Goal: Task Accomplishment & Management: Manage account settings

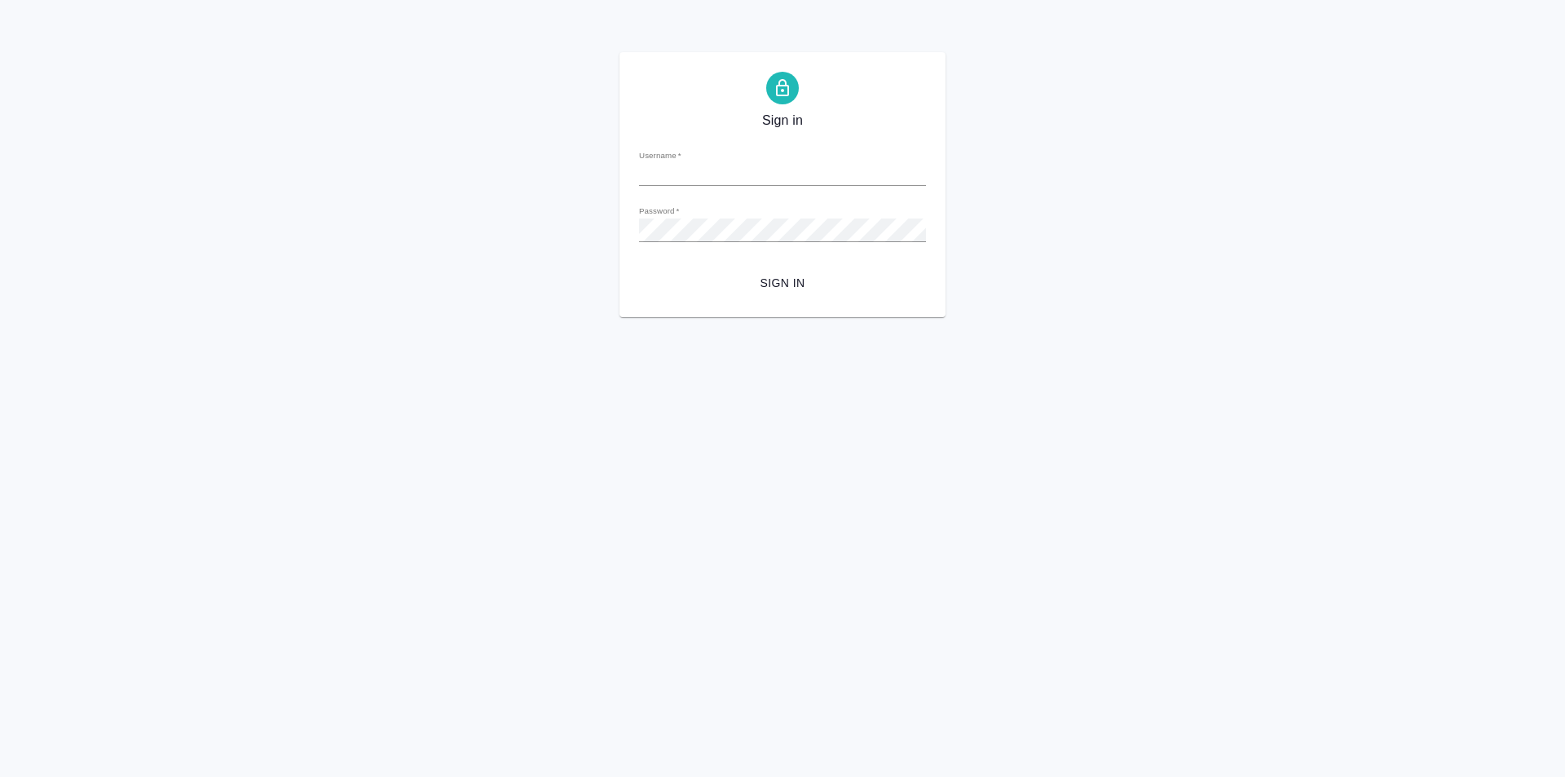
type input "[PERSON_NAME][EMAIL_ADDRESS][DOMAIN_NAME]"
click at [790, 284] on span "Sign in" at bounding box center [782, 283] width 261 height 20
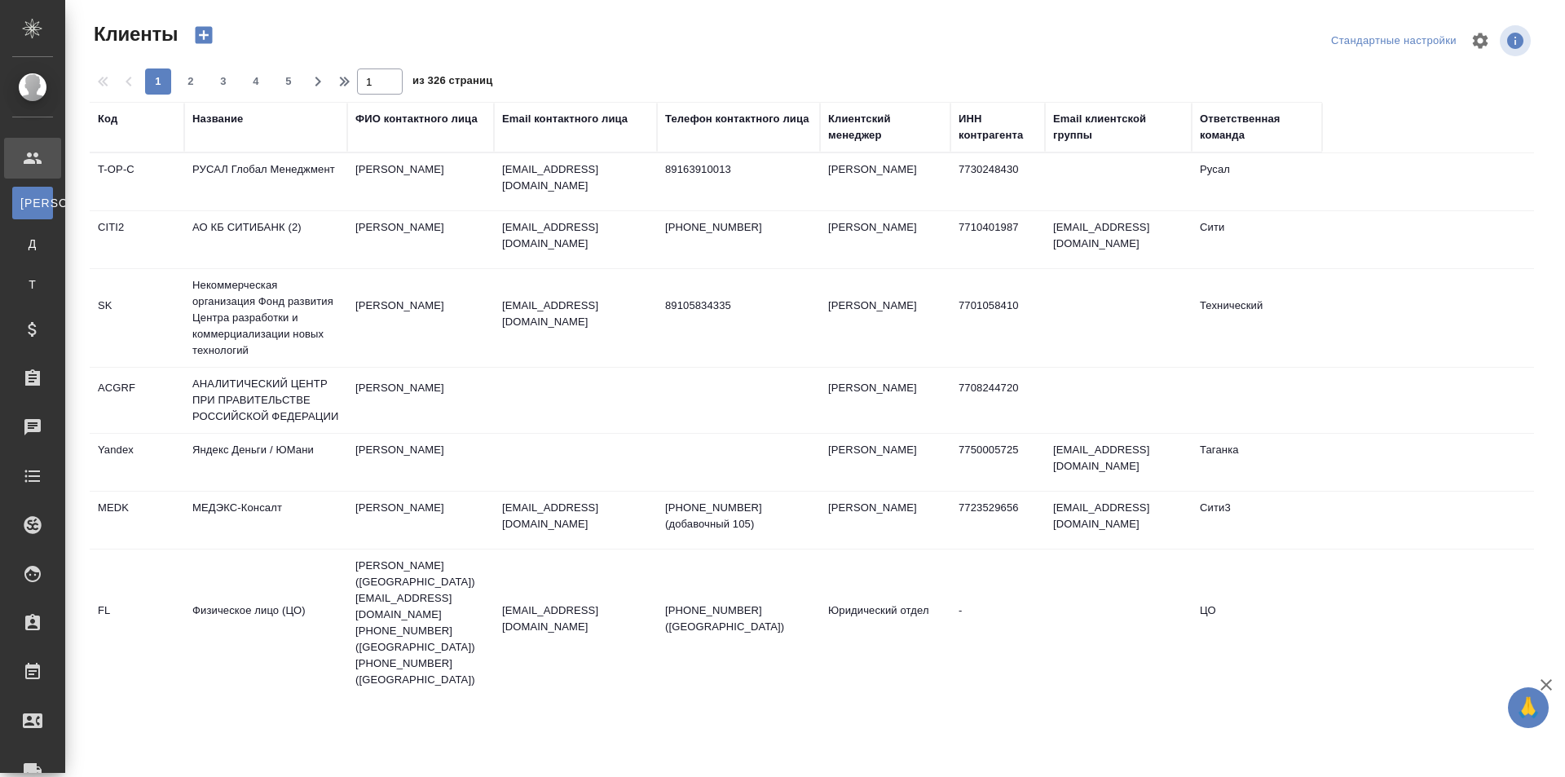
select select "RU"
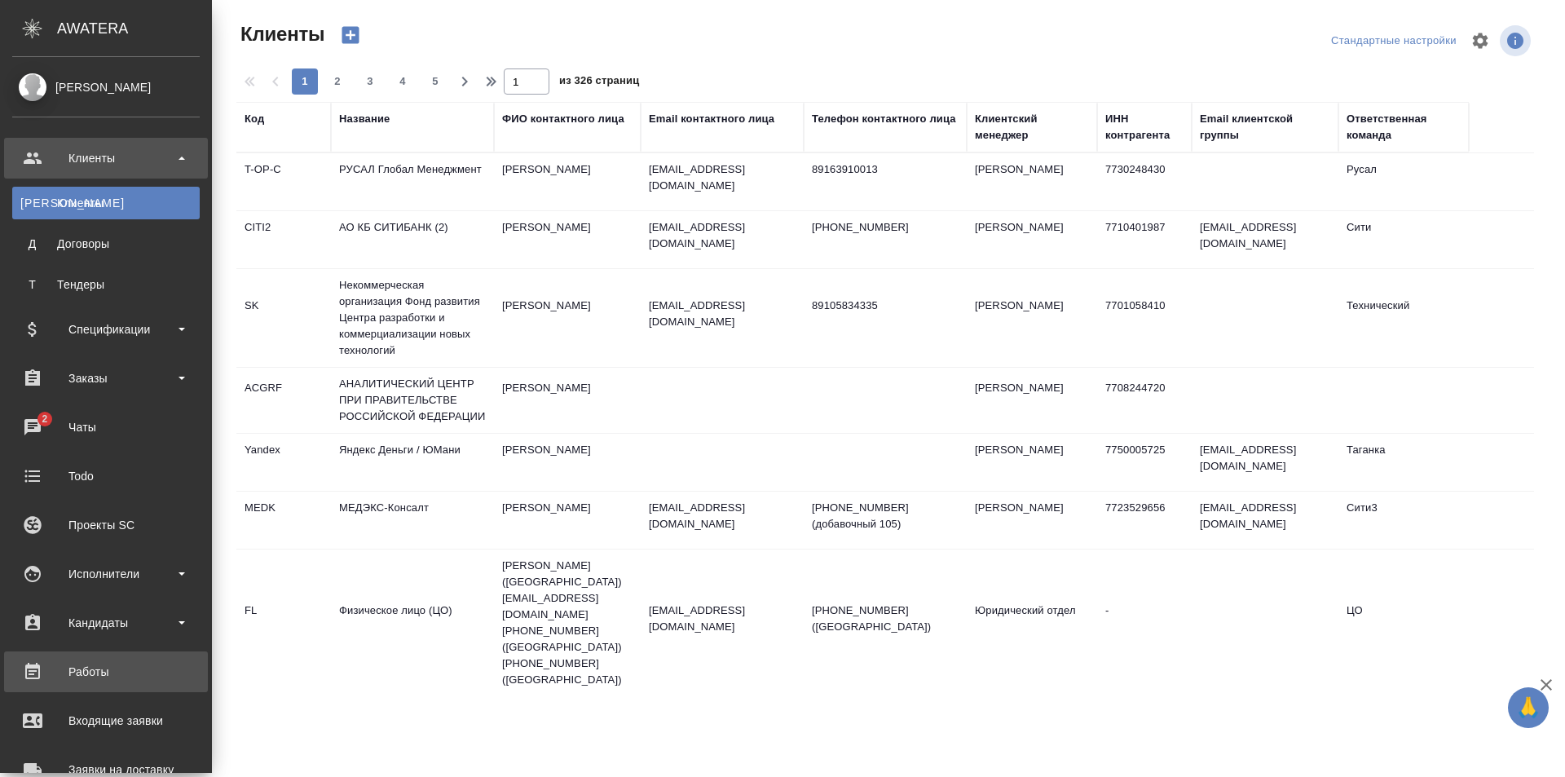
click at [86, 667] on div "Работы" at bounding box center [105, 671] width 187 height 24
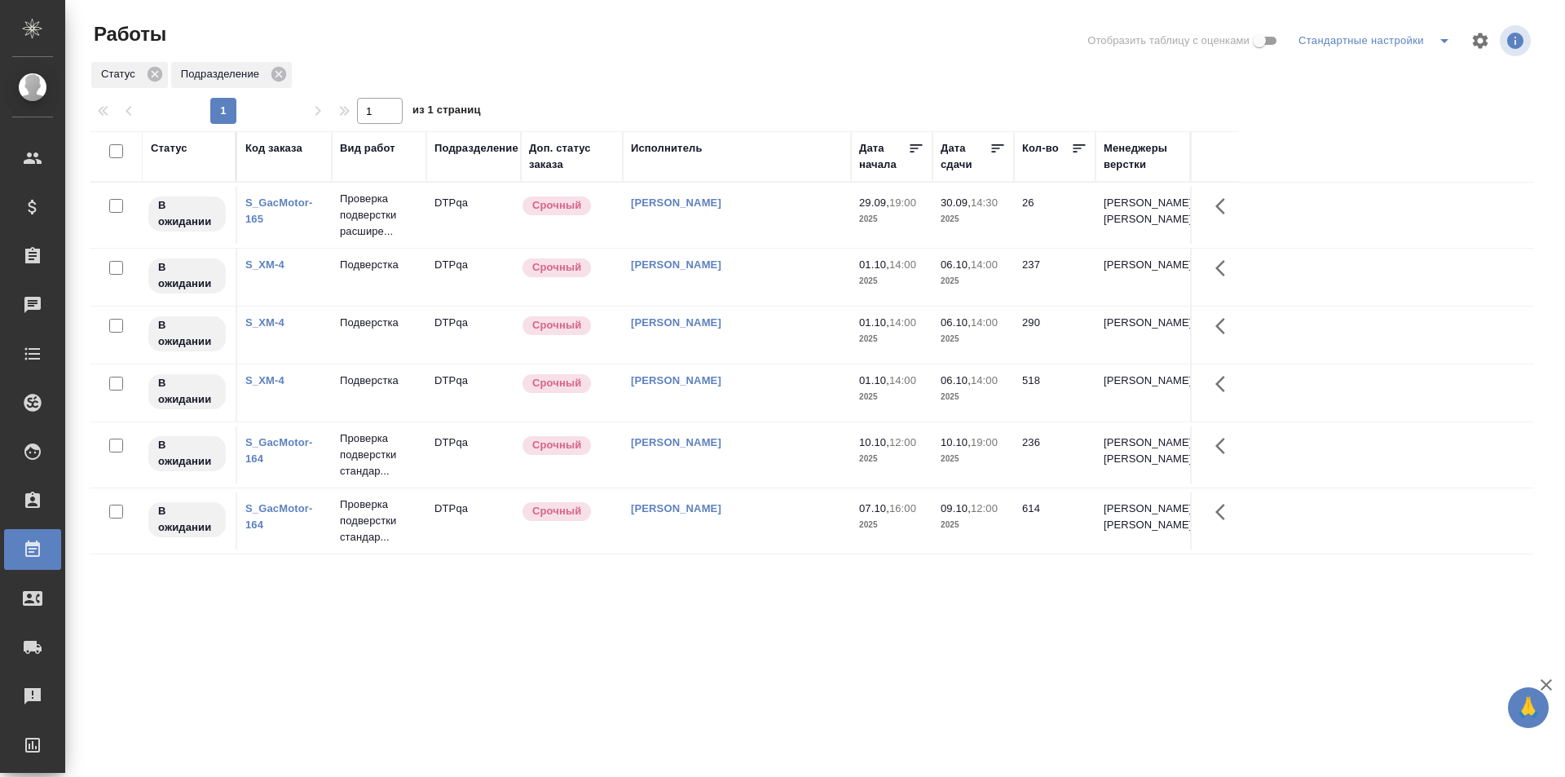
click at [180, 148] on div "Статус" at bounding box center [169, 148] width 37 height 16
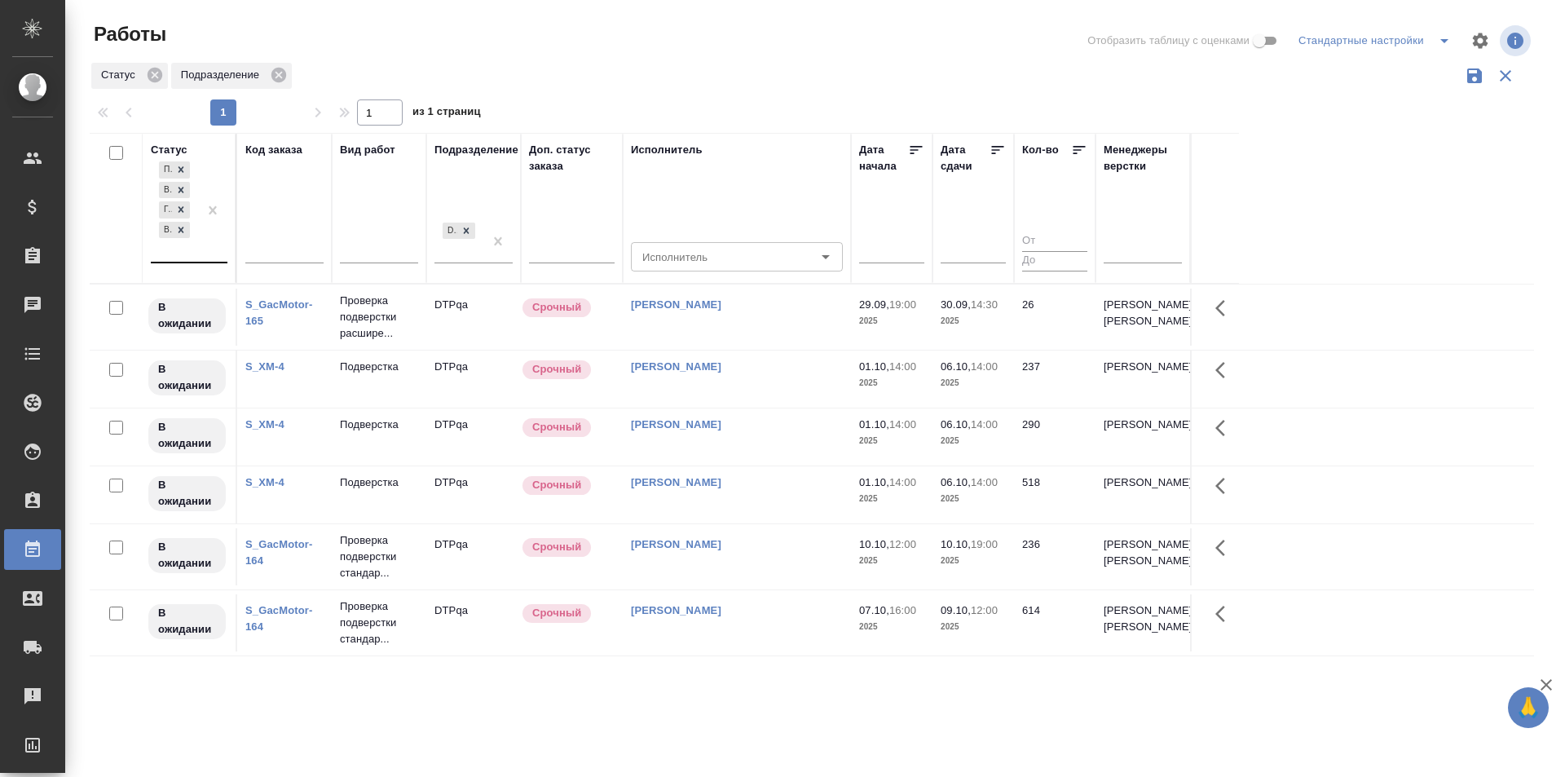
click at [201, 249] on div at bounding box center [212, 210] width 29 height 104
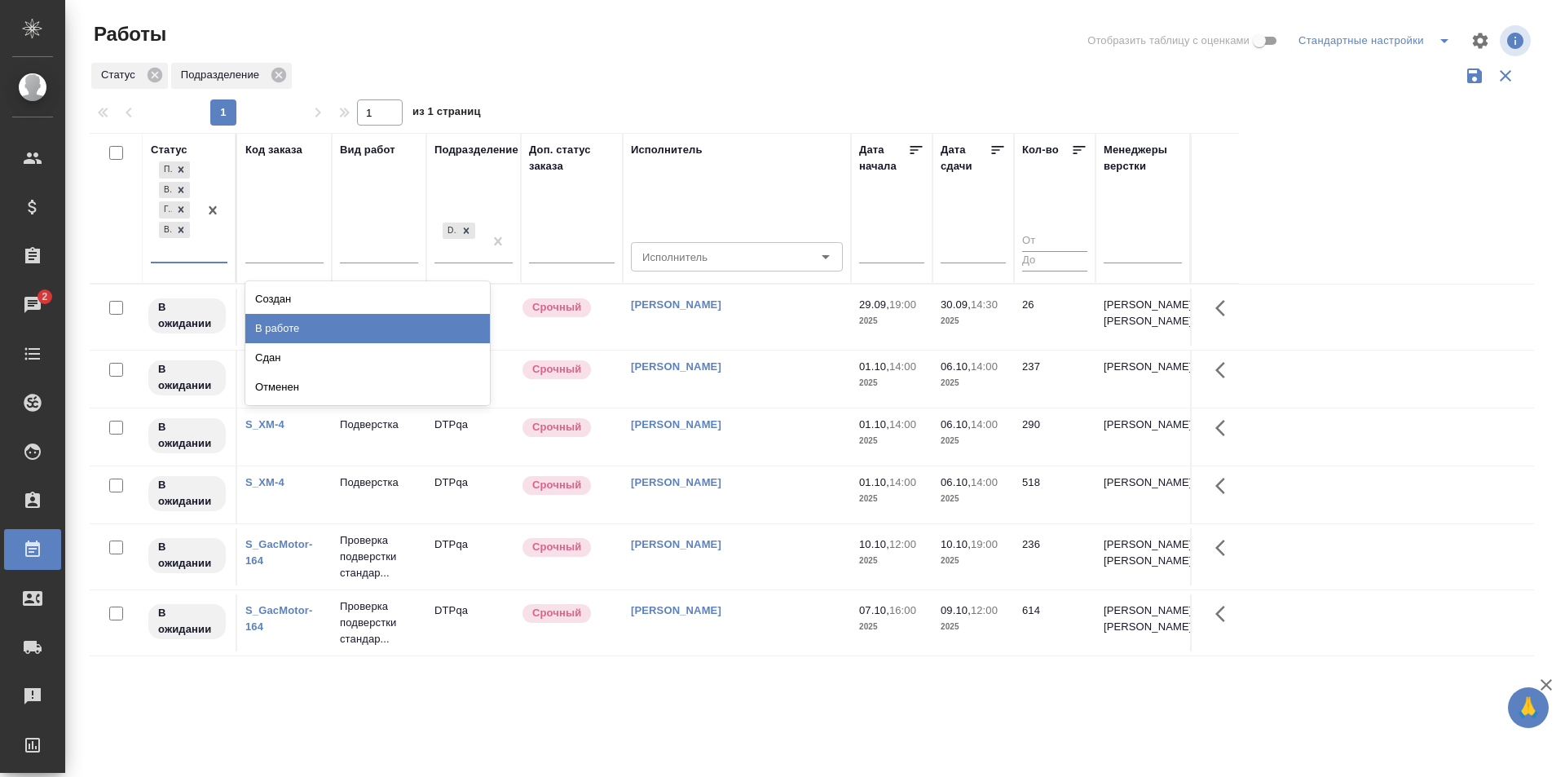
click at [290, 322] on div "В работе" at bounding box center [367, 328] width 245 height 29
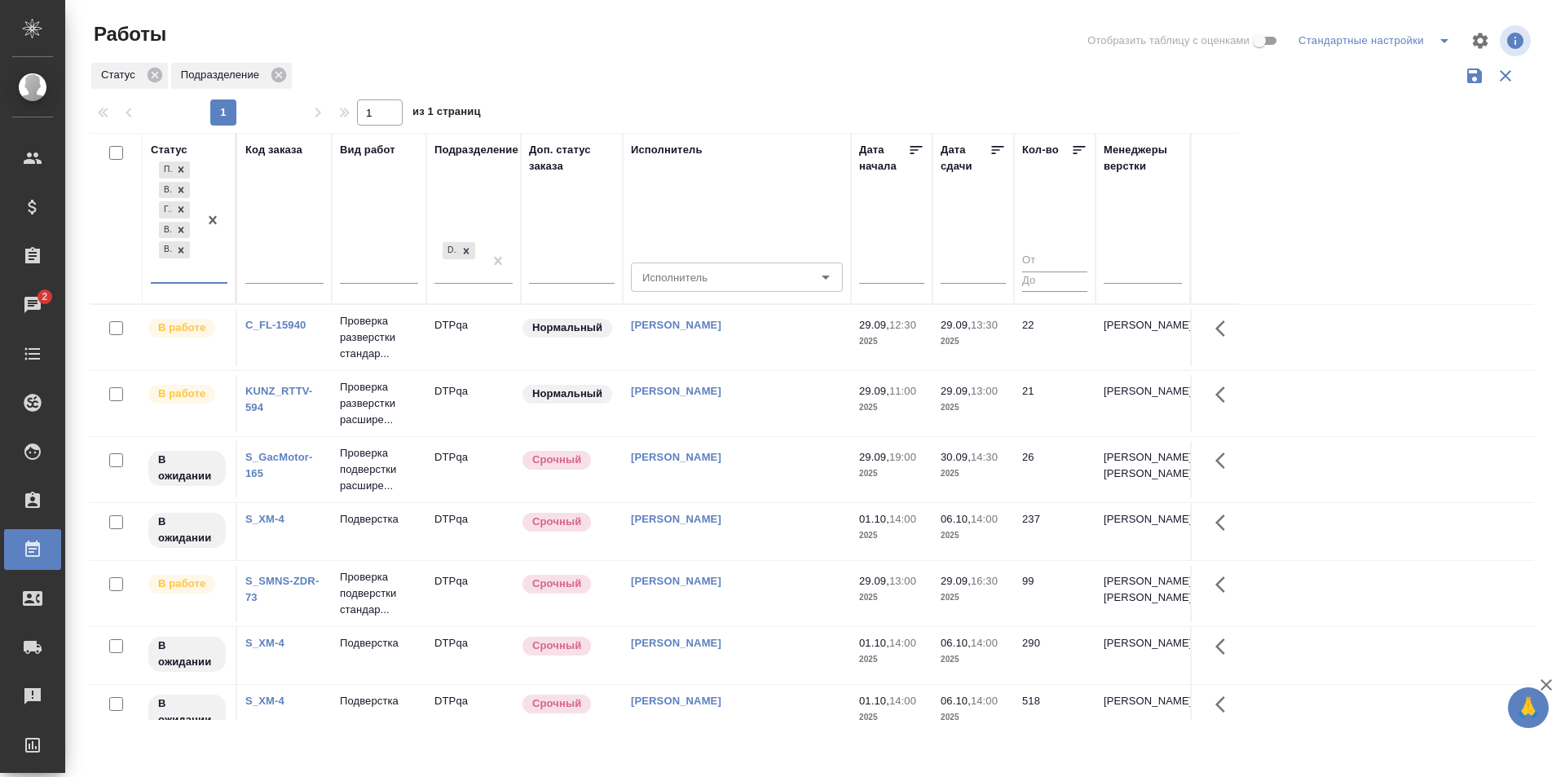
click at [770, 390] on div "[PERSON_NAME]" at bounding box center [737, 391] width 212 height 16
click at [770, 390] on div "[PERSON_NAME]" at bounding box center [737, 390] width 212 height 16
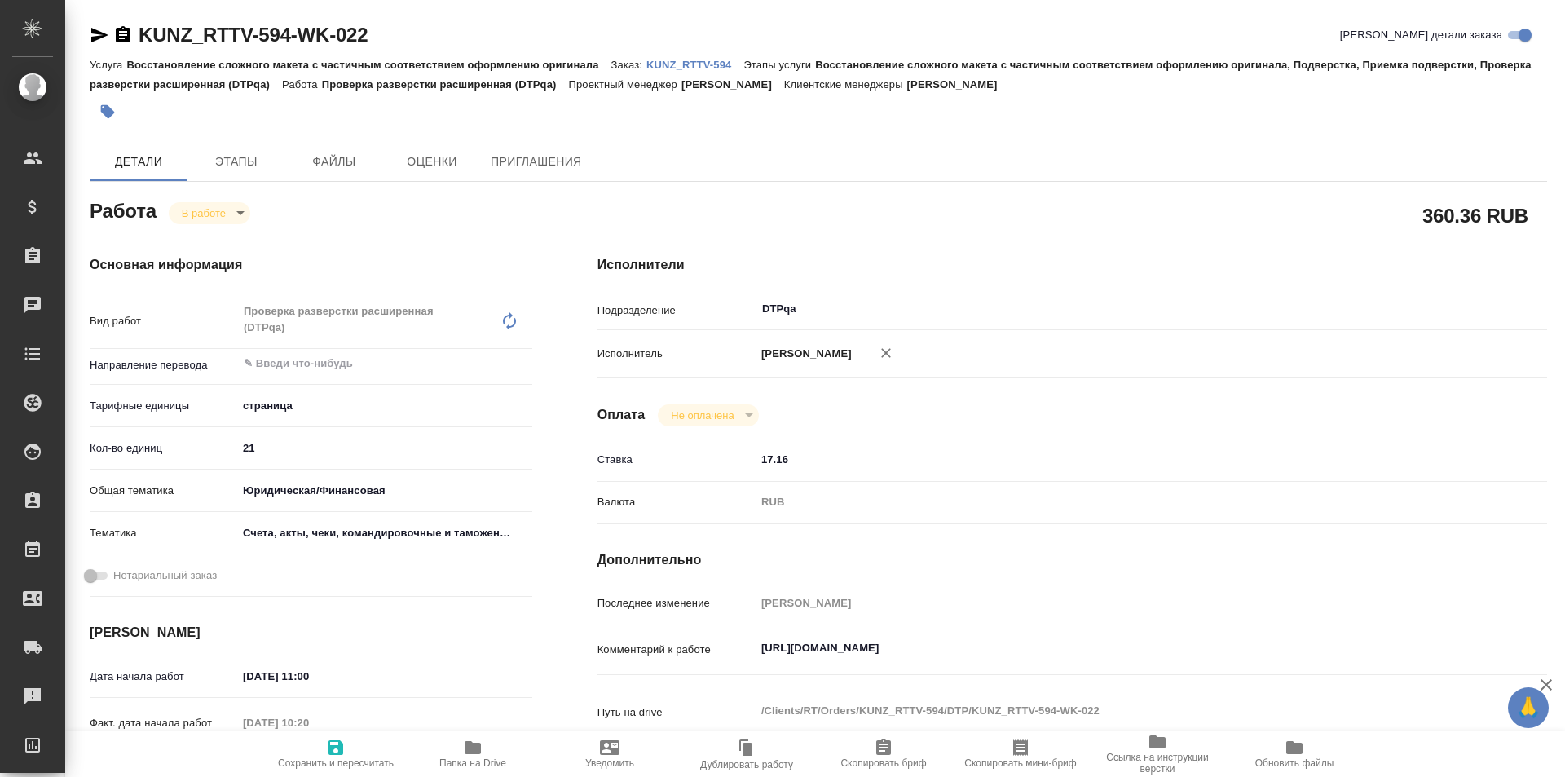
type textarea "x"
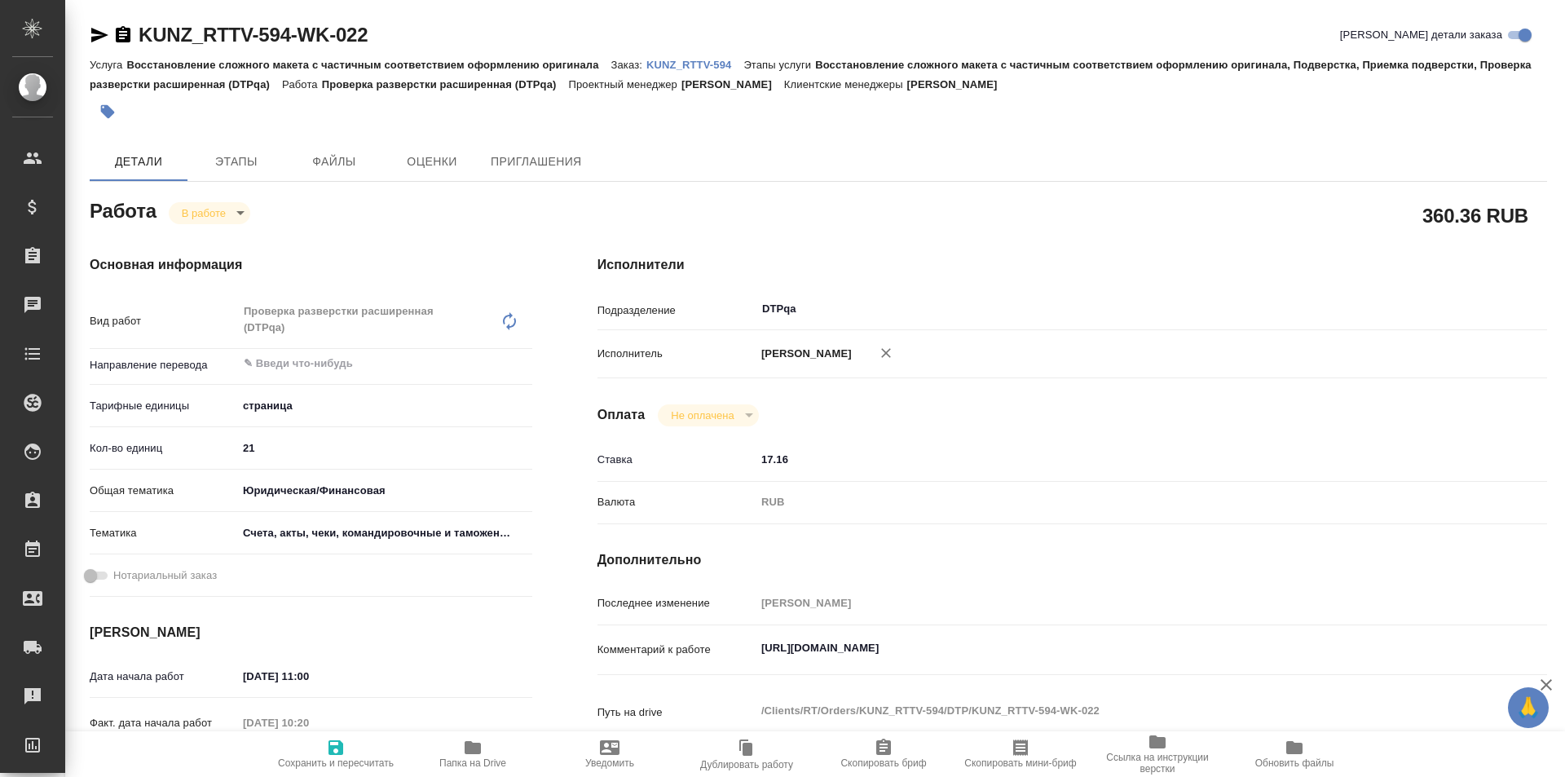
type textarea "x"
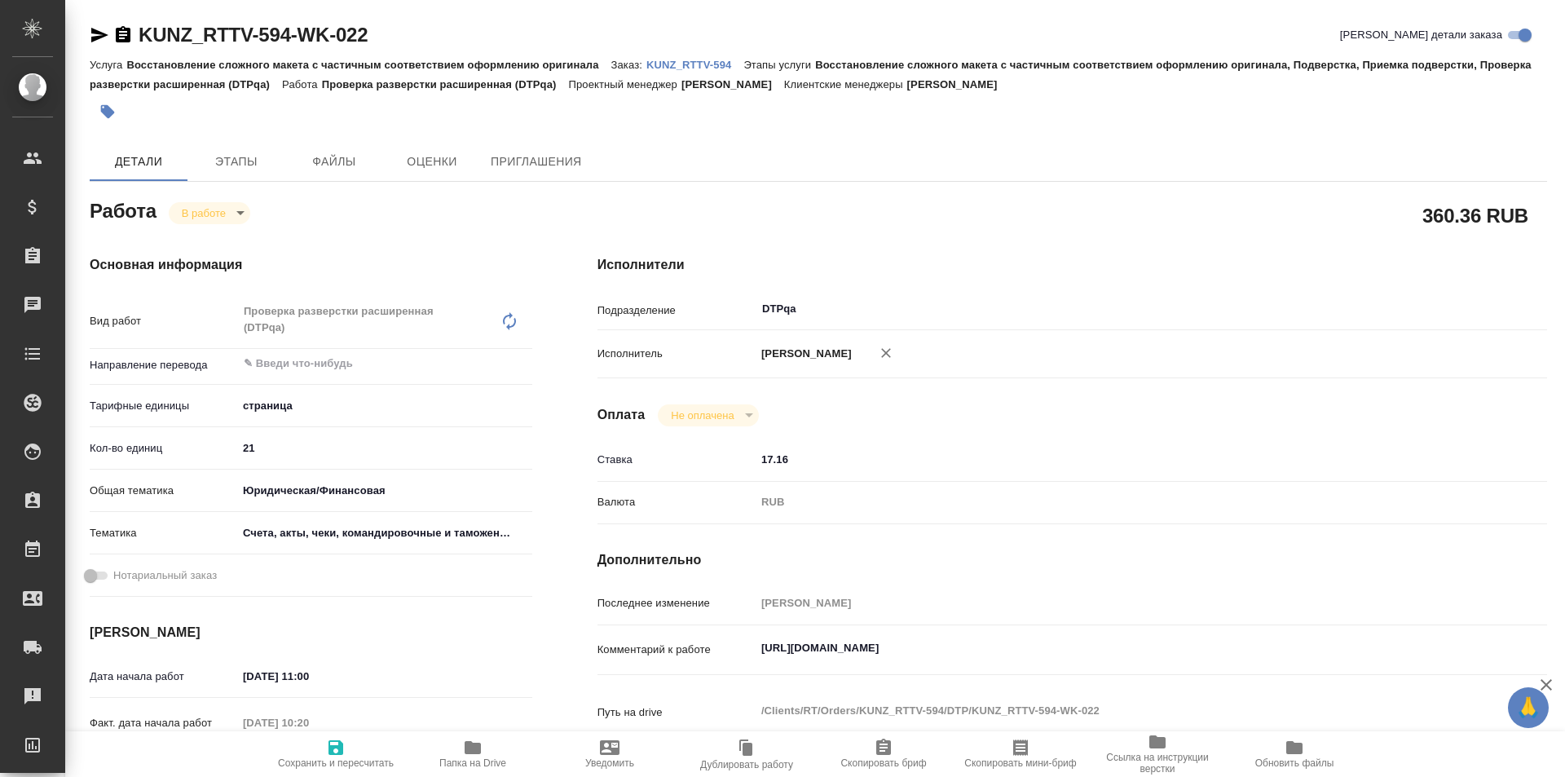
type textarea "x"
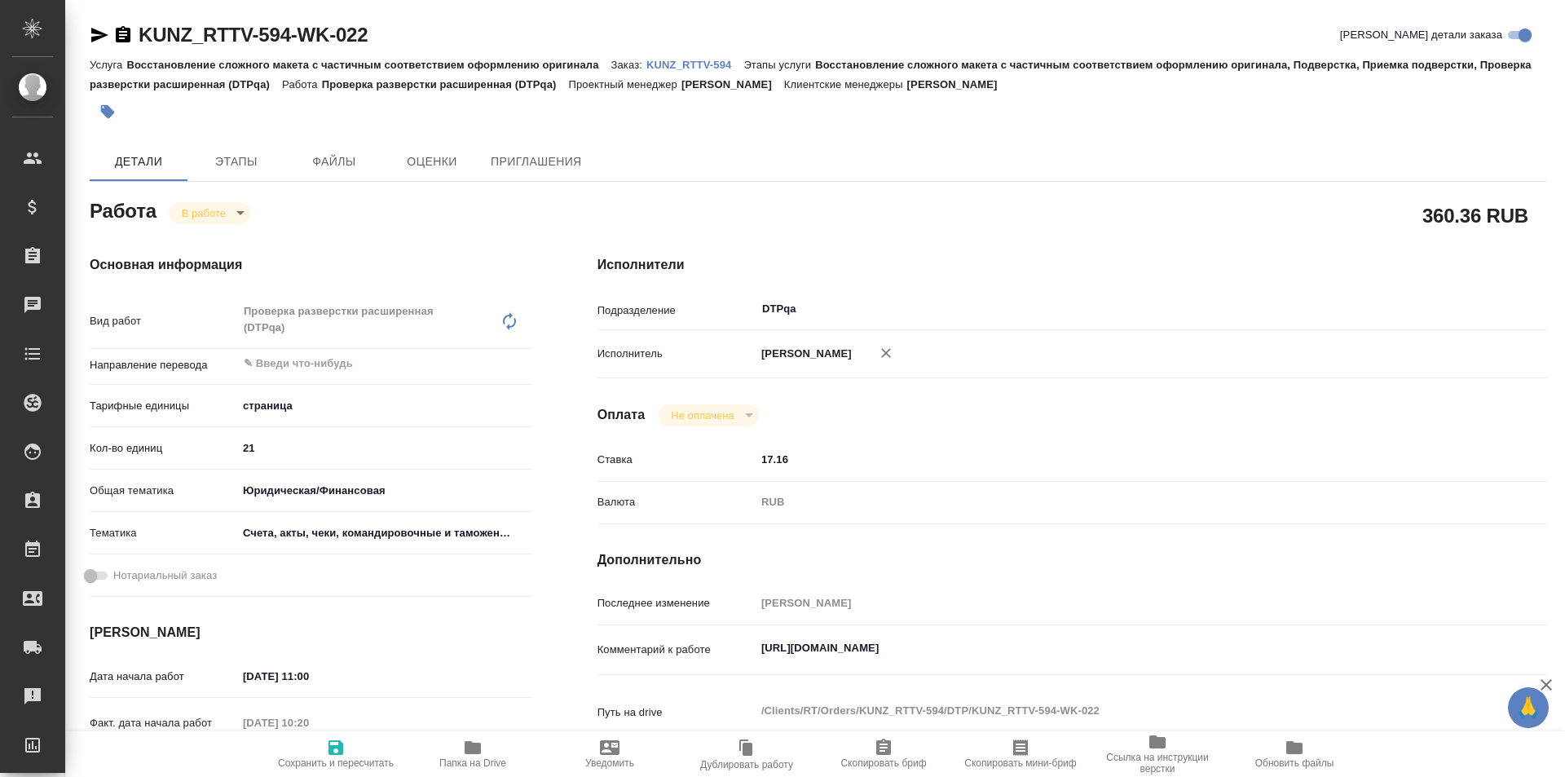
type textarea "x"
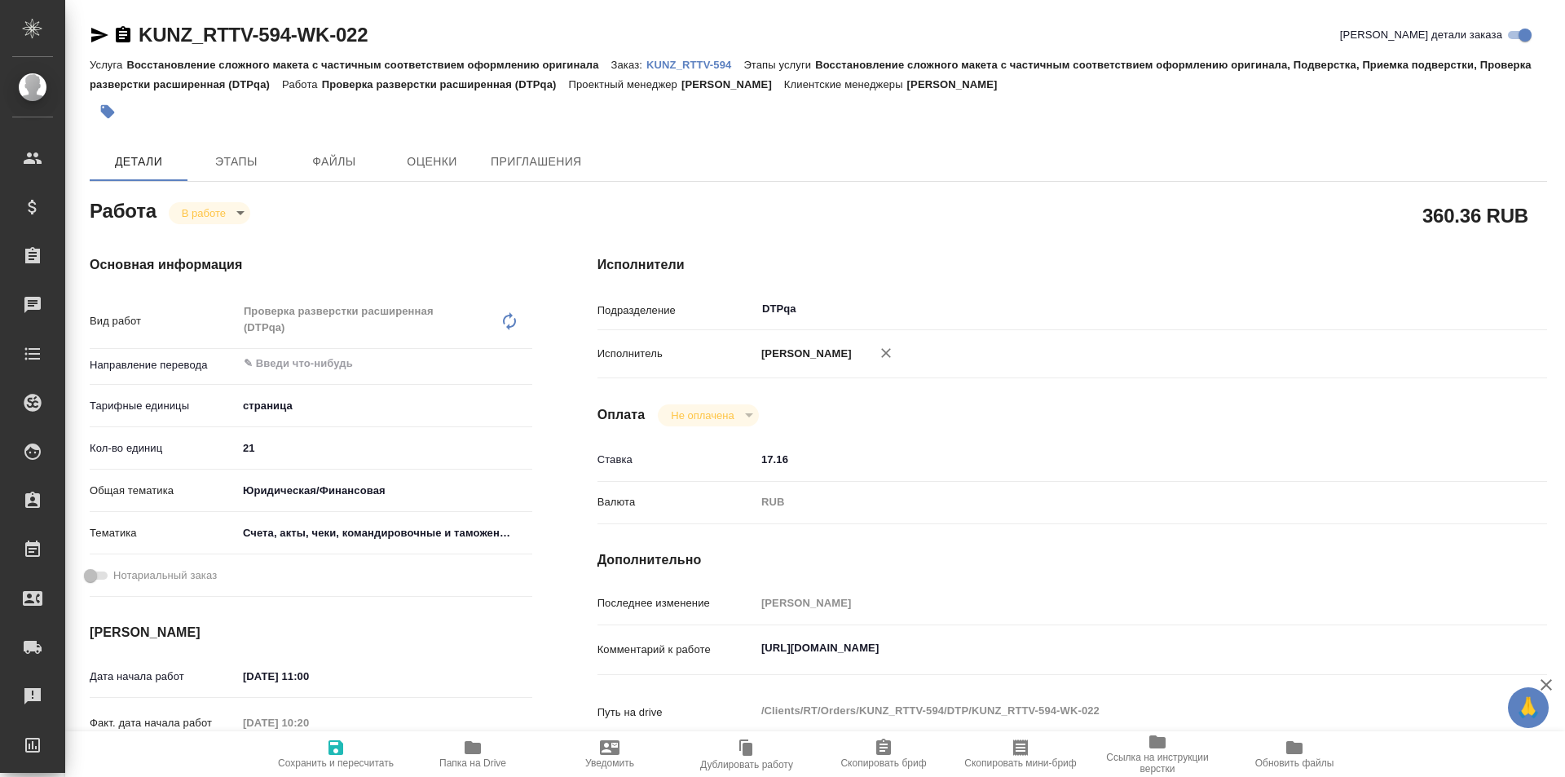
type textarea "x"
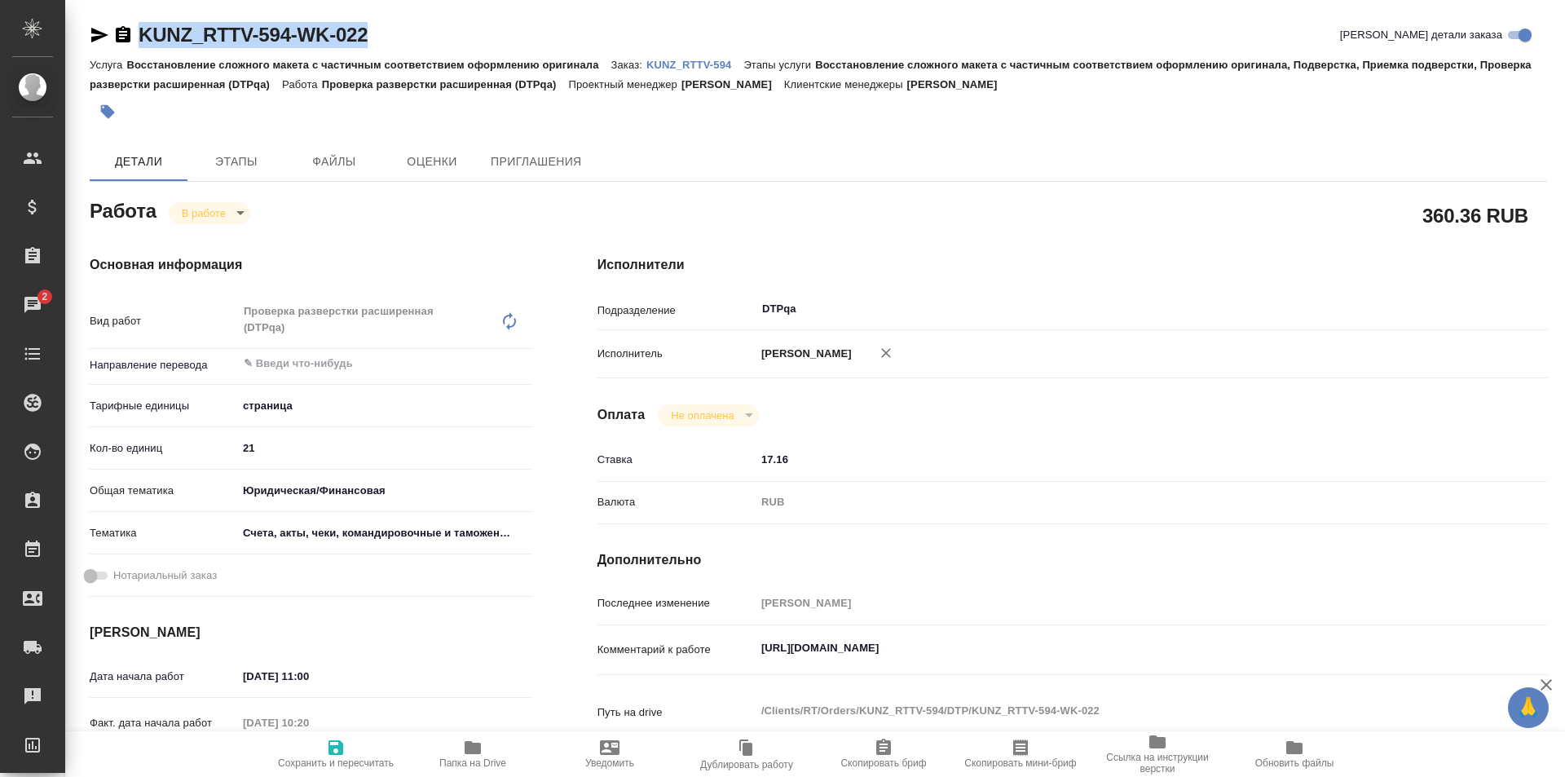
drag, startPoint x: 375, startPoint y: 36, endPoint x: 130, endPoint y: 37, distance: 245.3
click at [130, 37] on div "KUNZ_RTTV-594-WK-022 Кратко детали заказа" at bounding box center [818, 35] width 1457 height 26
copy link "KUNZ_RTTV-594-WK-022"
drag, startPoint x: 1086, startPoint y: 649, endPoint x: 815, endPoint y: 597, distance: 275.6
click at [731, 654] on div "Комментарий к работе https://tera.awatera.com/Work/68d3d3c2e877d78ccc50e23e/ x" at bounding box center [1072, 650] width 950 height 37
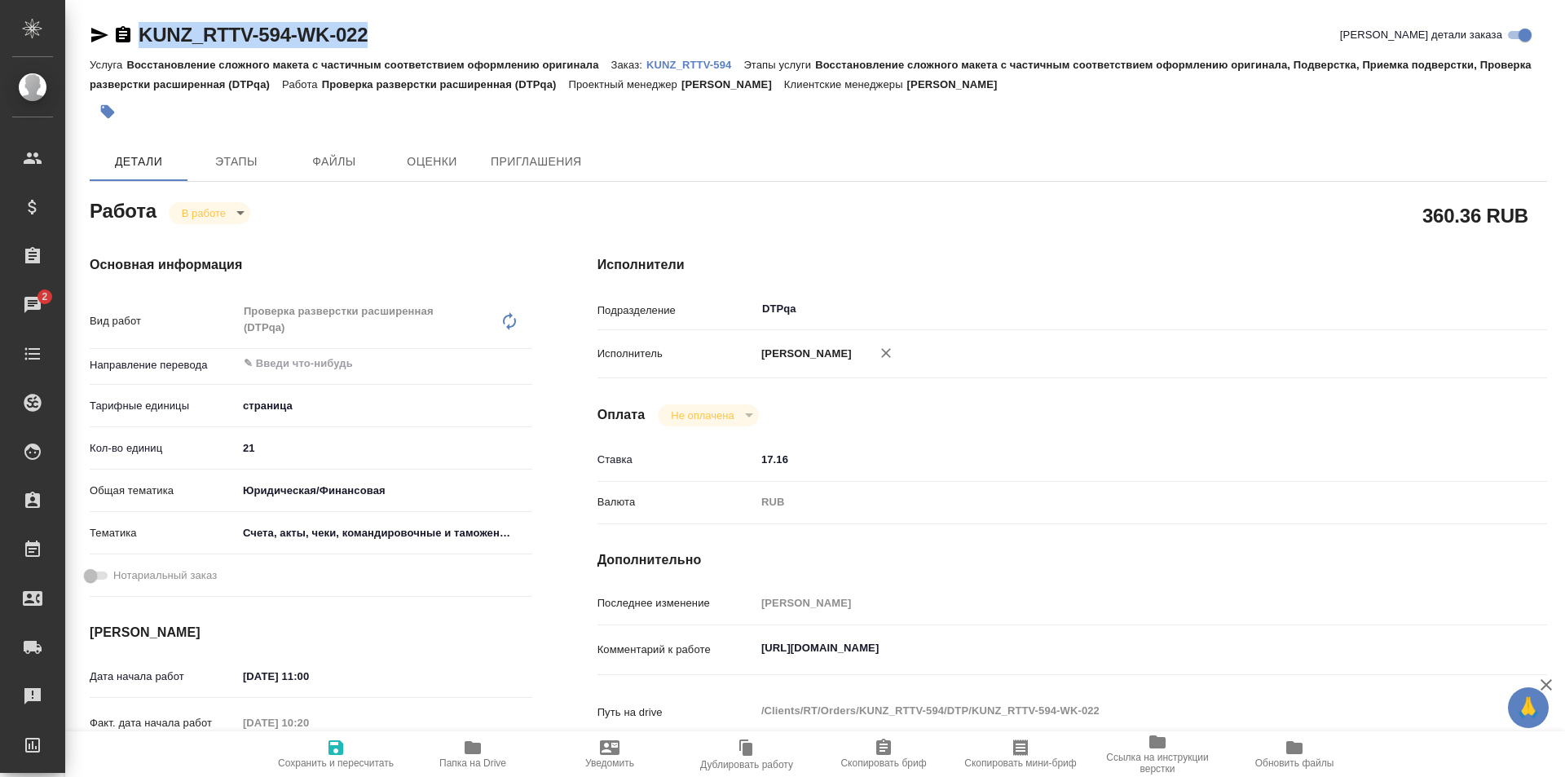
drag, startPoint x: 383, startPoint y: 30, endPoint x: 142, endPoint y: 35, distance: 241.3
click at [130, 50] on div "KUNZ_RTTV-594-WK-022 Кратко детали заказа" at bounding box center [818, 38] width 1457 height 33
copy link "KUNZ_RTTV-594-WK-022"
click at [95, 34] on icon "button" at bounding box center [100, 35] width 20 height 20
copy link "KUNZ_RTTV-594-WK-022"
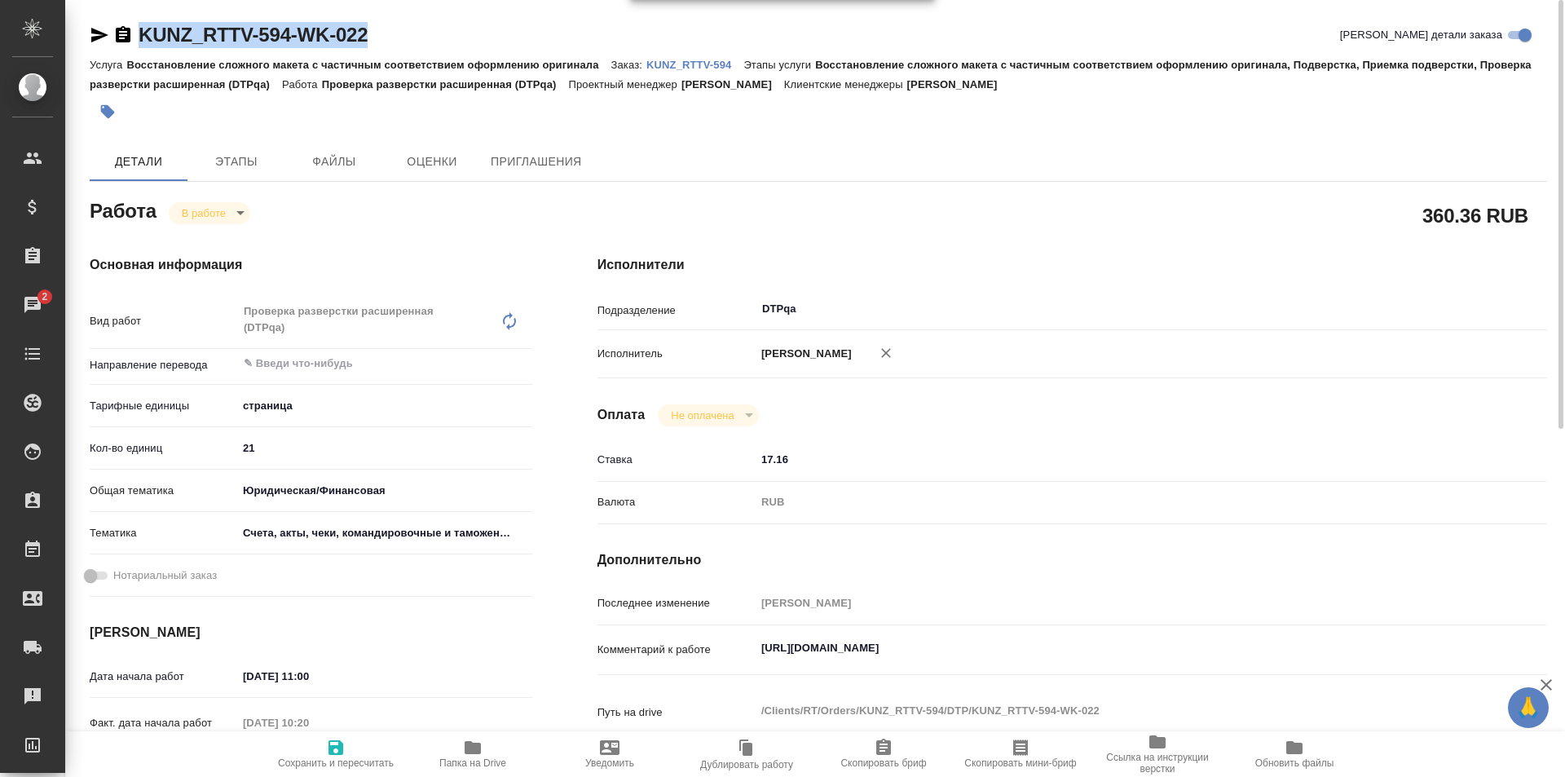
click at [474, 761] on span "Папка на Drive" at bounding box center [472, 762] width 67 height 11
drag, startPoint x: 399, startPoint y: 31, endPoint x: 113, endPoint y: 31, distance: 285.3
click at [113, 31] on div "KUNZ_RTTV-594-WK-022 Кратко детали заказа" at bounding box center [818, 35] width 1457 height 26
copy link "KUNZ_RTTV-594-WK-022"
type textarea "x"
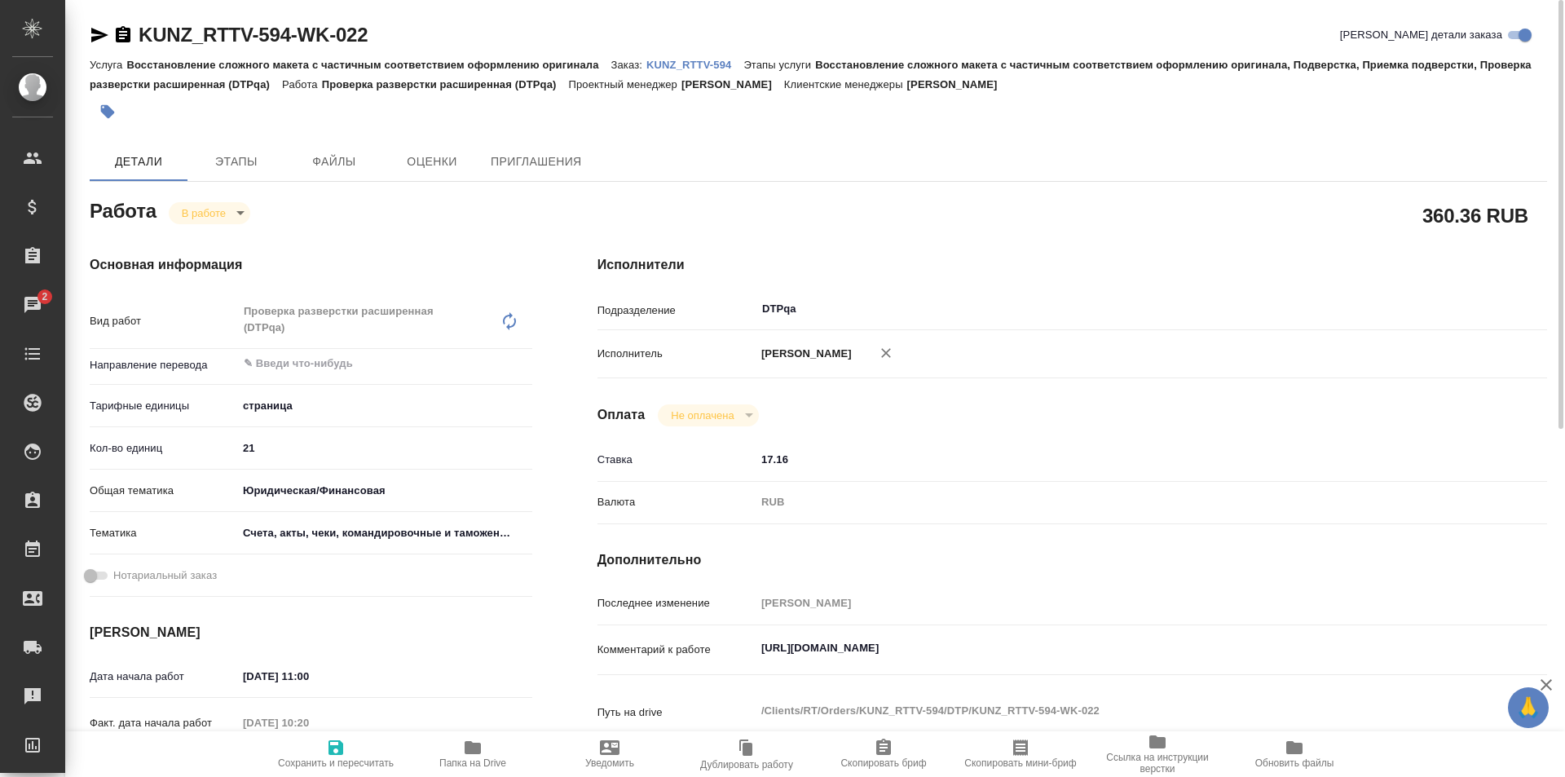
click at [1089, 654] on textarea "https://tera.awatera.com/Work/68d3d3c2e877d78ccc50e23e/" at bounding box center [1112, 648] width 712 height 28
type textarea "x"
type textarea "https://tera.awatera.com/Work/68d3d3c2e877d78ccc50e23e/"
type textarea "x"
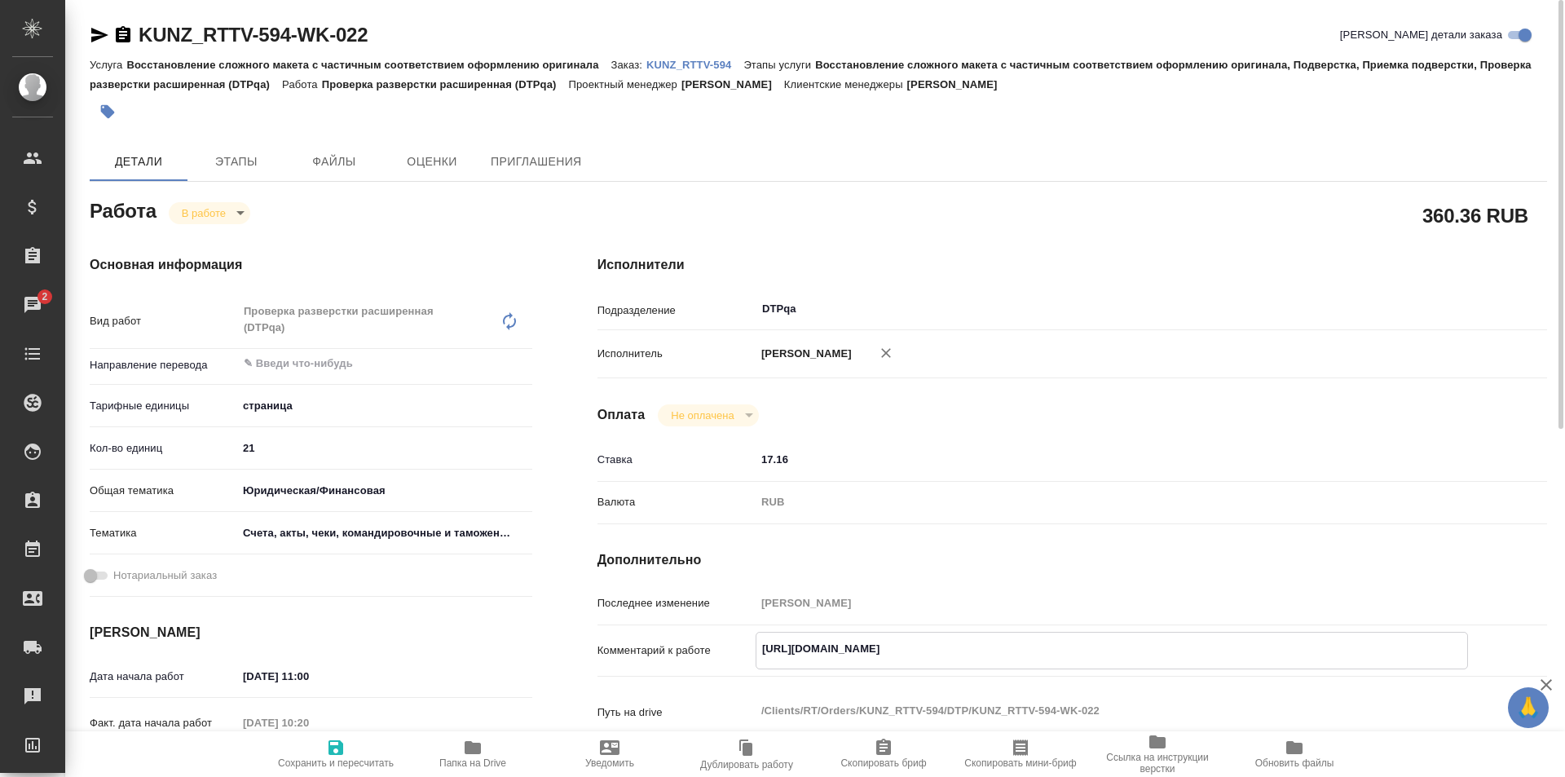
type textarea "x"
type textarea "https://tera.awatera.com/Work/68d3d3c2e877d78ccc50e23e/"
type textarea "x"
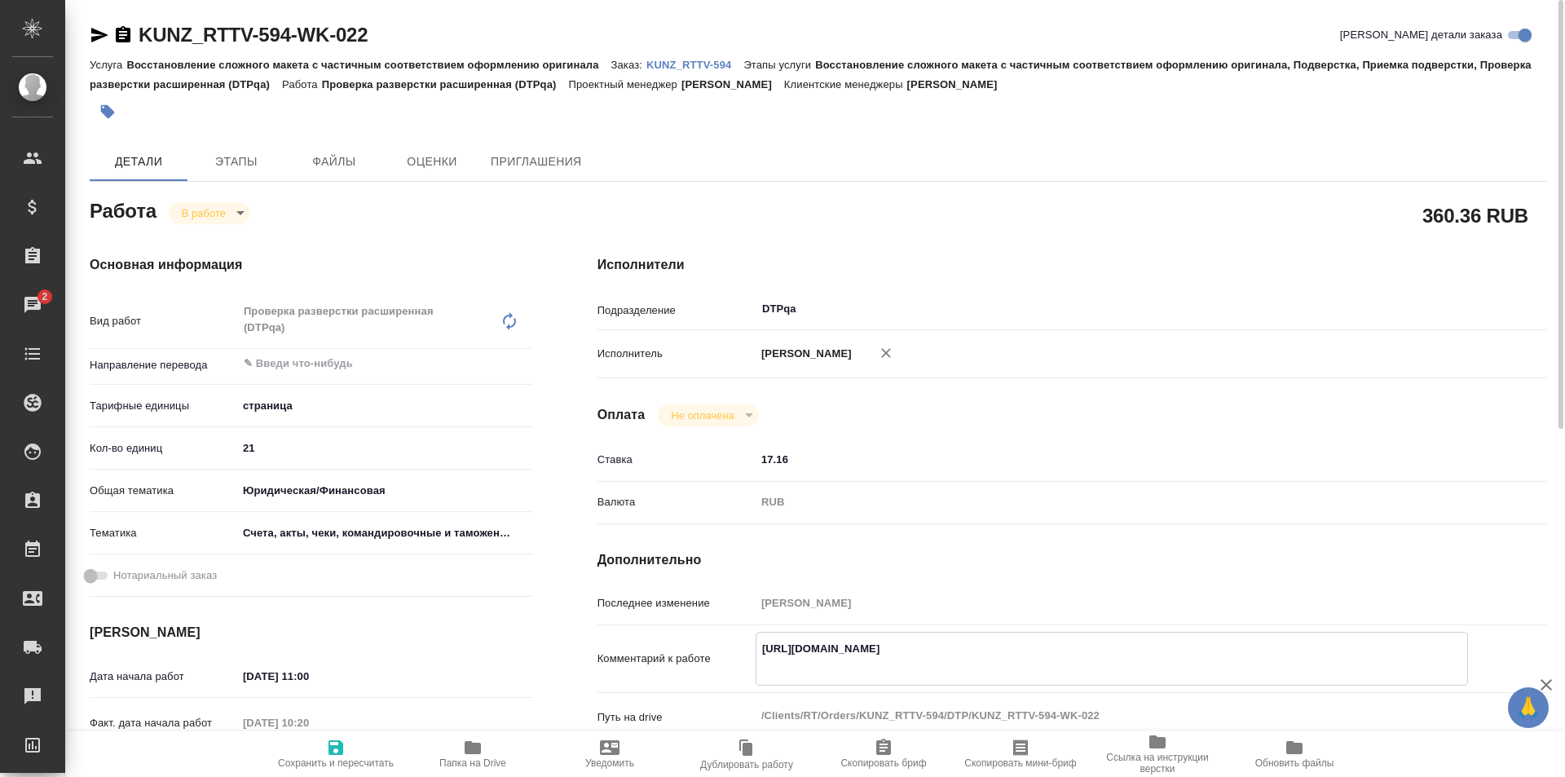
type textarea "x"
paste textarea "https://drive.awatera.com/f/10477434"
type textarea "x"
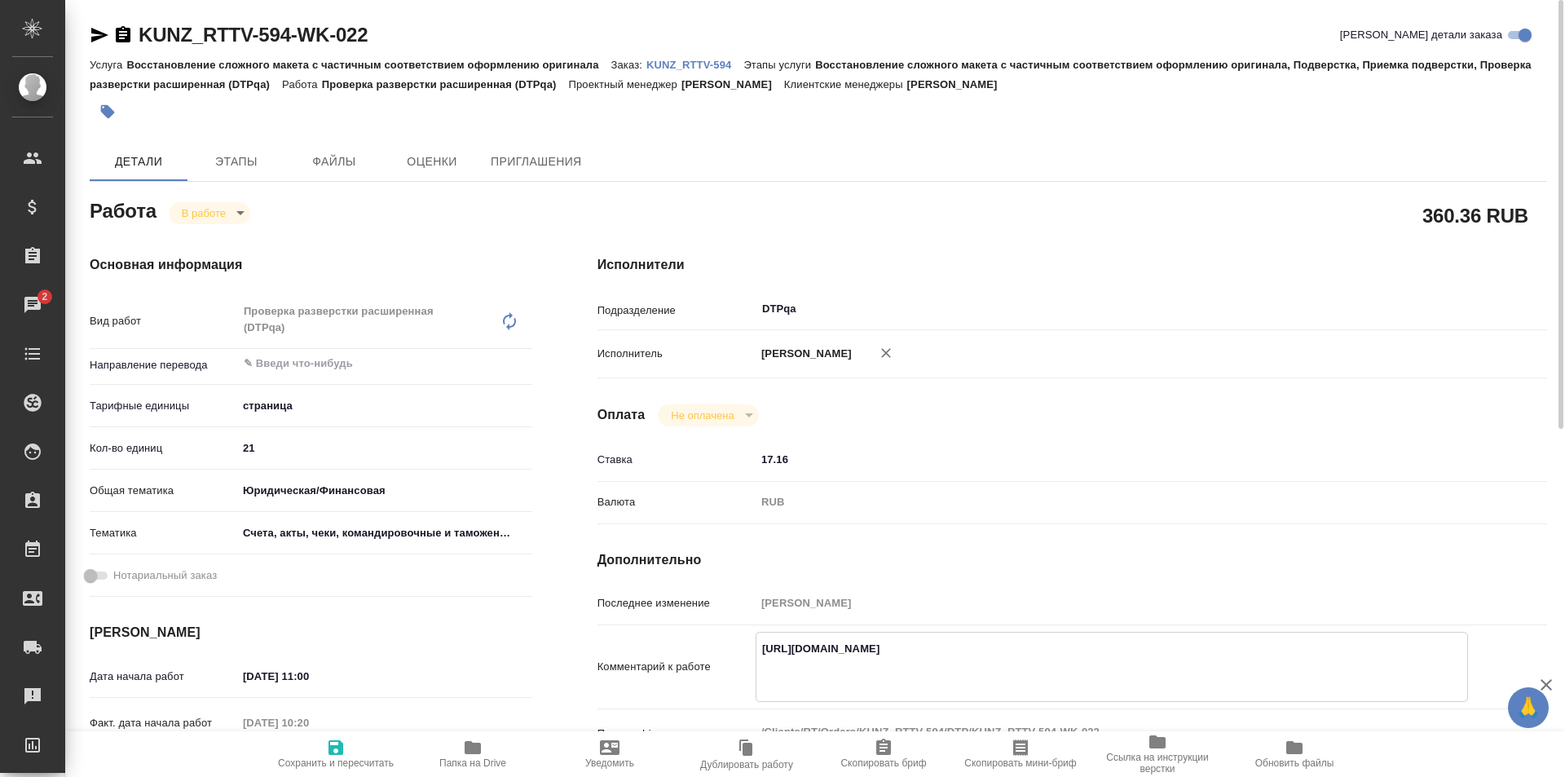
type textarea "https://tera.awatera.com/Work/68d3d3c2e877d78ccc50e23e/ https://drive.awatera.c…"
type textarea "x"
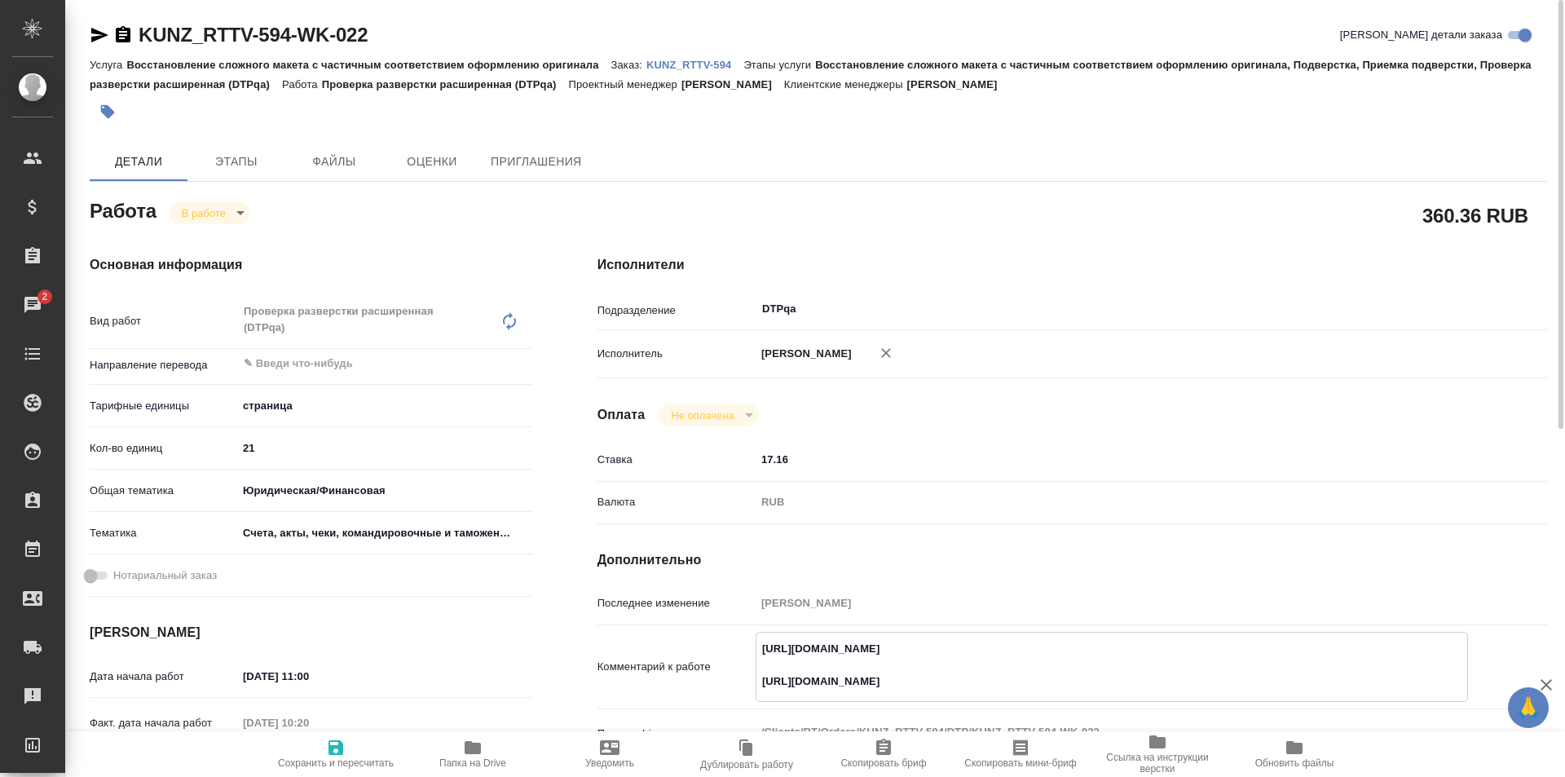
type textarea "https://tera.awatera.com/Work/68d3d3c2e877d78ccc50e23e/ https://drive.awatera.c…"
type textarea "x"
click at [337, 746] on icon "button" at bounding box center [335, 747] width 15 height 15
type textarea "x"
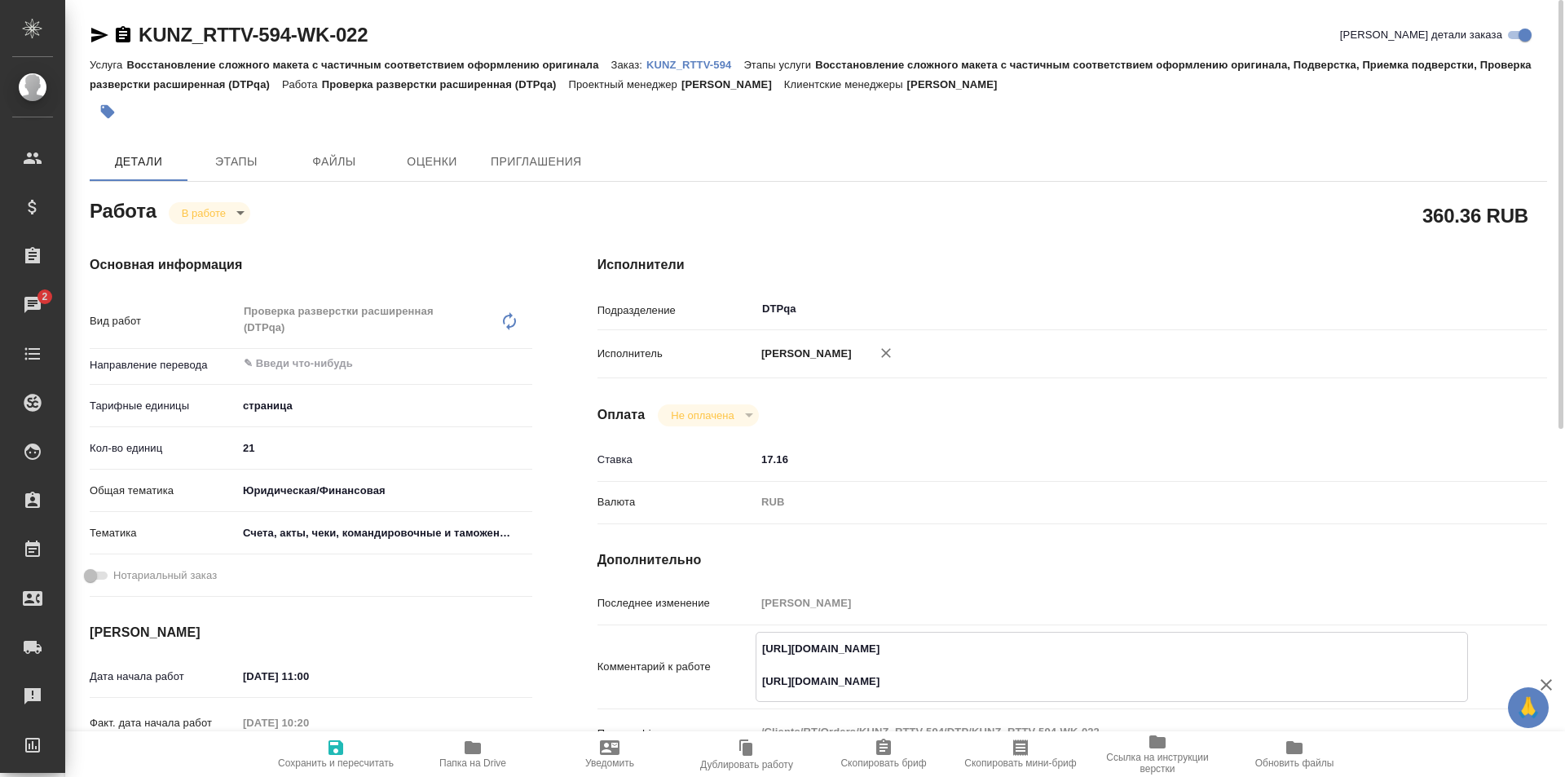
type textarea "x"
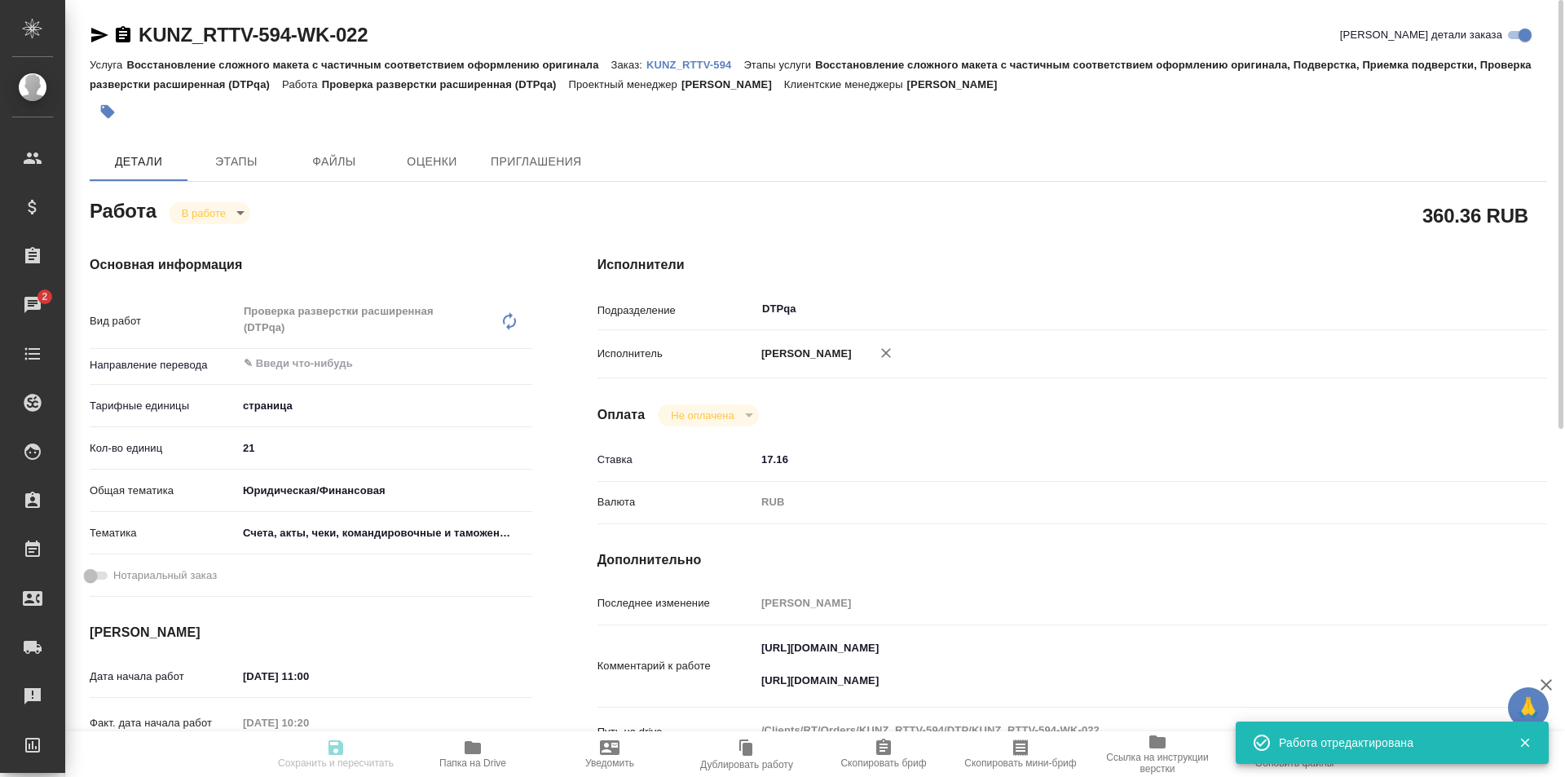
type textarea "x"
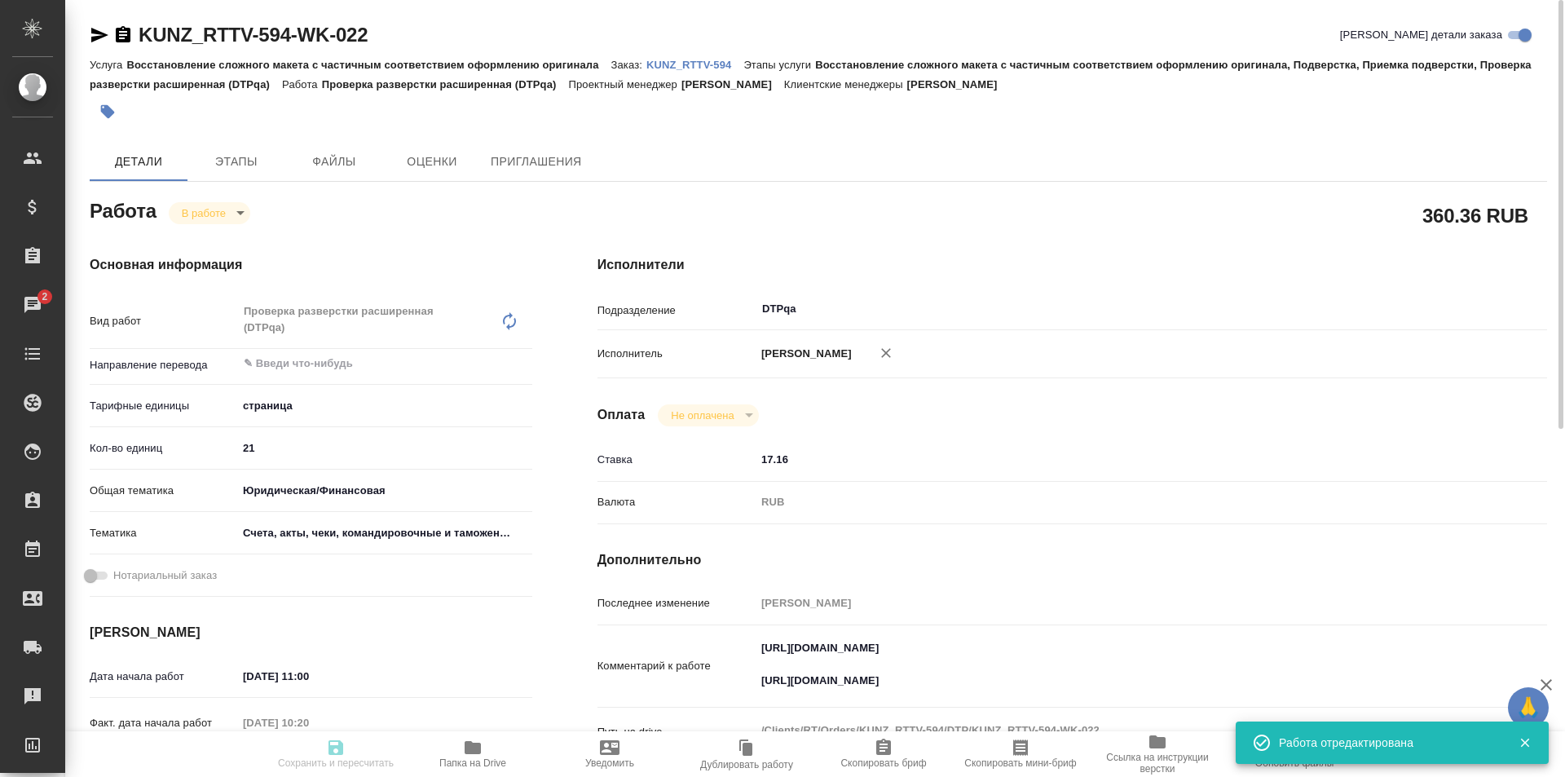
type input "inProgress"
type textarea "Проверка разверстки расширенная (DTPqa)"
type textarea "x"
type input "5a8b1489cc6b4906c91bfdb2"
type input "21"
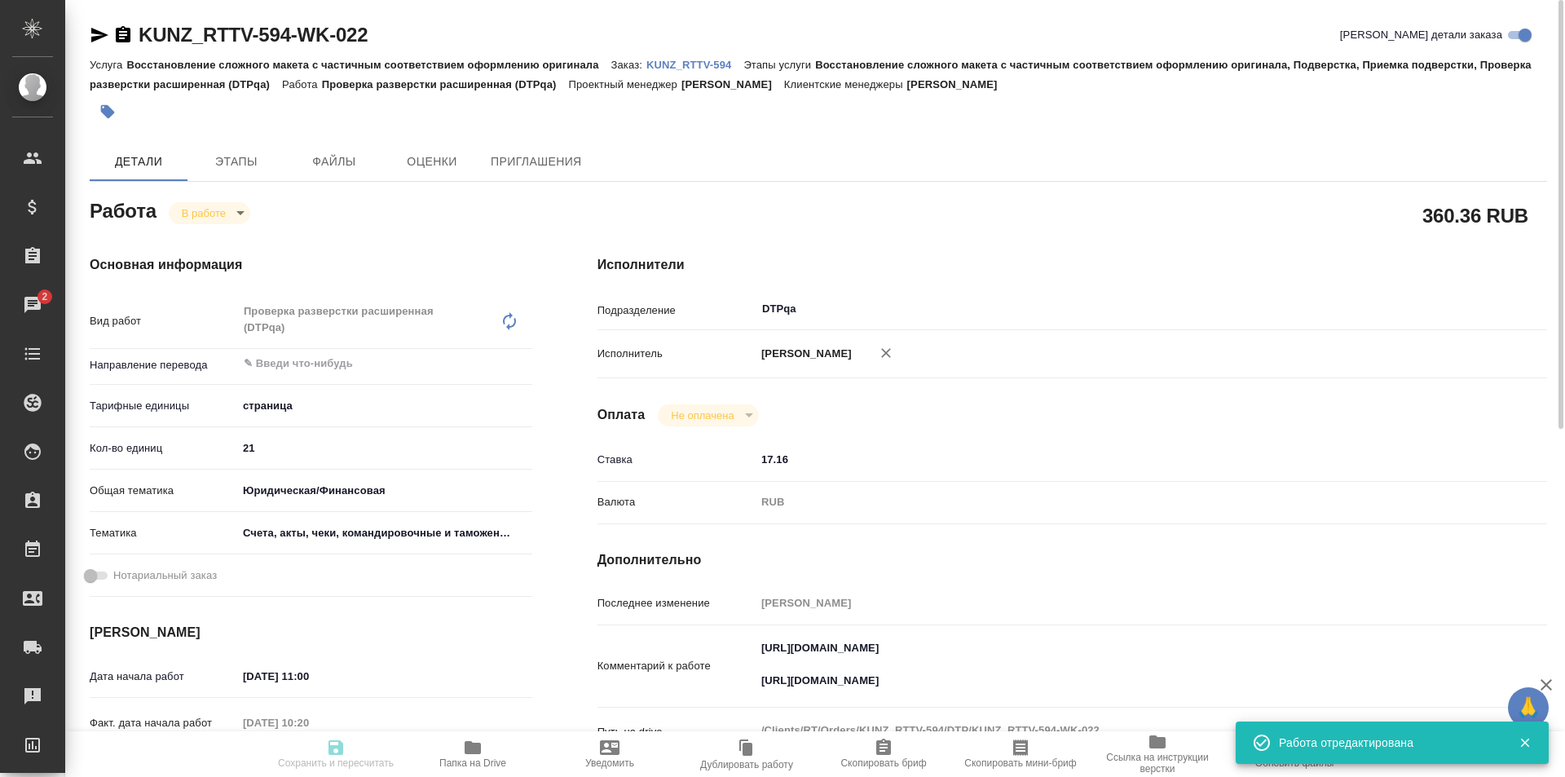
type input "yr-fn"
type input "5f647205b73bc97568ca66c0"
type input "29.09.2025 11:00"
type input "29.09.2025 10:20"
type input "29.09.2025 13:00"
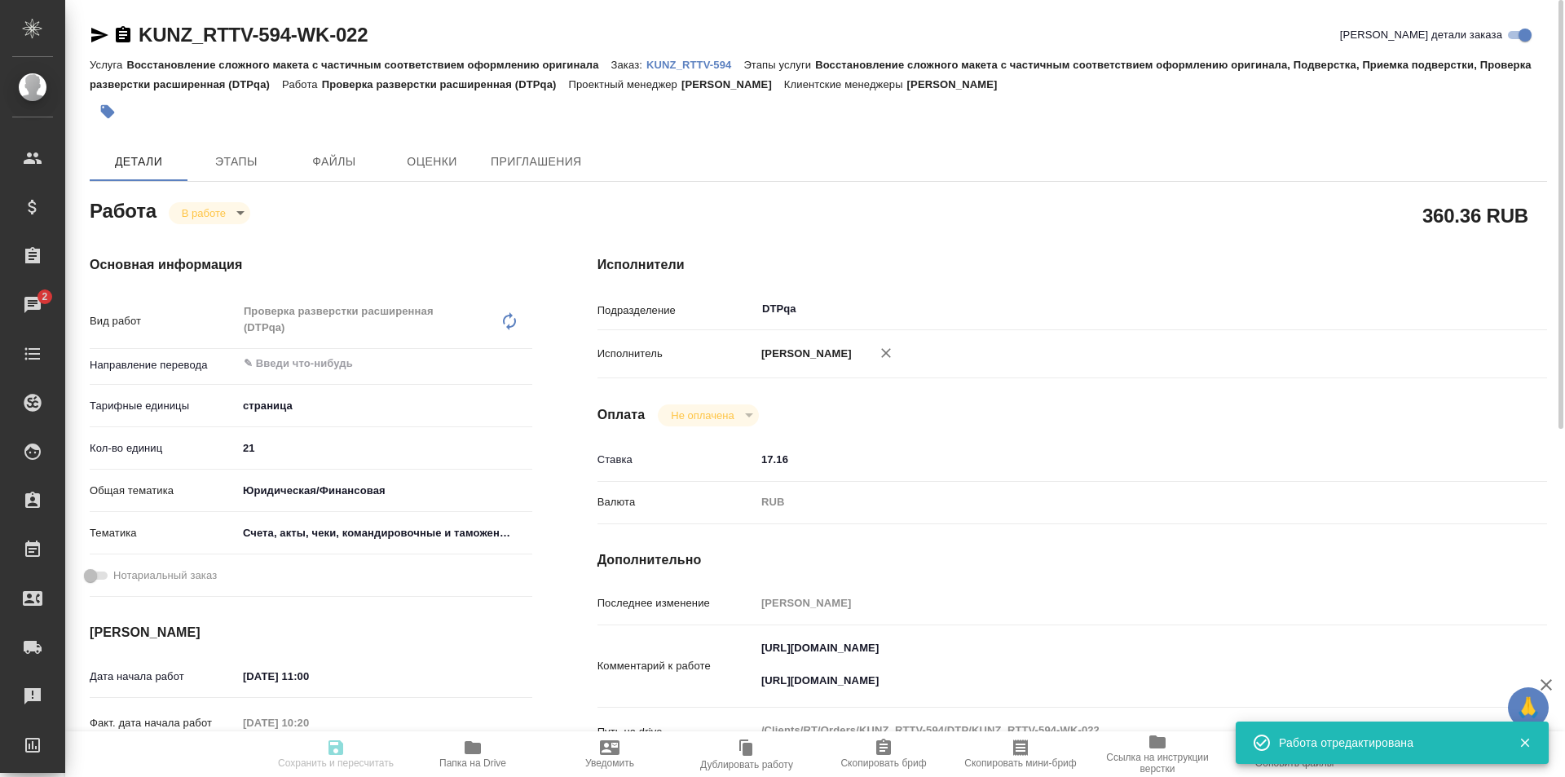
type input "03.10.2025 17:00"
type input "DTPqa"
type input "notPayed"
type input "17.16"
type input "RUB"
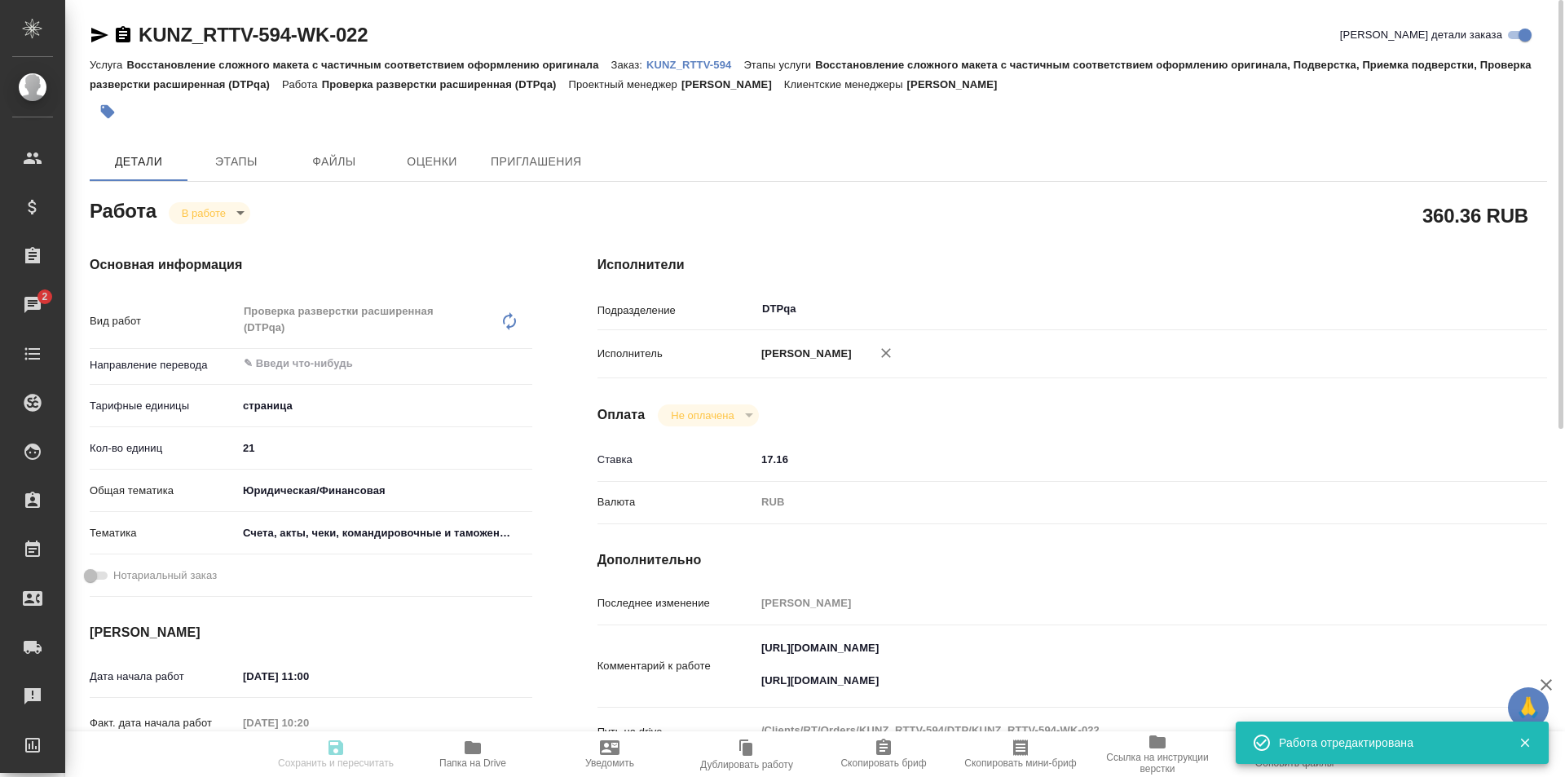
type input "Исмагилова Диана"
type textarea "https://tera.awatera.com/Work/68d3d3c2e877d78ccc50e23e/ https://drive.awatera.c…"
type textarea "x"
type textarea "/Clients/RT/Orders/KUNZ_RTTV-594/DTP/KUNZ_RTTV-594-WK-022"
type textarea "x"
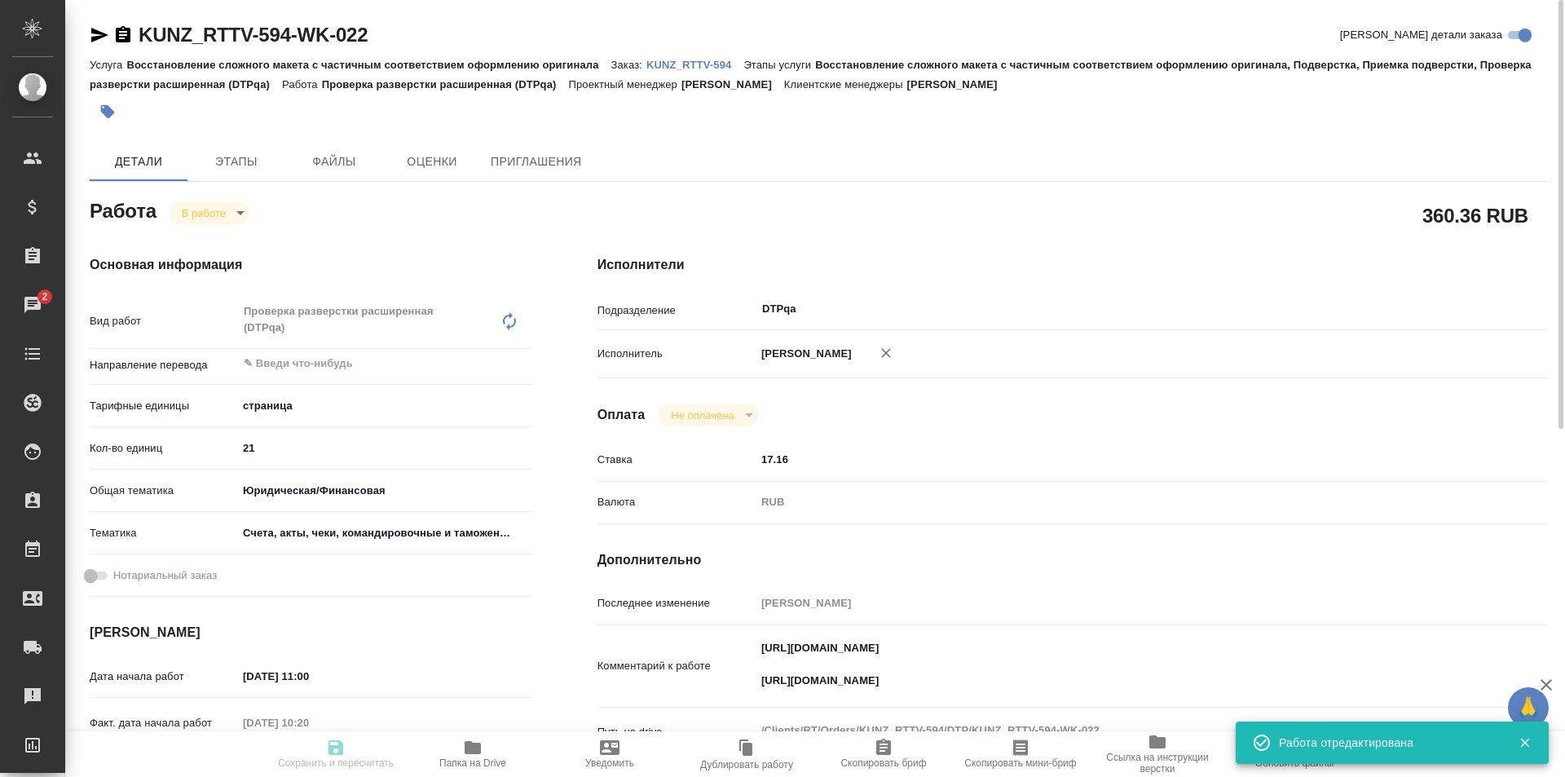
type input "KUNZ_RTTV-594"
type input "Восстановление сложного макета с частичным соответствием оформлению оригинала"
type input "Восстановление сложного макета с частичным соответствием оформлению оригинала, …"
type input "Веселова Юлия"
type input "Оксютович Ирина"
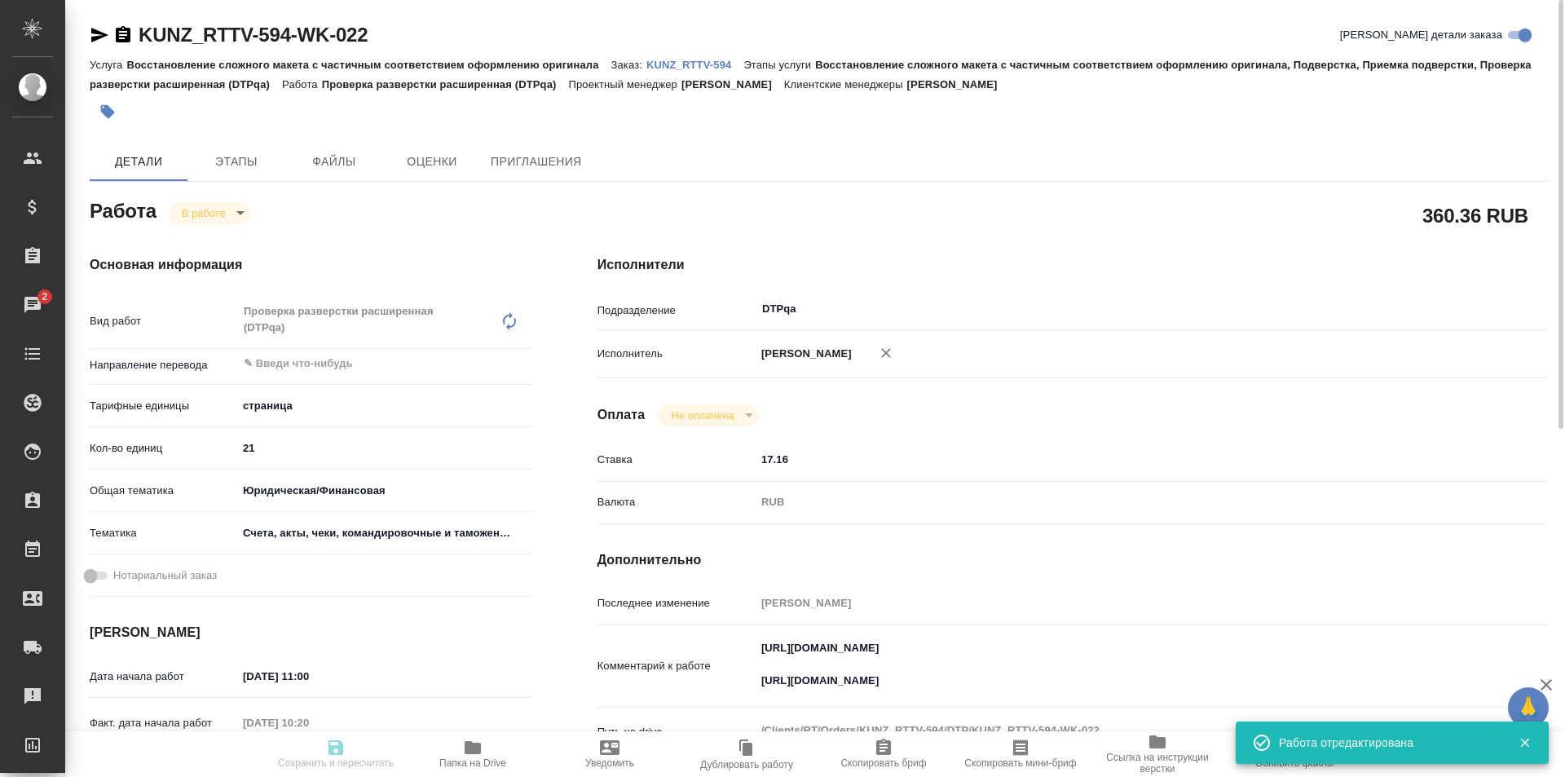
type input "/Clients/RT/Orders/KUNZ_RTTV-594"
type textarea "x"
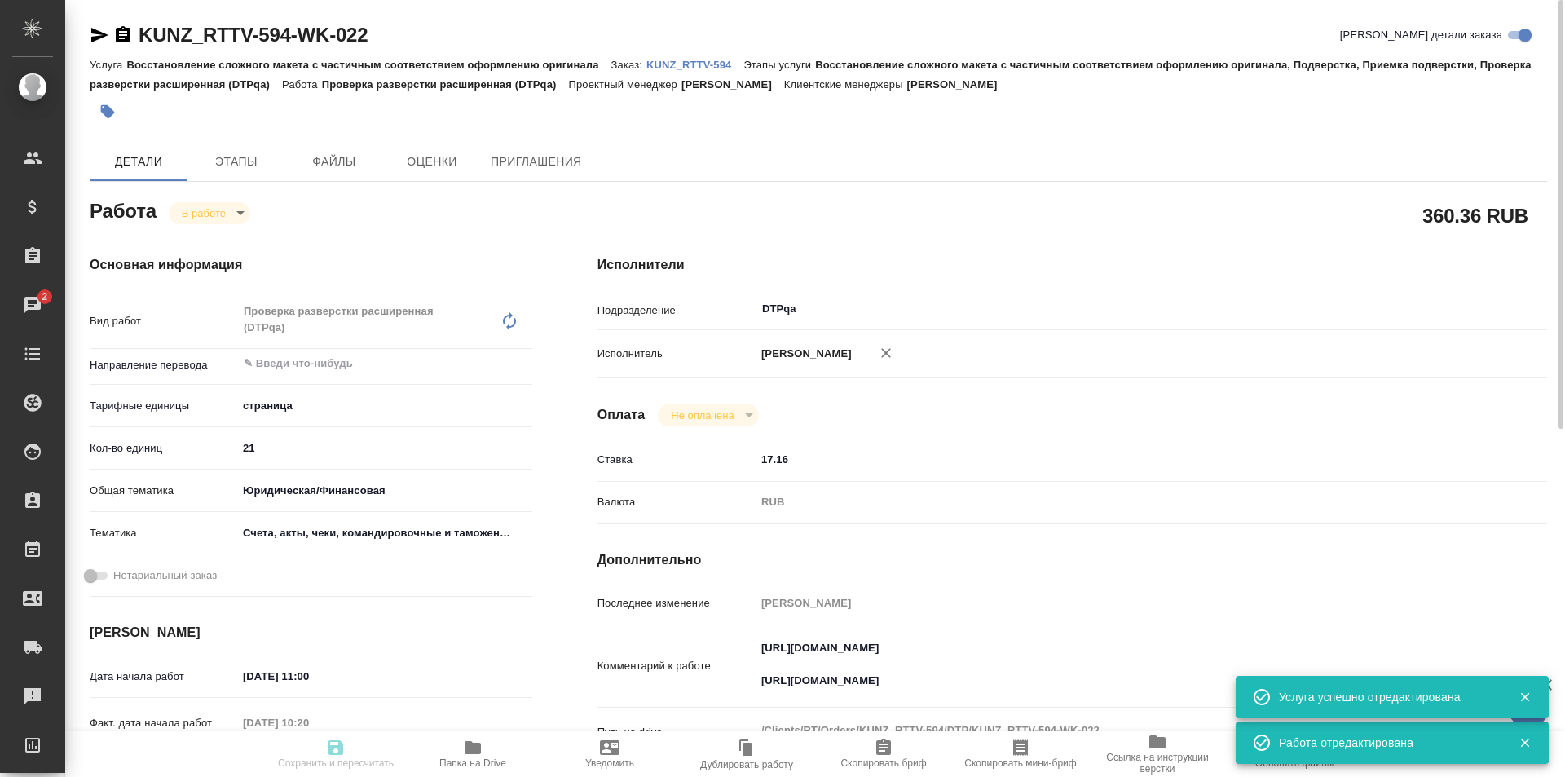
type textarea "x"
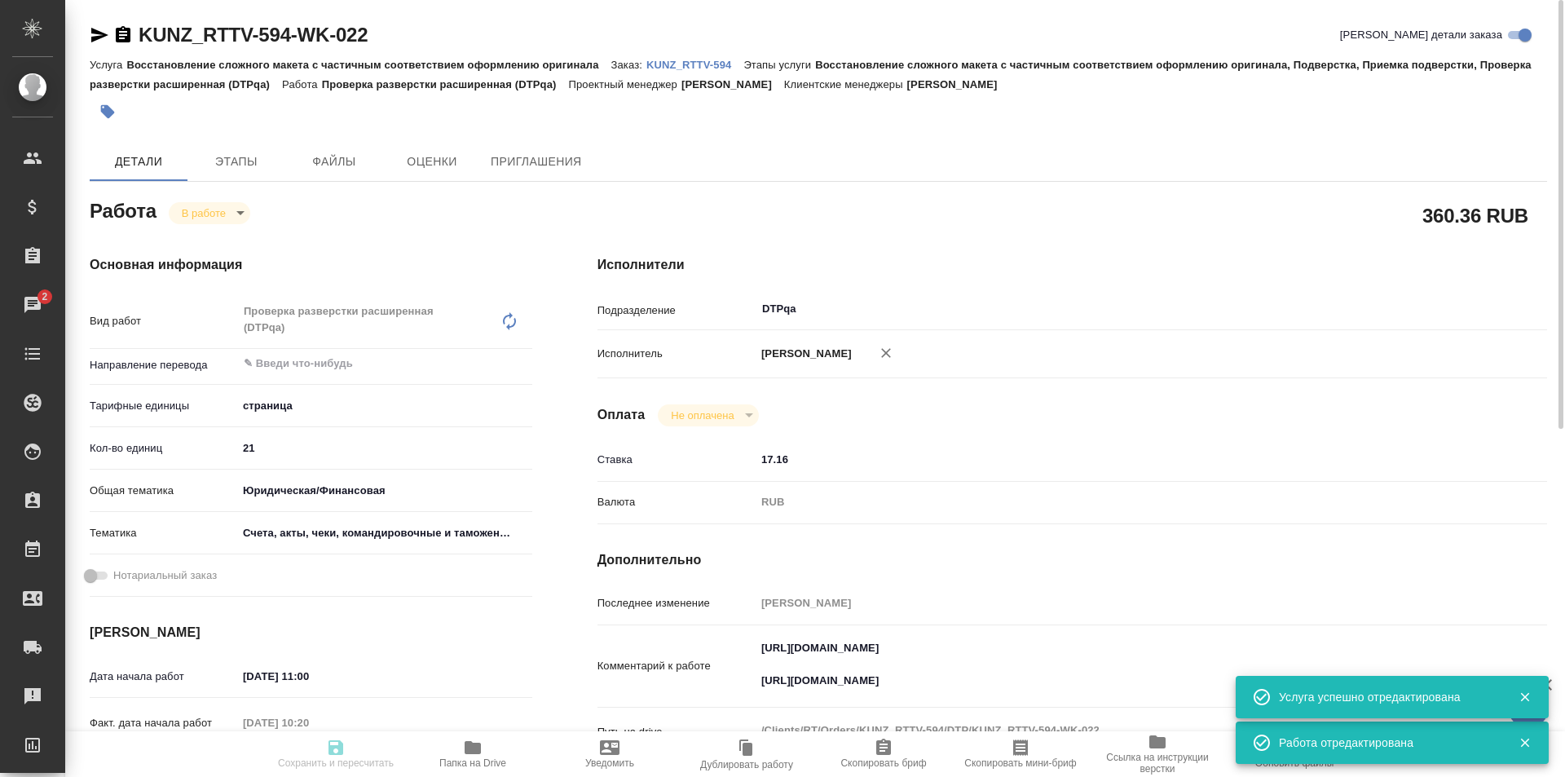
type textarea "x"
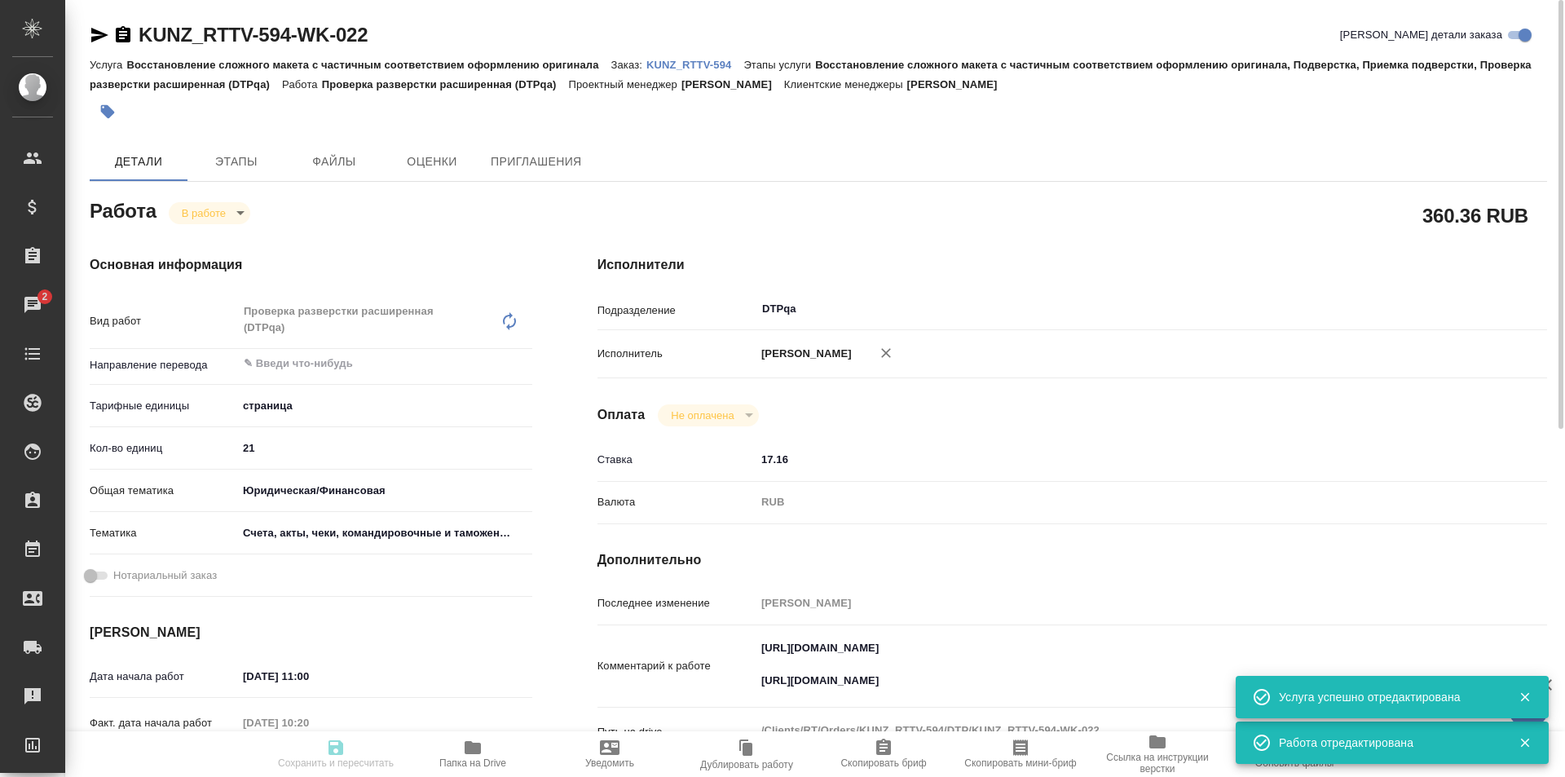
type textarea "x"
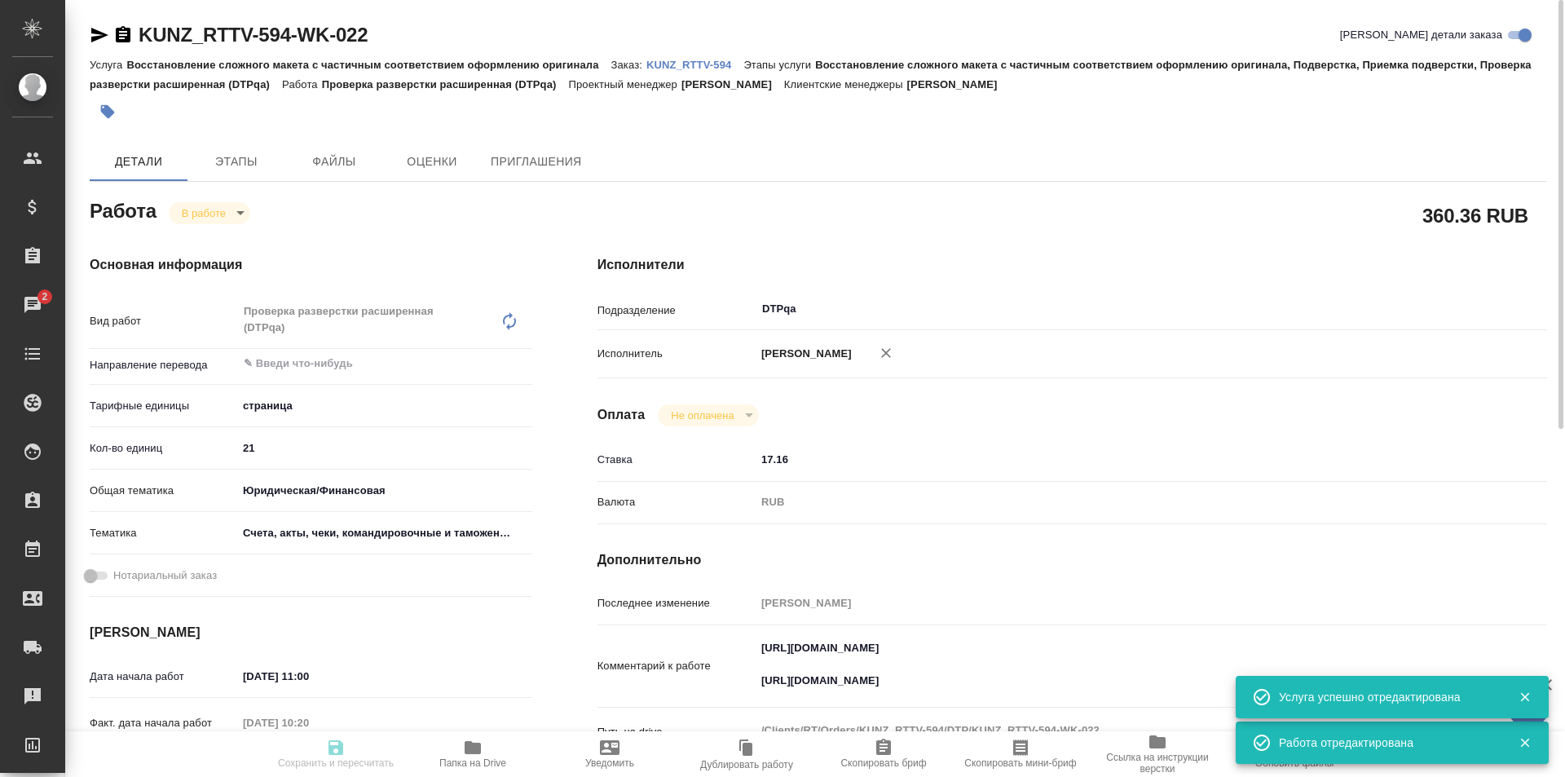
type textarea "x"
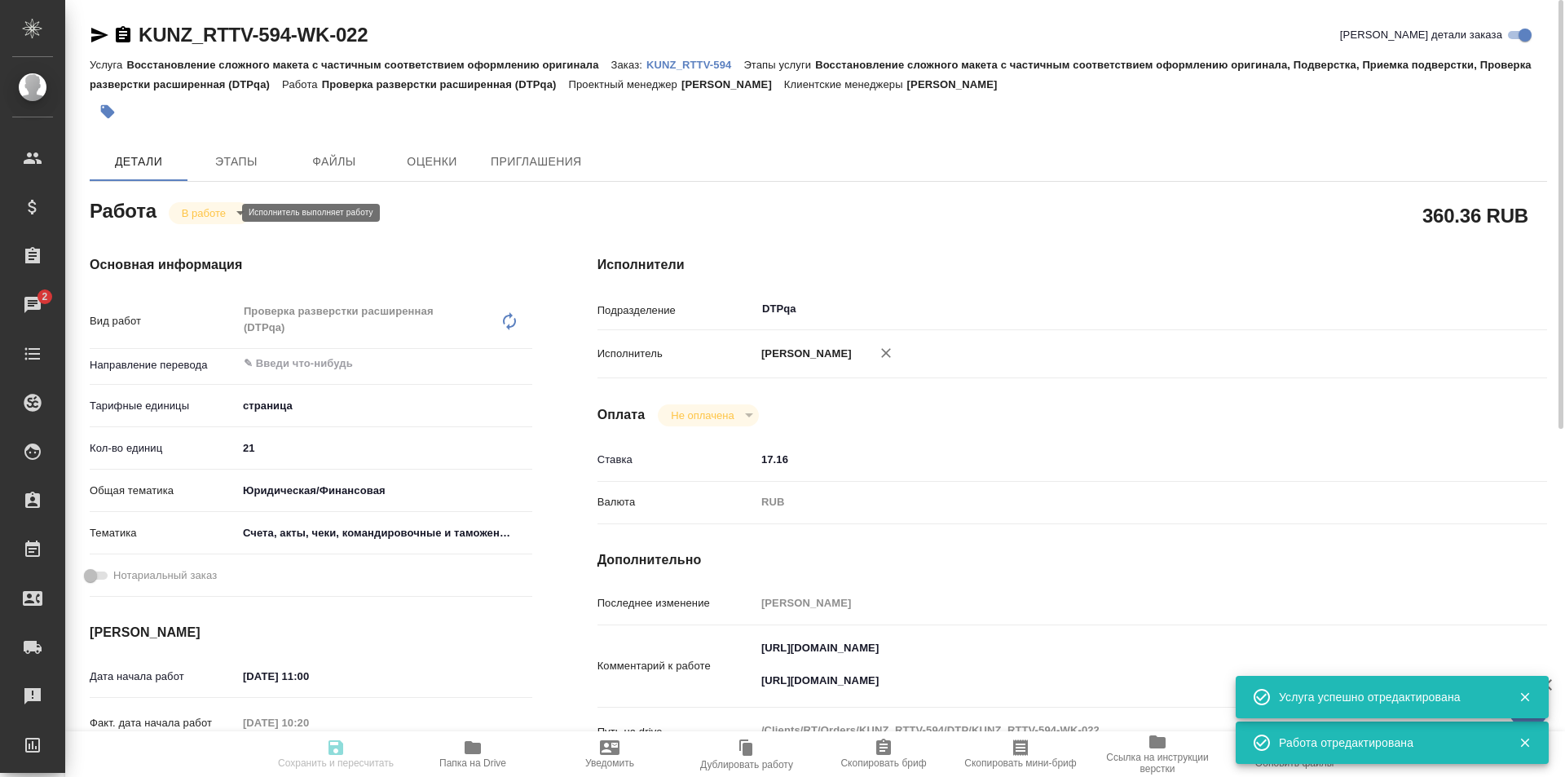
click at [224, 210] on body "🙏 .cls-1 fill:#fff; AWATERA Ismagilova Diana Клиенты Спецификации Заказы 2 Чаты…" at bounding box center [782, 388] width 1565 height 777
type textarea "x"
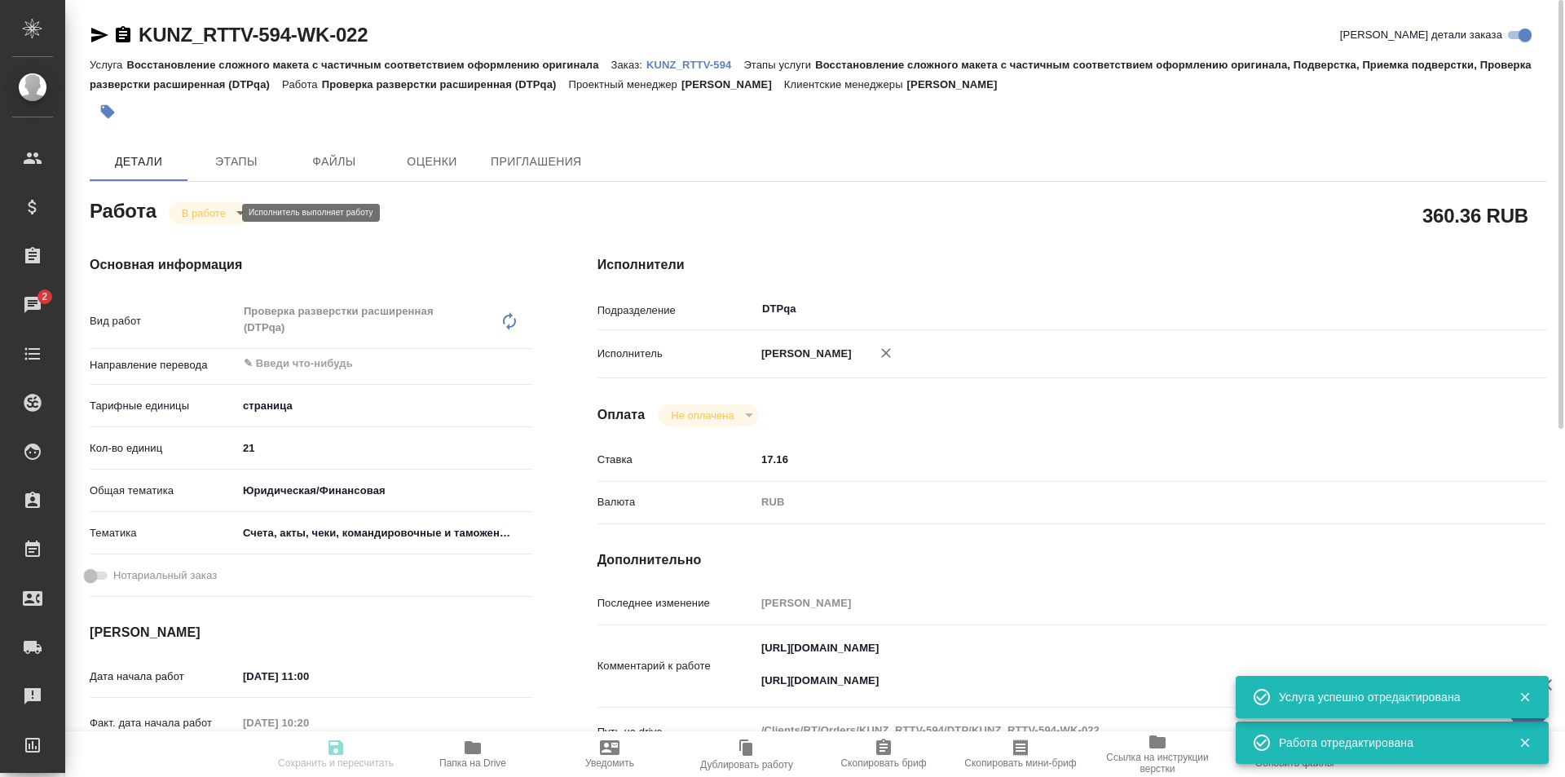
type textarea "x"
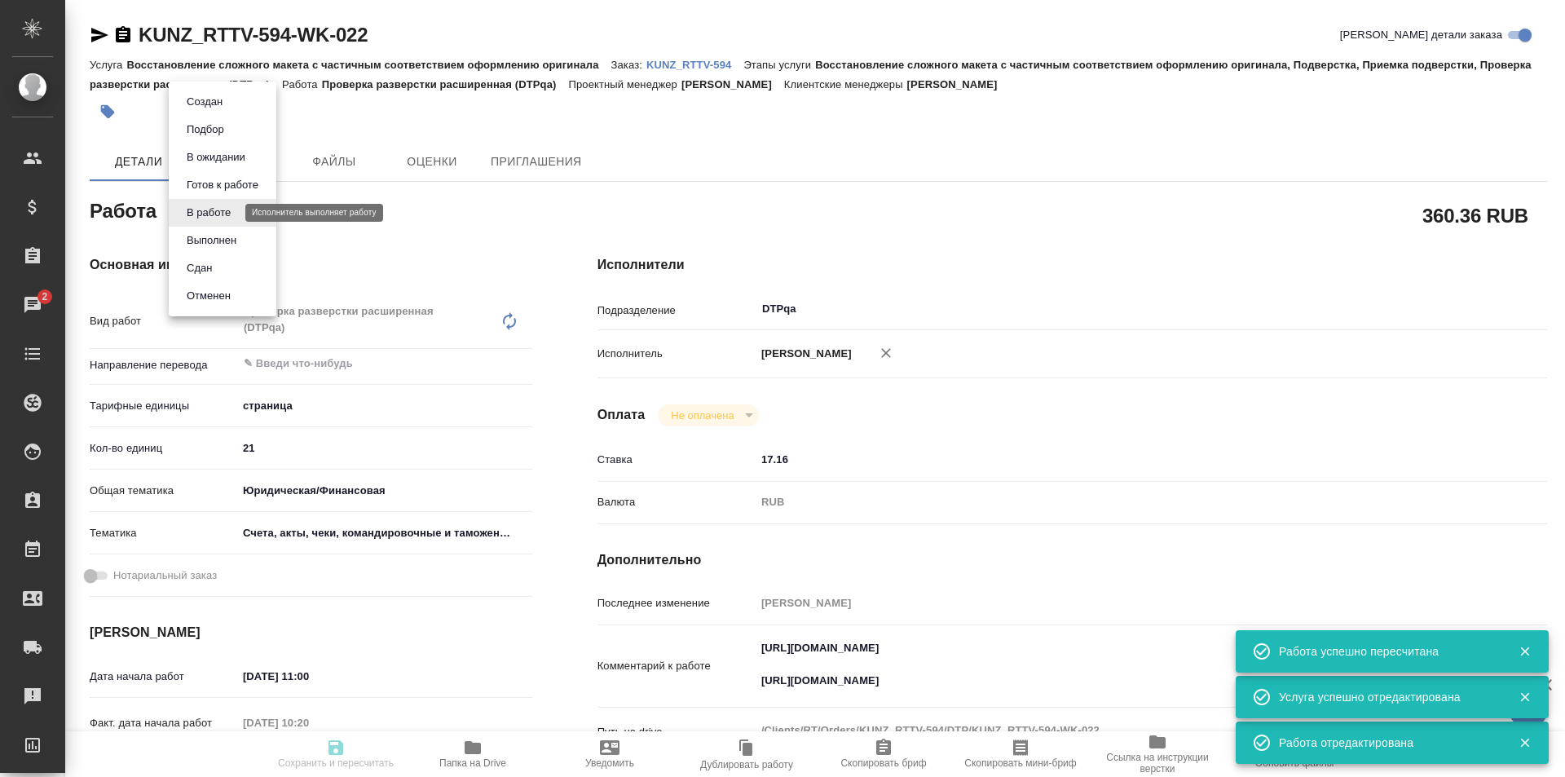
type input "inProgress"
type textarea "Проверка разверстки расширенная (DTPqa)"
type textarea "x"
type input "5a8b1489cc6b4906c91bfdb2"
type input "21"
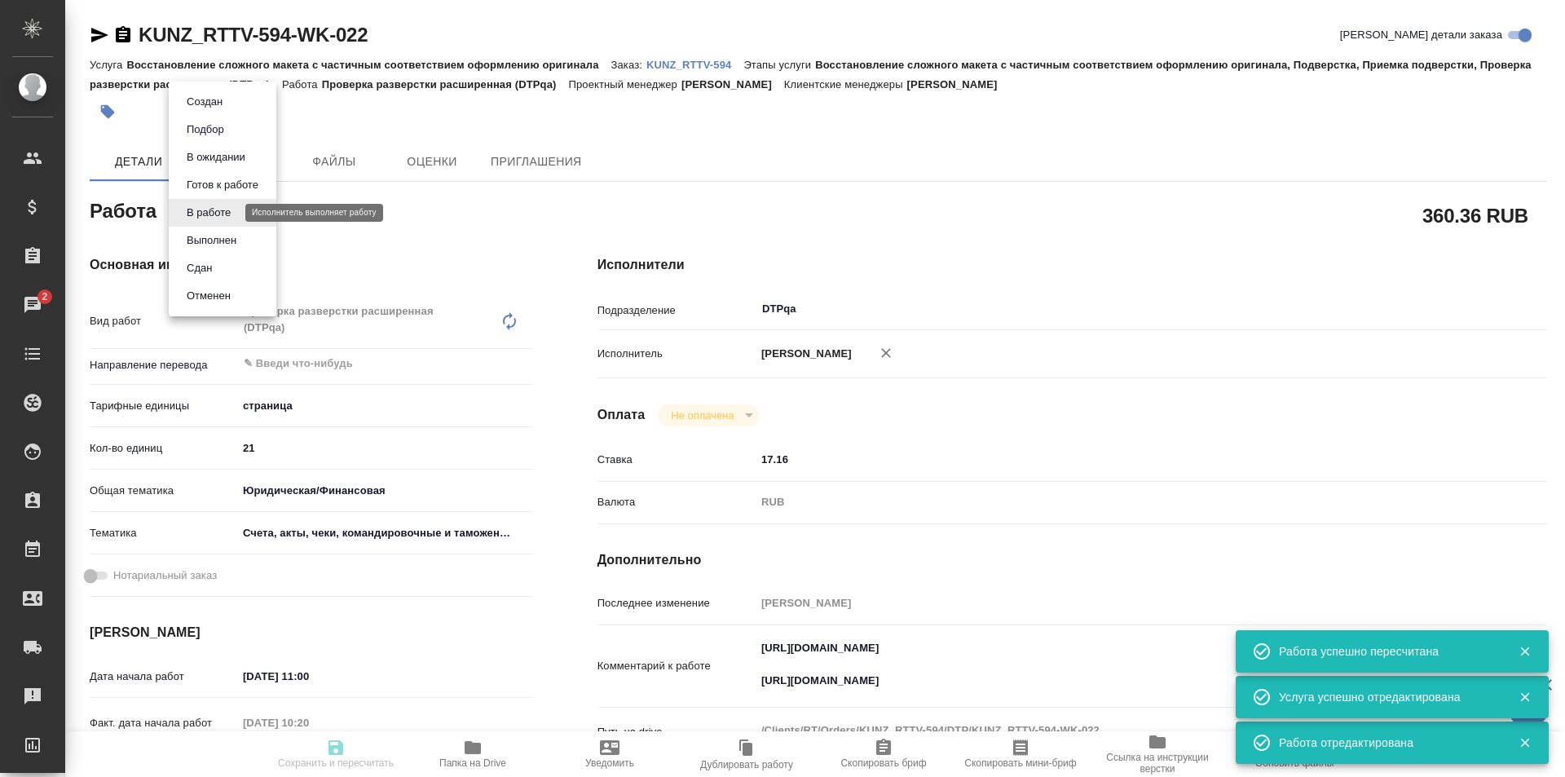
type input "yr-fn"
type input "5f647205b73bc97568ca66c0"
type input "29.09.2025 11:00"
type input "29.09.2025 10:20"
type input "29.09.2025 13:00"
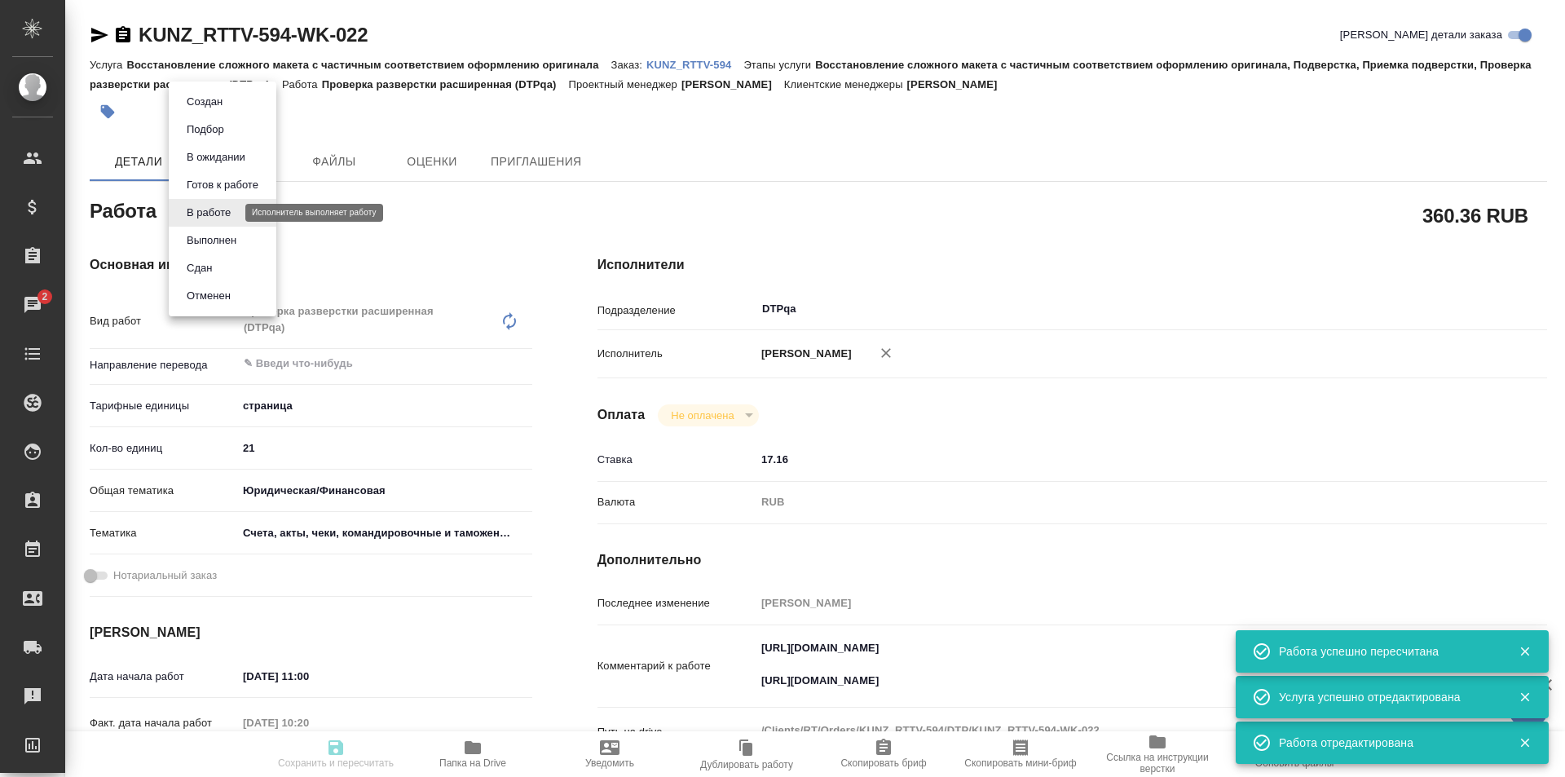
type input "03.10.2025 17:00"
type input "DTPqa"
type input "notPayed"
type input "17.16"
type input "RUB"
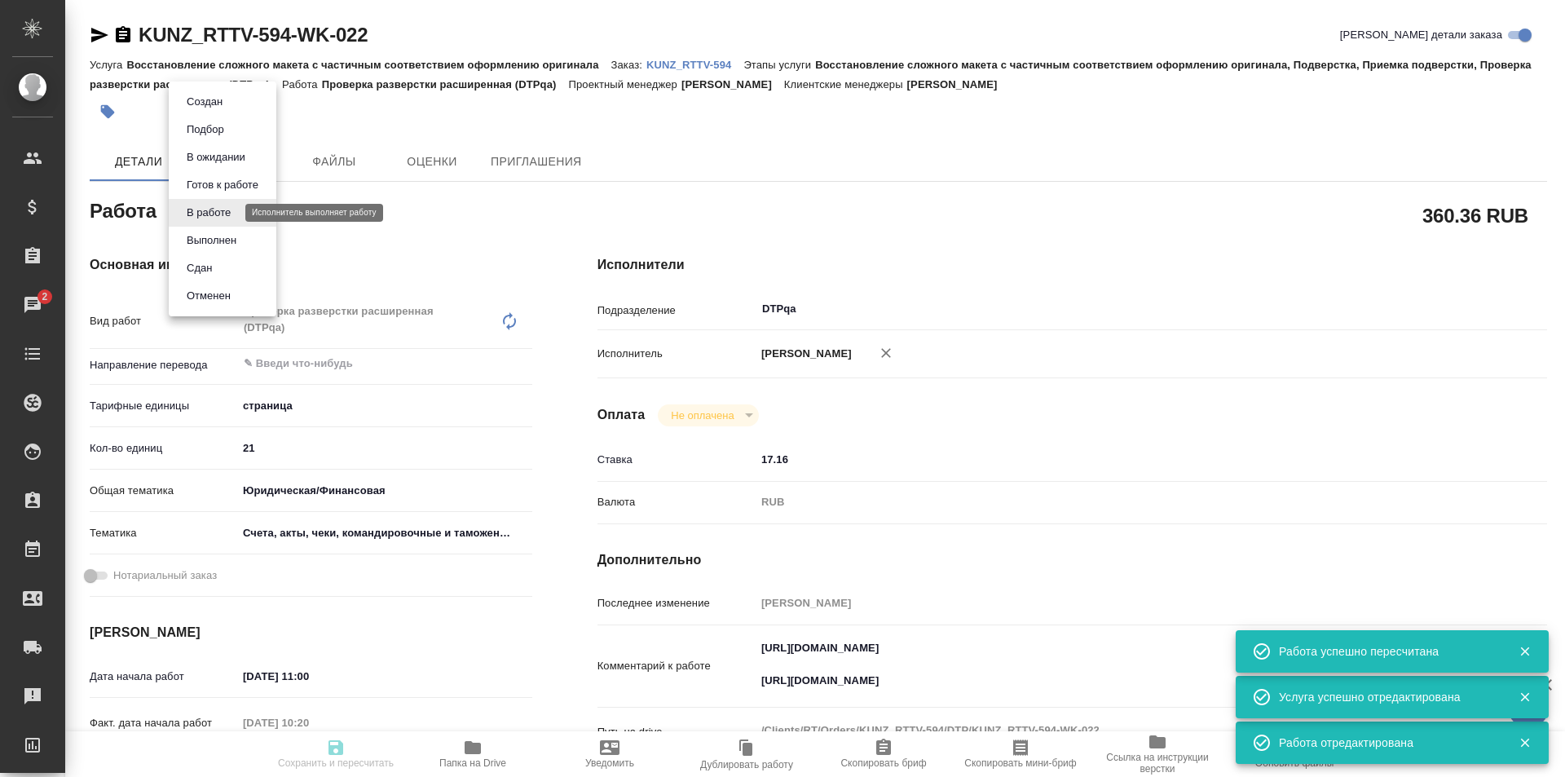
type input "[PERSON_NAME]"
type textarea "https://tera.awatera.com/Work/68d3d3c2e877d78ccc50e23e/ https://drive.awatera.c…"
type textarea "x"
type textarea "/Clients/RT/Orders/KUNZ_RTTV-594/DTP/KUNZ_RTTV-594-WK-022"
type textarea "x"
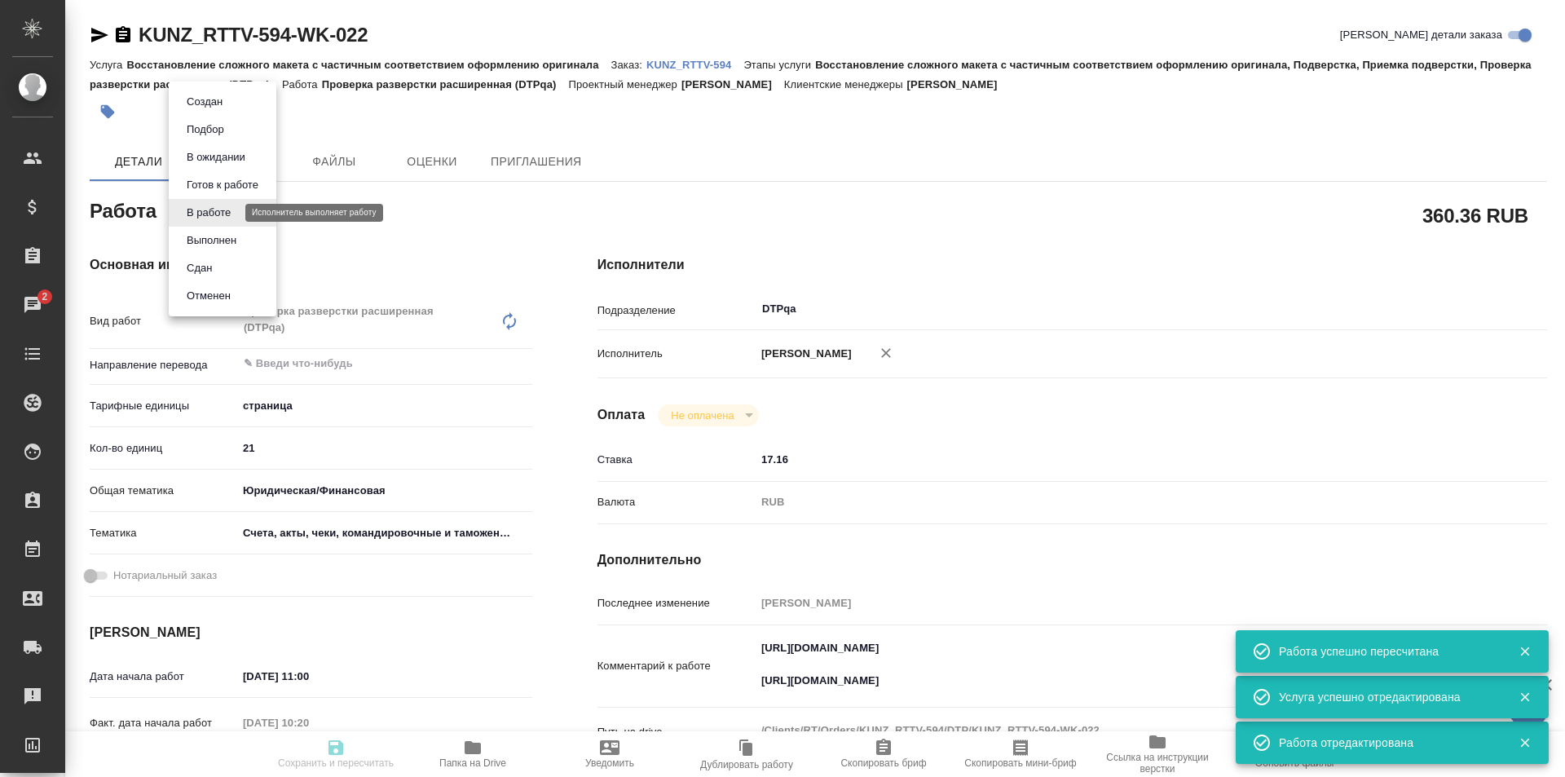
type input "KUNZ_RTTV-594"
type input "Восстановление сложного макета с частичным соответствием оформлению оригинала"
type input "Восстановление сложного макета с частичным соответствием оформлению оригинала, …"
type input "Веселова Юлия"
type input "Оксютович Ирина"
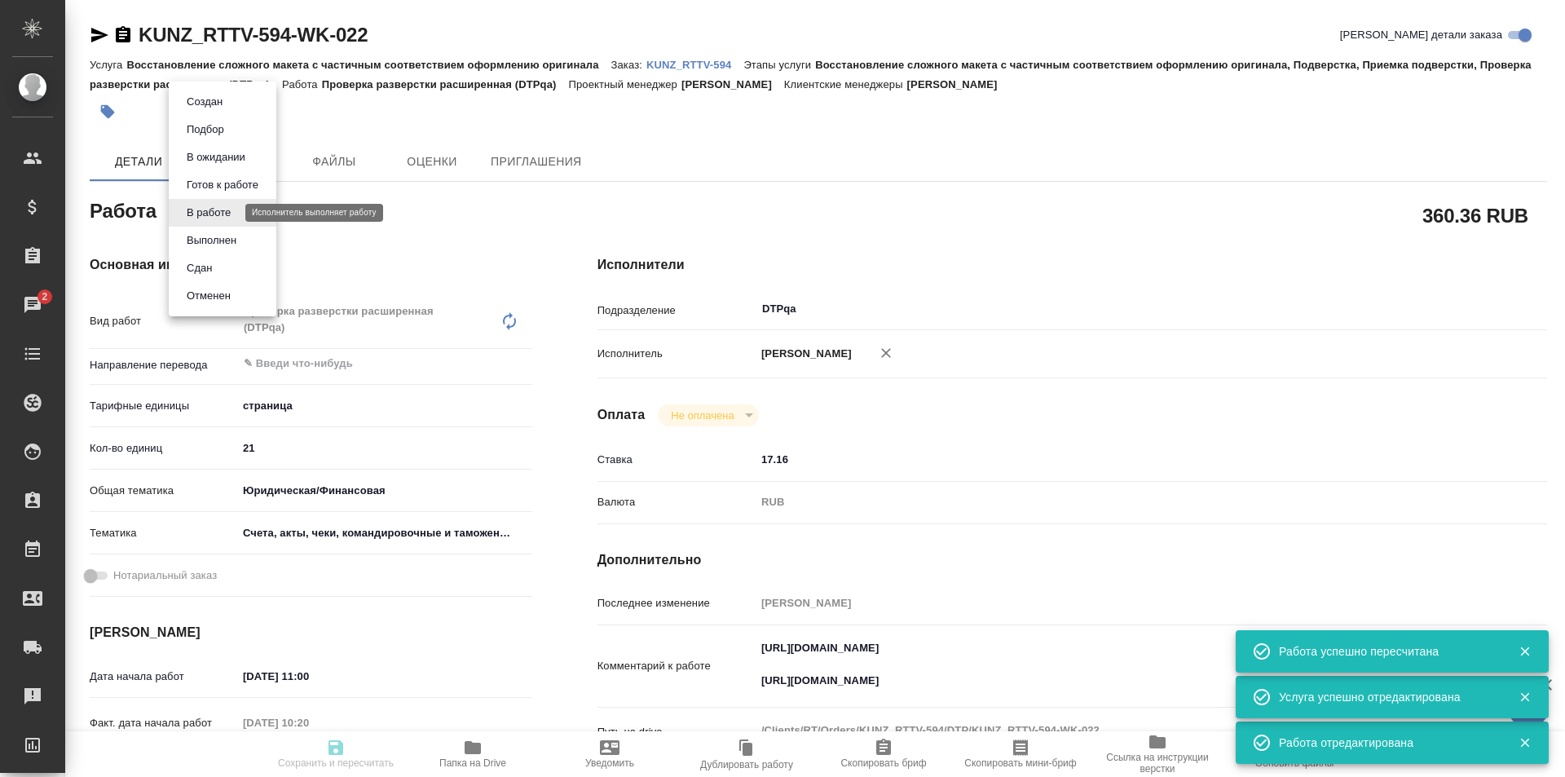
type input "/Clients/RT/Orders/KUNZ_RTTV-594"
type textarea "x"
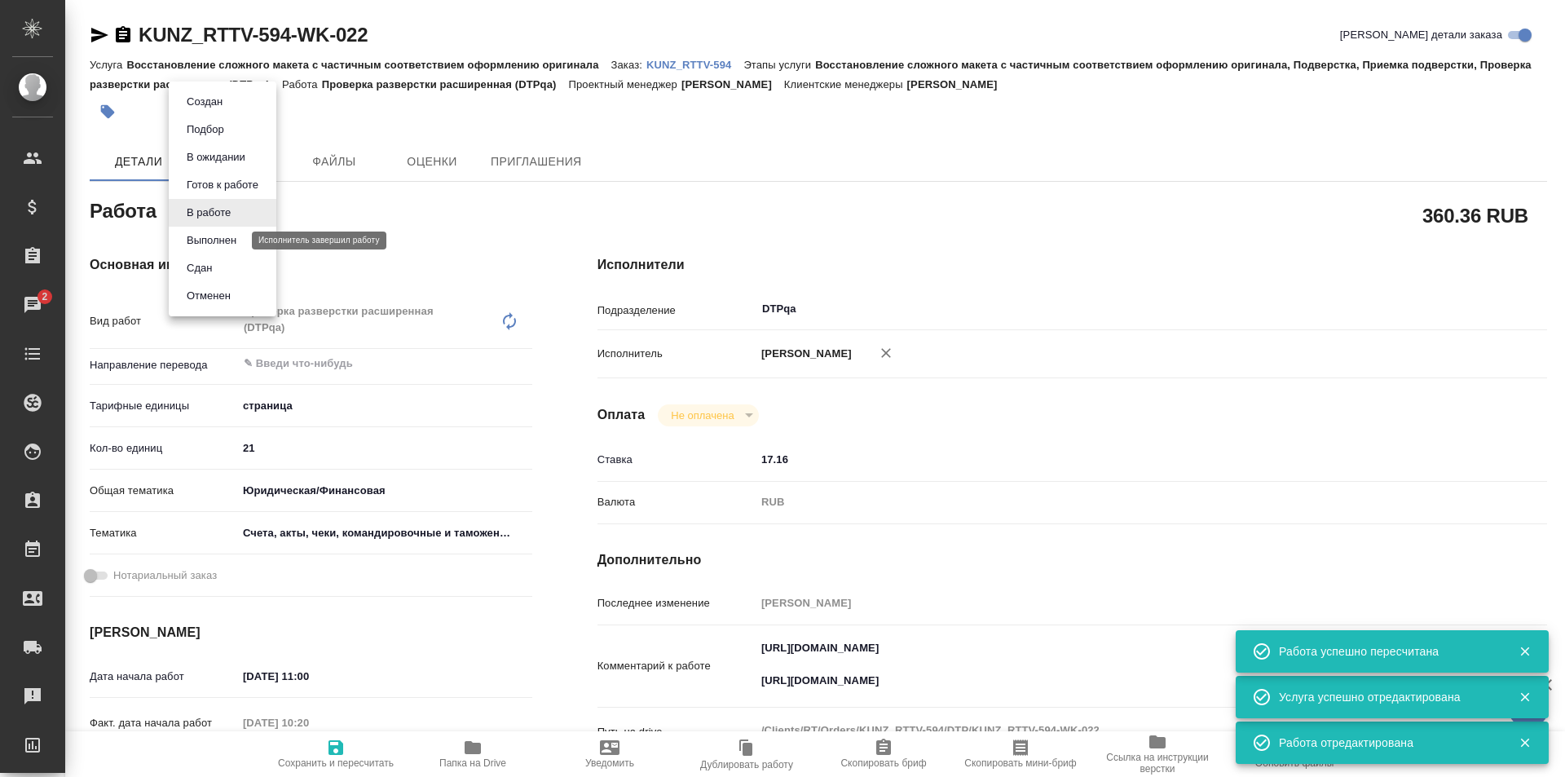
type textarea "x"
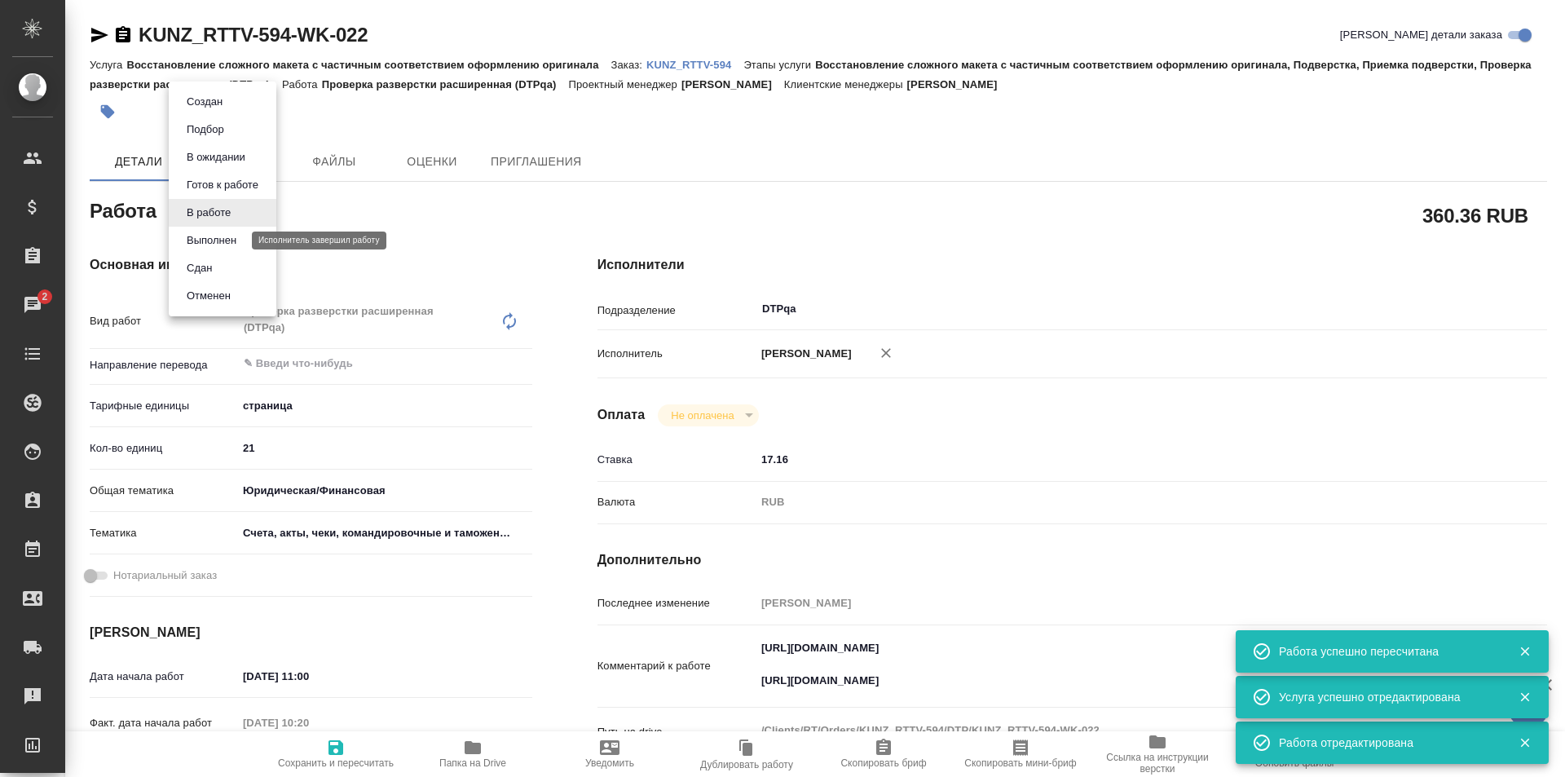
type textarea "x"
click at [223, 236] on button "Выполнен" at bounding box center [212, 240] width 60 height 18
type textarea "x"
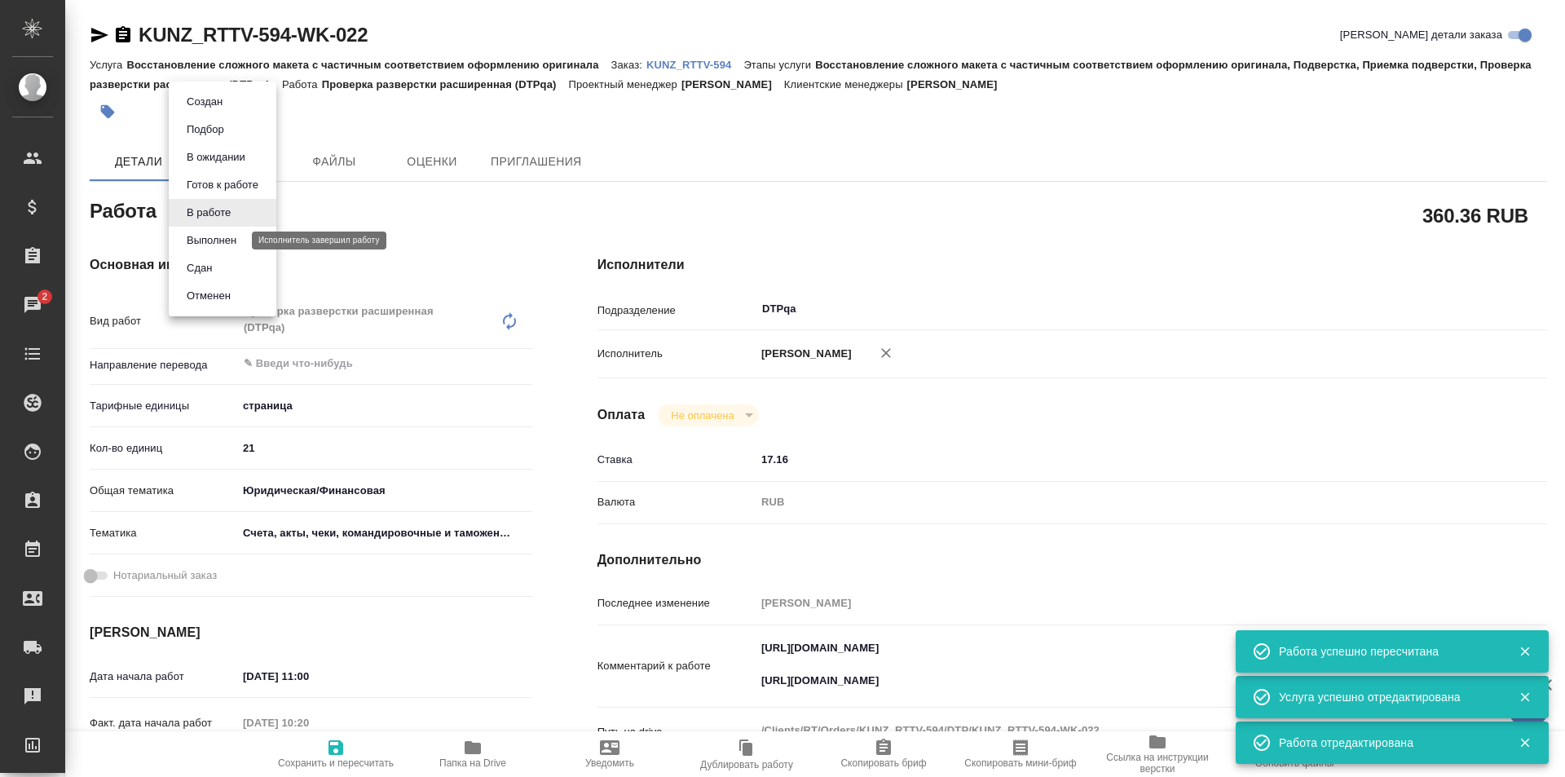
type textarea "x"
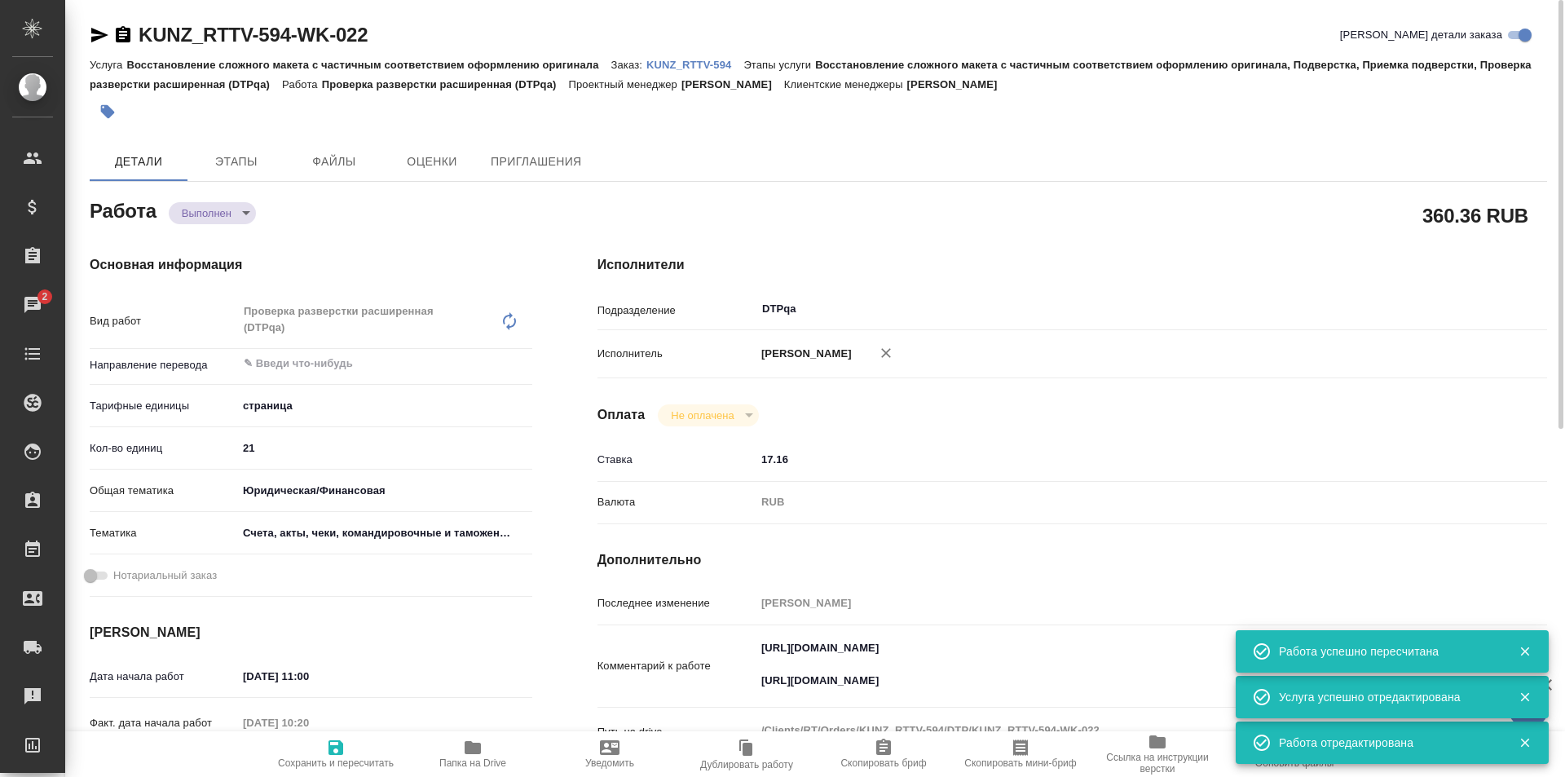
type textarea "x"
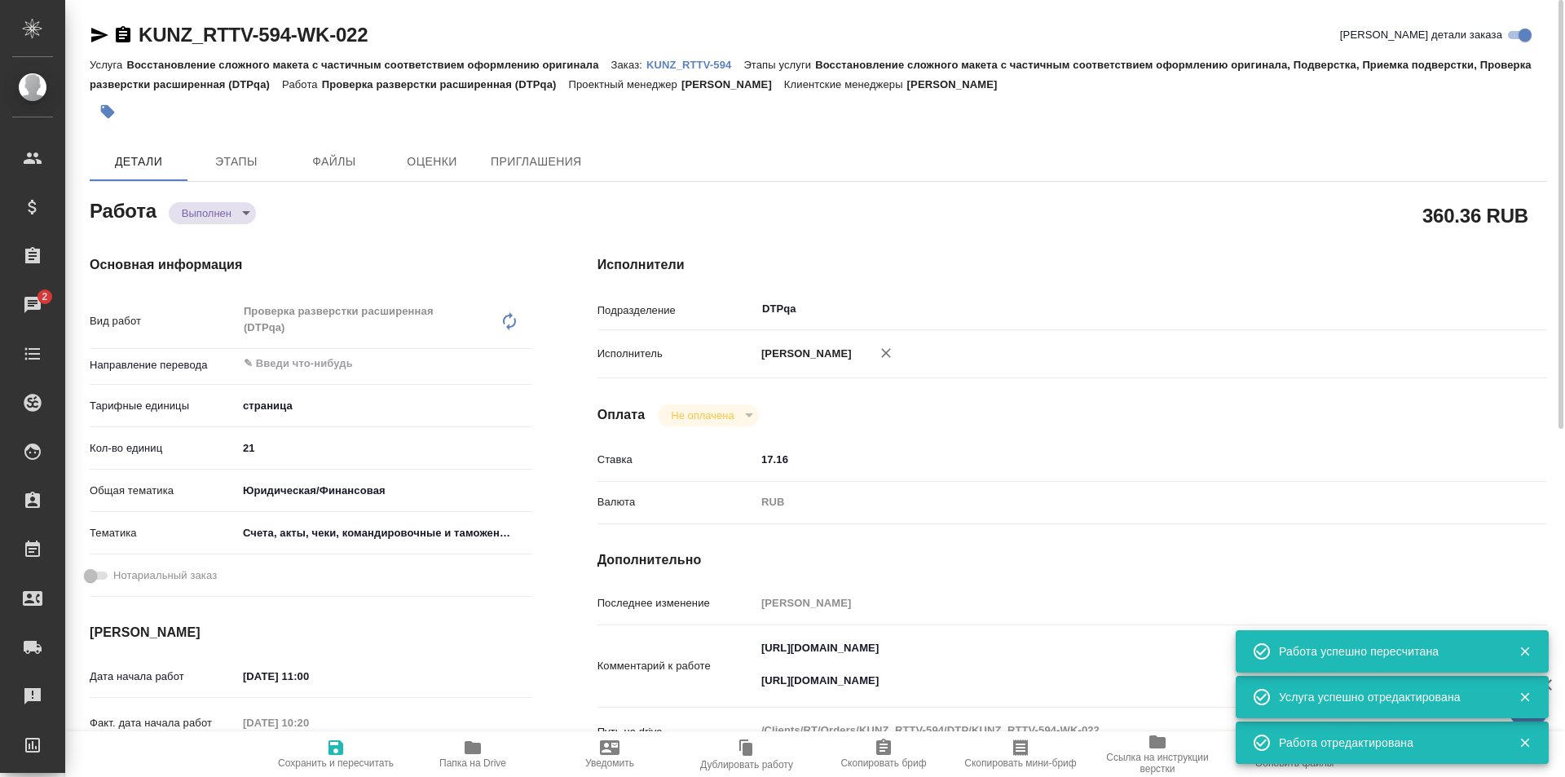
type textarea "x"
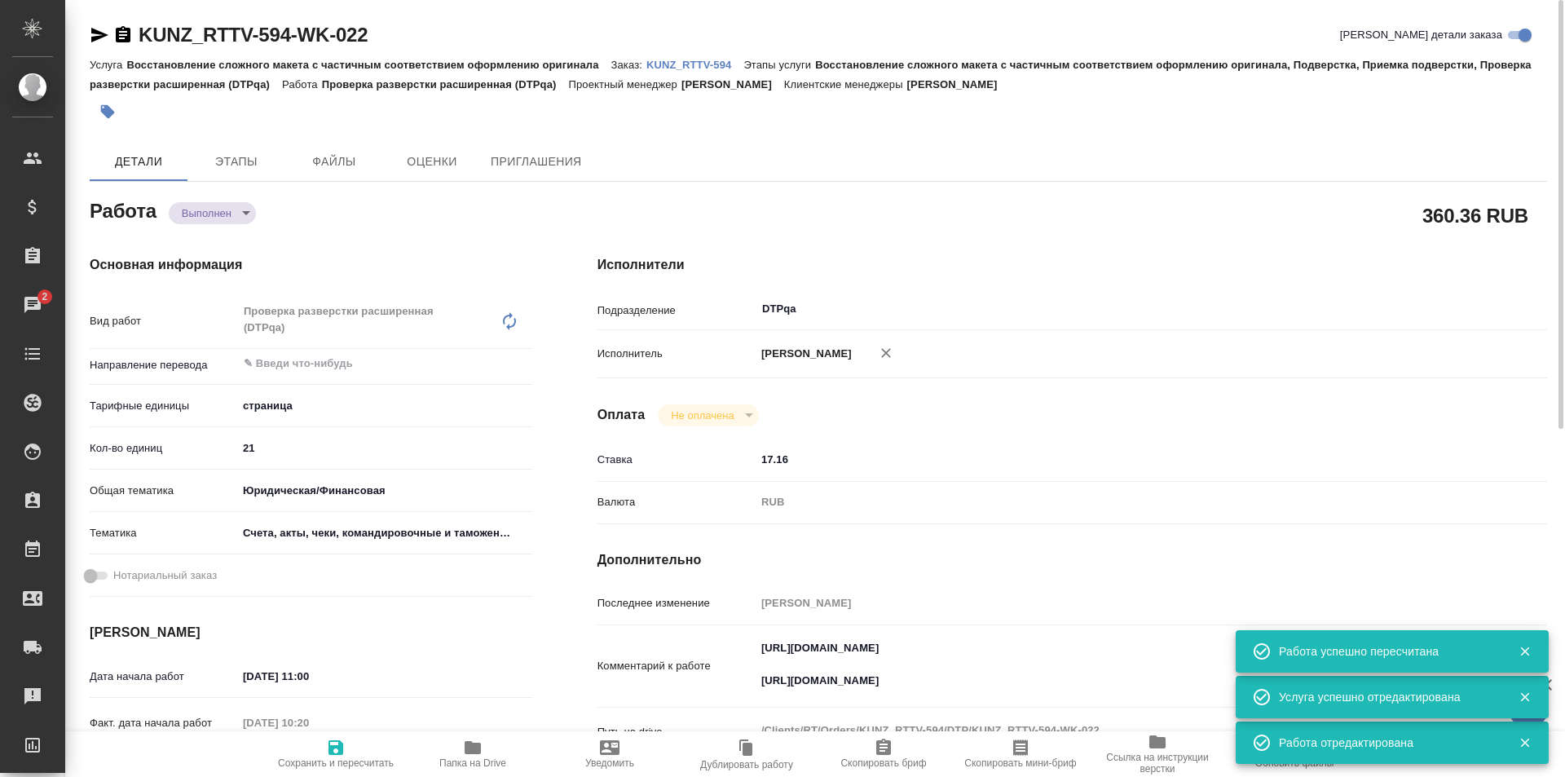
type textarea "x"
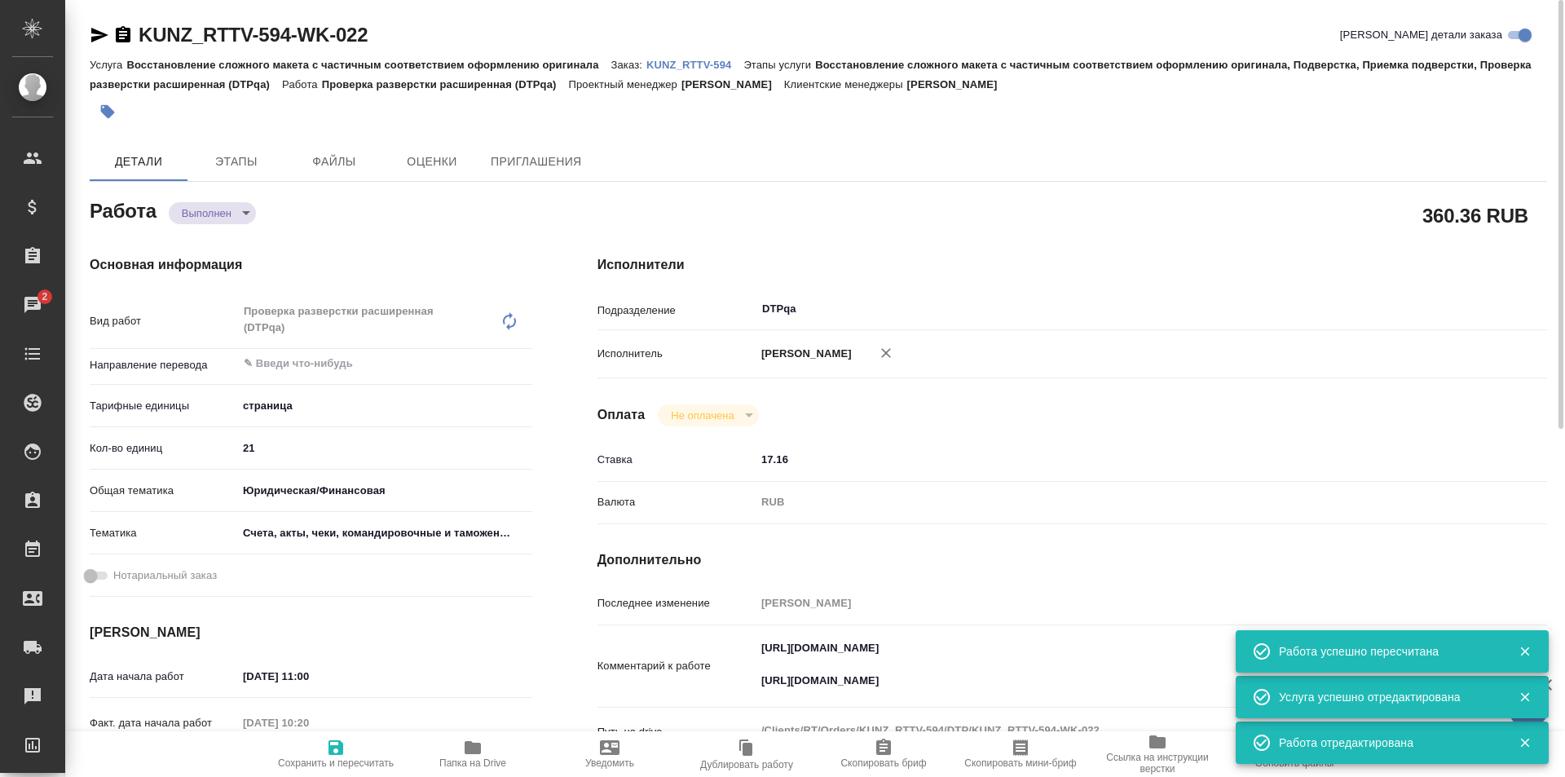
type textarea "x"
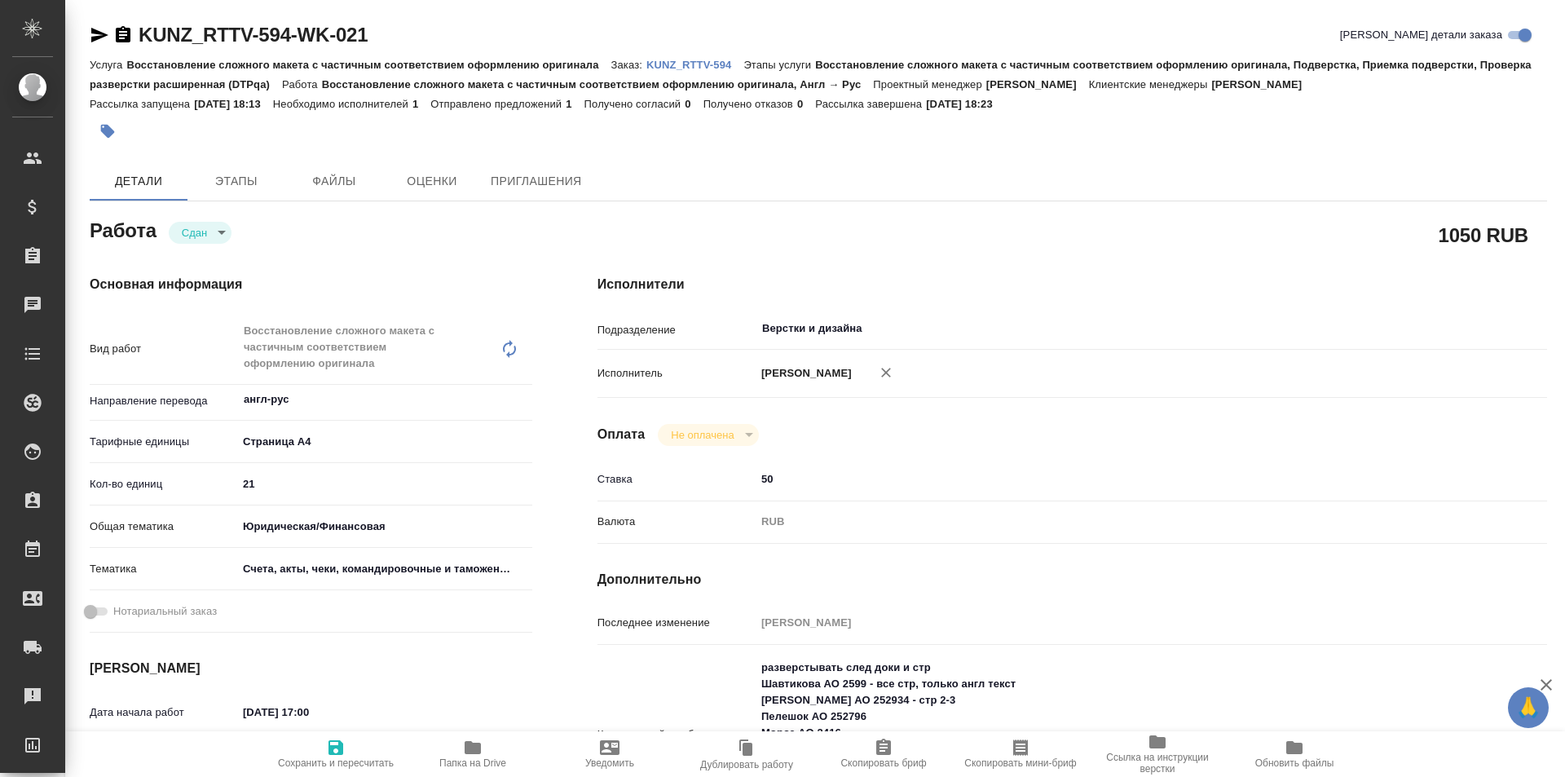
type textarea "x"
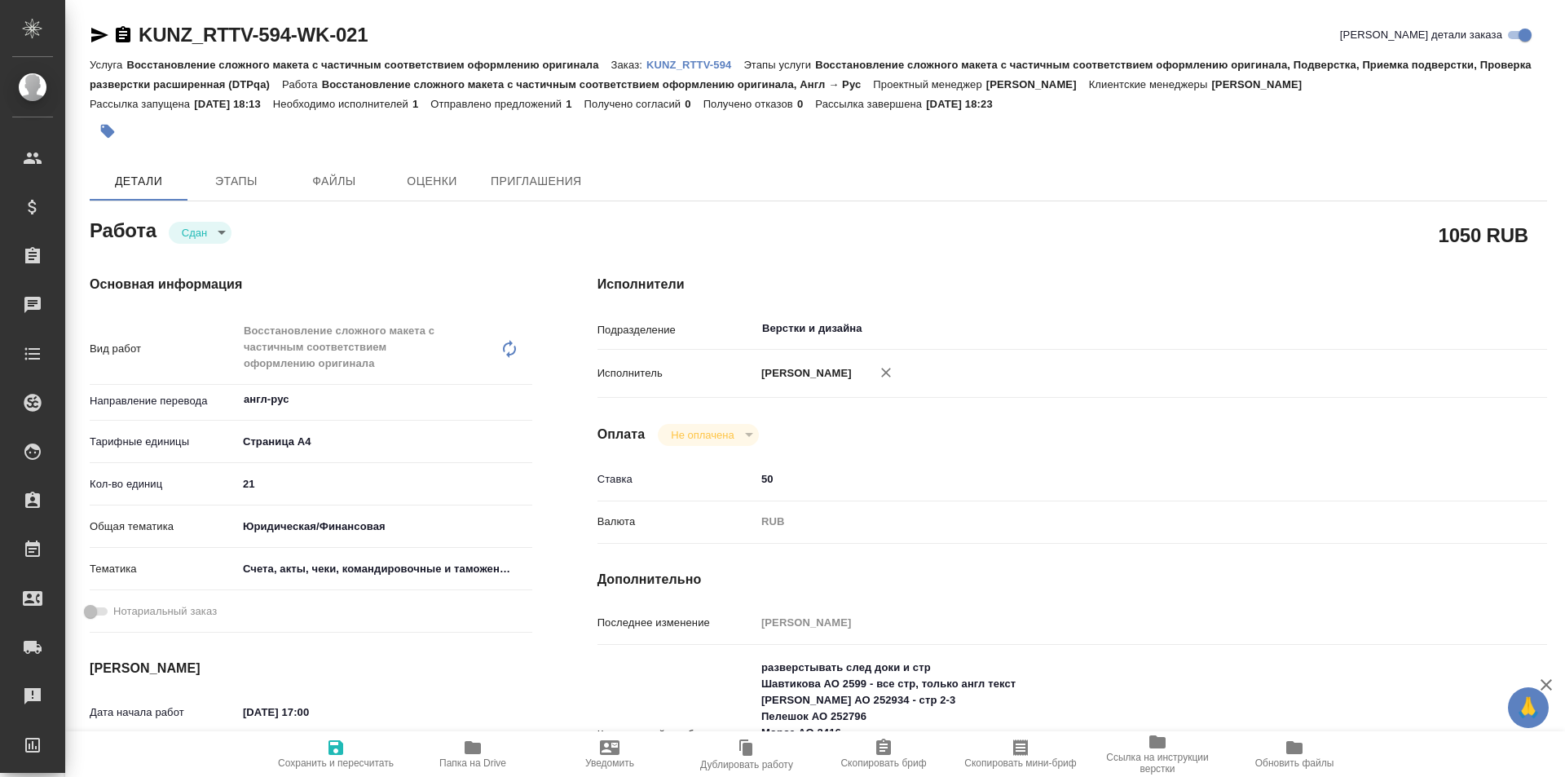
type textarea "x"
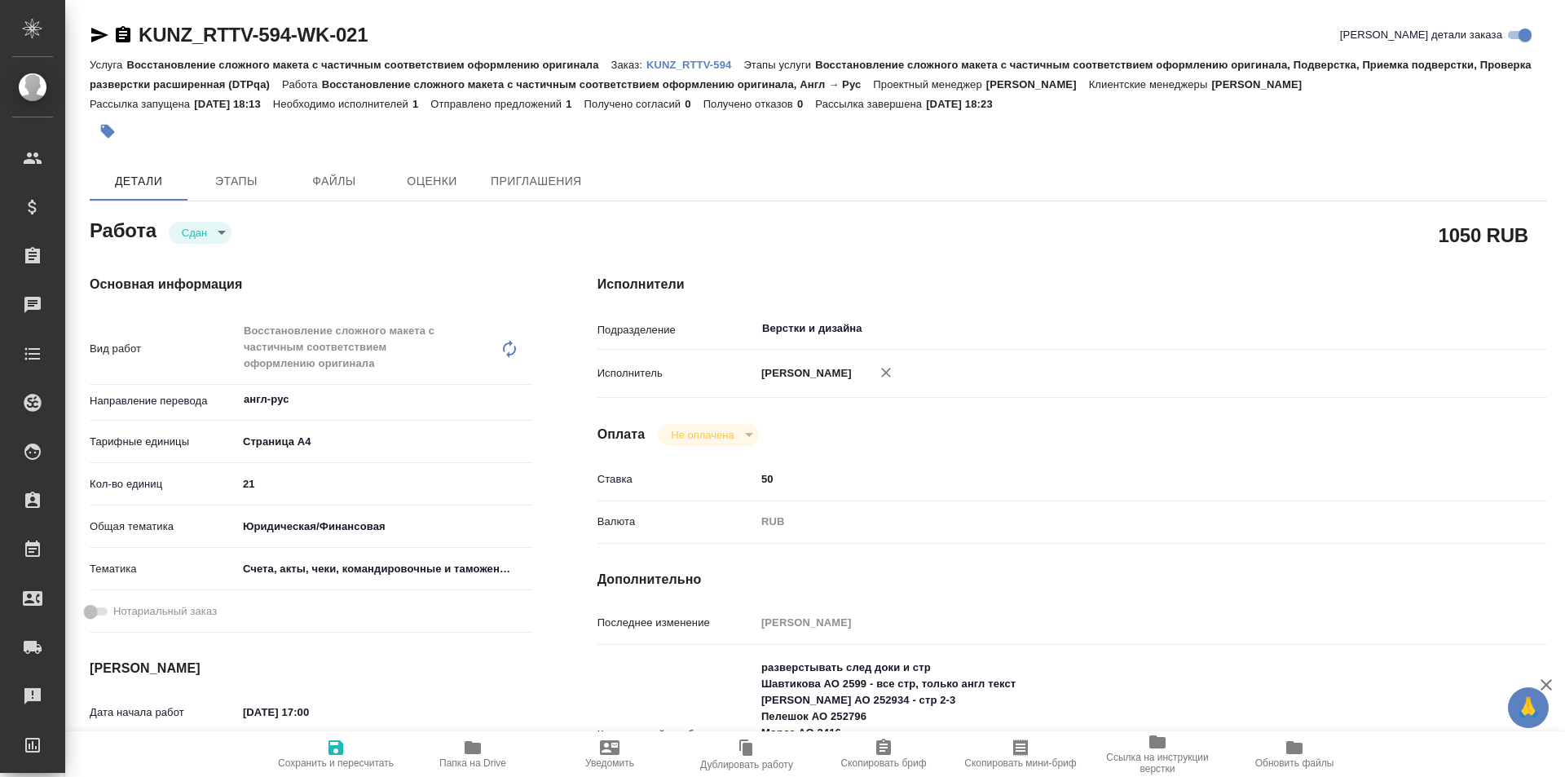
type textarea "x"
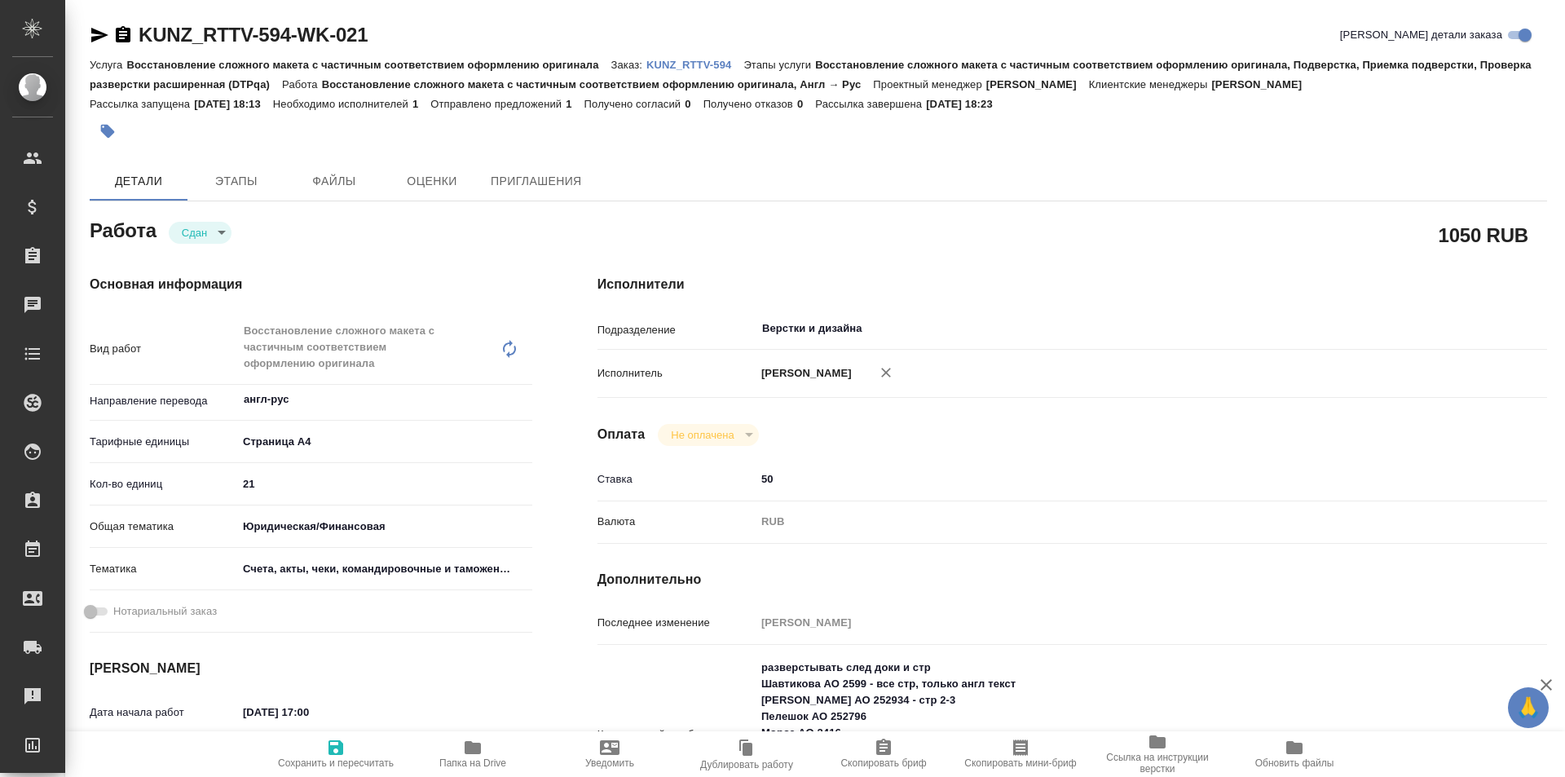
type textarea "x"
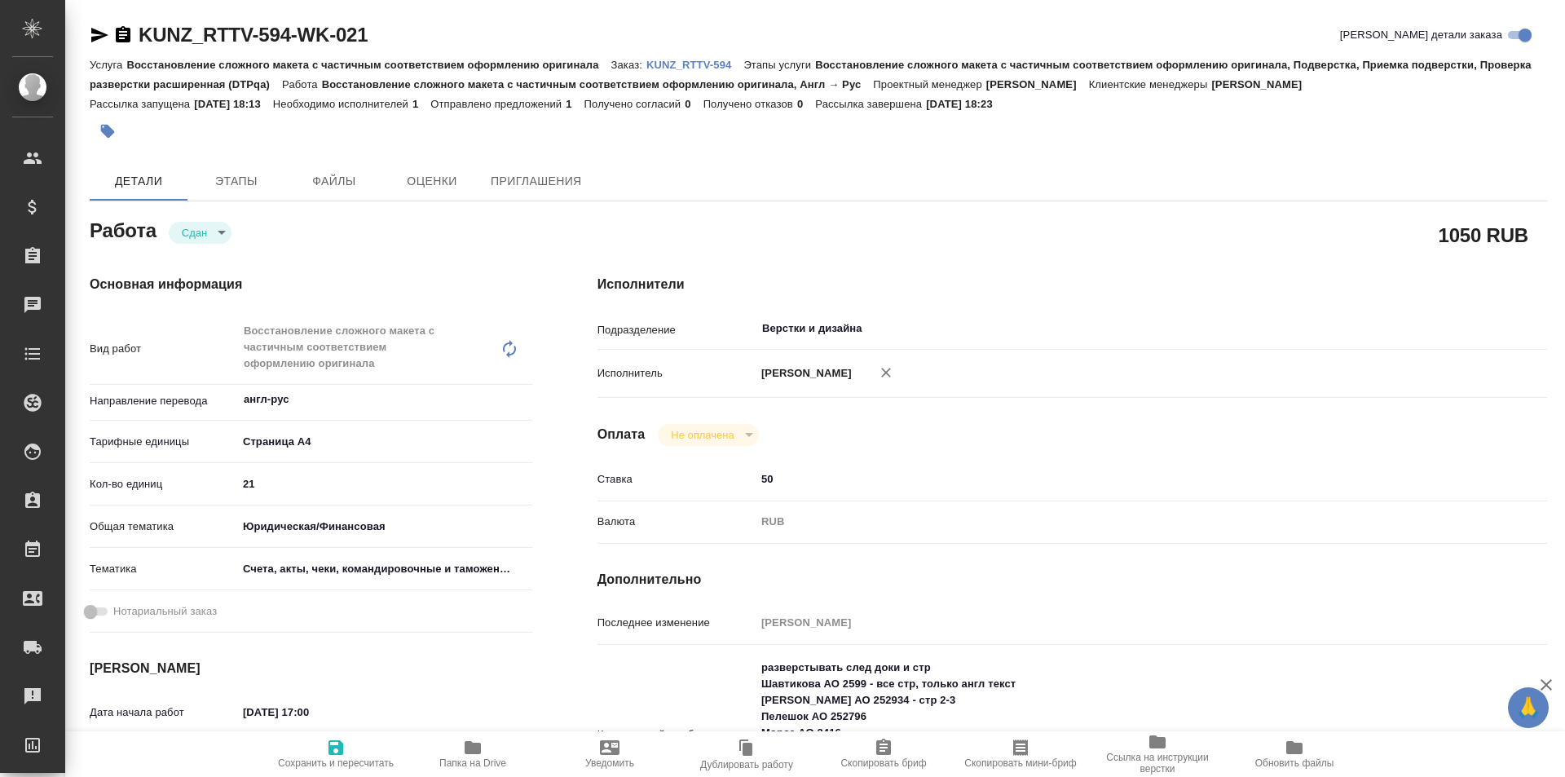
type textarea "x"
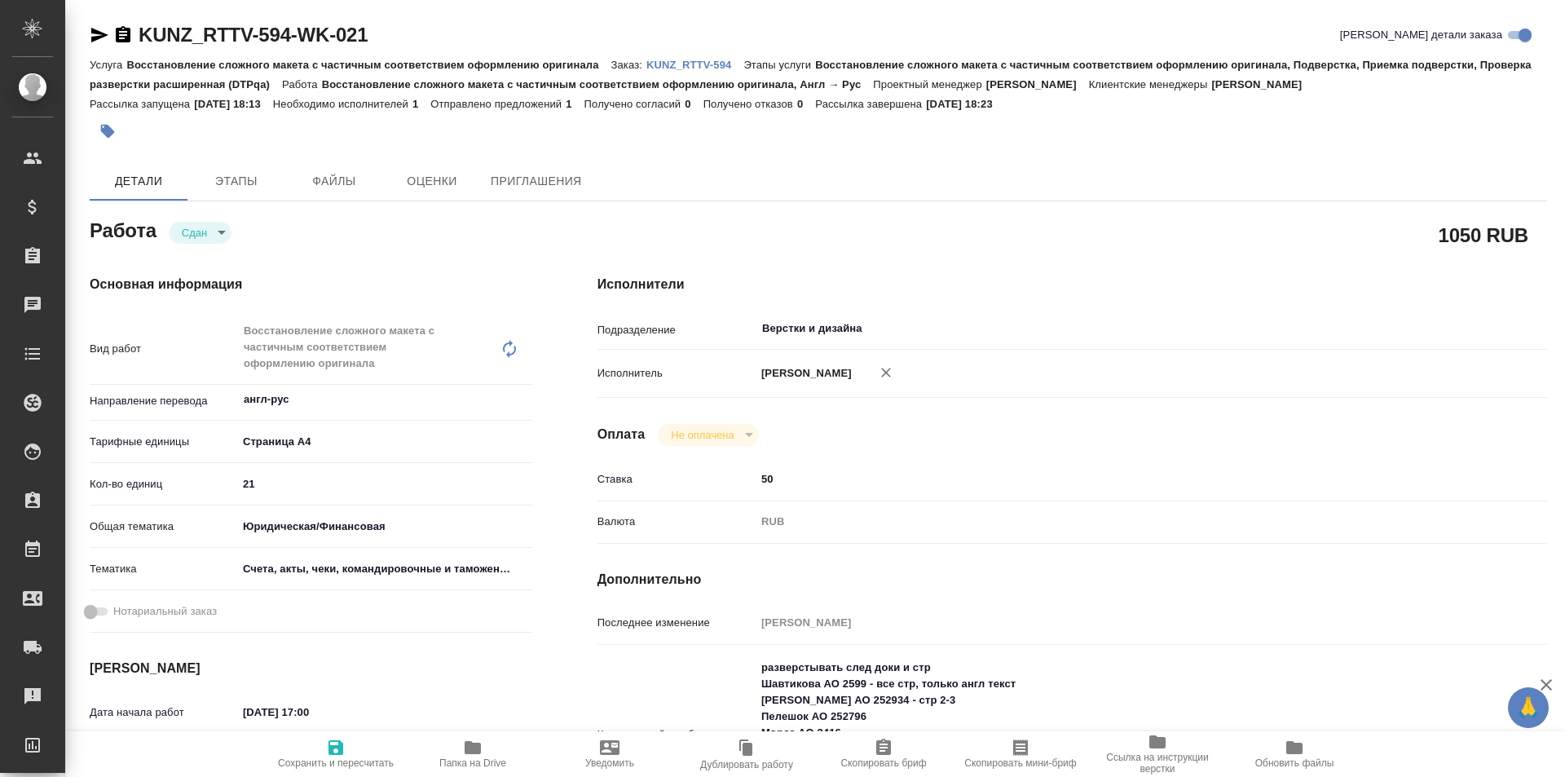
type textarea "x"
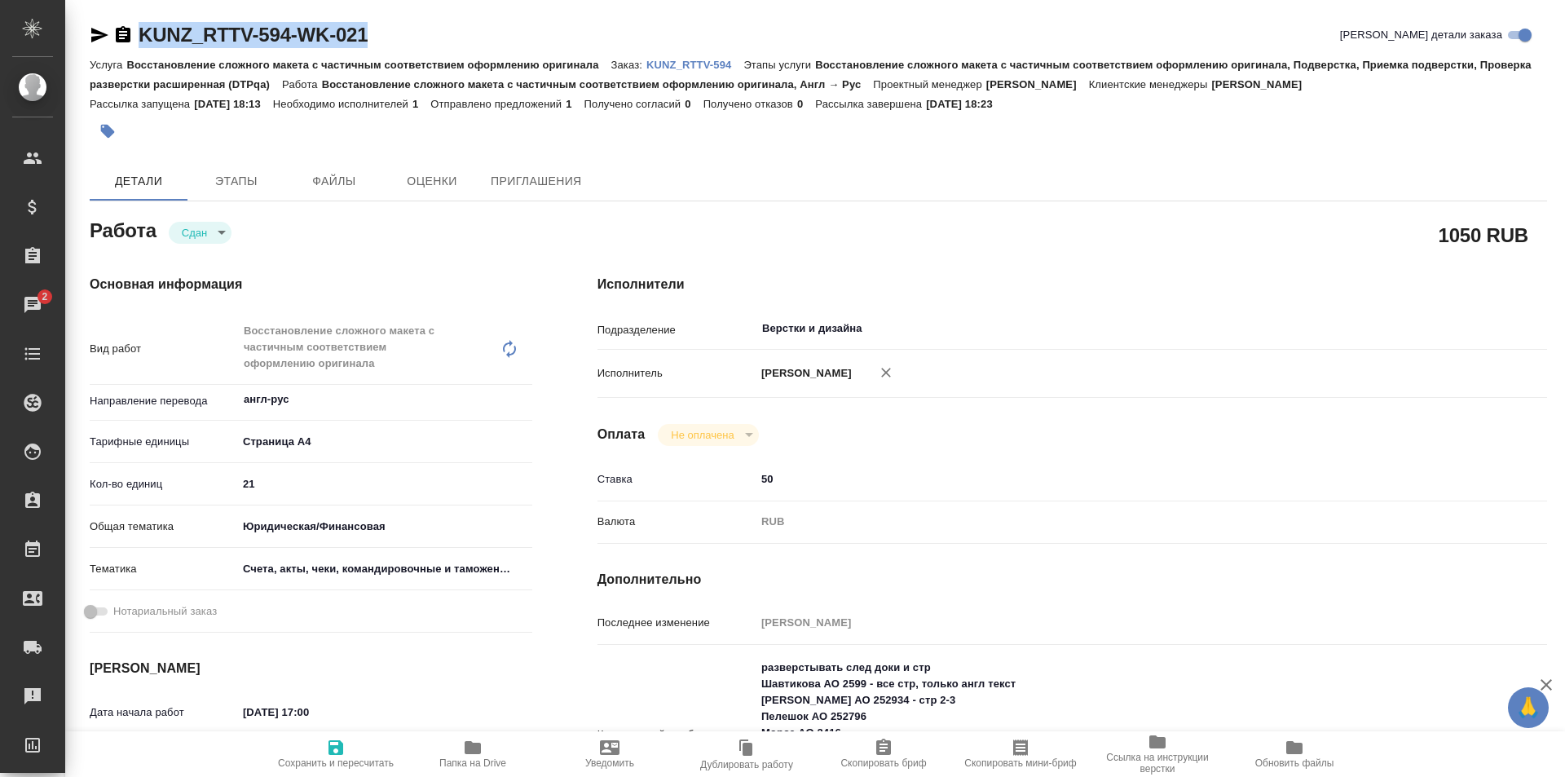
drag, startPoint x: 320, startPoint y: 37, endPoint x: 126, endPoint y: 43, distance: 194.1
click at [118, 48] on div "KUNZ_RTTV-594-WK-021 Кратко детали заказа" at bounding box center [818, 38] width 1457 height 33
click at [471, 754] on icon "button" at bounding box center [473, 748] width 20 height 20
click at [97, 27] on icon "button" at bounding box center [100, 35] width 20 height 20
copy link "KUNZ_RTTV-594-WK-021"
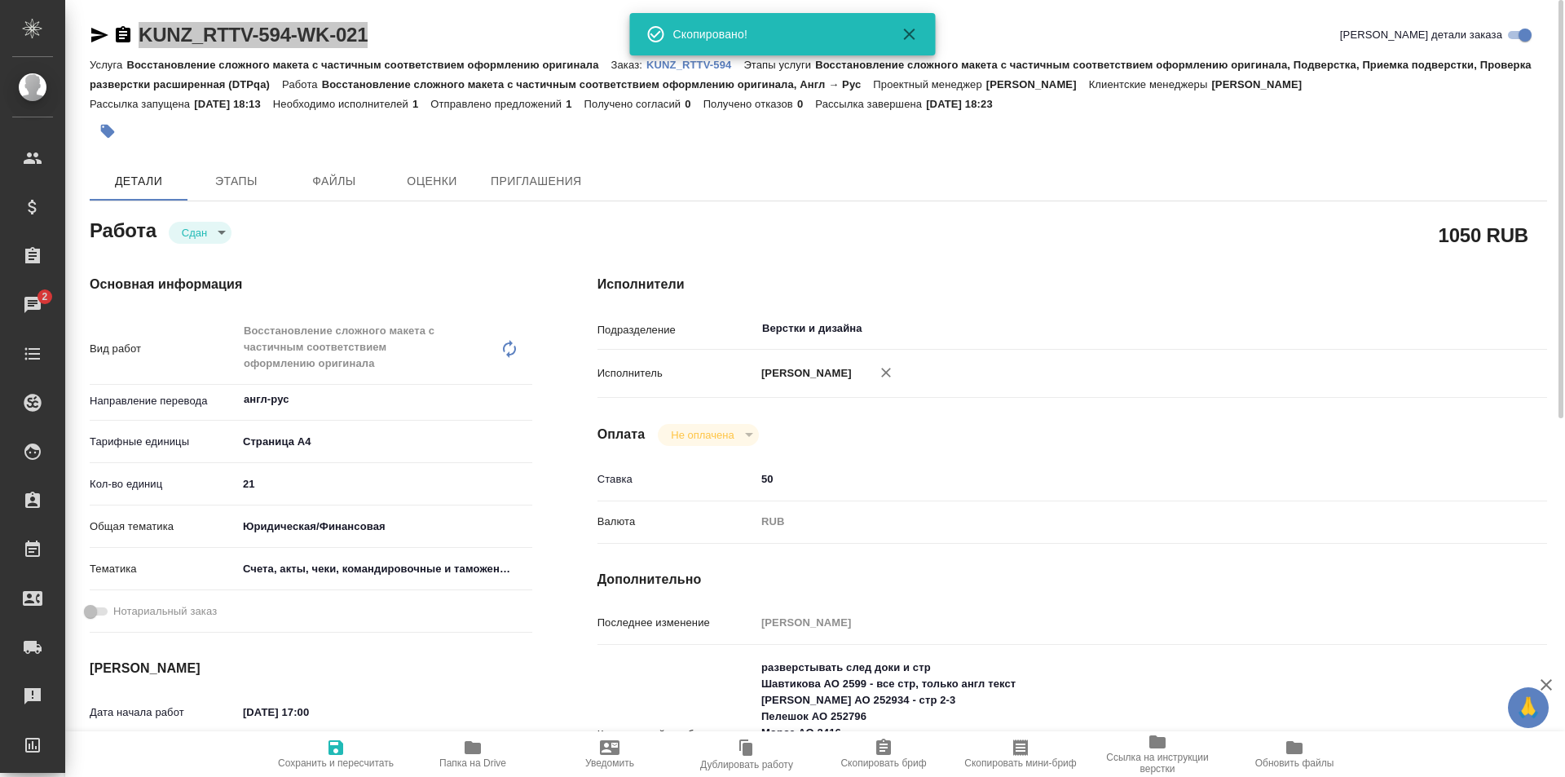
scroll to position [326, 0]
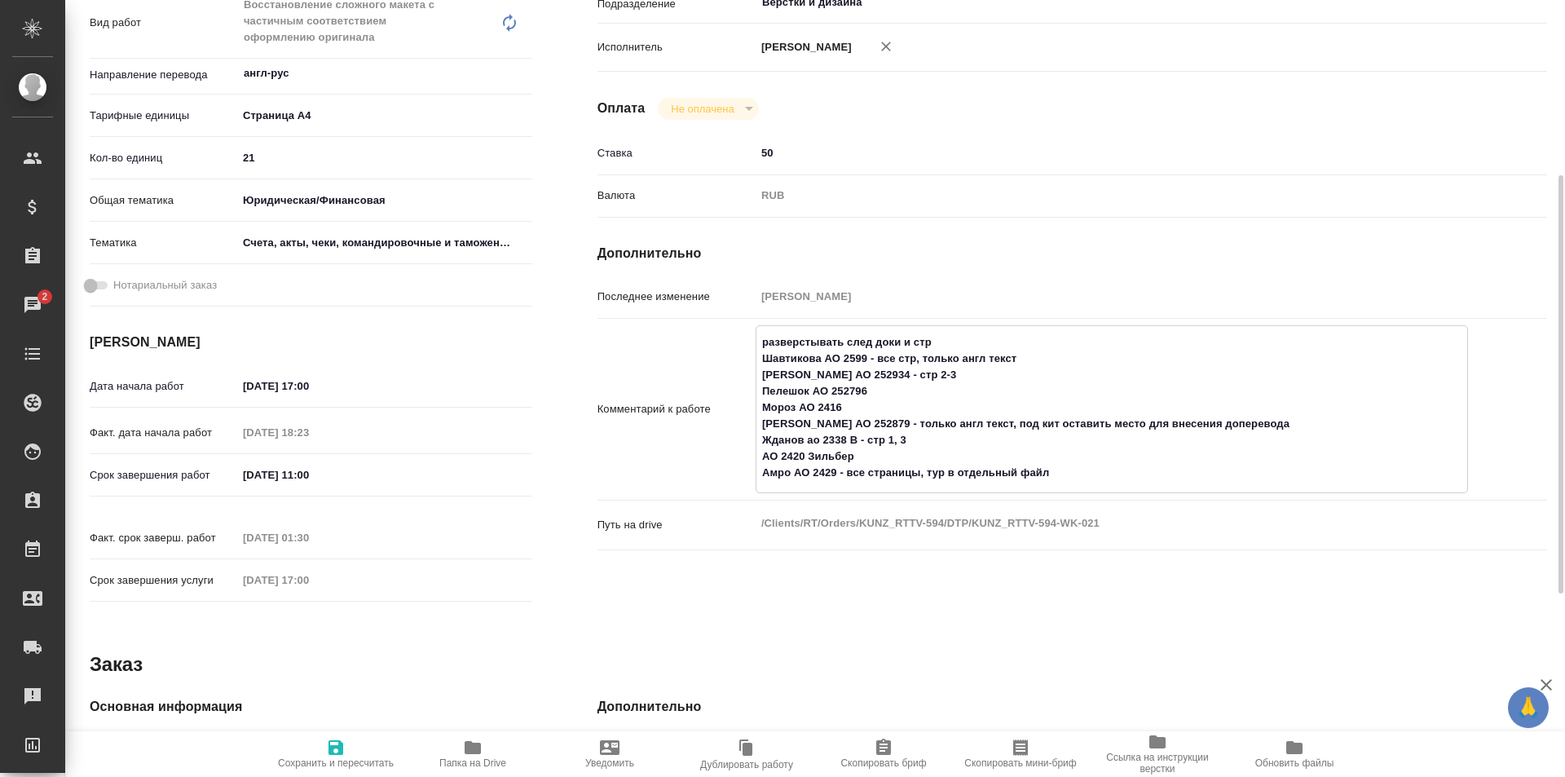
drag, startPoint x: 760, startPoint y: 423, endPoint x: 1285, endPoint y: 420, distance: 524.9
click at [1285, 420] on textarea "разверстывать след доки и стр Шавтикова АО 2599 - все стр, только англ текст Фе…" at bounding box center [1111, 407] width 711 height 158
type textarea "x"
click at [1046, 264] on div "Исполнители Подразделение Верстки и дизайна ​ Исполнитель Обухова Татьяна Оплат…" at bounding box center [1072, 280] width 1015 height 729
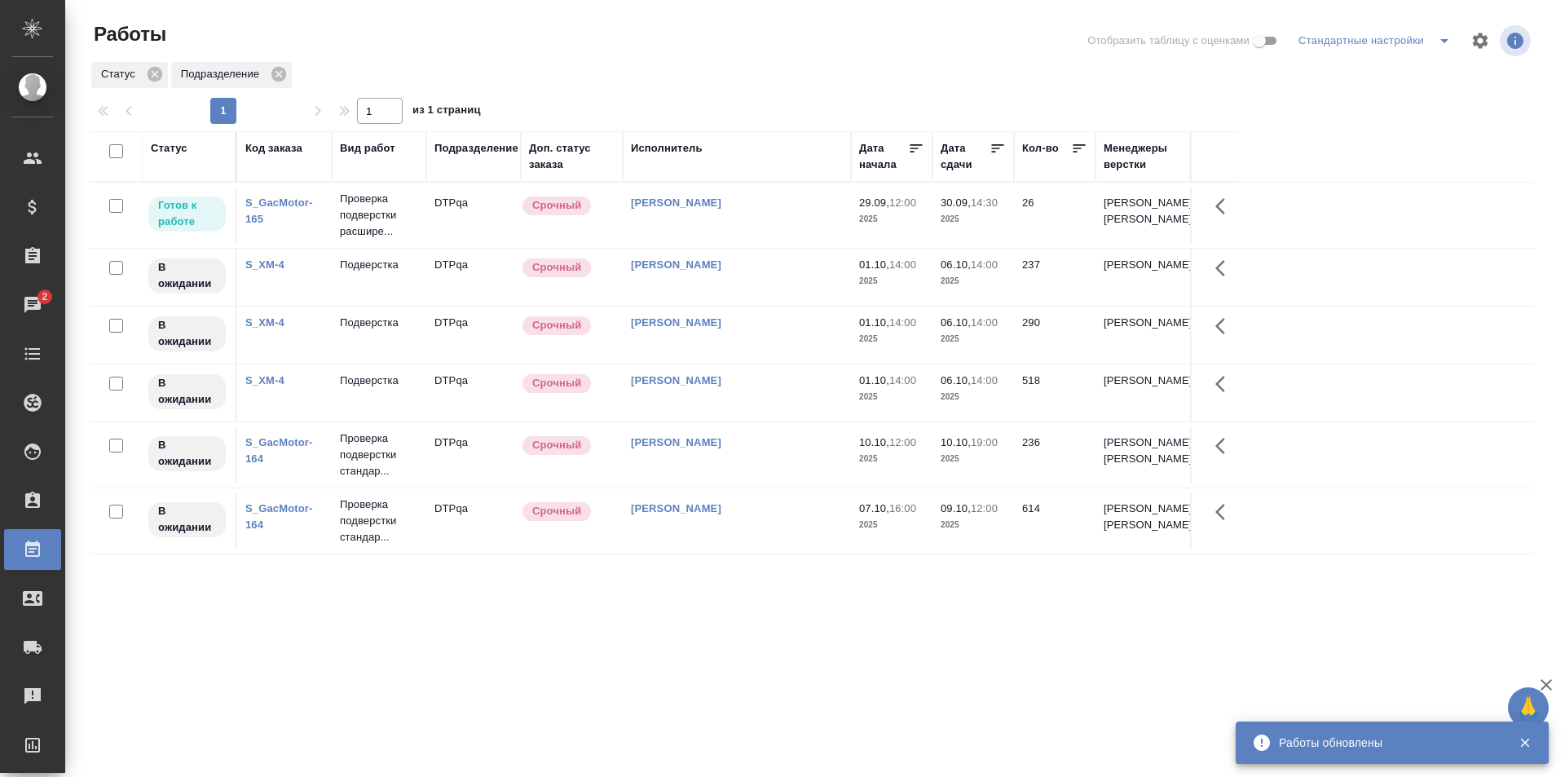
click at [762, 225] on td "[PERSON_NAME]" at bounding box center [737, 215] width 228 height 57
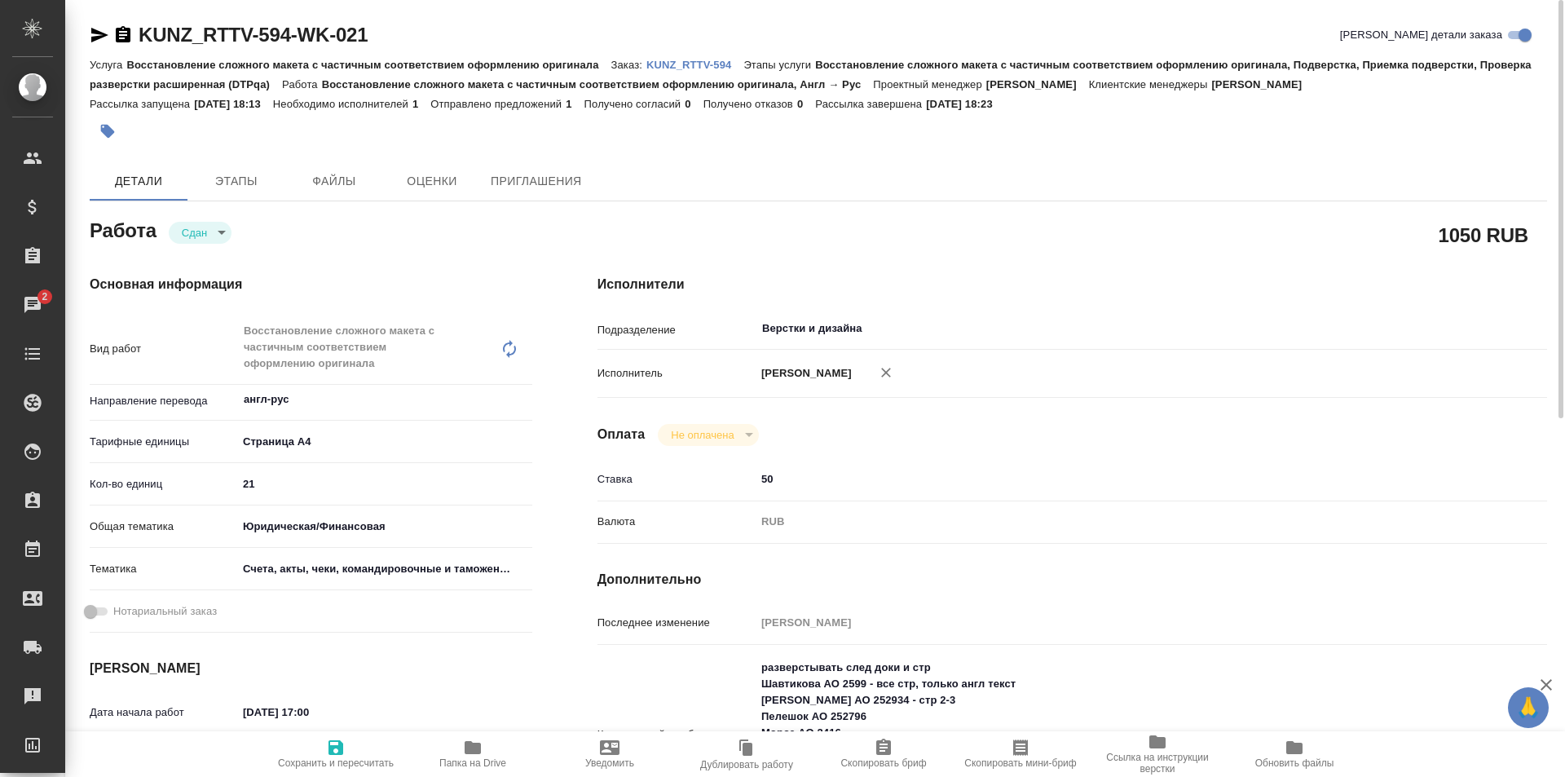
click at [687, 65] on p "KUNZ_RTTV-594" at bounding box center [694, 65] width 97 height 12
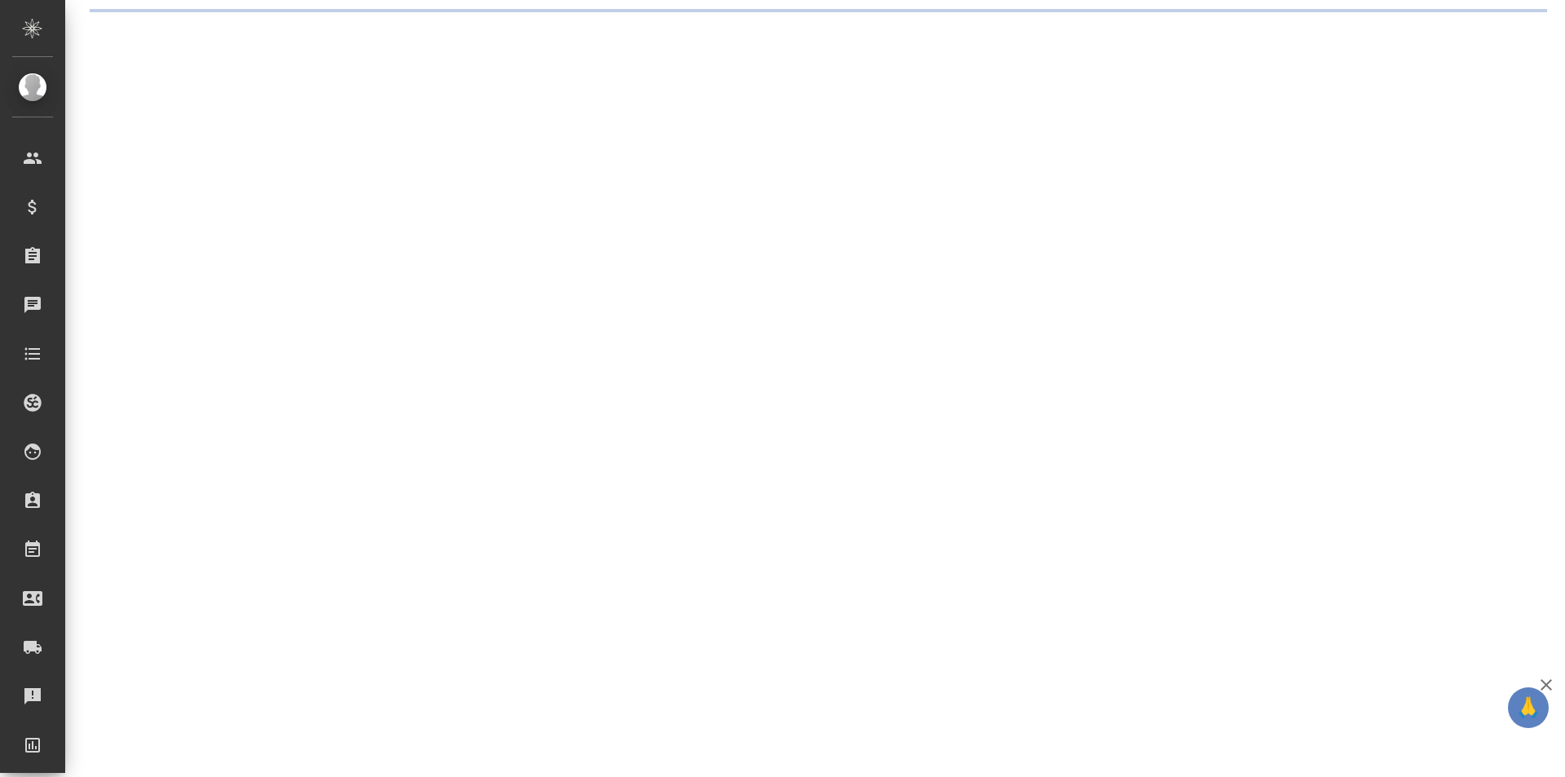
select select "RU"
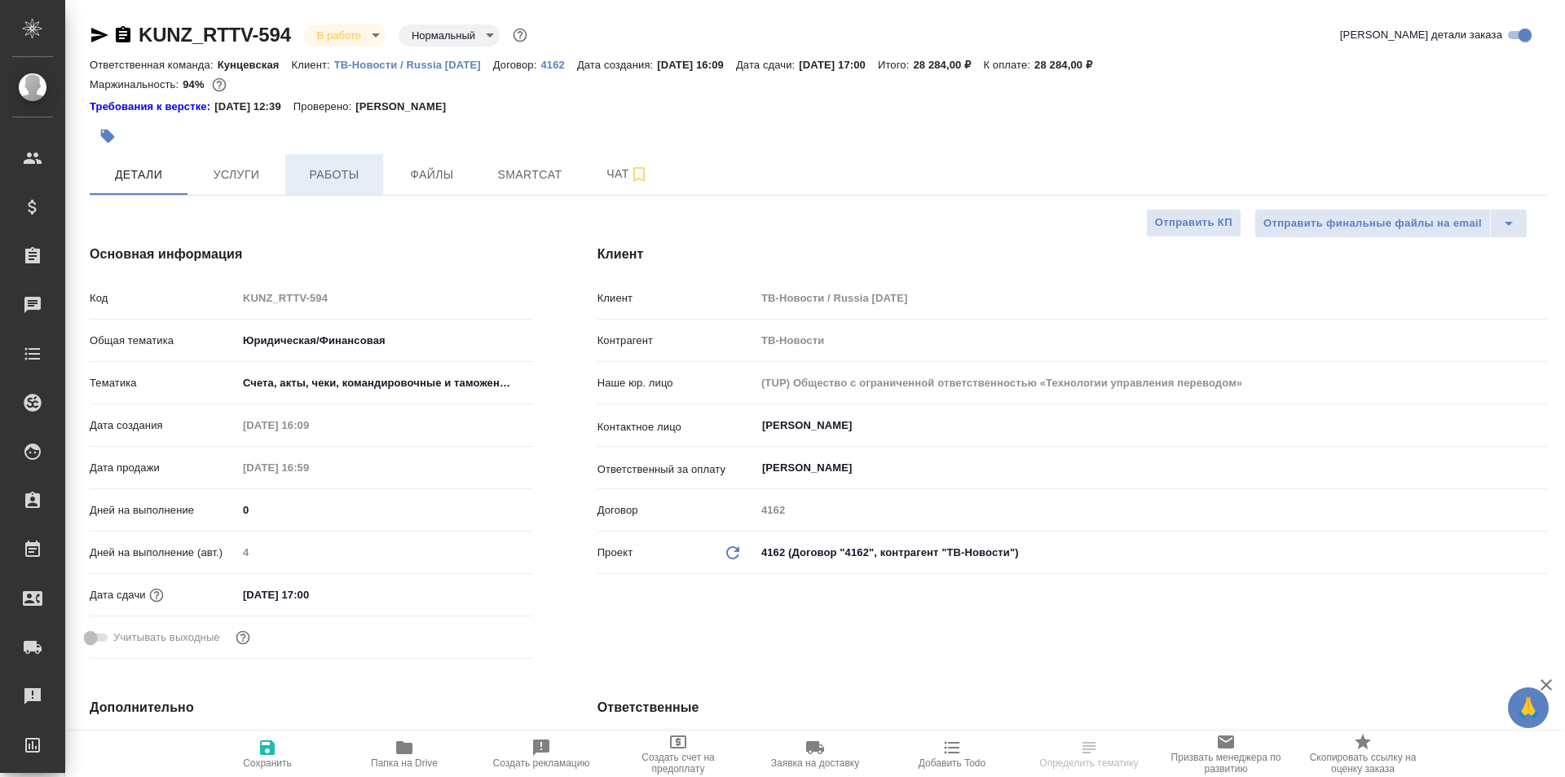
type textarea "x"
type input "[PERSON_NAME]"
click at [356, 173] on span "Работы" at bounding box center [334, 175] width 78 height 20
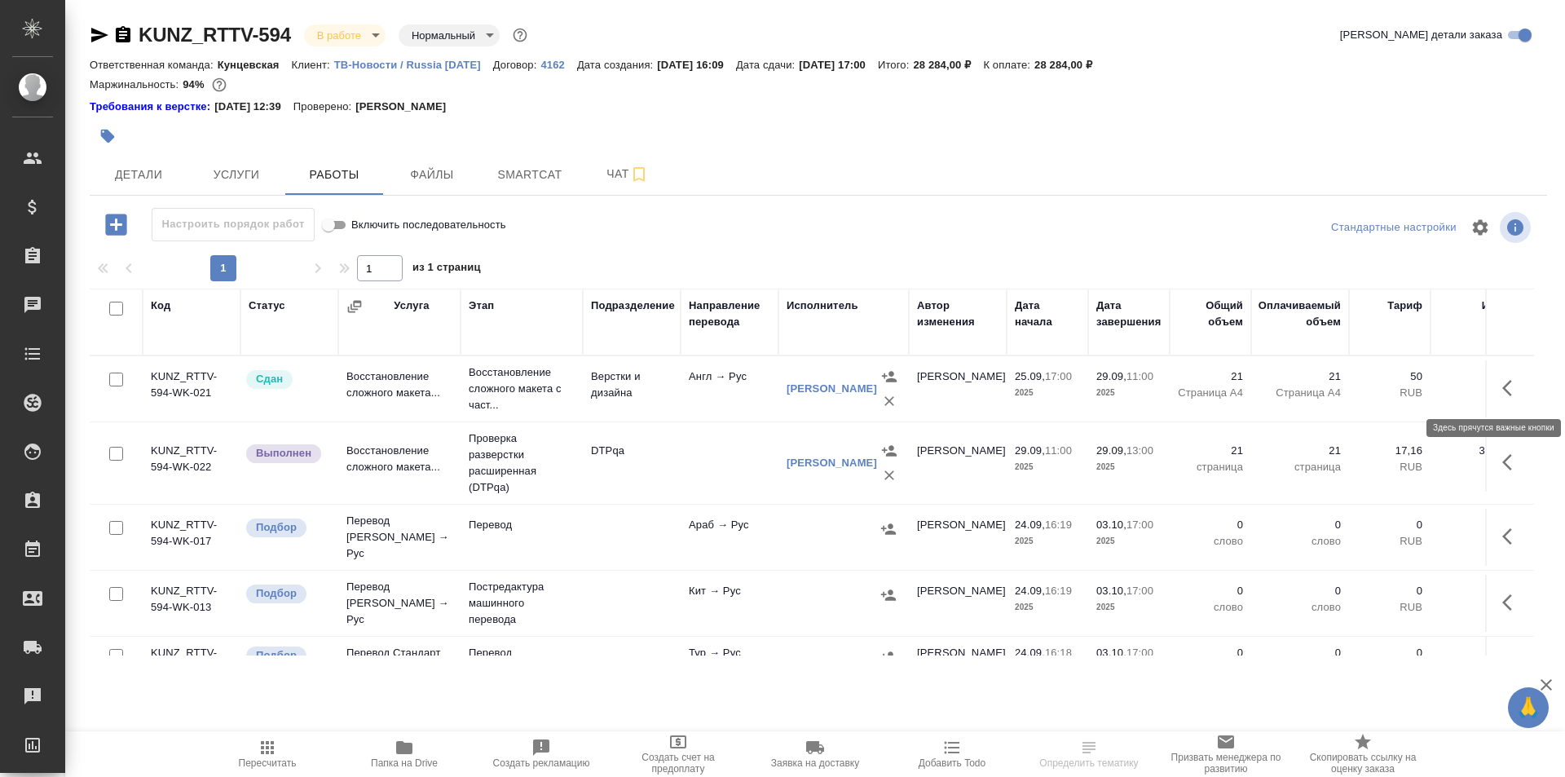
click at [1492, 381] on button "button" at bounding box center [1511, 387] width 39 height 39
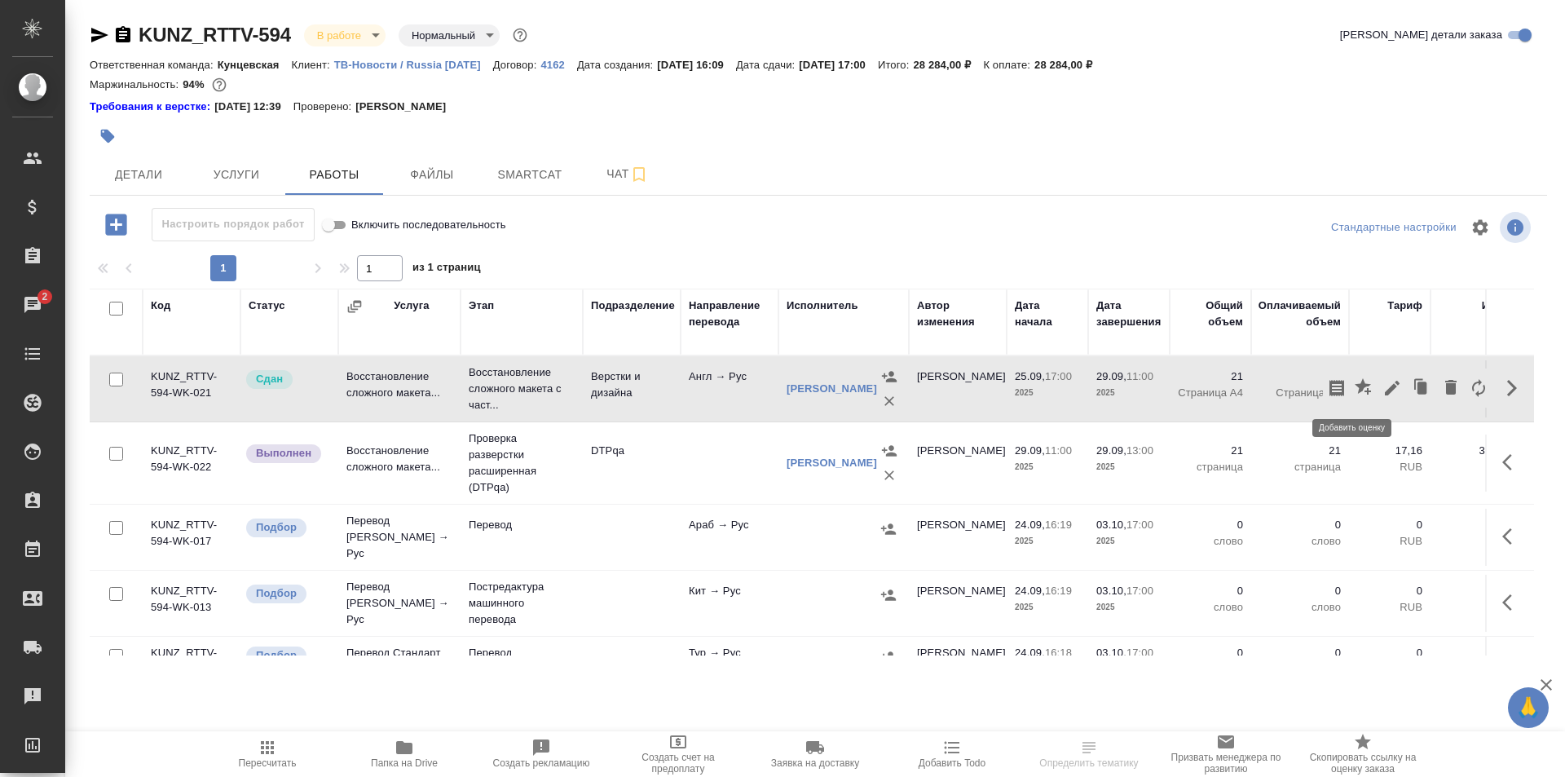
click at [1355, 381] on icon "button" at bounding box center [1365, 388] width 20 height 20
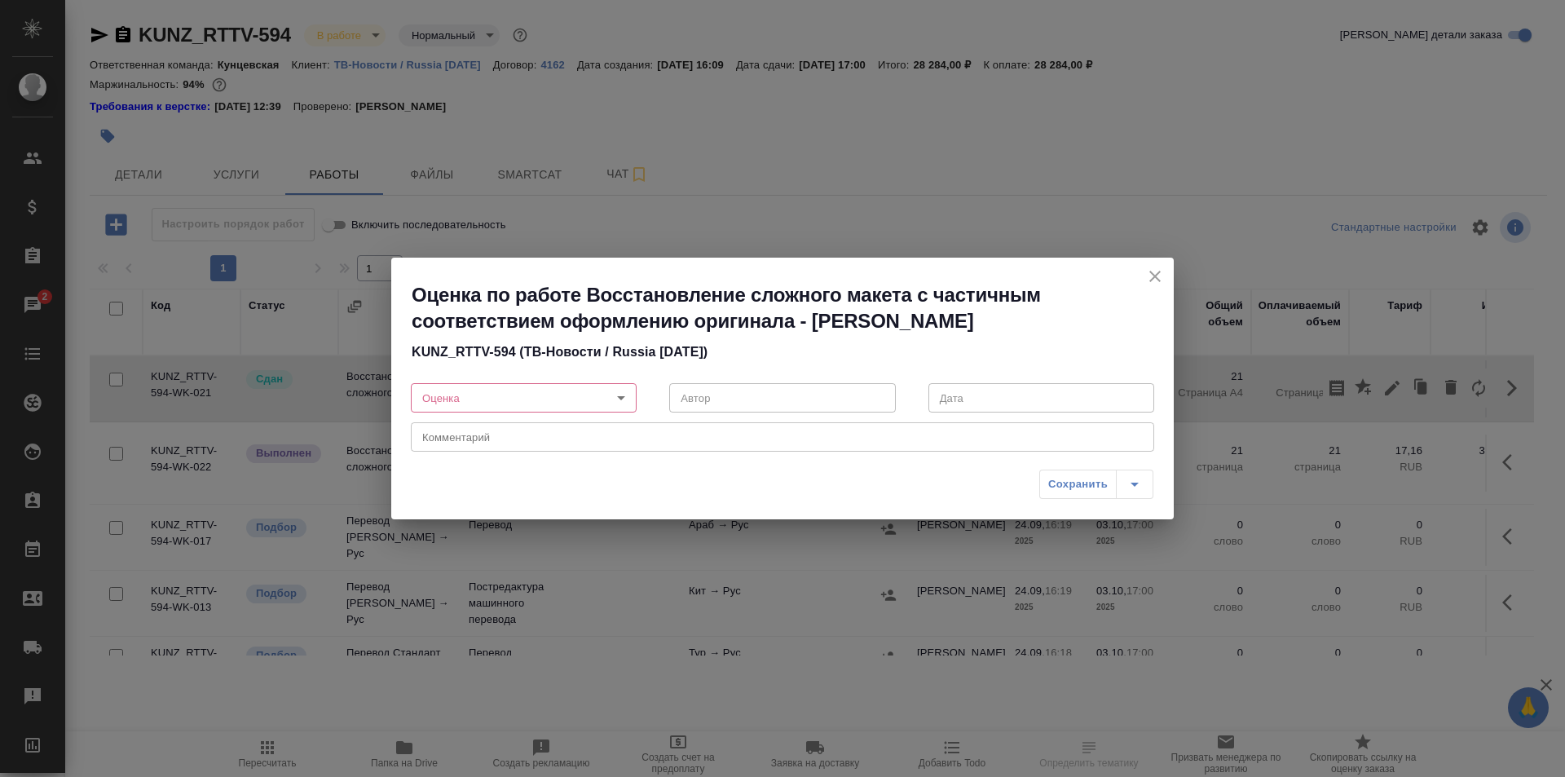
click at [588, 388] on body "🙏 .cls-1 fill:#fff; AWATERA Ismagilova Diana Клиенты Спецификации Заказы 2 Чаты…" at bounding box center [782, 388] width 1565 height 777
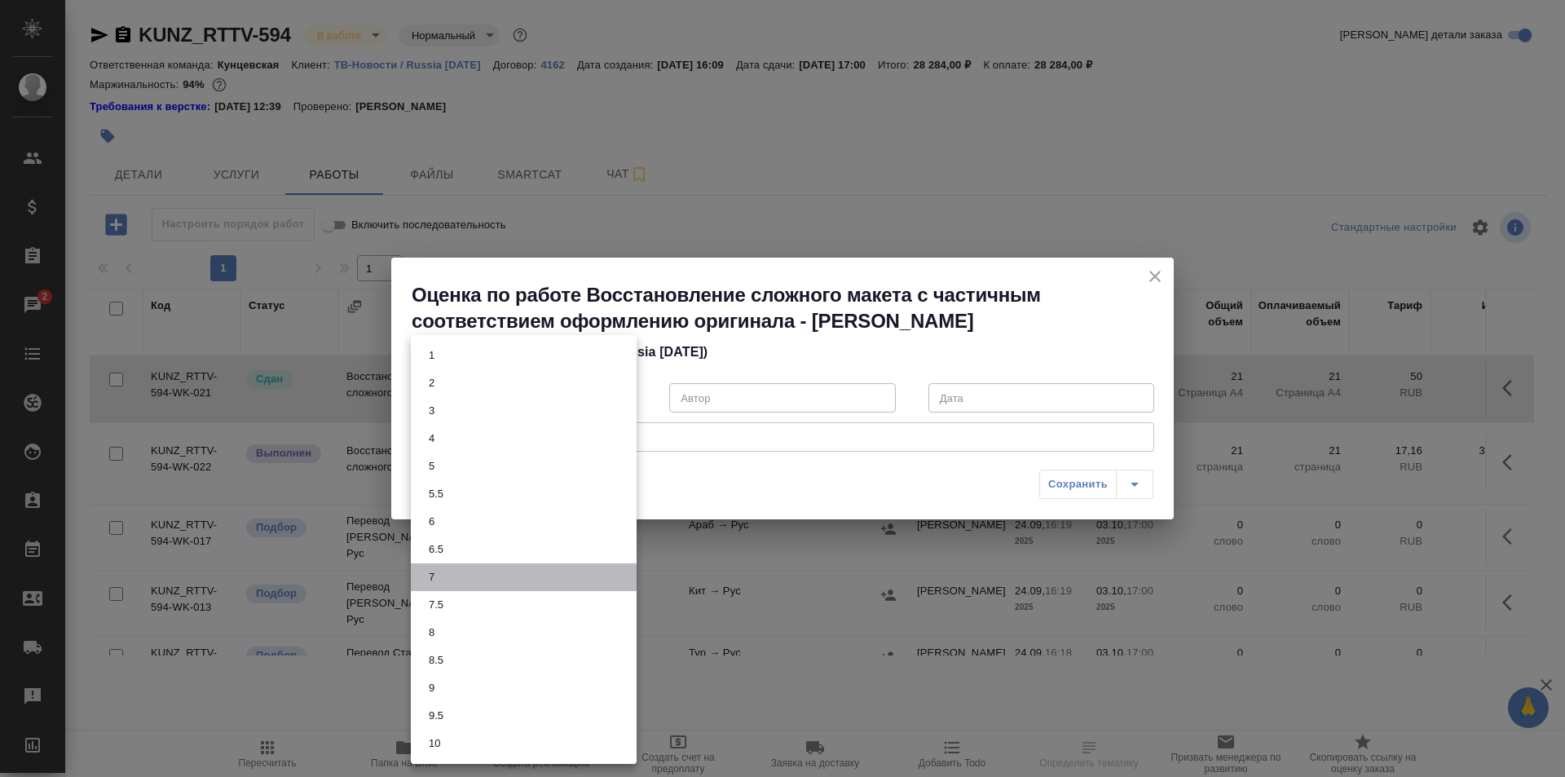
click at [452, 586] on li "7" at bounding box center [524, 577] width 226 height 28
type input "7"
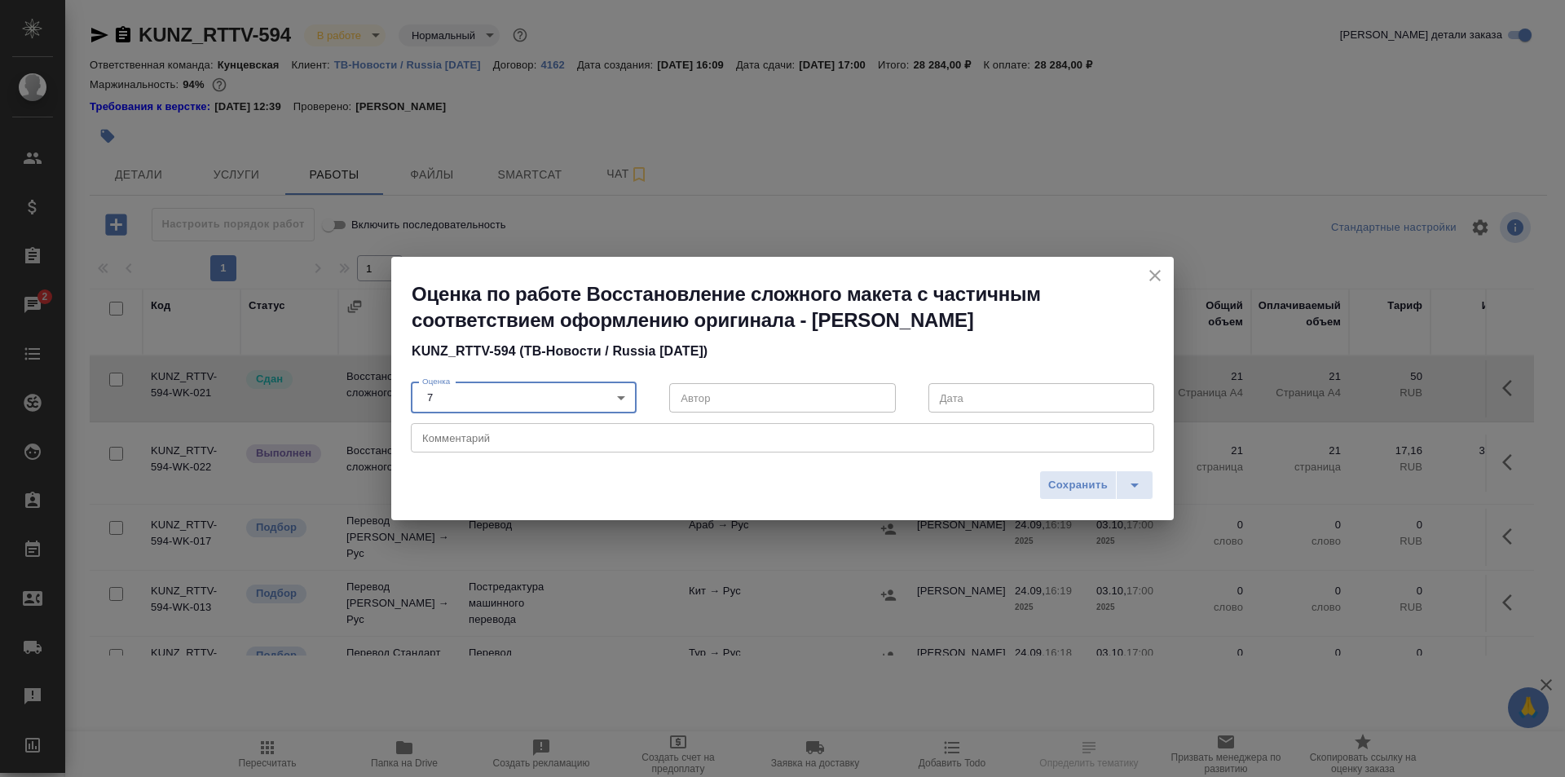
click at [532, 434] on textarea at bounding box center [782, 438] width 721 height 12
type textarea "О"
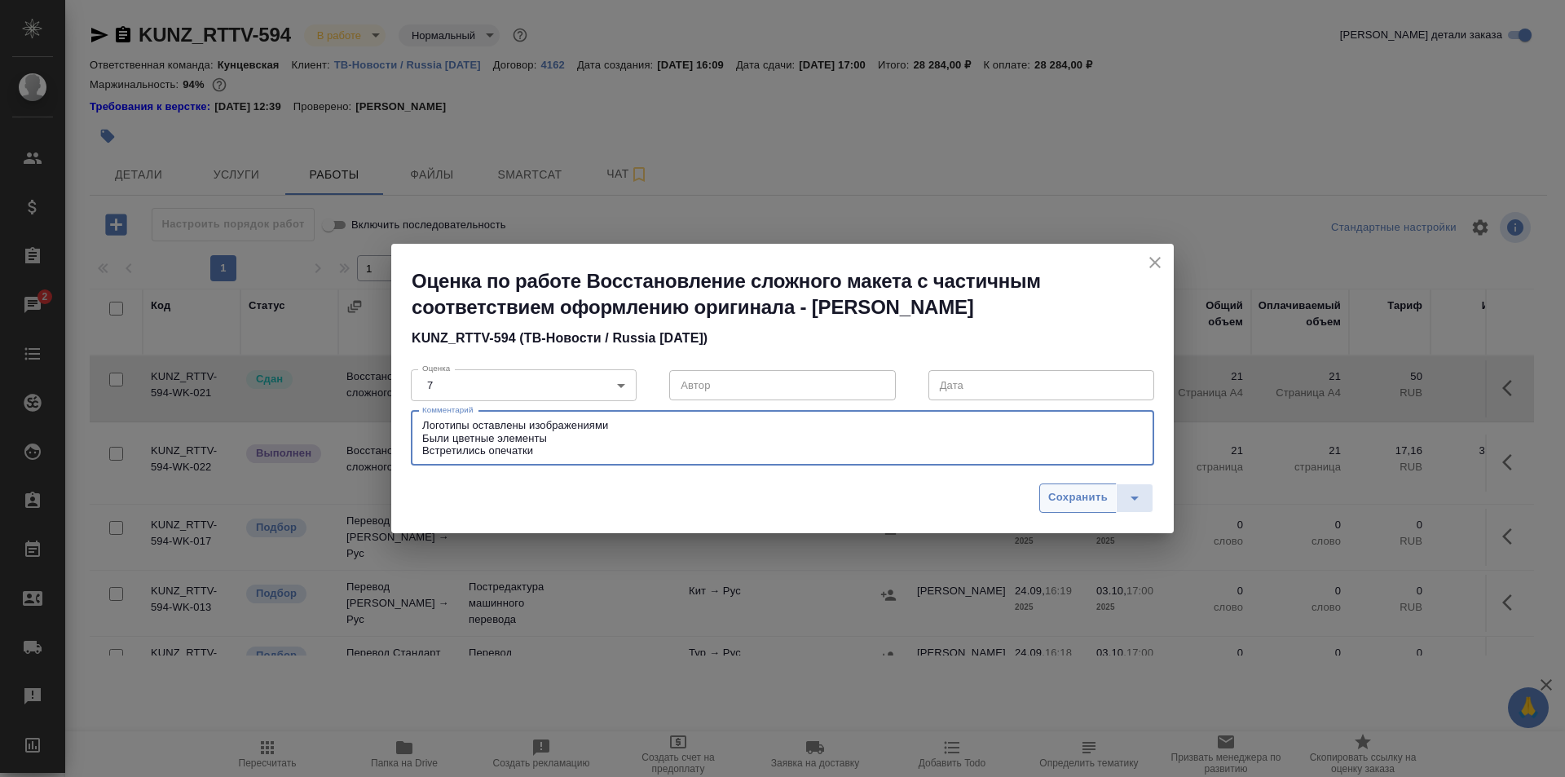
type textarea "Логотипы оставлены изображениями Были цветные элементы Встретились опечатки"
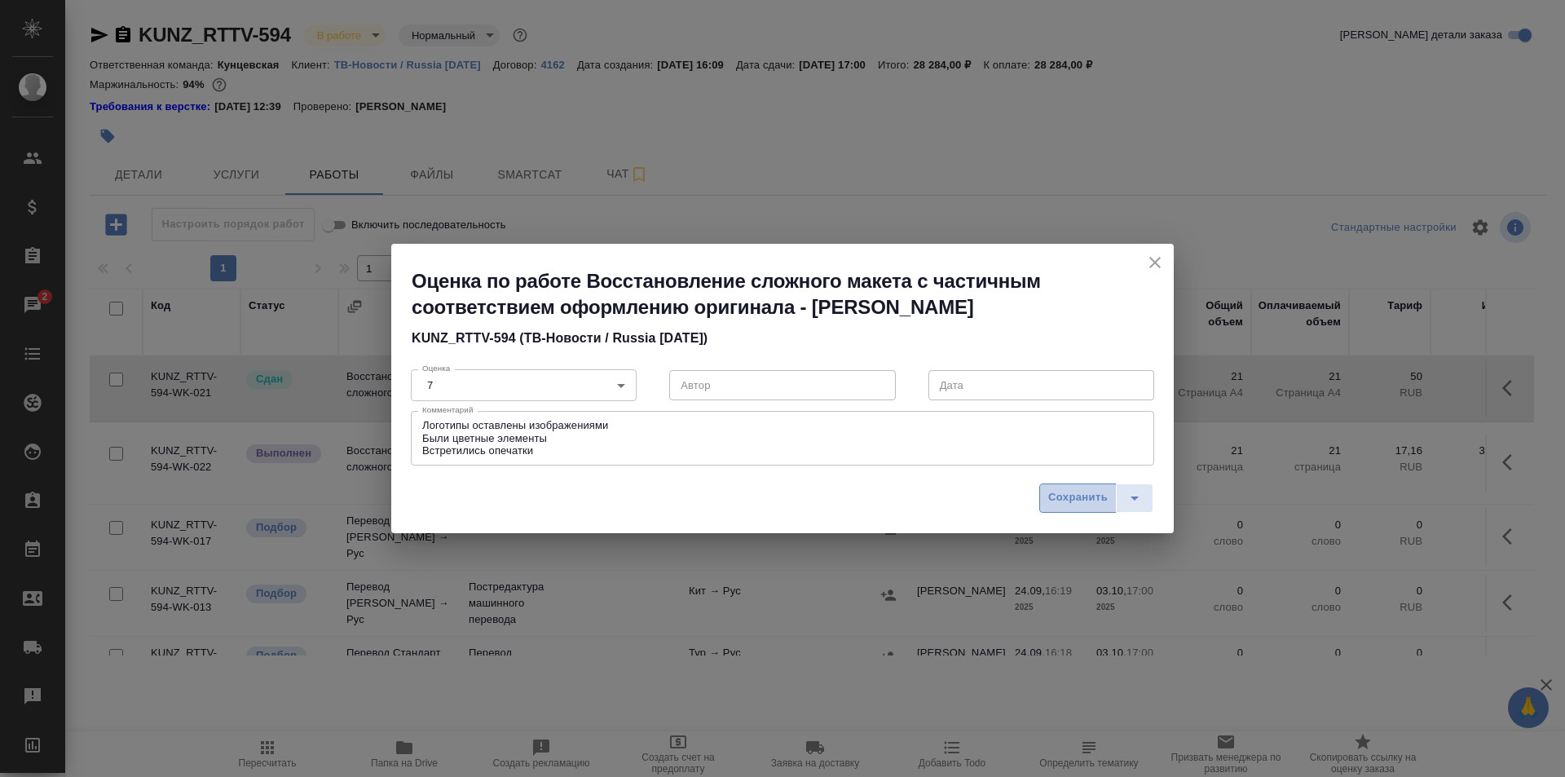
click at [1059, 495] on span "Сохранить" at bounding box center [1078, 497] width 60 height 19
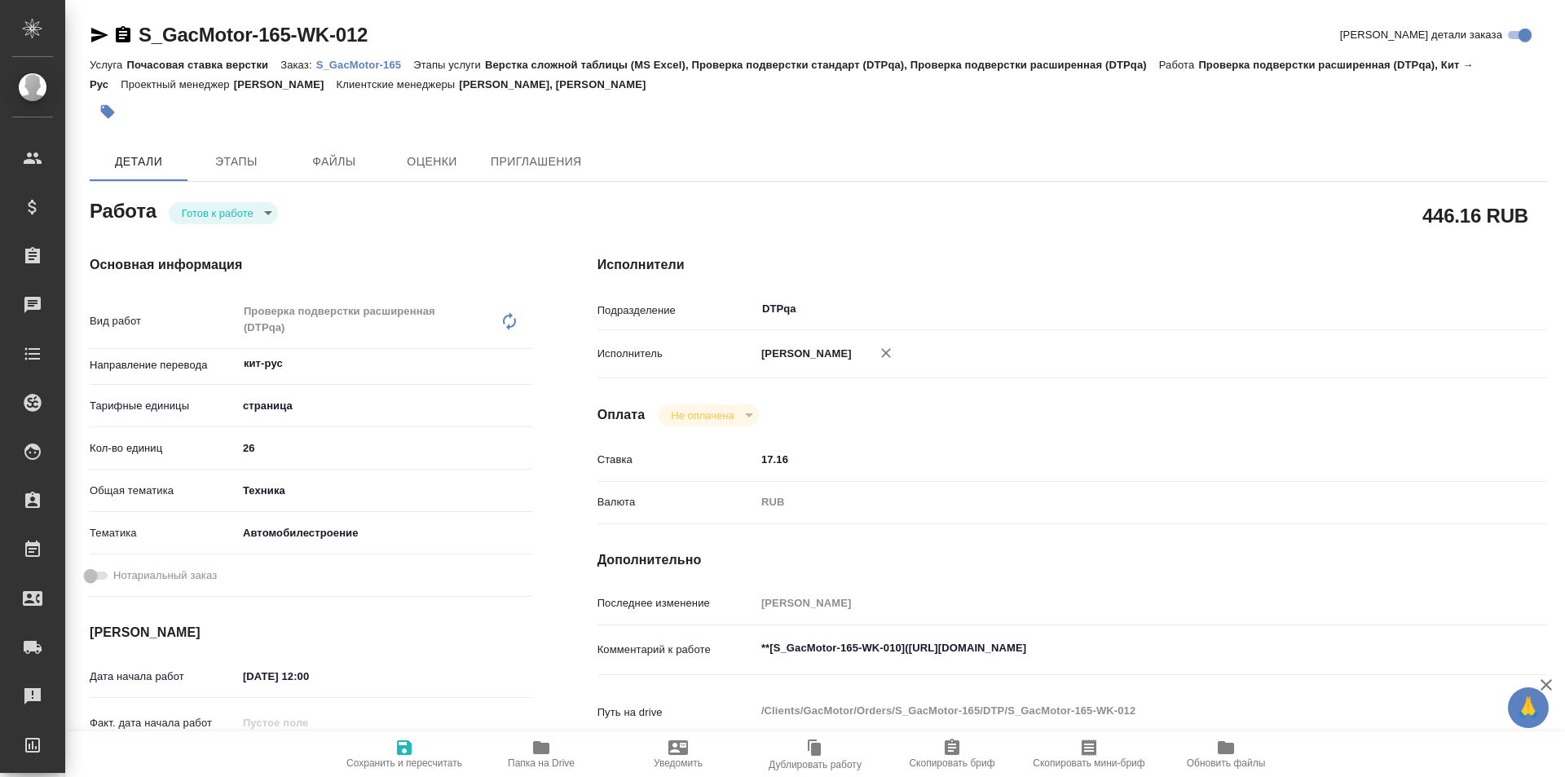
type textarea "x"
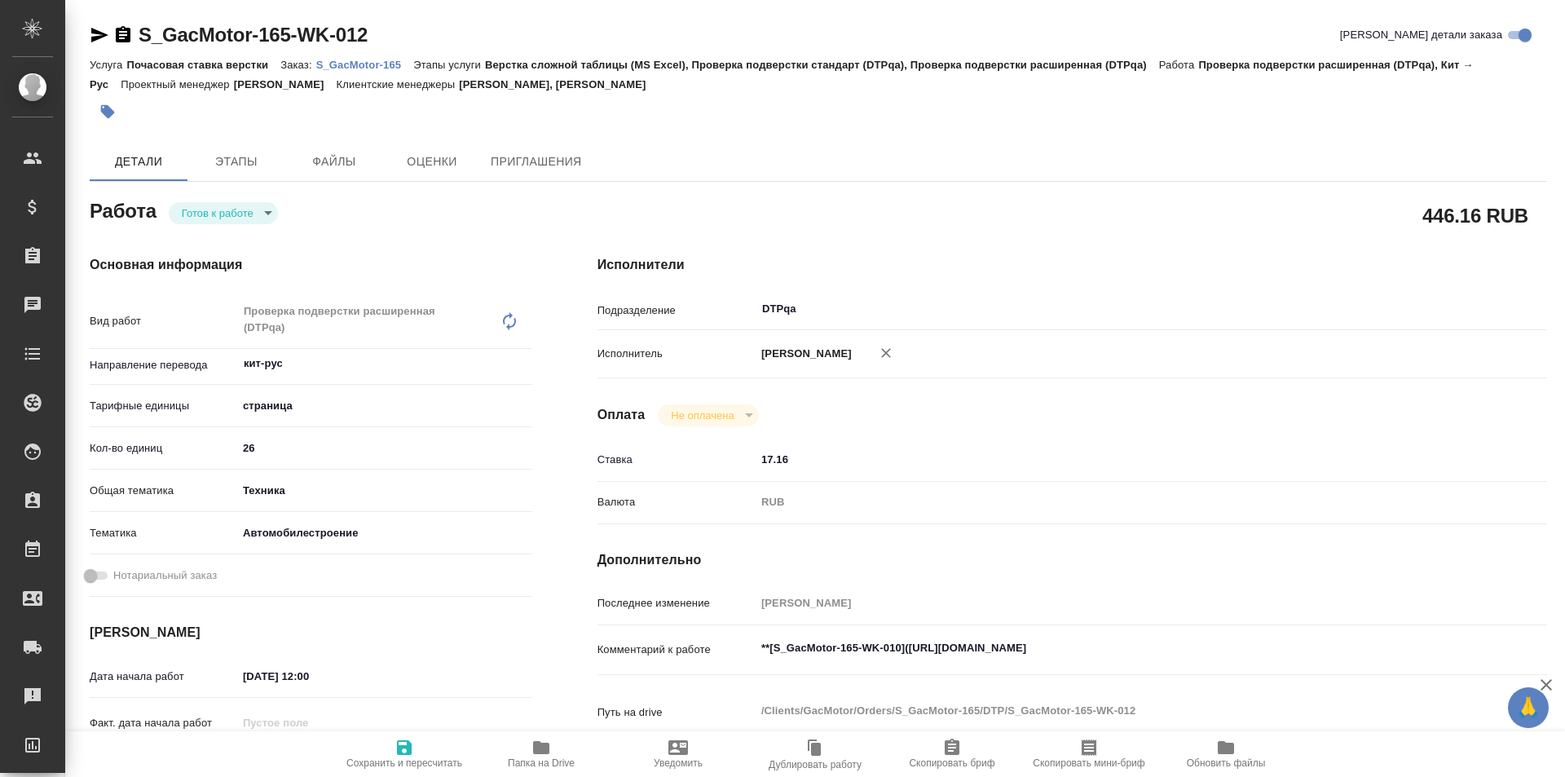
type textarea "x"
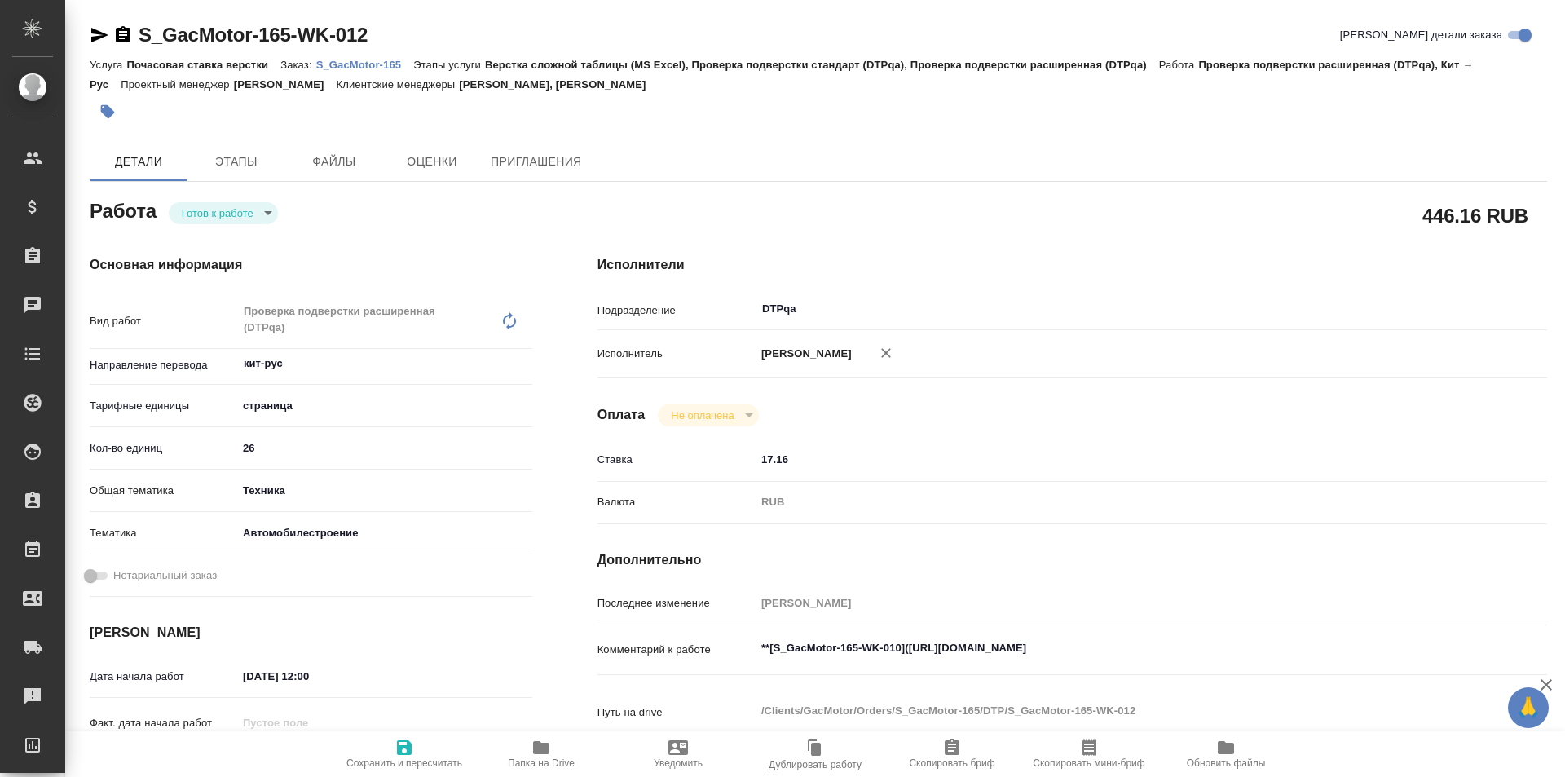
type textarea "x"
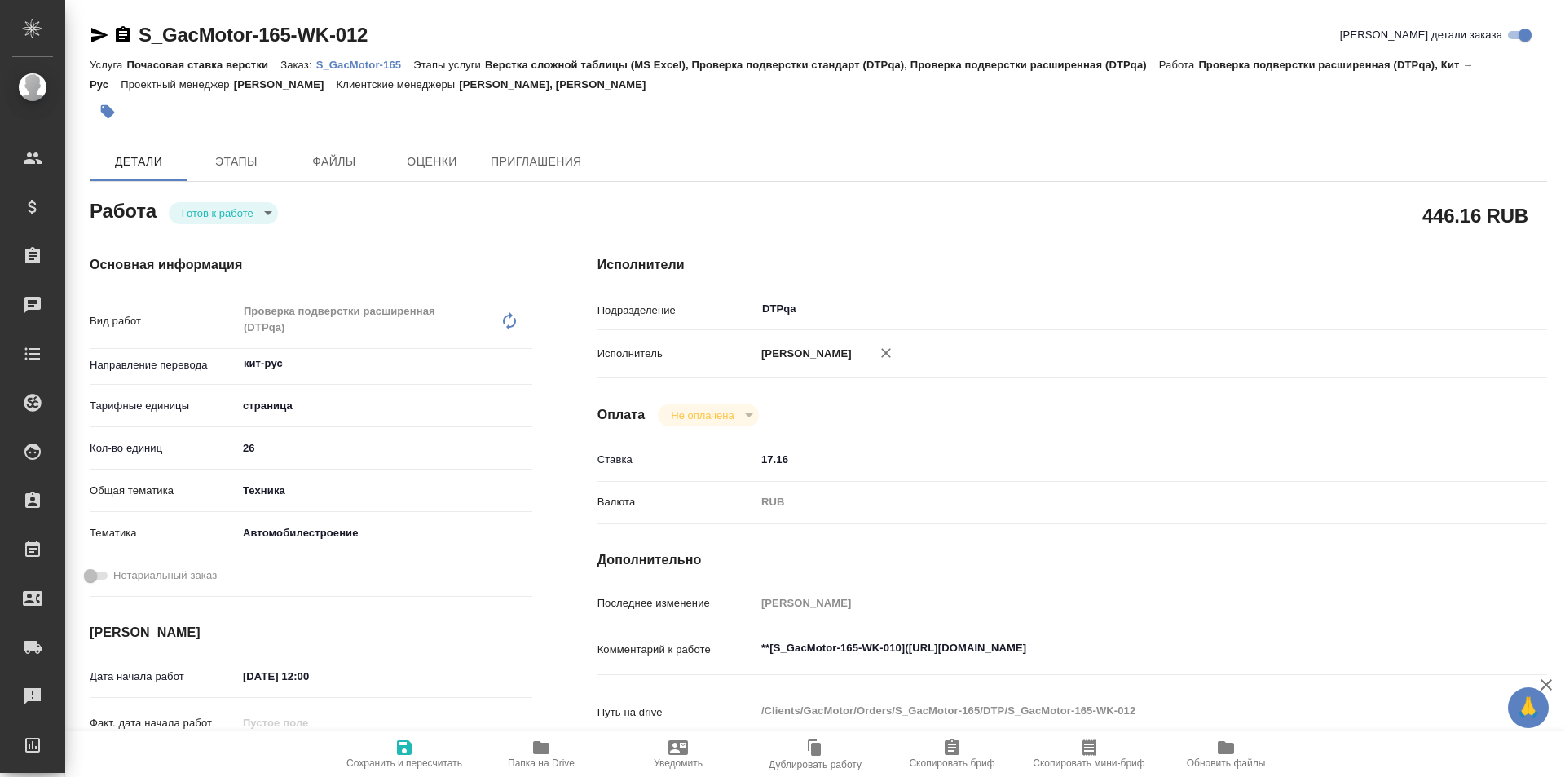
type textarea "x"
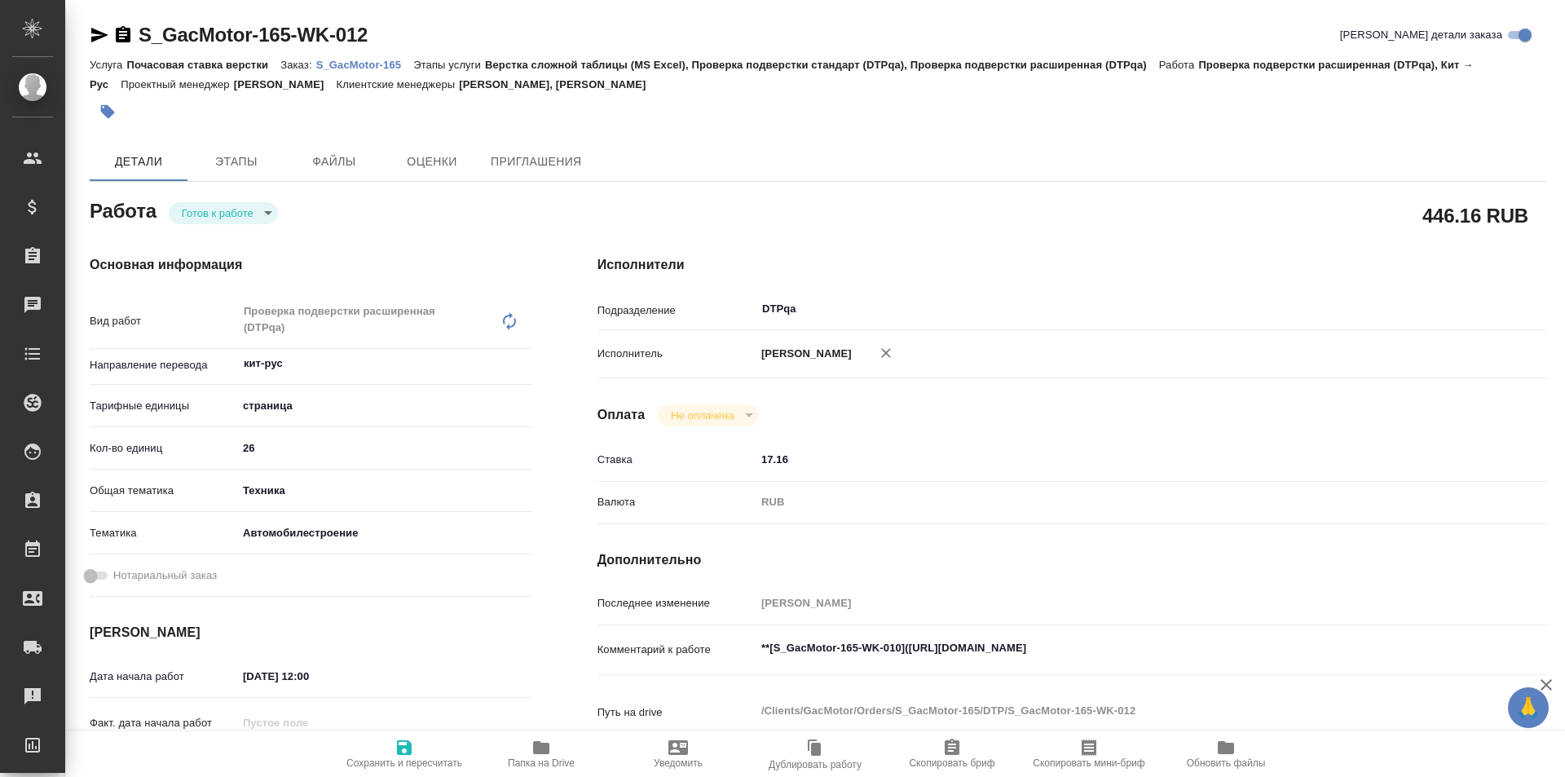
type textarea "x"
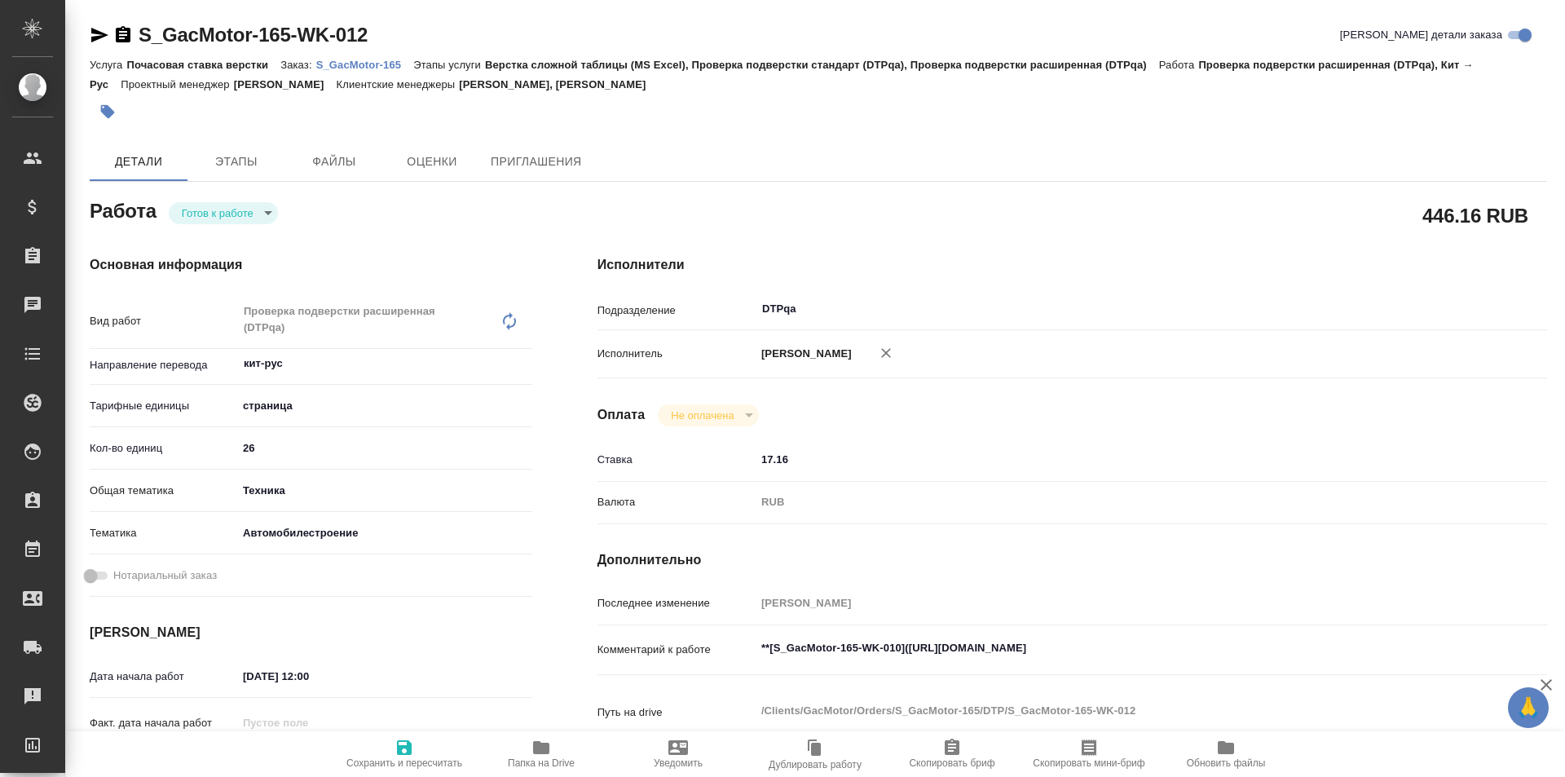
type textarea "x"
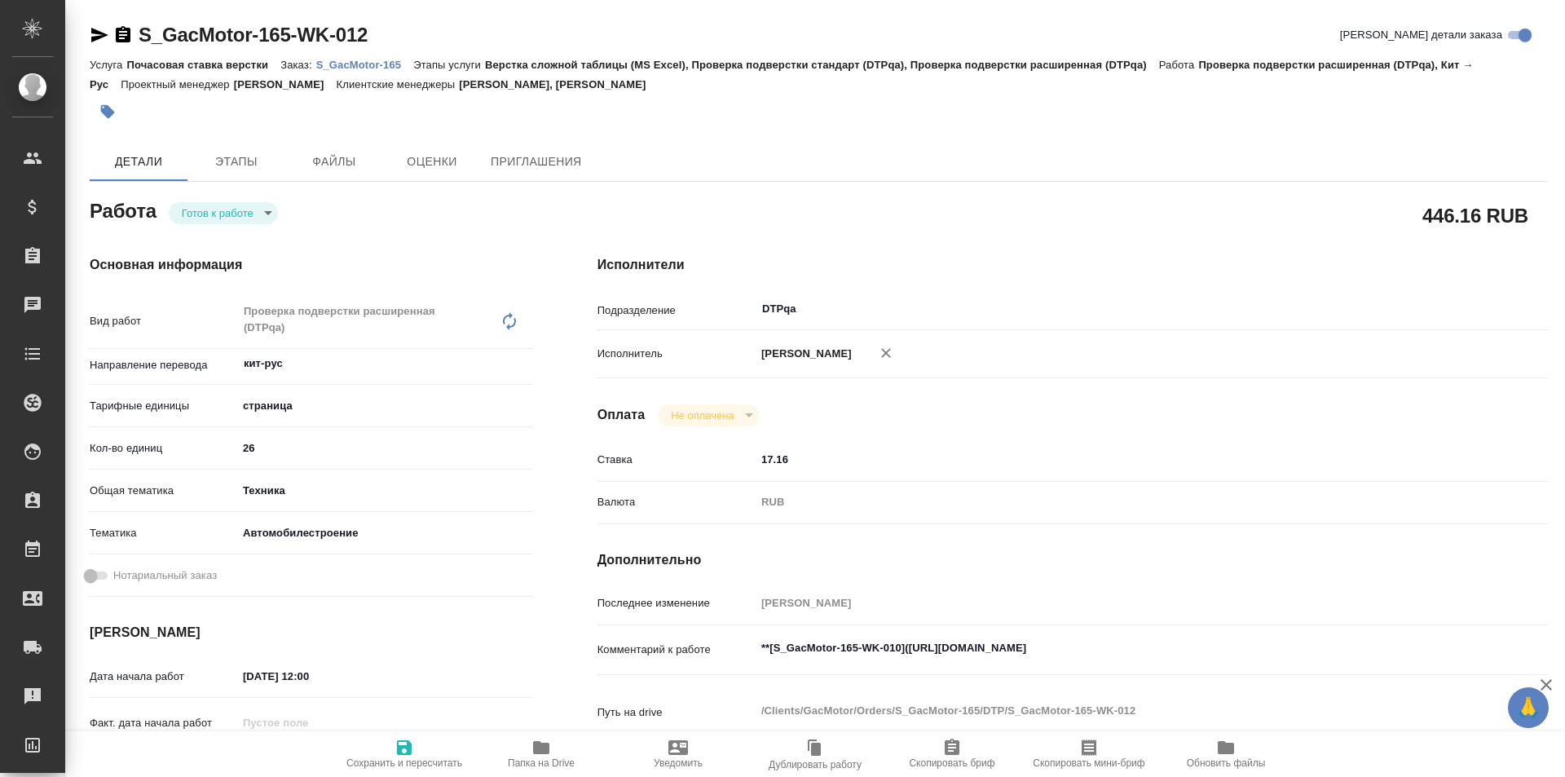
type textarea "x"
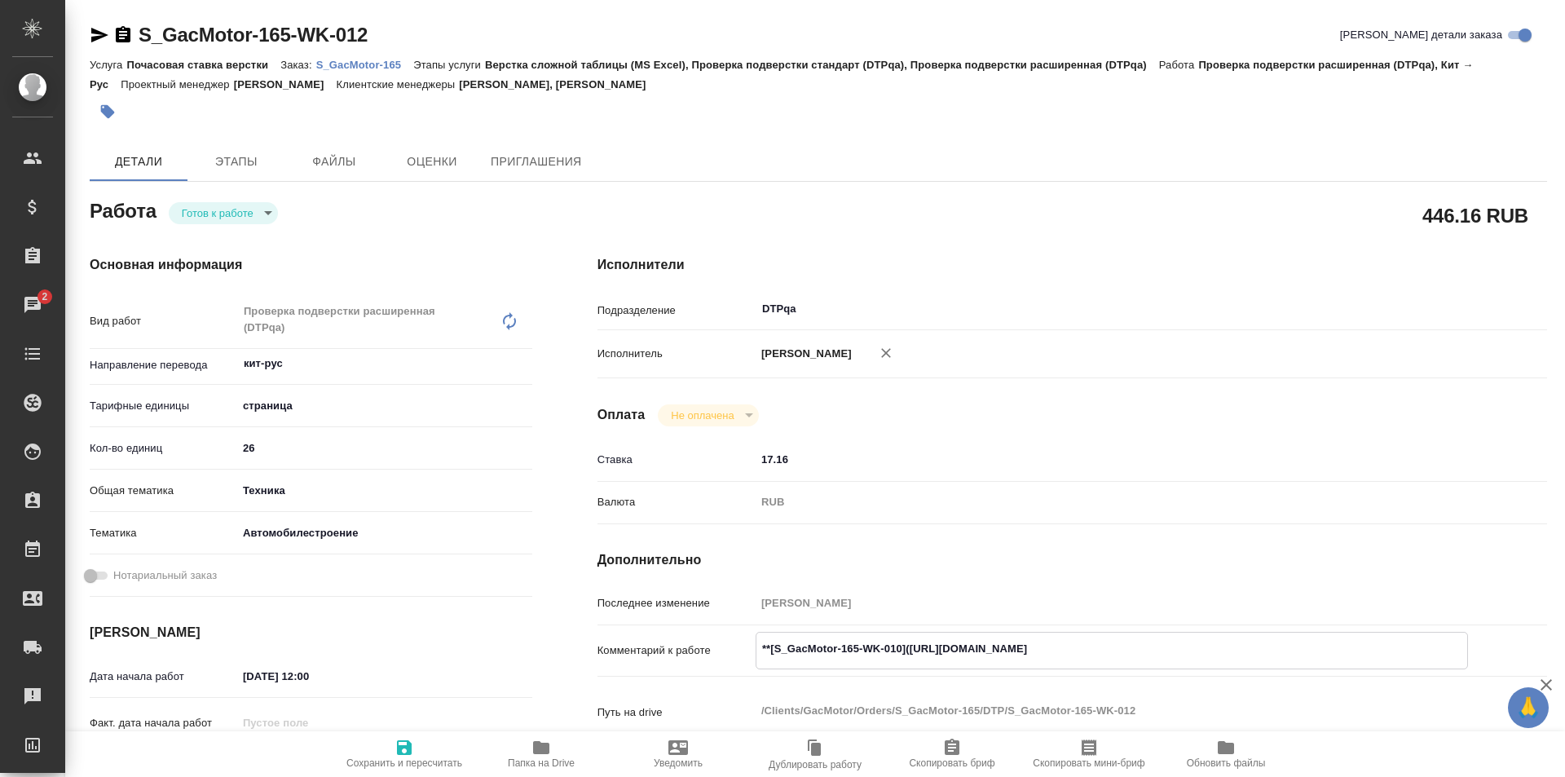
drag, startPoint x: 1209, startPoint y: 648, endPoint x: 910, endPoint y: 655, distance: 299.2
click at [910, 655] on textarea "**[S_GacMotor-165-WK-010]([URL][DOMAIN_NAME]" at bounding box center [1111, 649] width 711 height 28
type textarea "x"
click at [242, 215] on body "🙏 .cls-1 fill:#fff; AWATERA Ismagilova Diana Клиенты Спецификации Заказы 2 Чаты…" at bounding box center [782, 388] width 1565 height 777
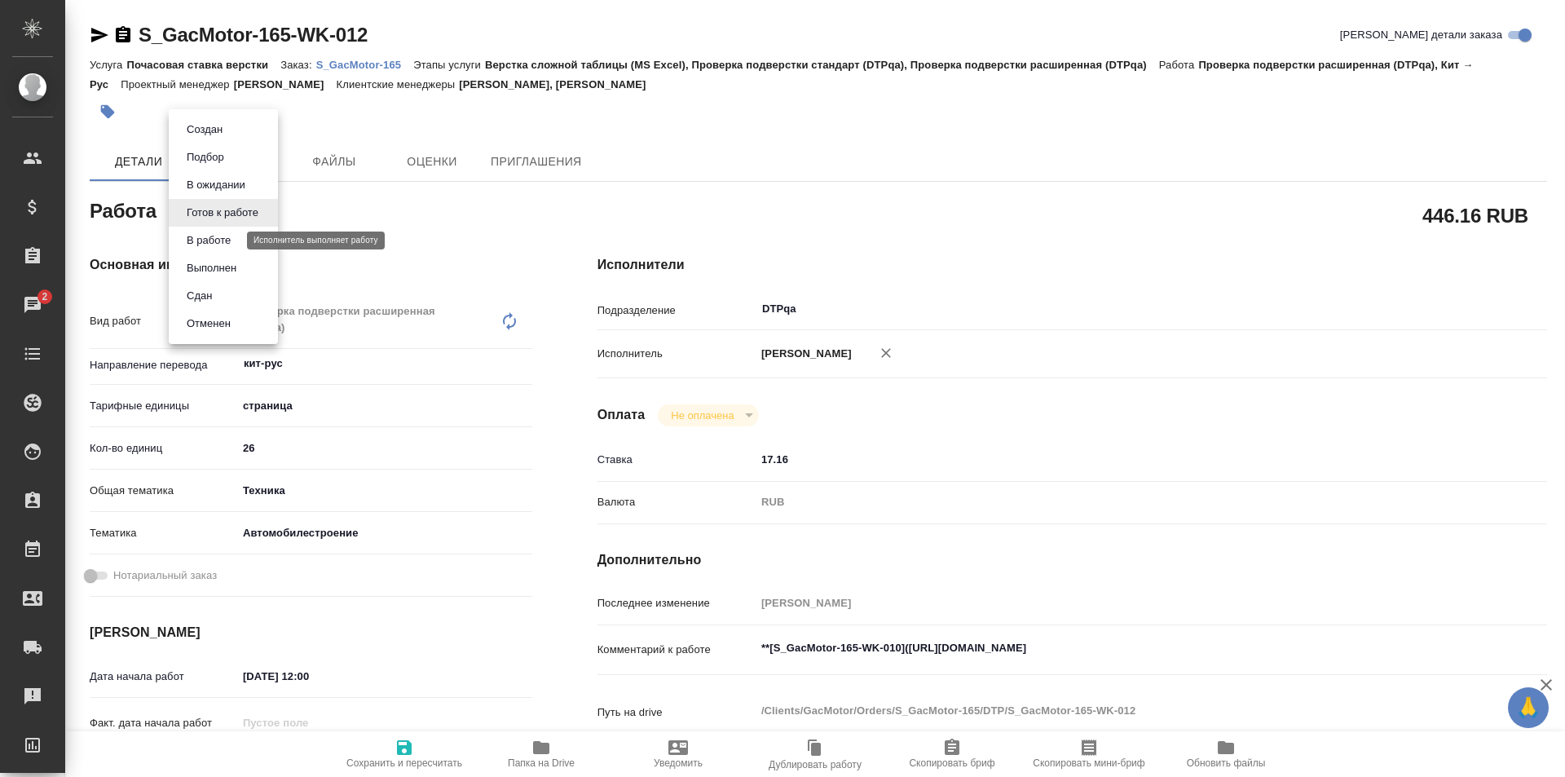
click at [230, 237] on button "В работе" at bounding box center [209, 240] width 54 height 18
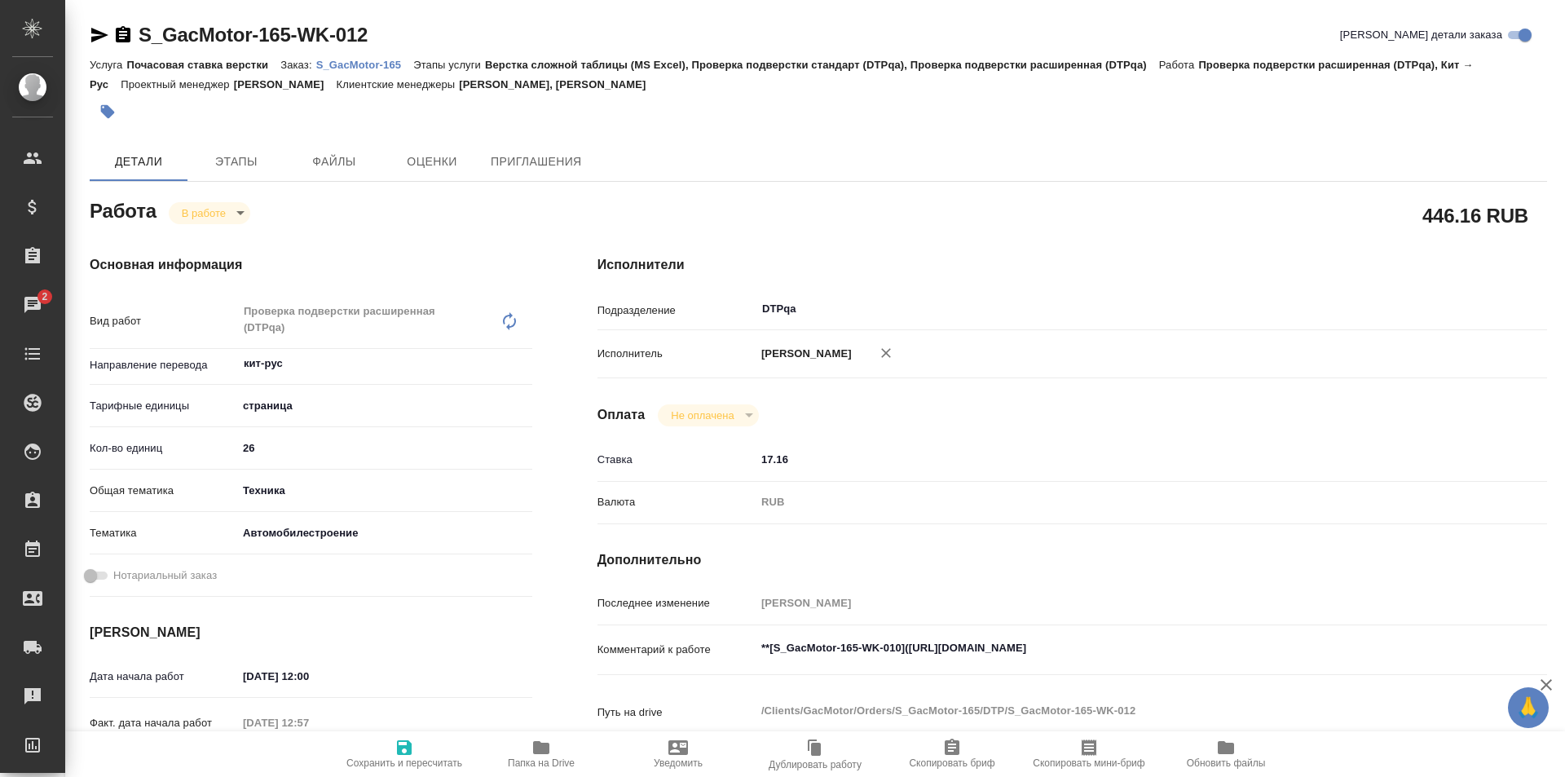
type textarea "x"
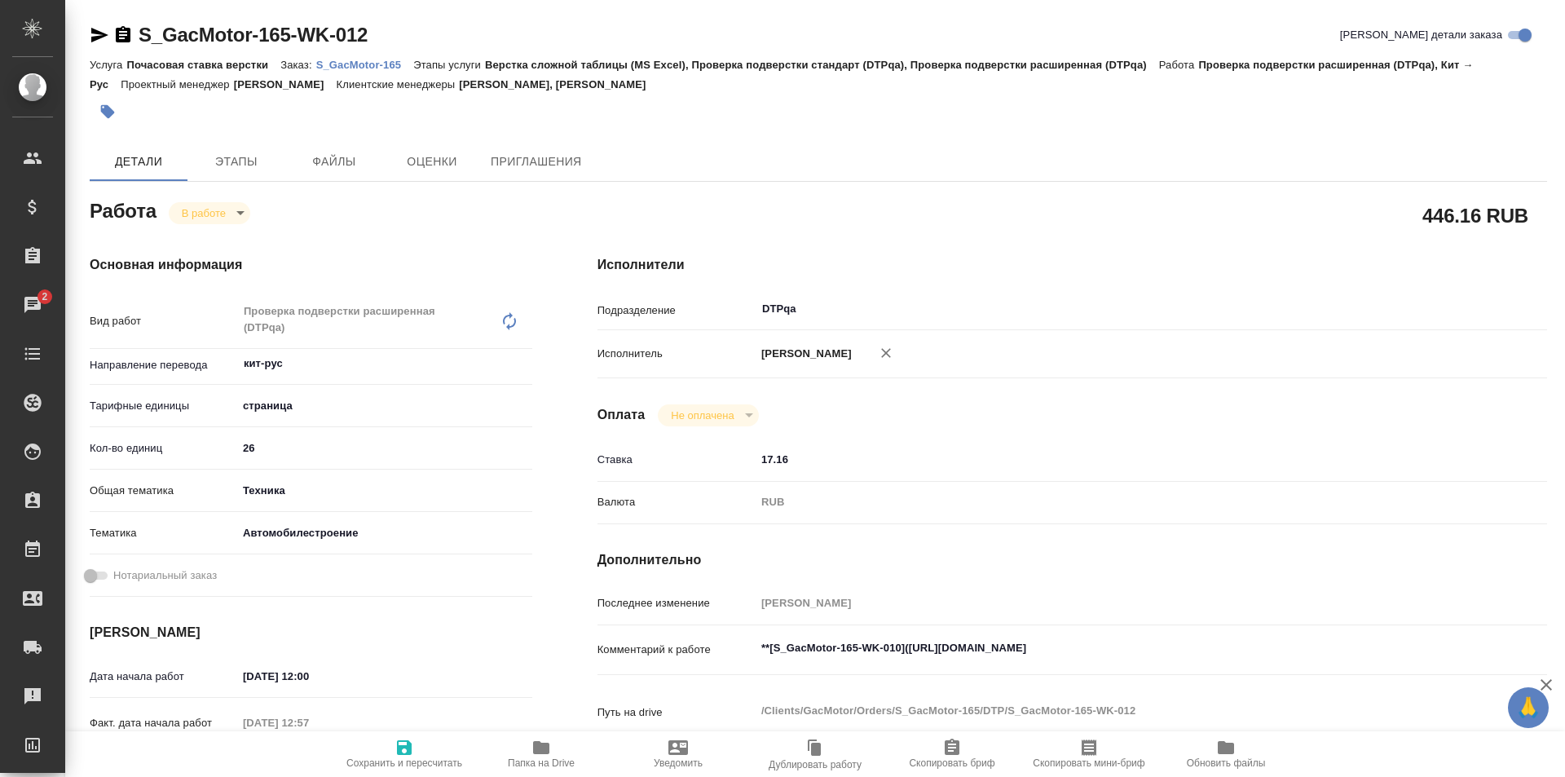
type textarea "x"
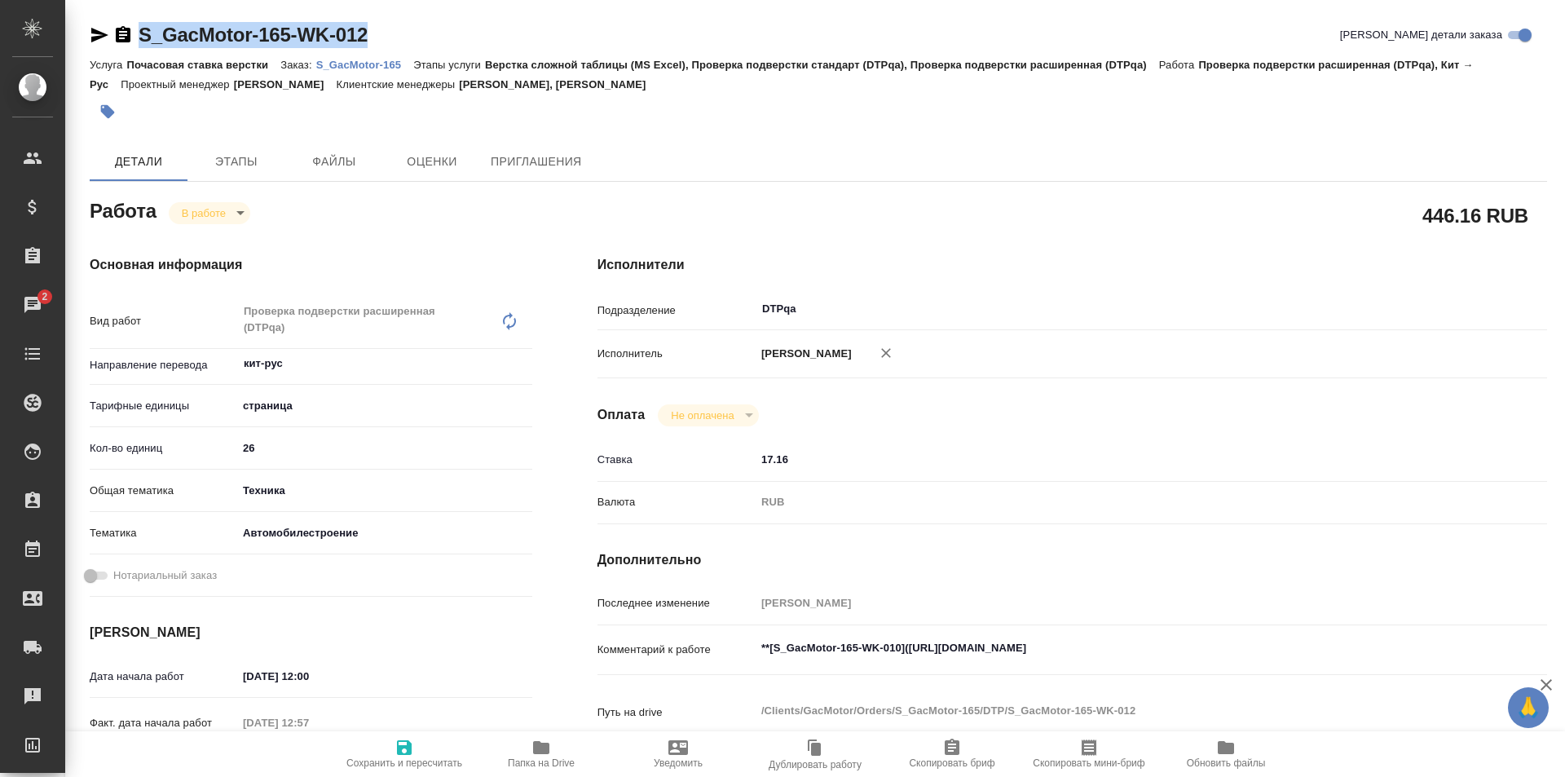
drag, startPoint x: 370, startPoint y: 30, endPoint x: 120, endPoint y: 43, distance: 250.6
click at [120, 43] on div "S_GacMotor-165-WK-012 Кратко детали заказа" at bounding box center [818, 35] width 1457 height 26
copy link "S_GacMotor-165-WK-012"
type textarea "x"
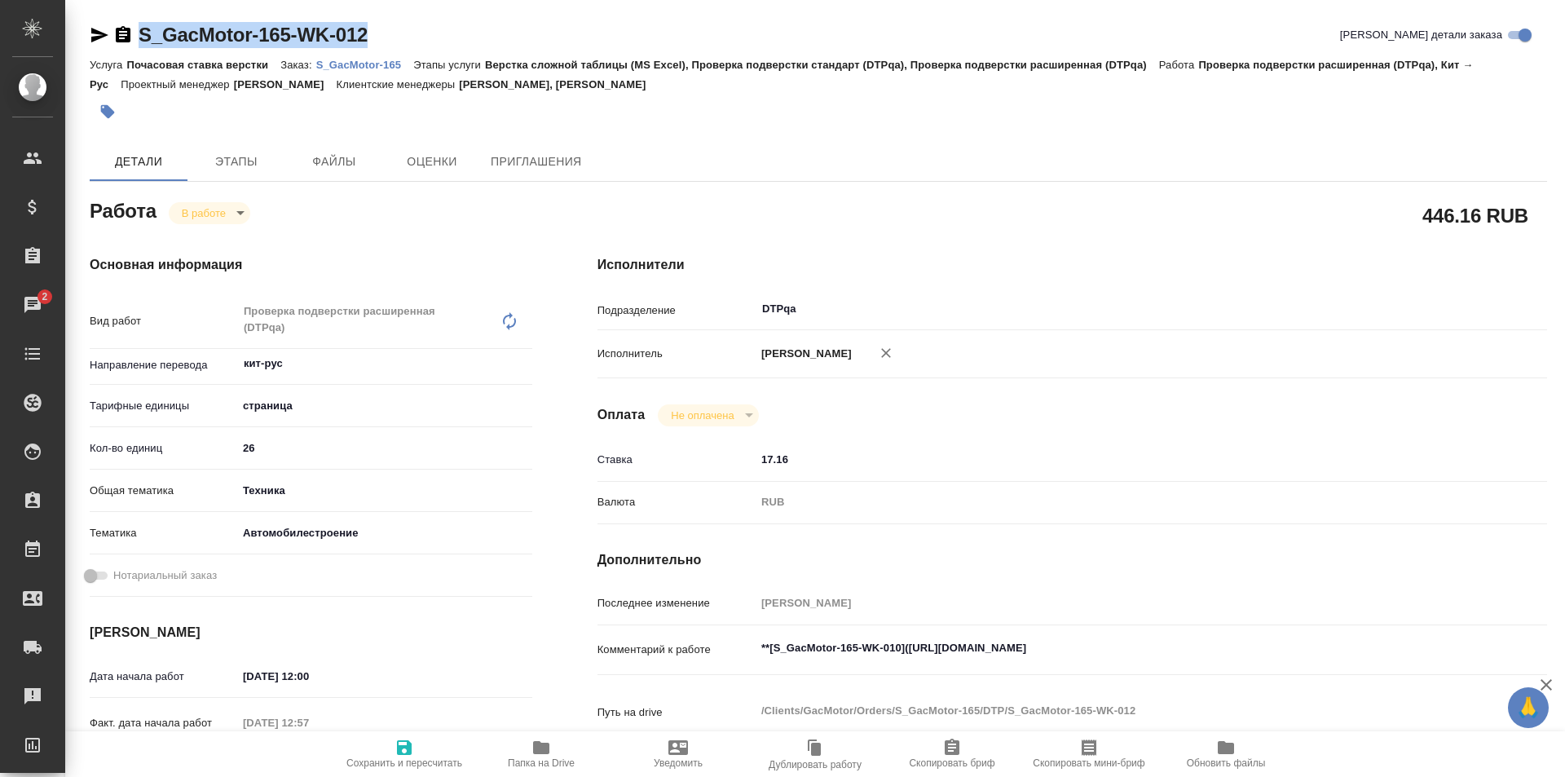
type textarea "x"
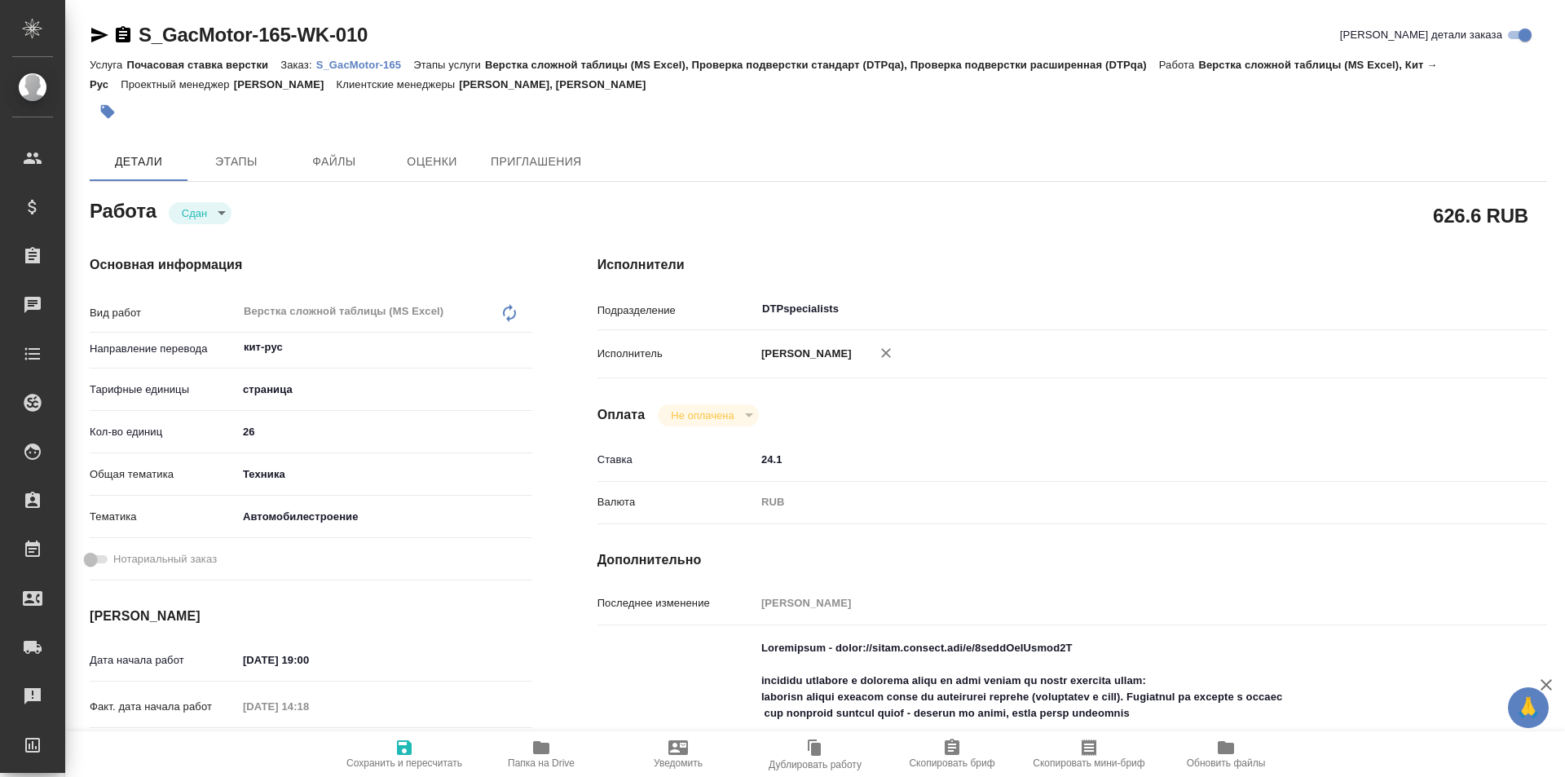
type textarea "x"
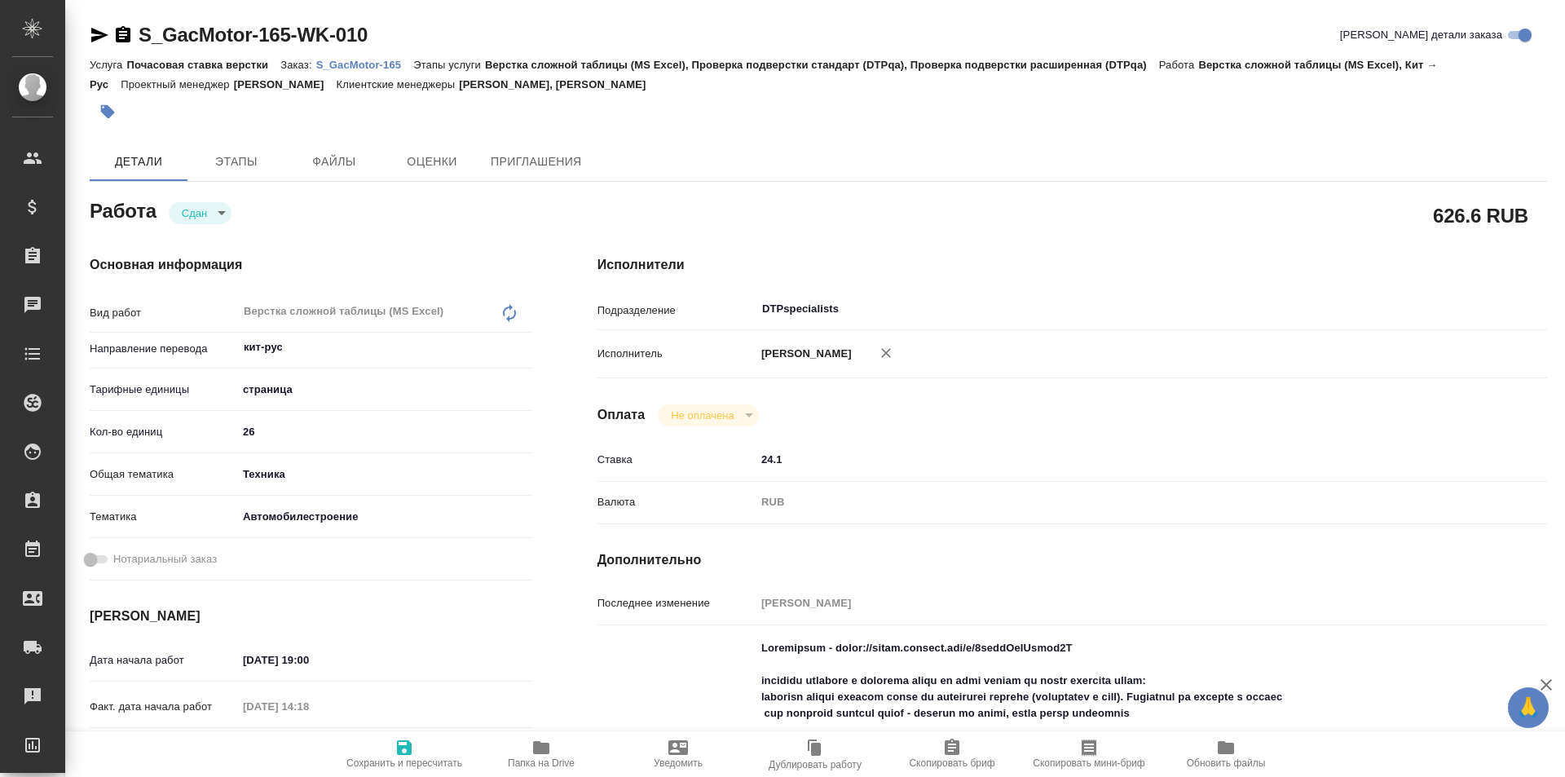
type textarea "x"
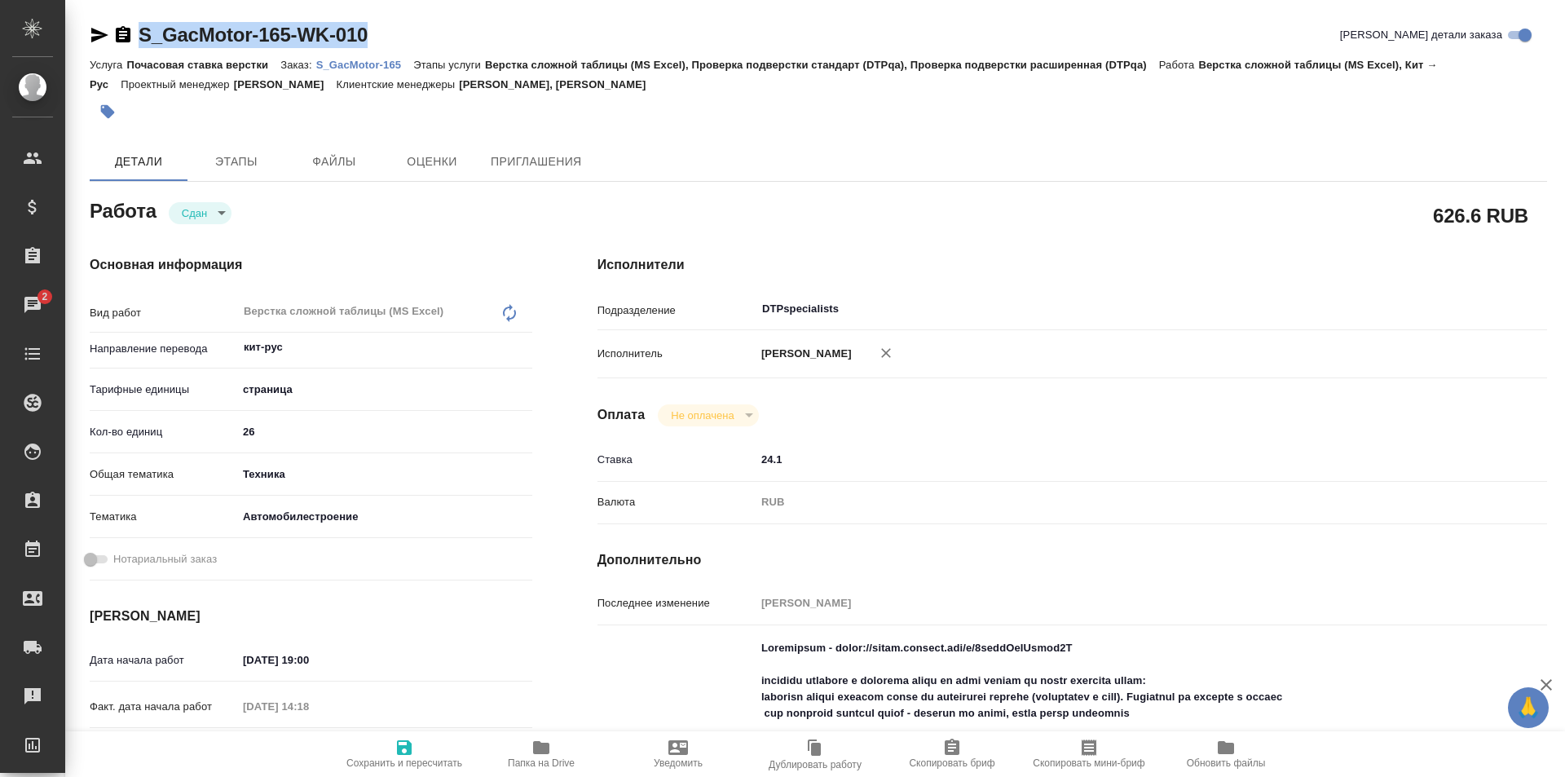
drag, startPoint x: 386, startPoint y: 33, endPoint x: 122, endPoint y: 38, distance: 263.3
click at [122, 38] on div "S_GacMotor-165-WK-010 Кратко детали заказа" at bounding box center [818, 35] width 1457 height 26
copy link "S_GacMotor-165-WK-010"
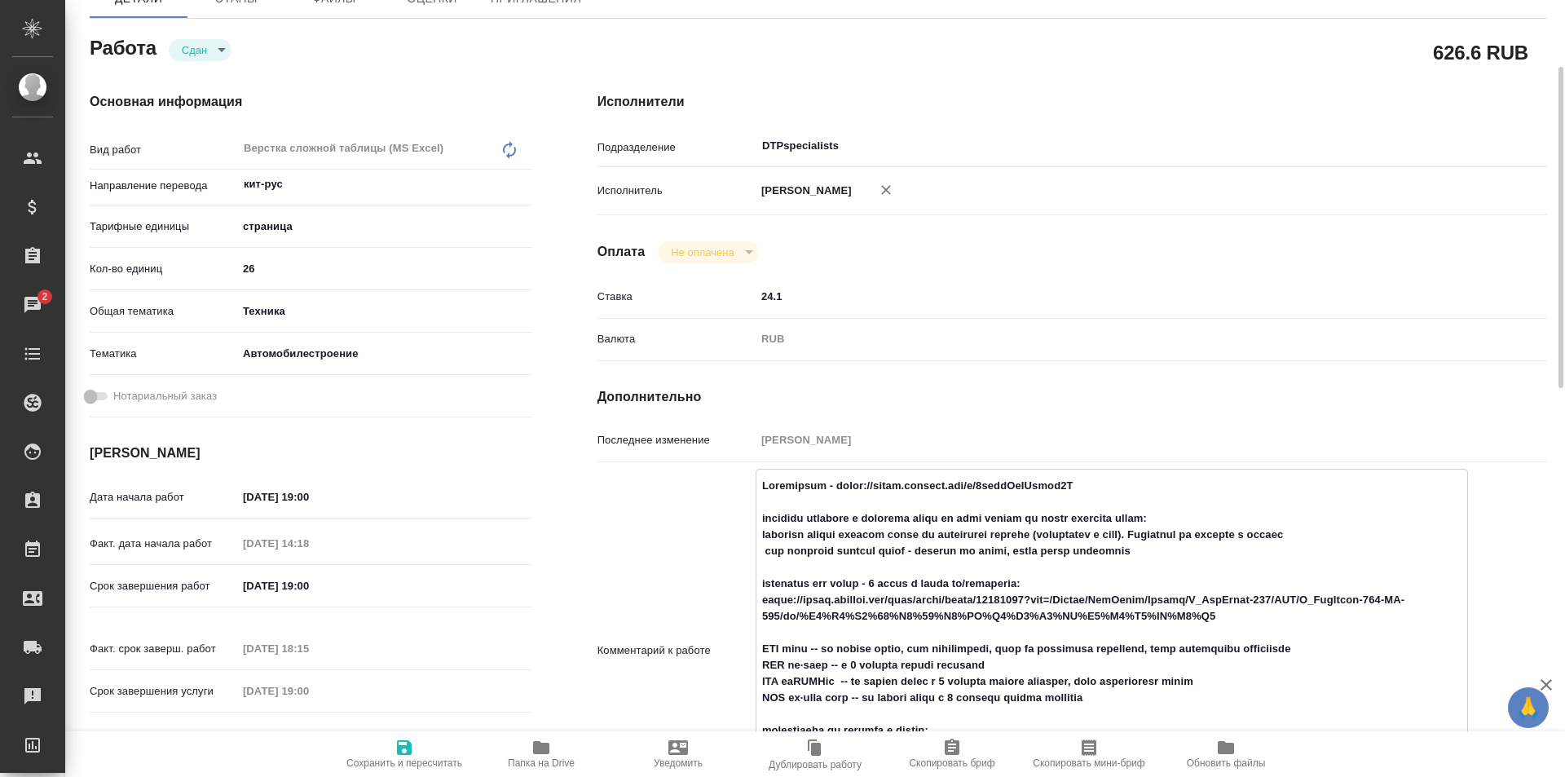
drag, startPoint x: 764, startPoint y: 615, endPoint x: 1216, endPoint y: 633, distance: 452.7
click at [1216, 633] on textarea at bounding box center [1111, 649] width 711 height 354
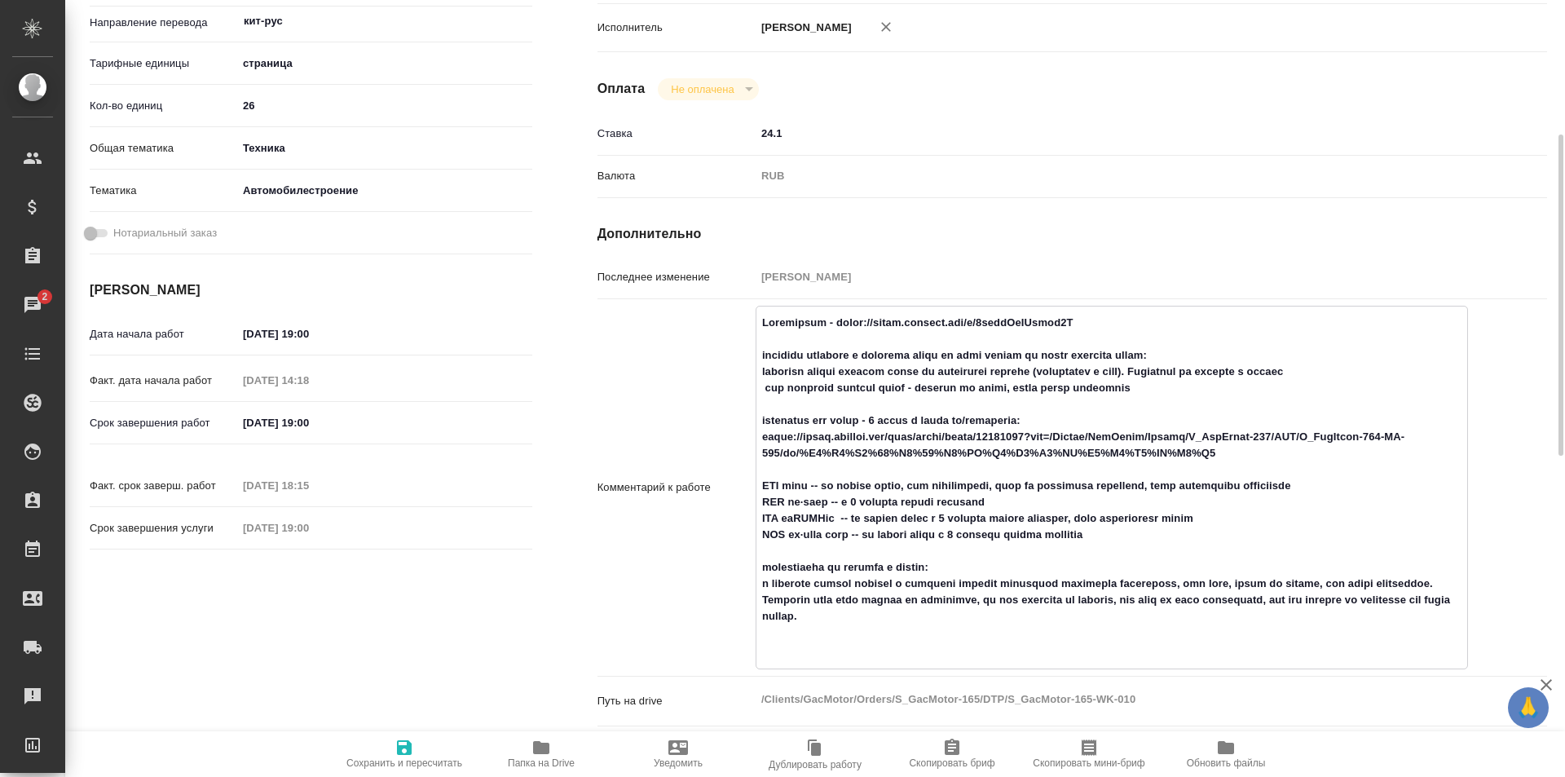
click at [985, 551] on textarea at bounding box center [1111, 486] width 711 height 354
type textarea "x"
click at [544, 747] on icon "button" at bounding box center [541, 747] width 16 height 13
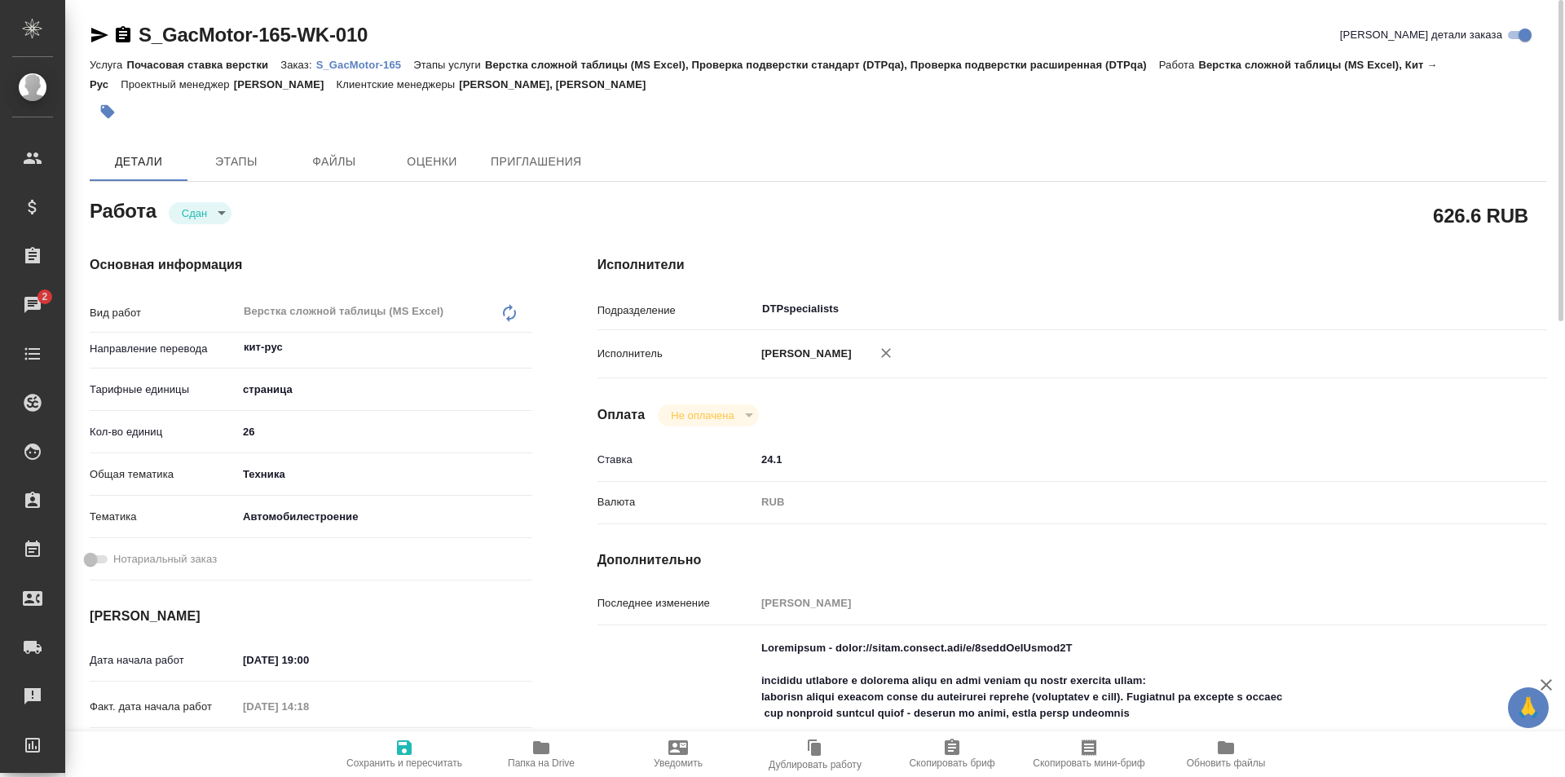
click at [96, 33] on icon "button" at bounding box center [99, 35] width 17 height 15
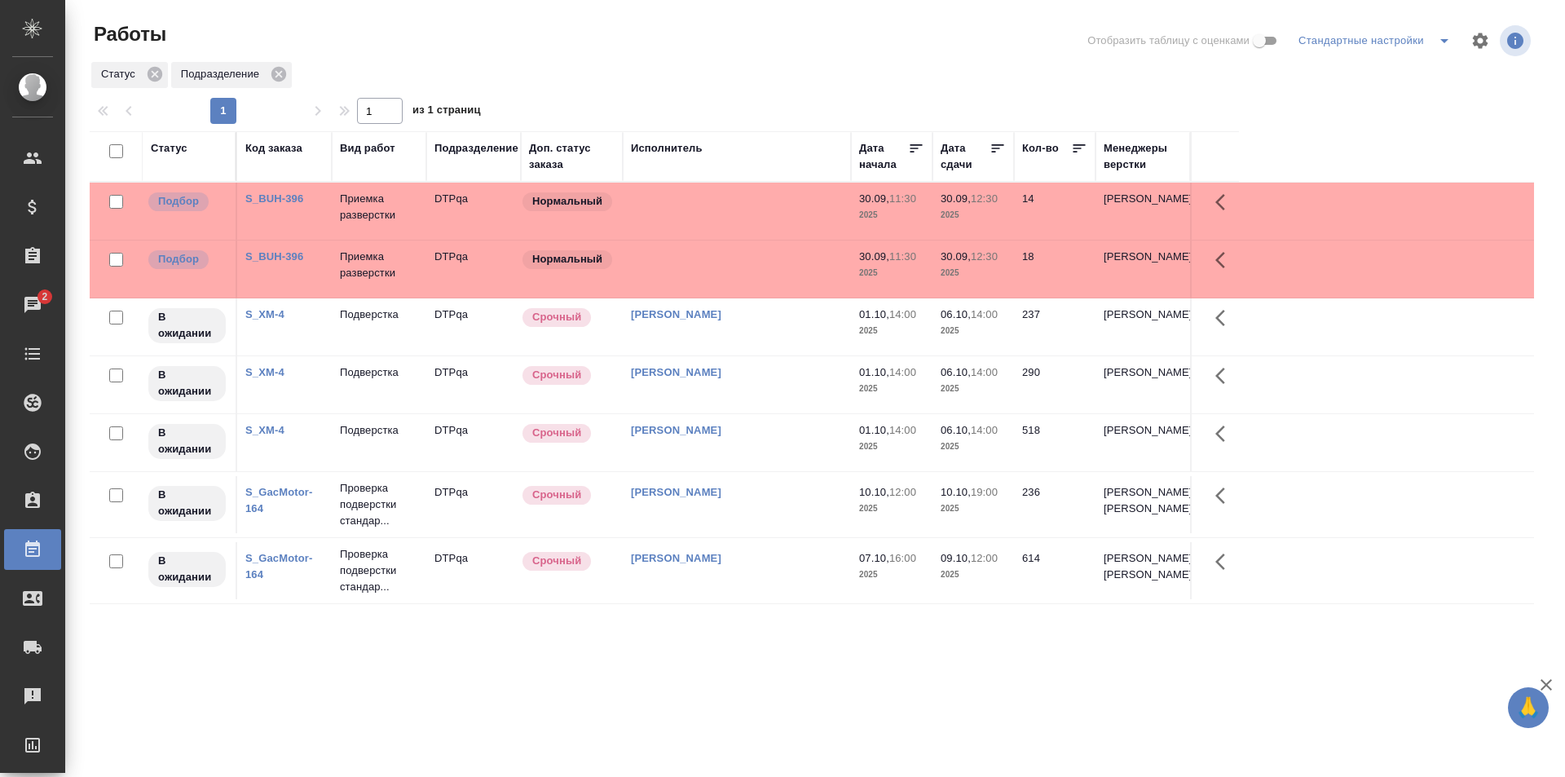
click at [777, 272] on td at bounding box center [737, 268] width 228 height 57
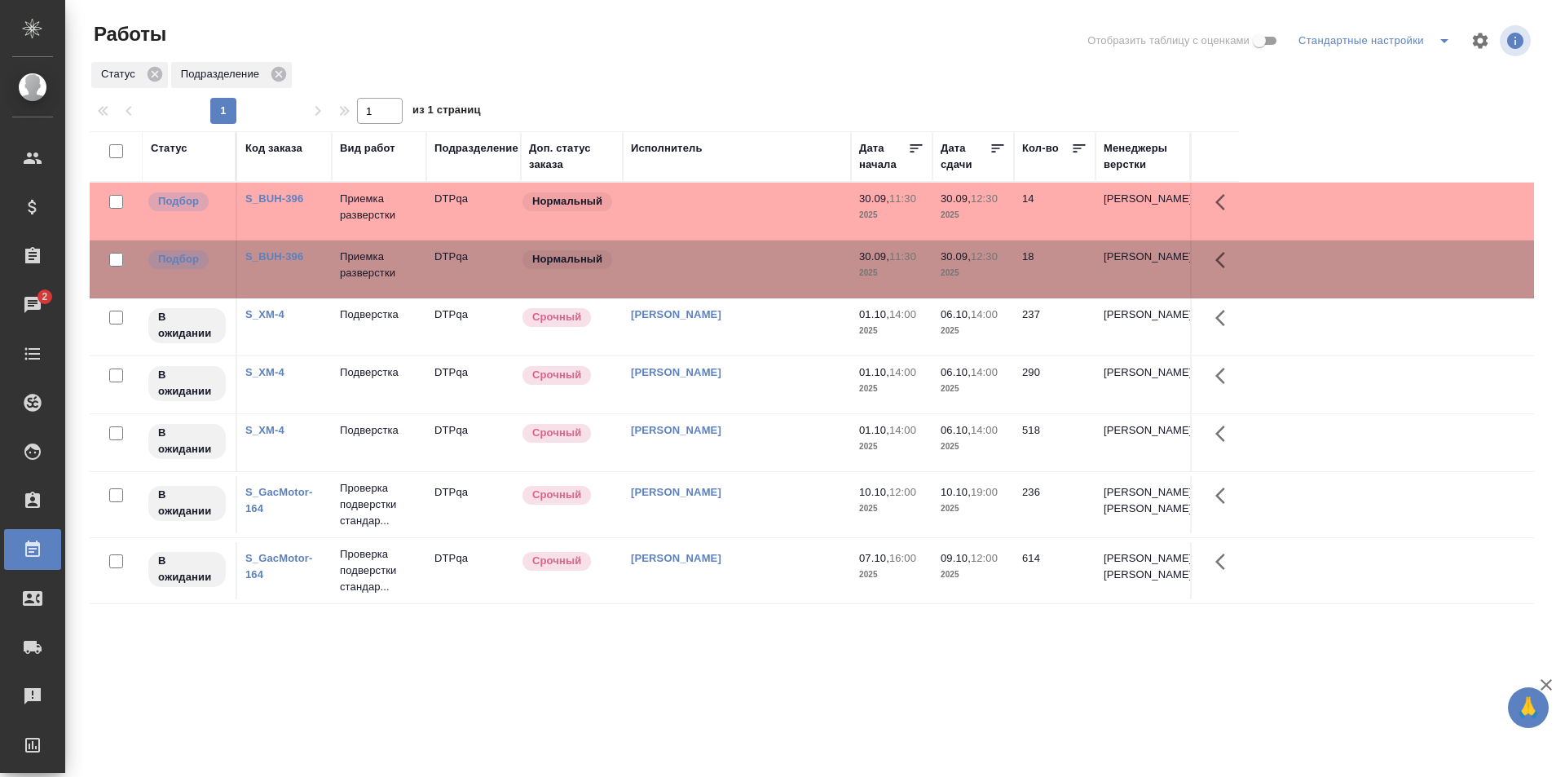
click at [729, 264] on td at bounding box center [737, 268] width 228 height 57
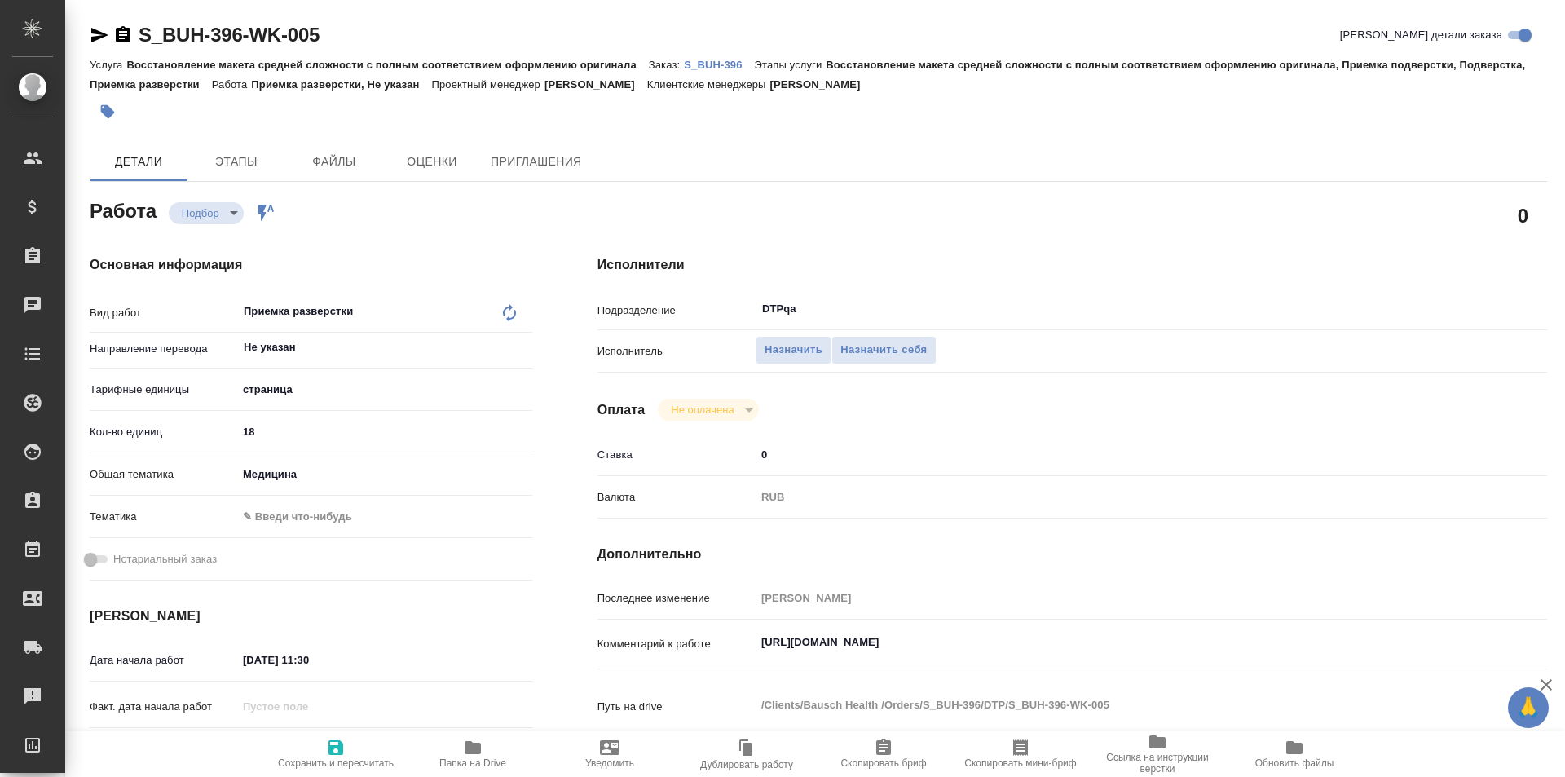
type textarea "x"
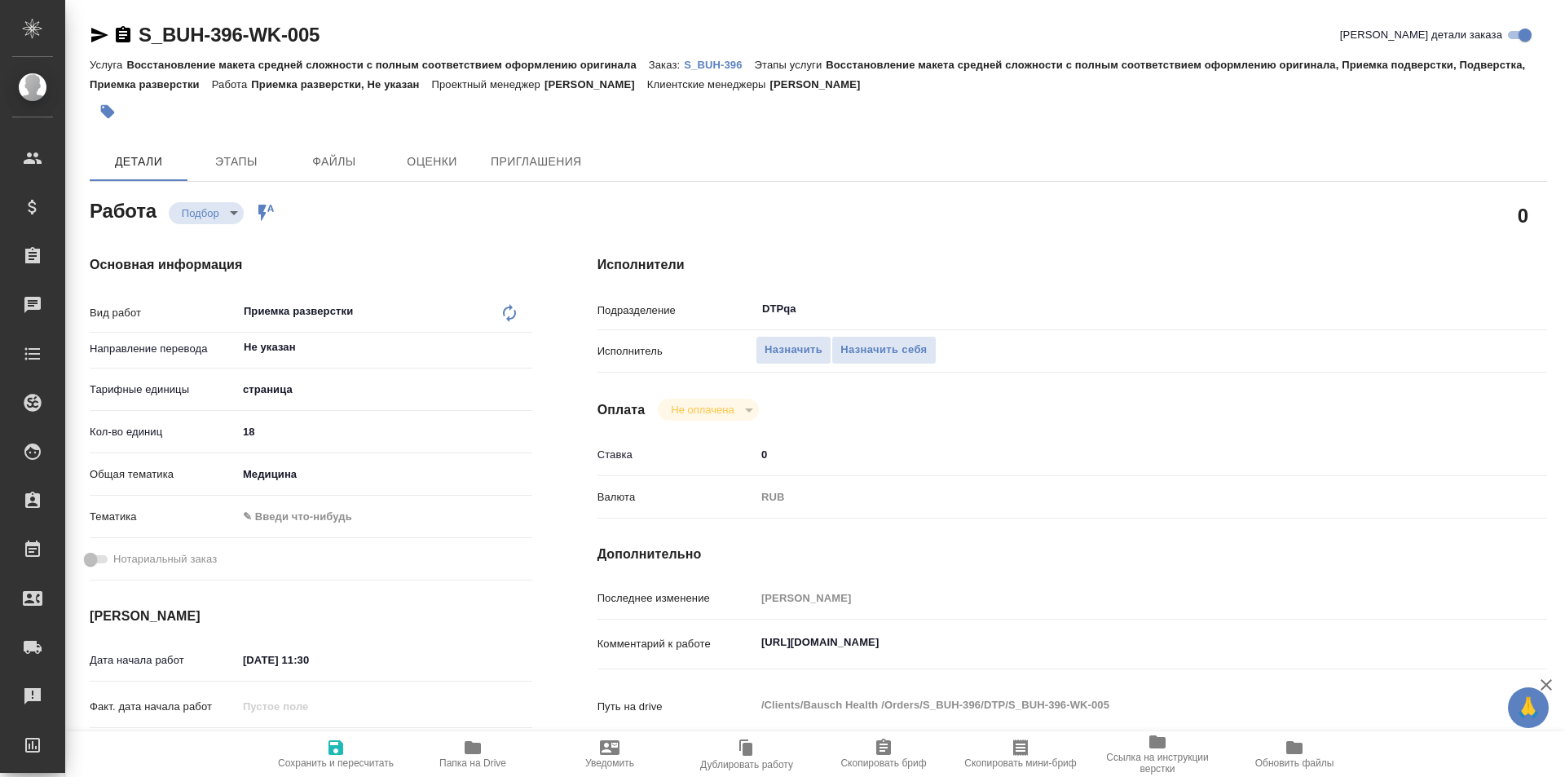
type textarea "x"
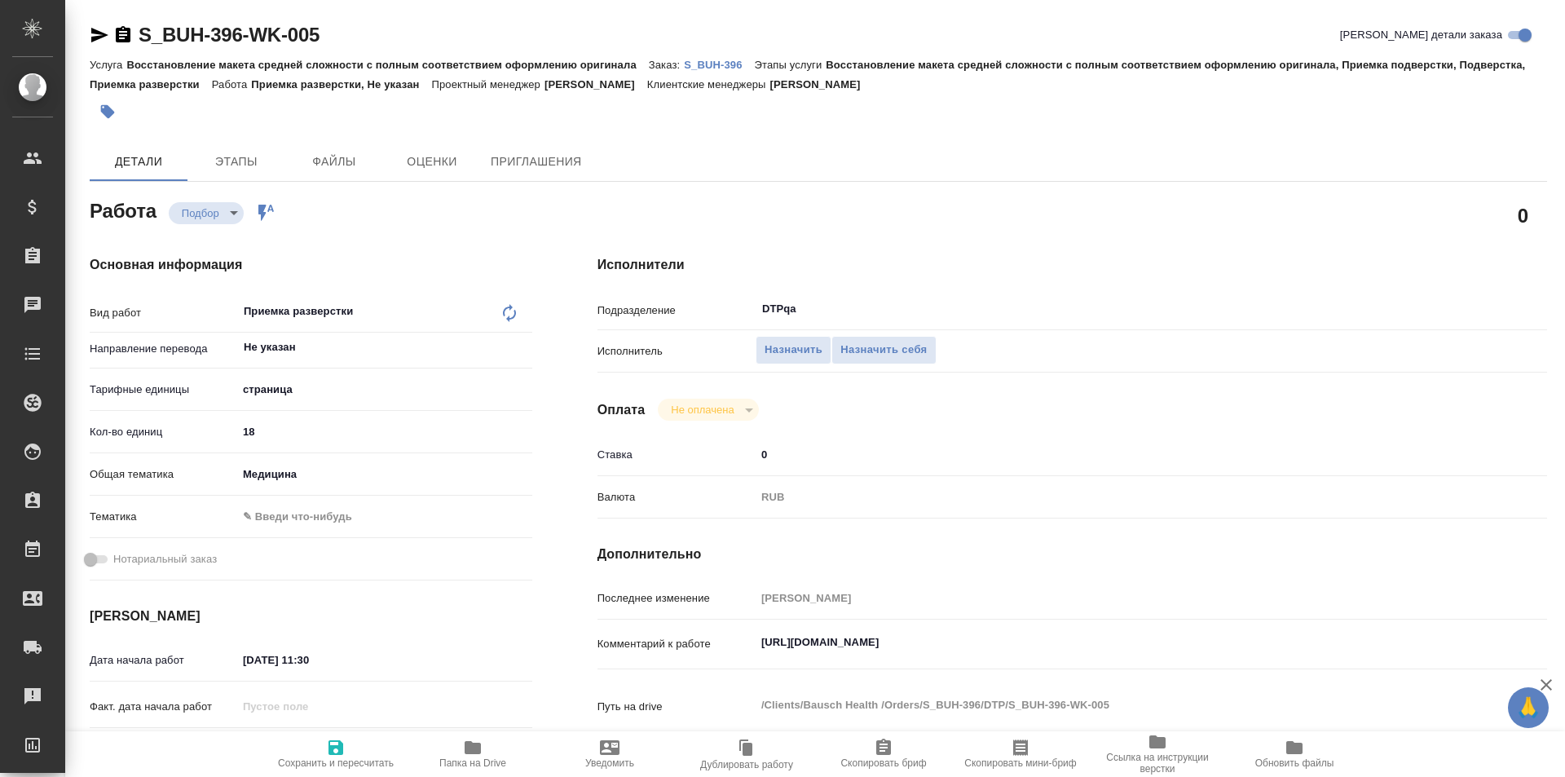
type textarea "x"
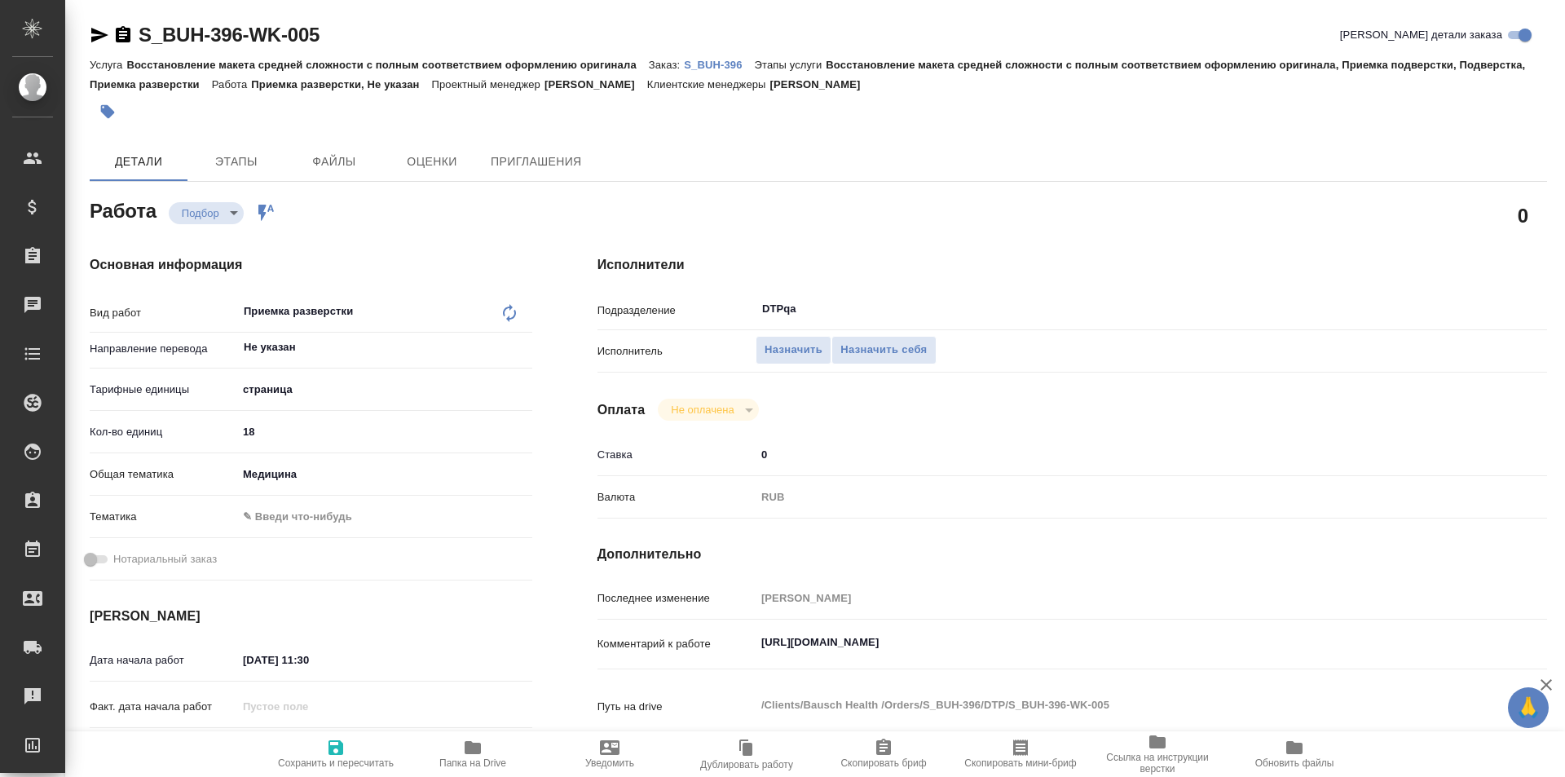
type textarea "x"
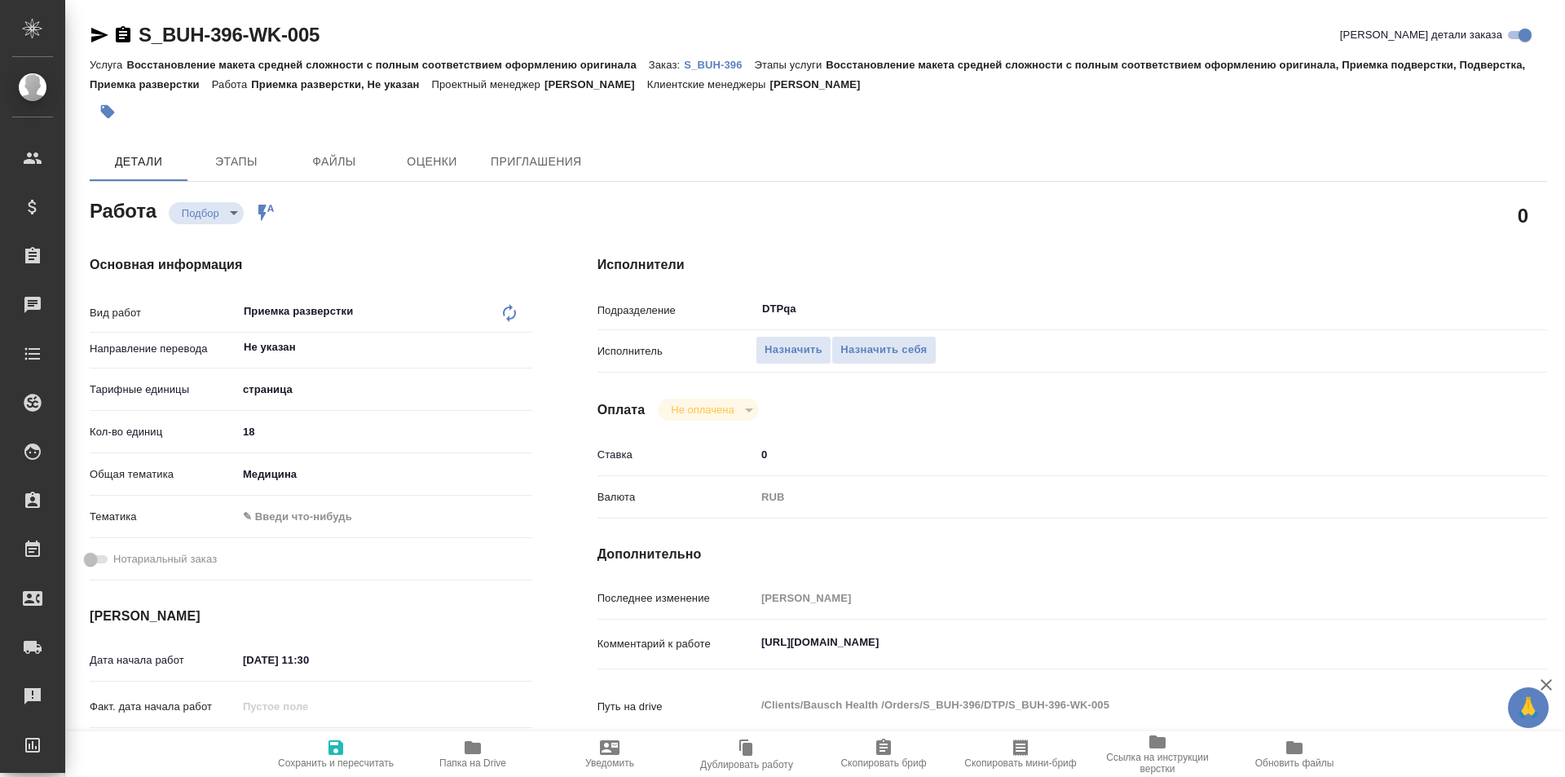
type textarea "x"
drag, startPoint x: 1090, startPoint y: 637, endPoint x: 737, endPoint y: 641, distance: 353.0
click at [737, 641] on div "Комментарий к работе https://tera.awatera.com/Work/68da4100ccd2a394389e62f0/ x" at bounding box center [1072, 644] width 950 height 37
type textarea "x"
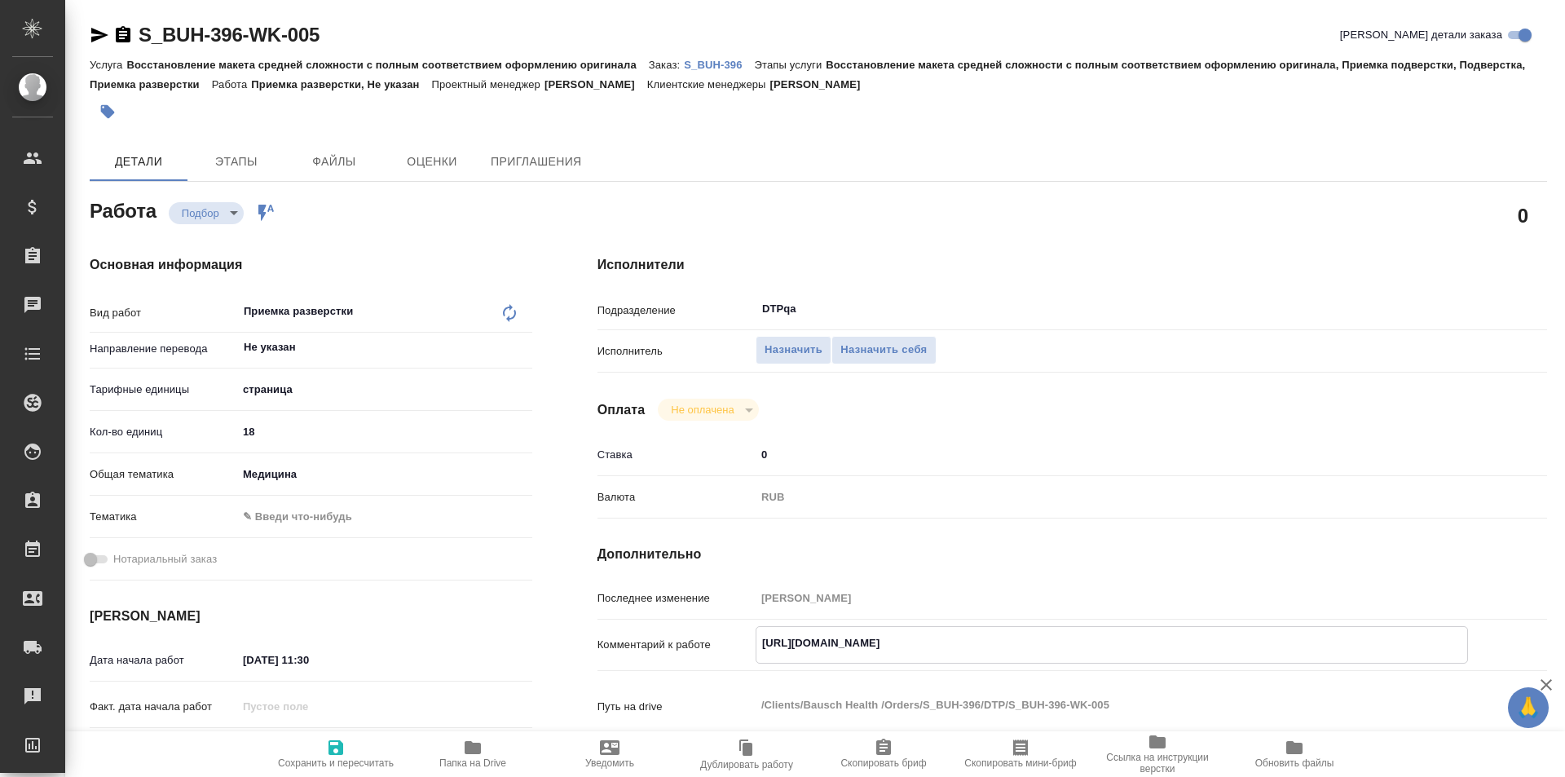
type textarea "x"
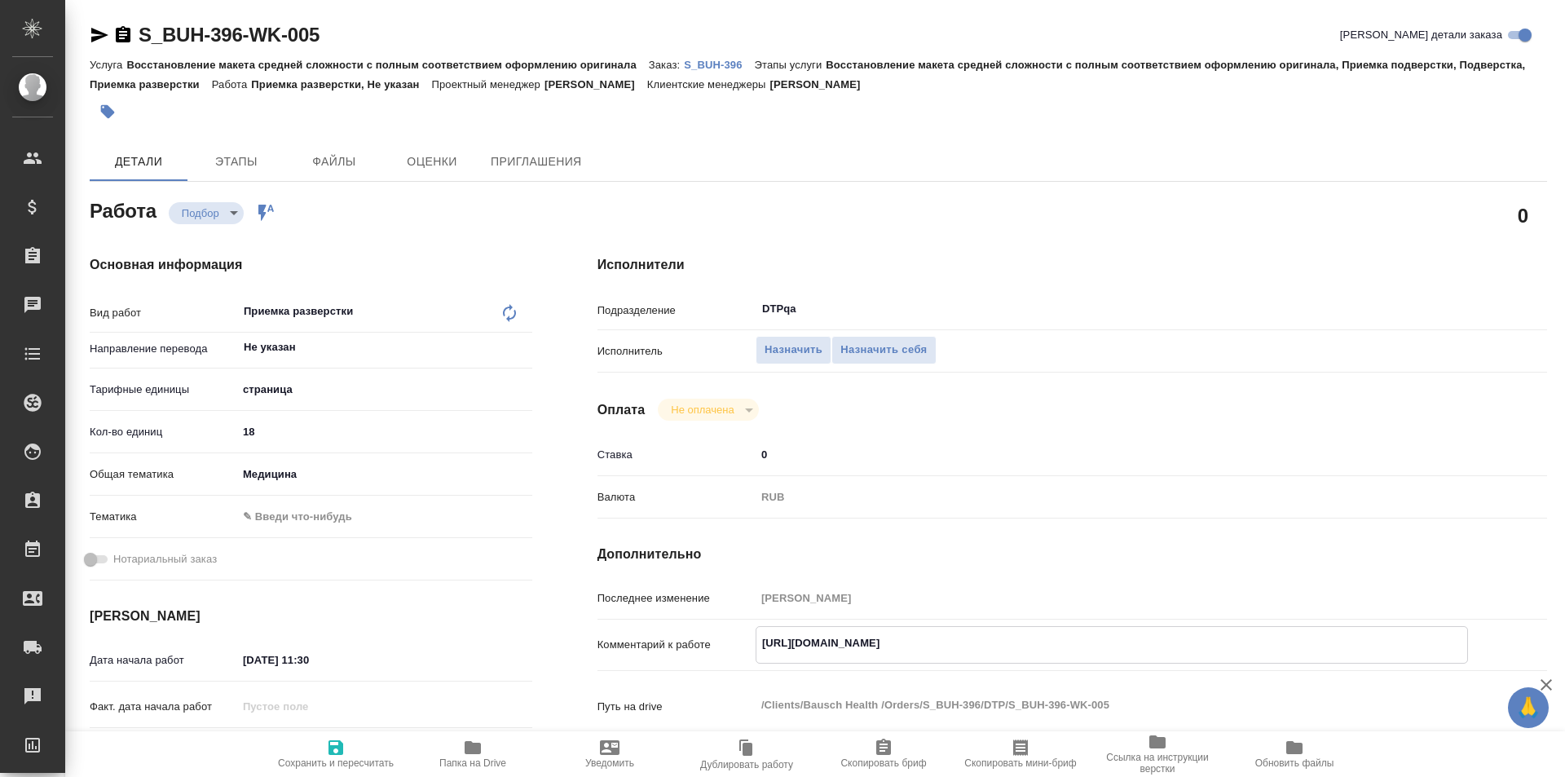
type textarea "x"
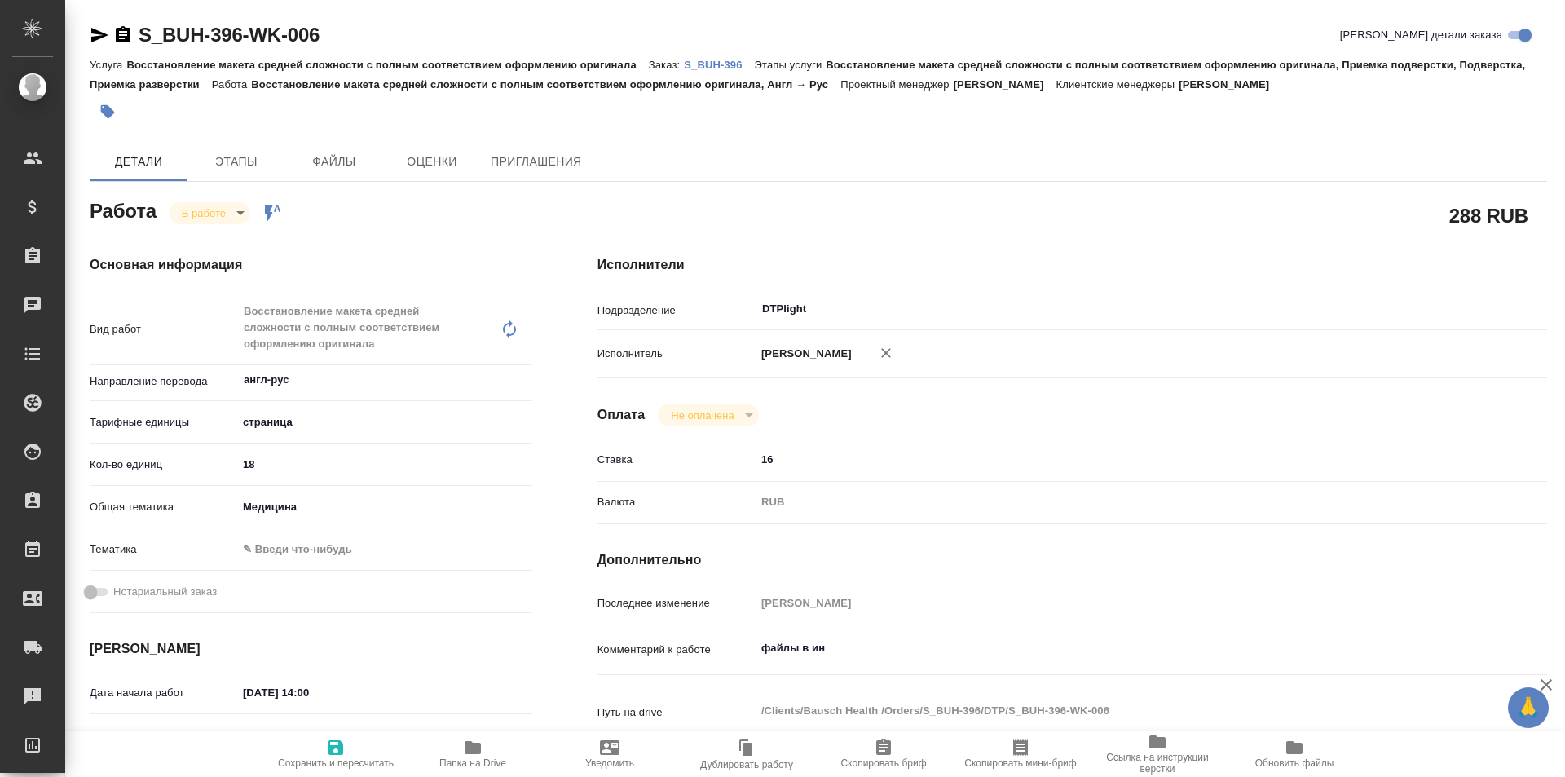
type textarea "x"
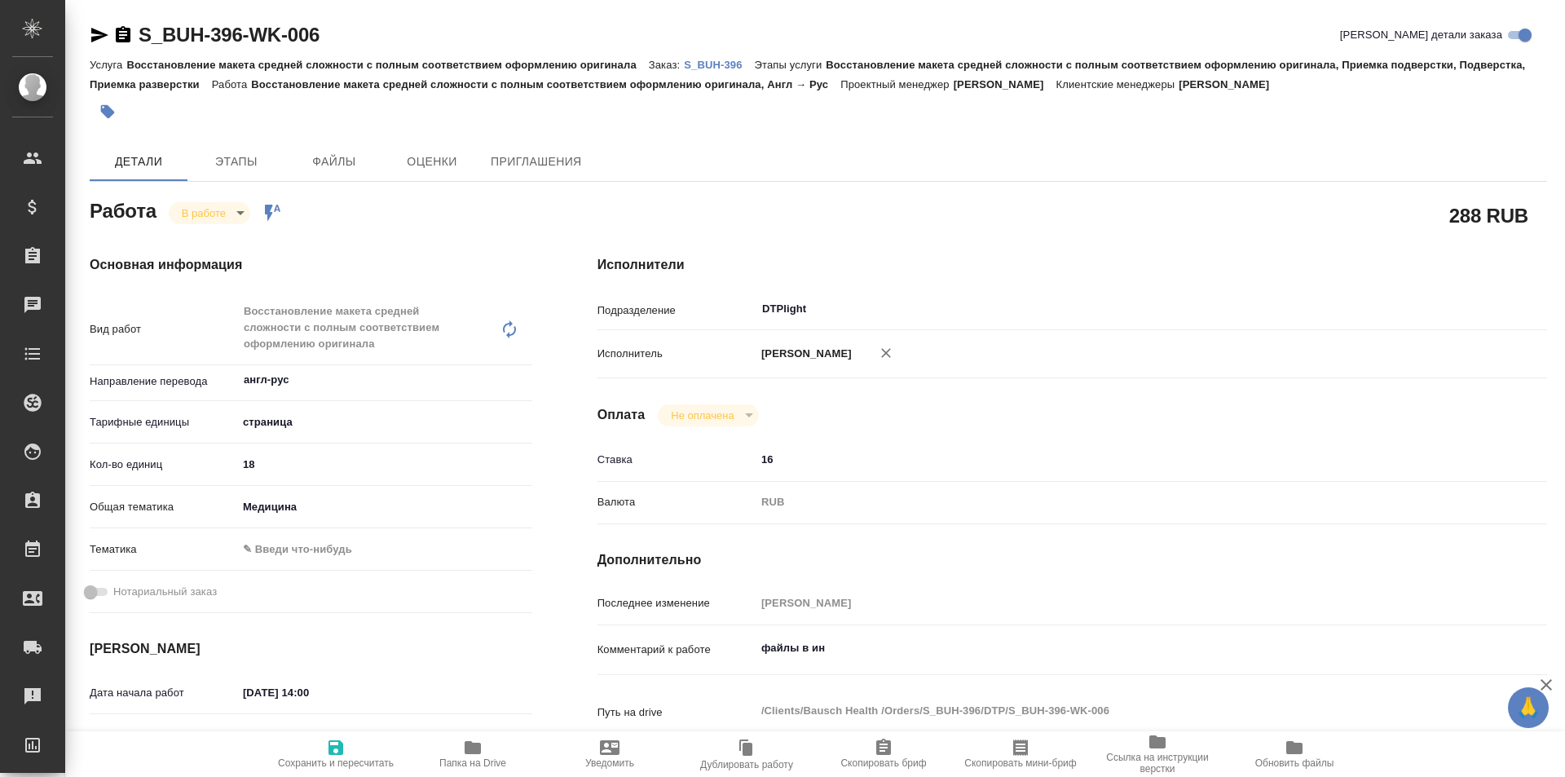
type textarea "x"
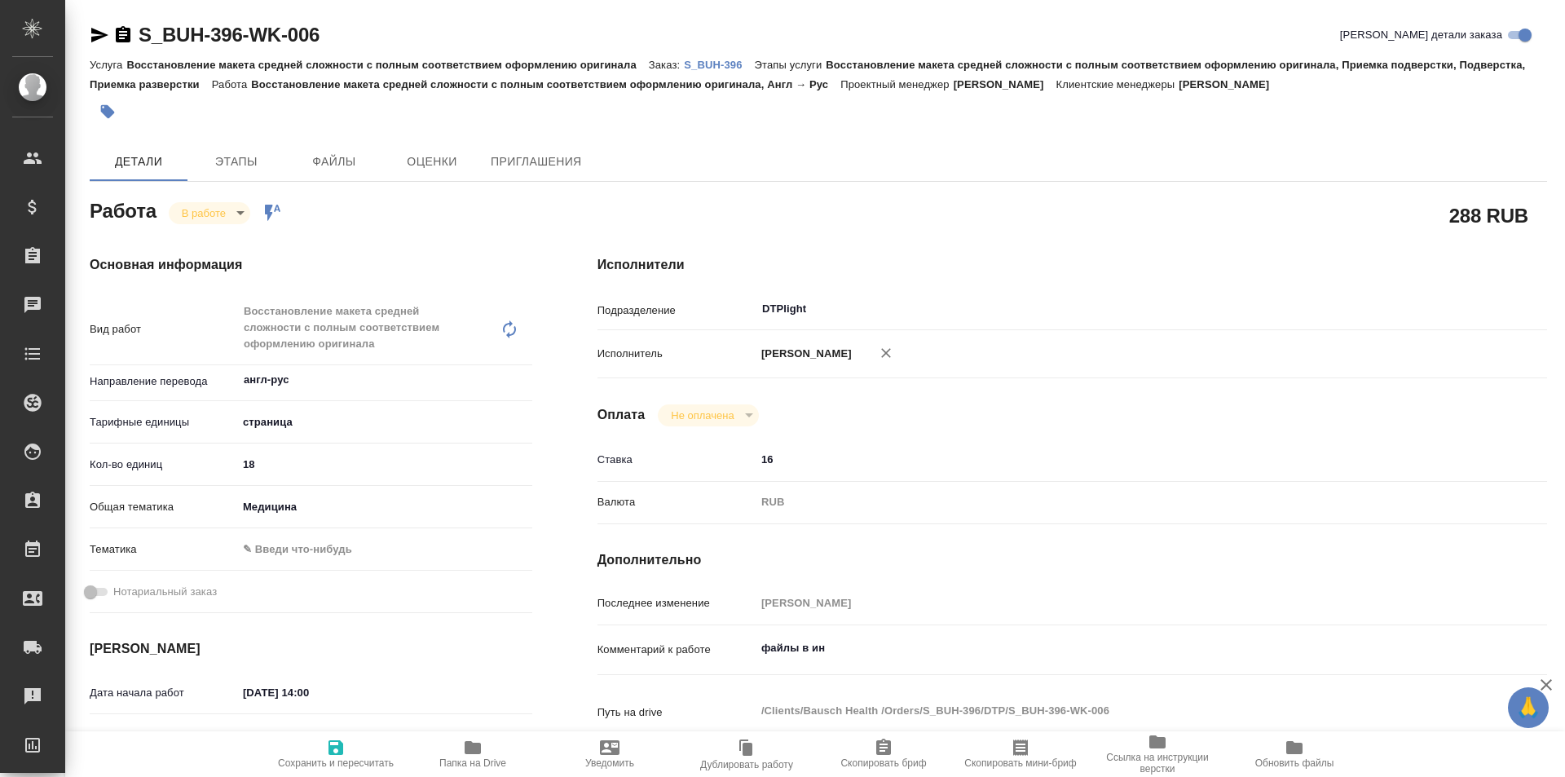
type textarea "x"
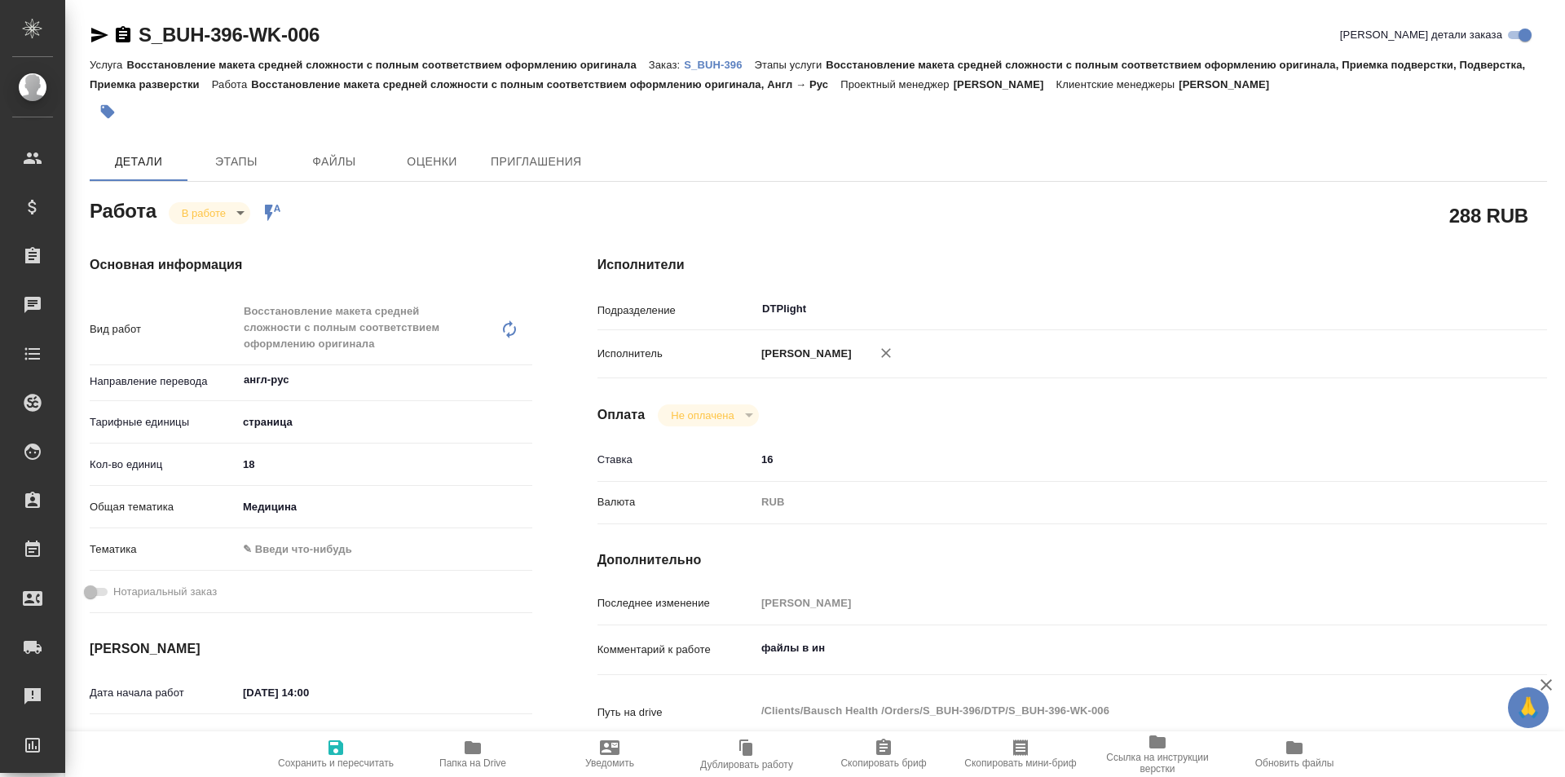
type textarea "x"
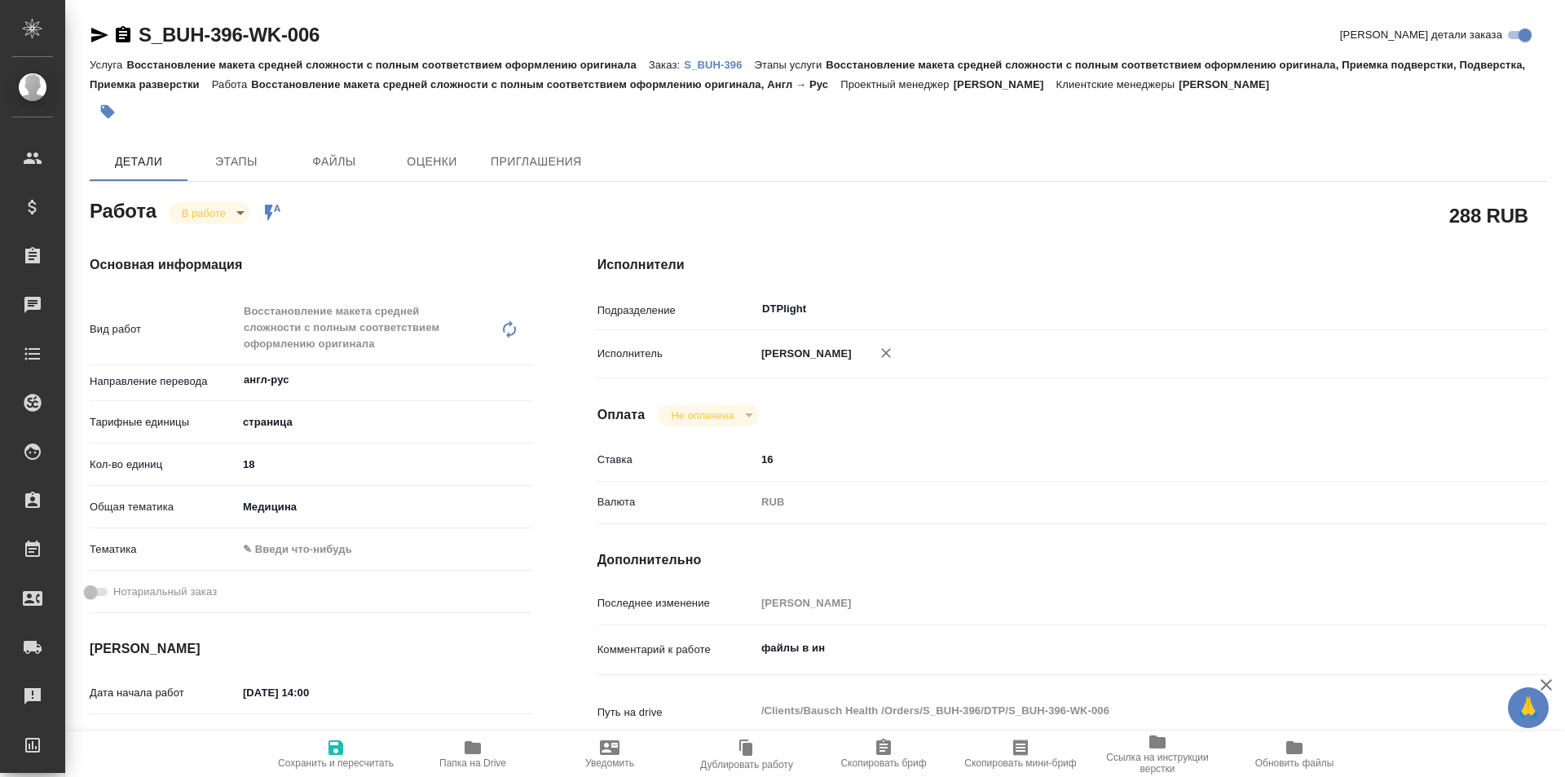
type textarea "x"
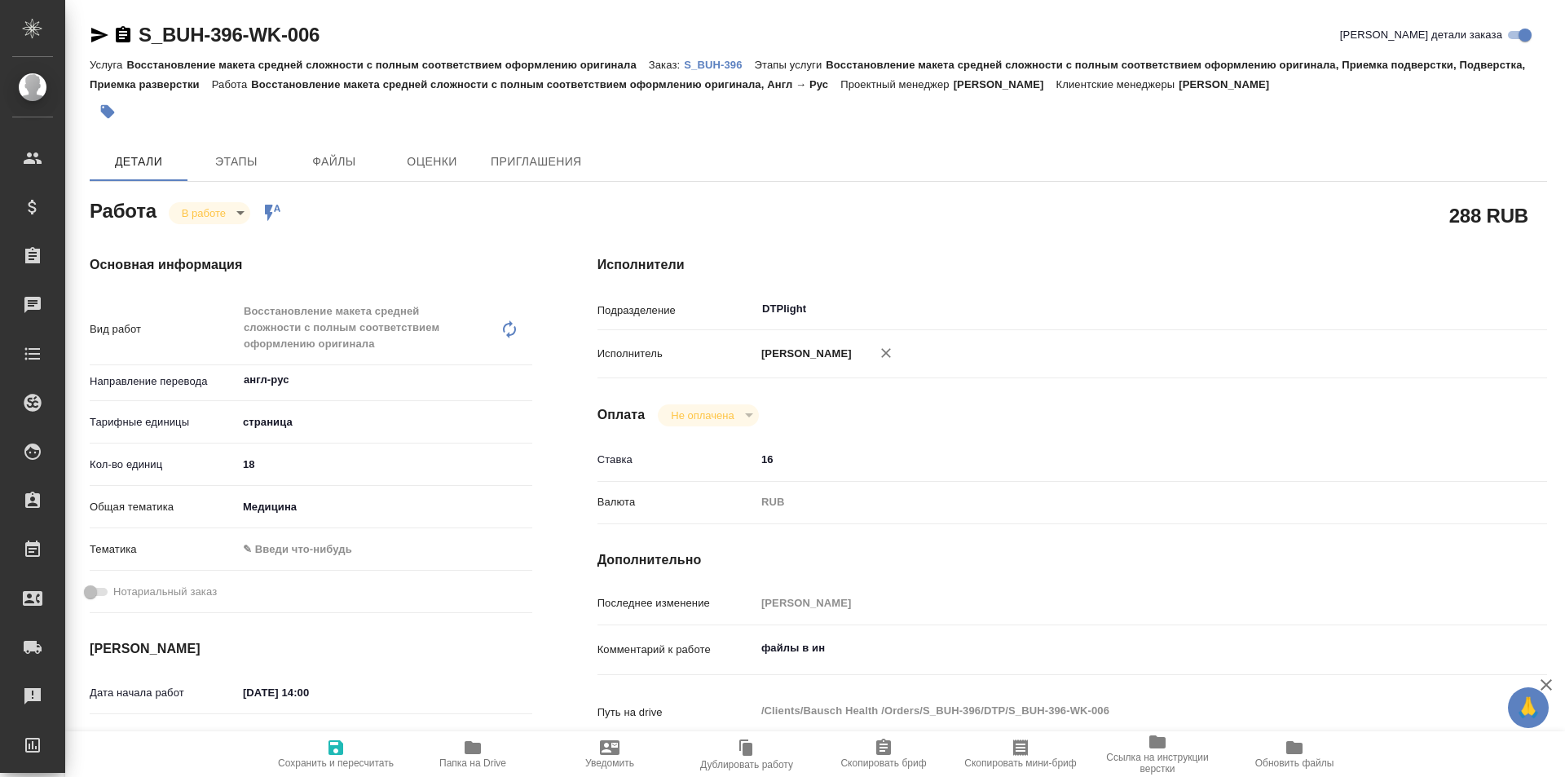
scroll to position [82, 0]
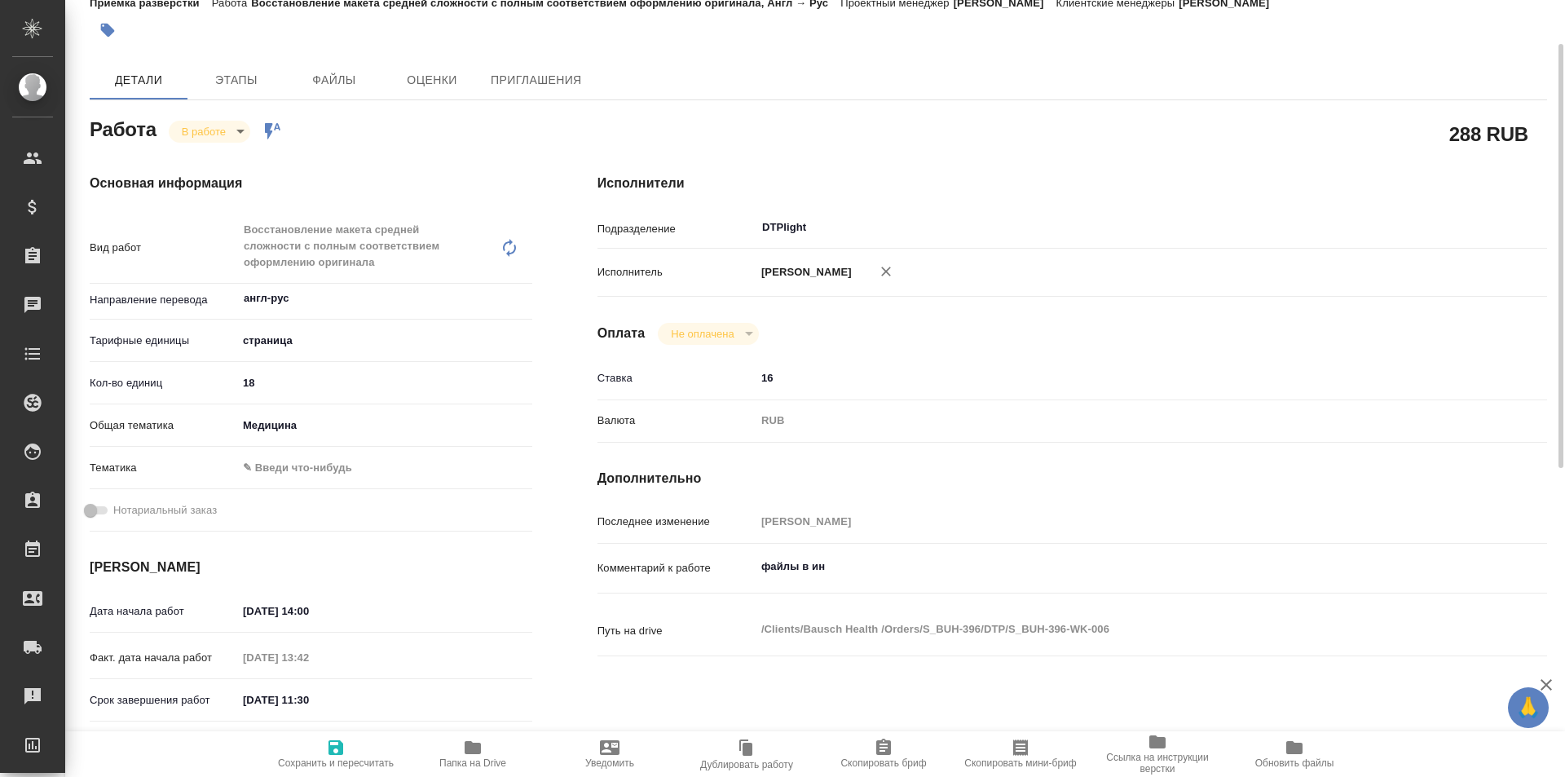
type textarea "x"
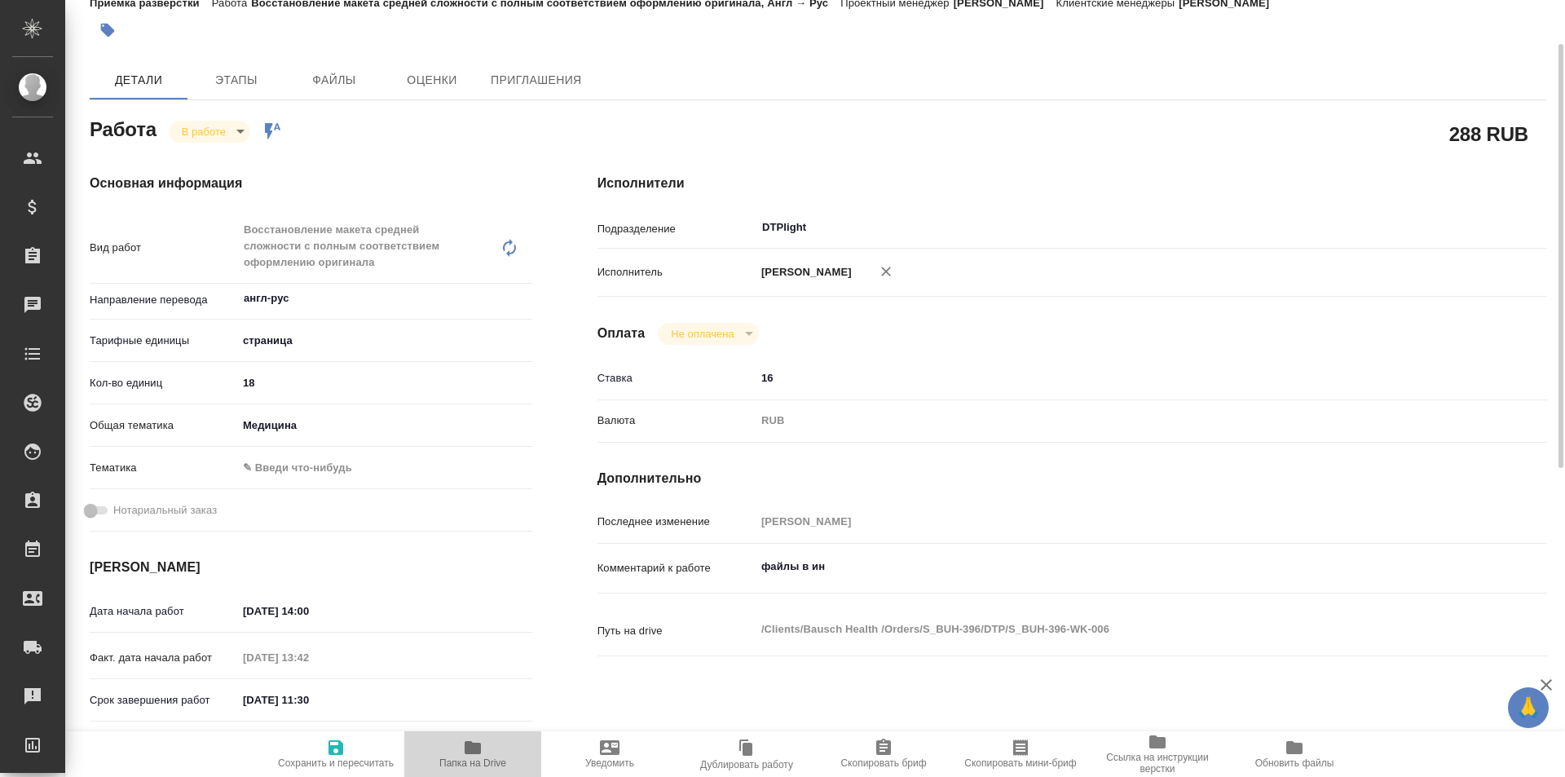
click at [478, 751] on icon "button" at bounding box center [473, 747] width 16 height 13
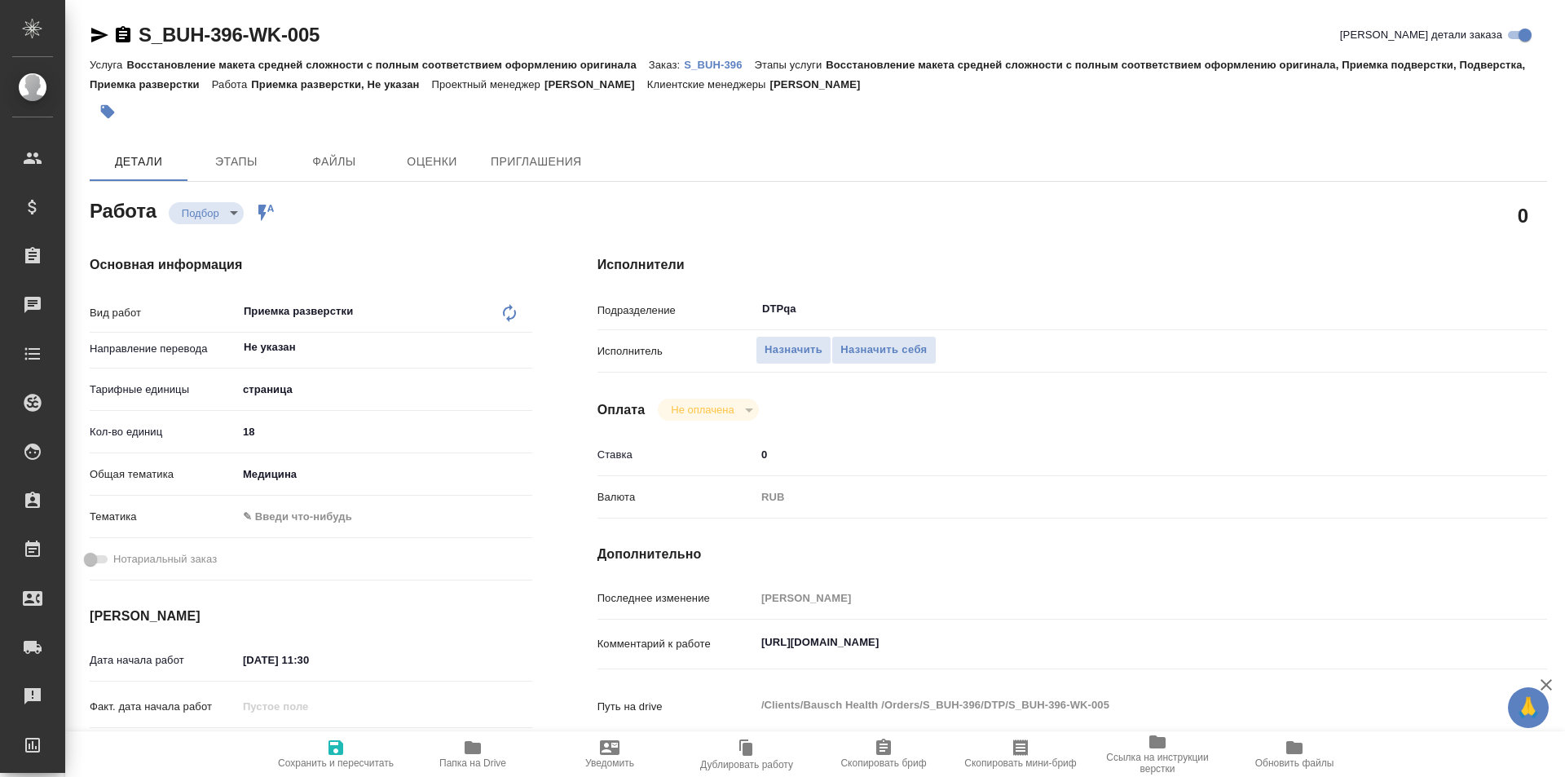
type textarea "x"
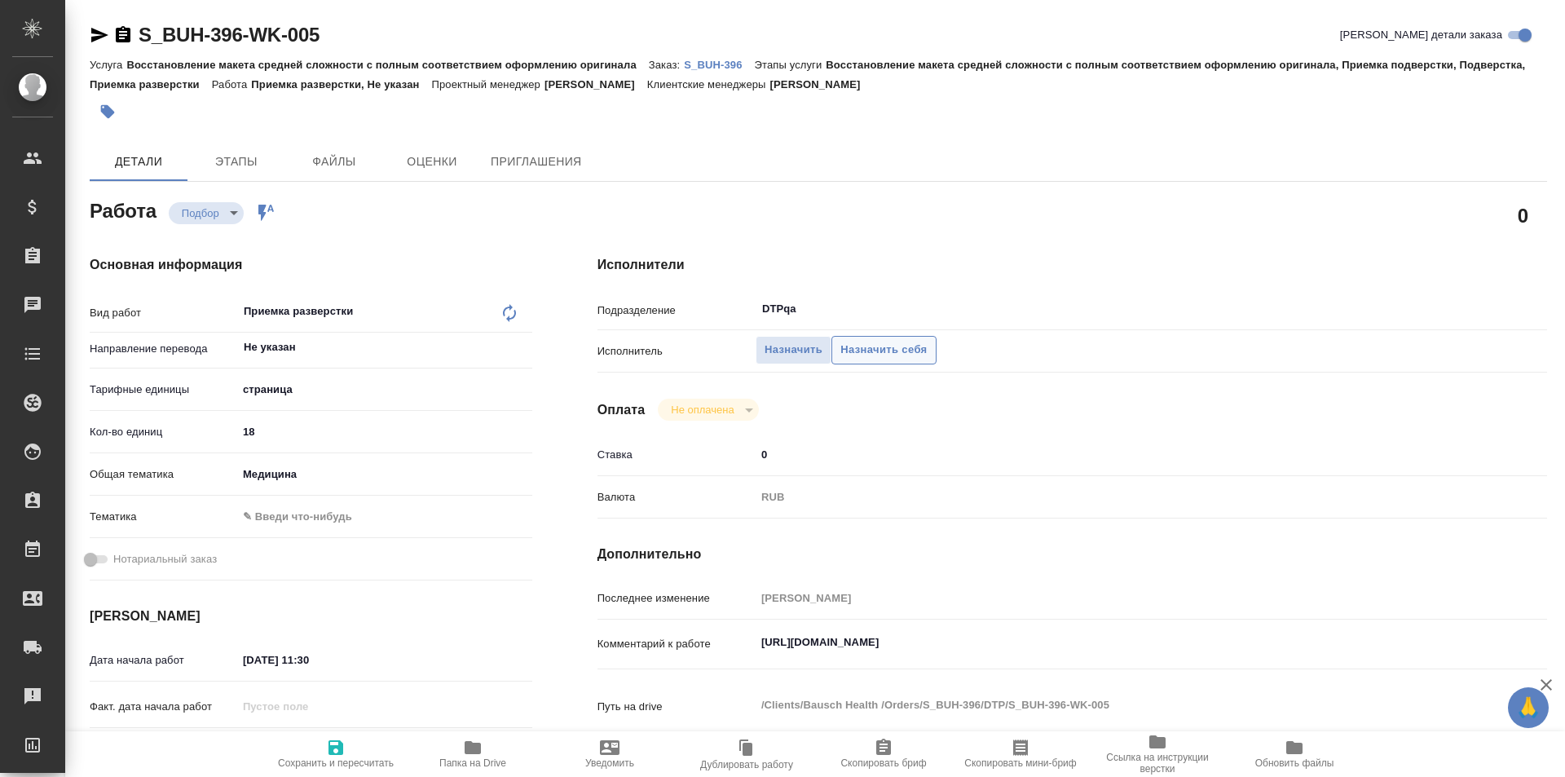
type textarea "x"
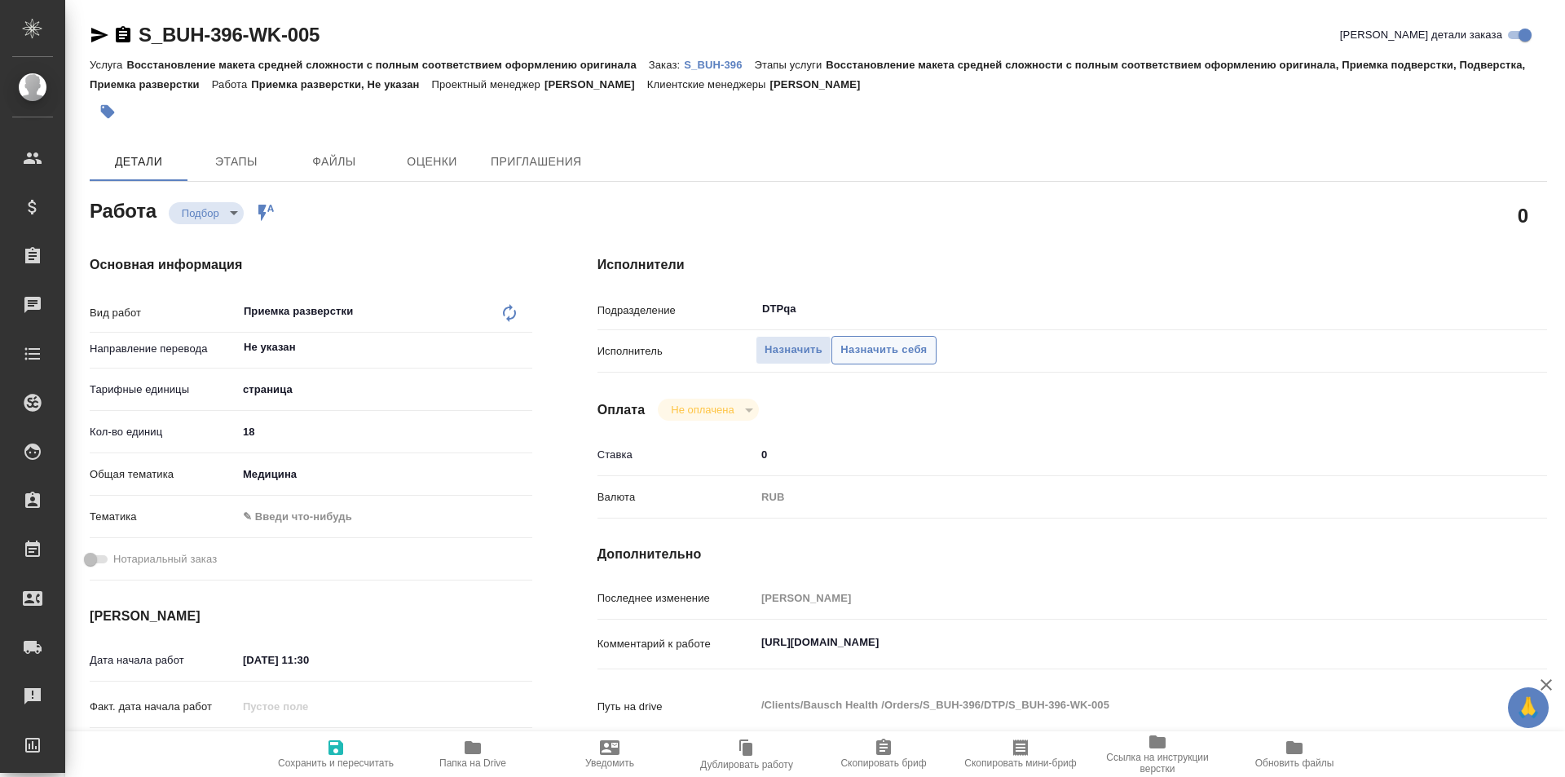
click at [871, 350] on span "Назначить себя" at bounding box center [883, 350] width 86 height 19
type textarea "x"
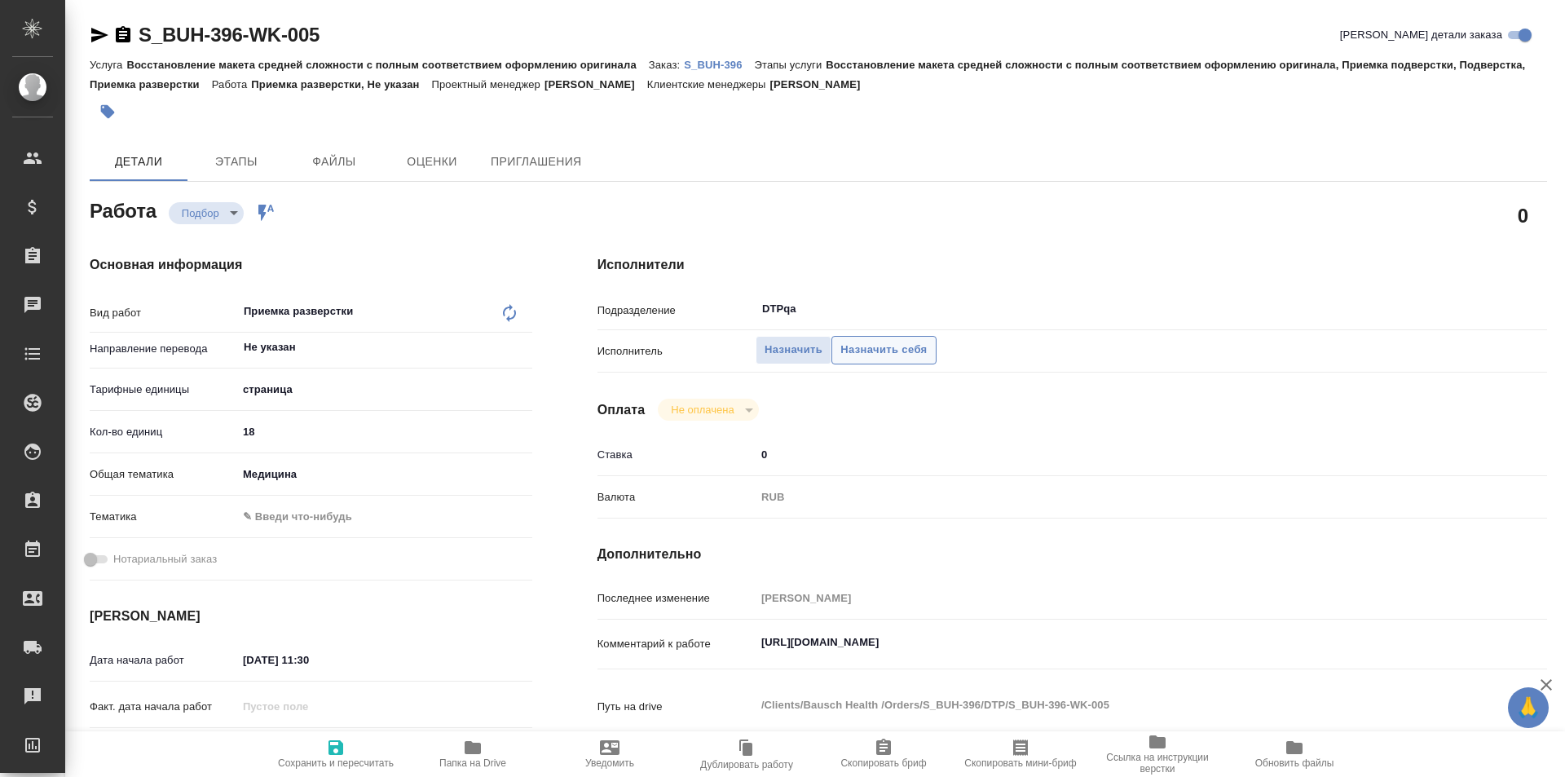
type textarea "x"
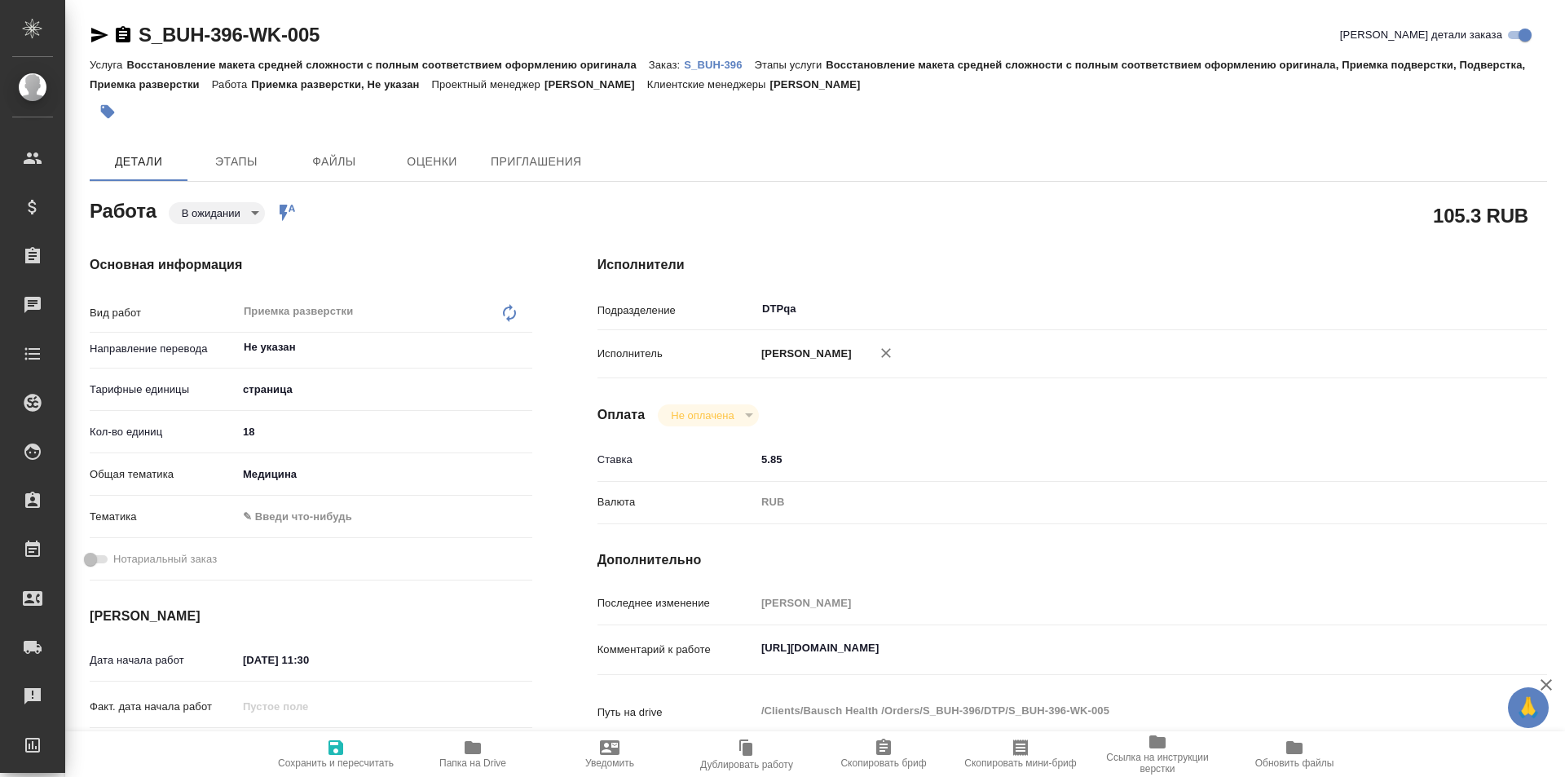
type textarea "x"
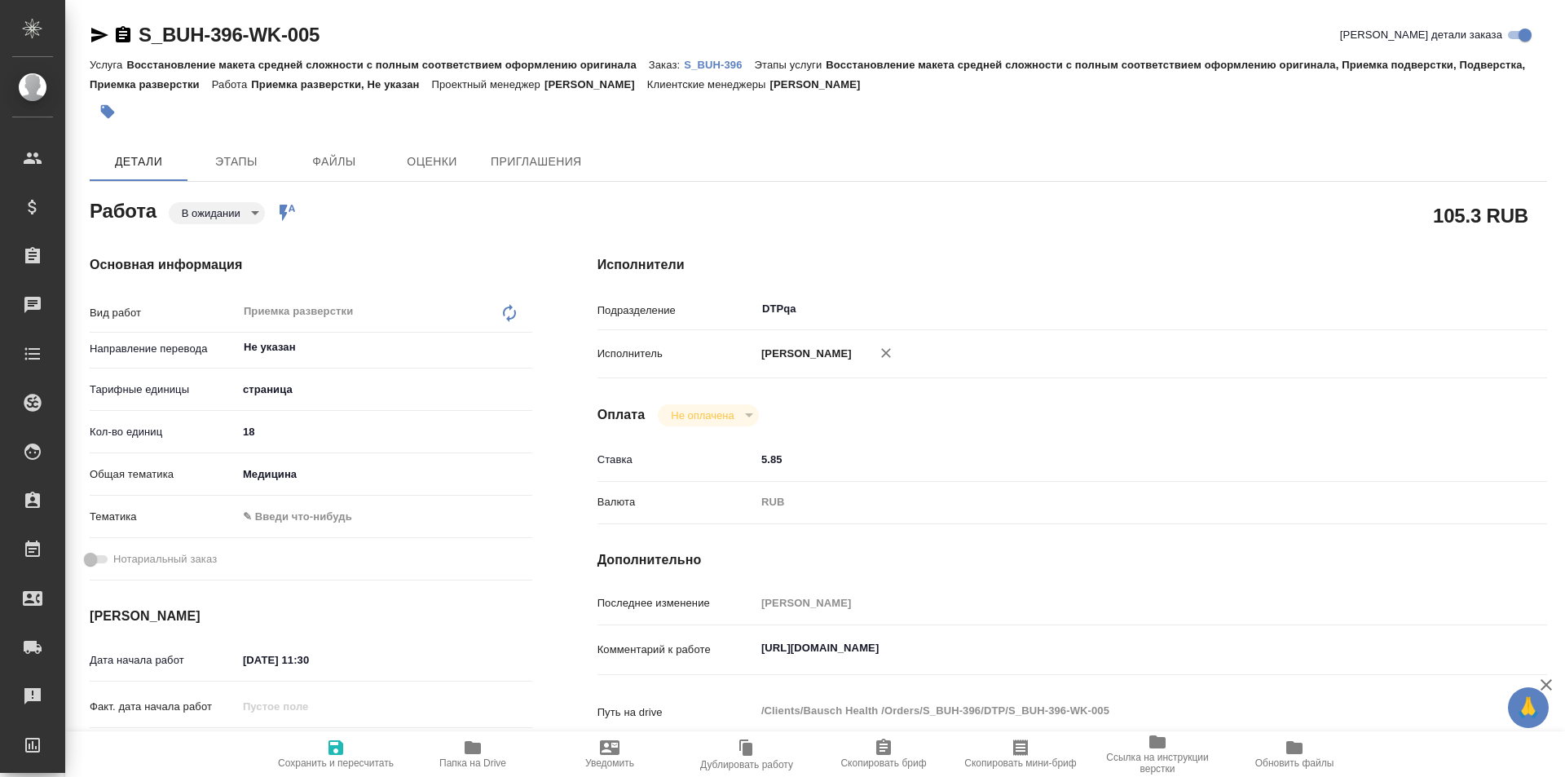
type textarea "x"
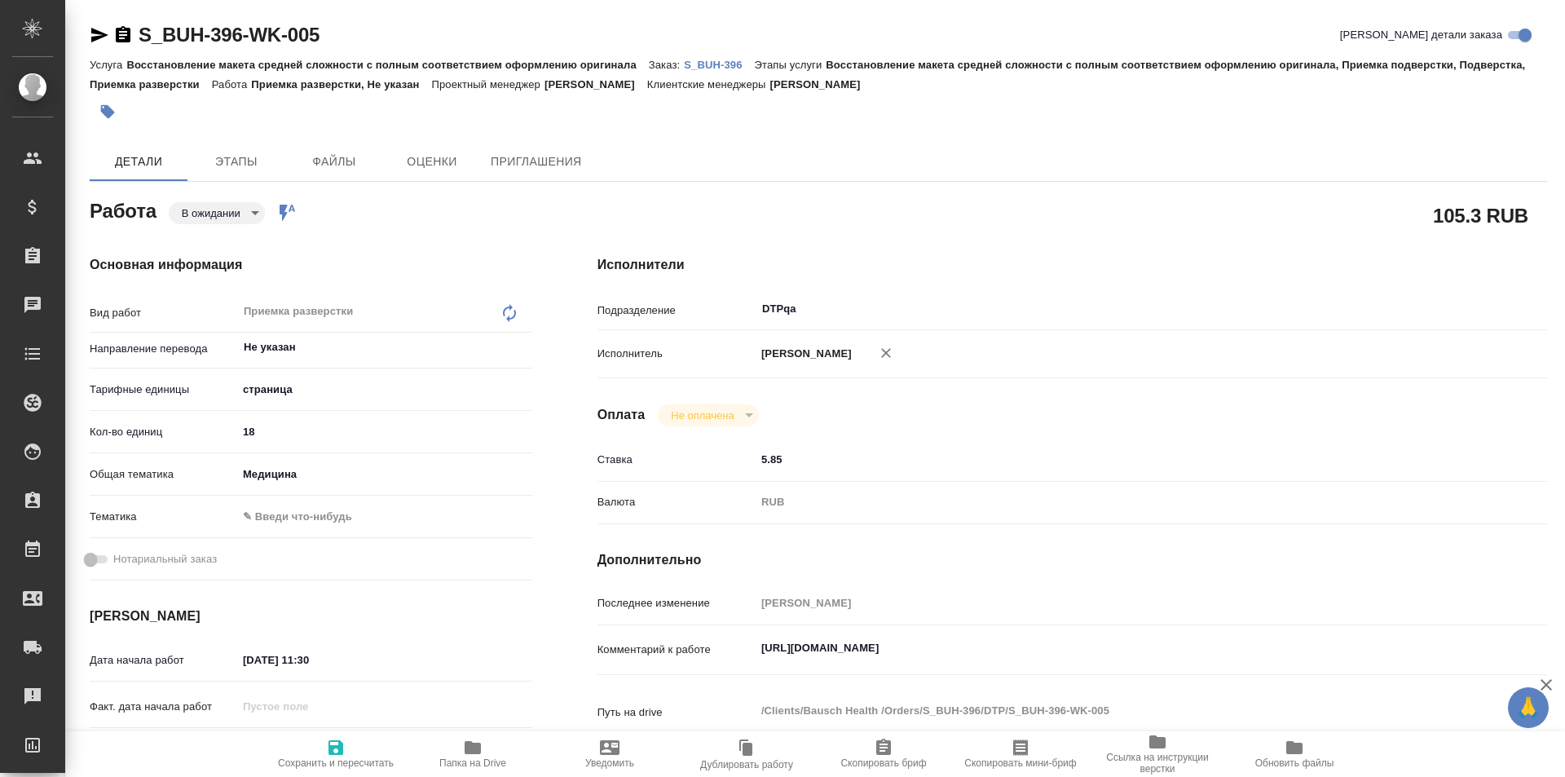
type textarea "x"
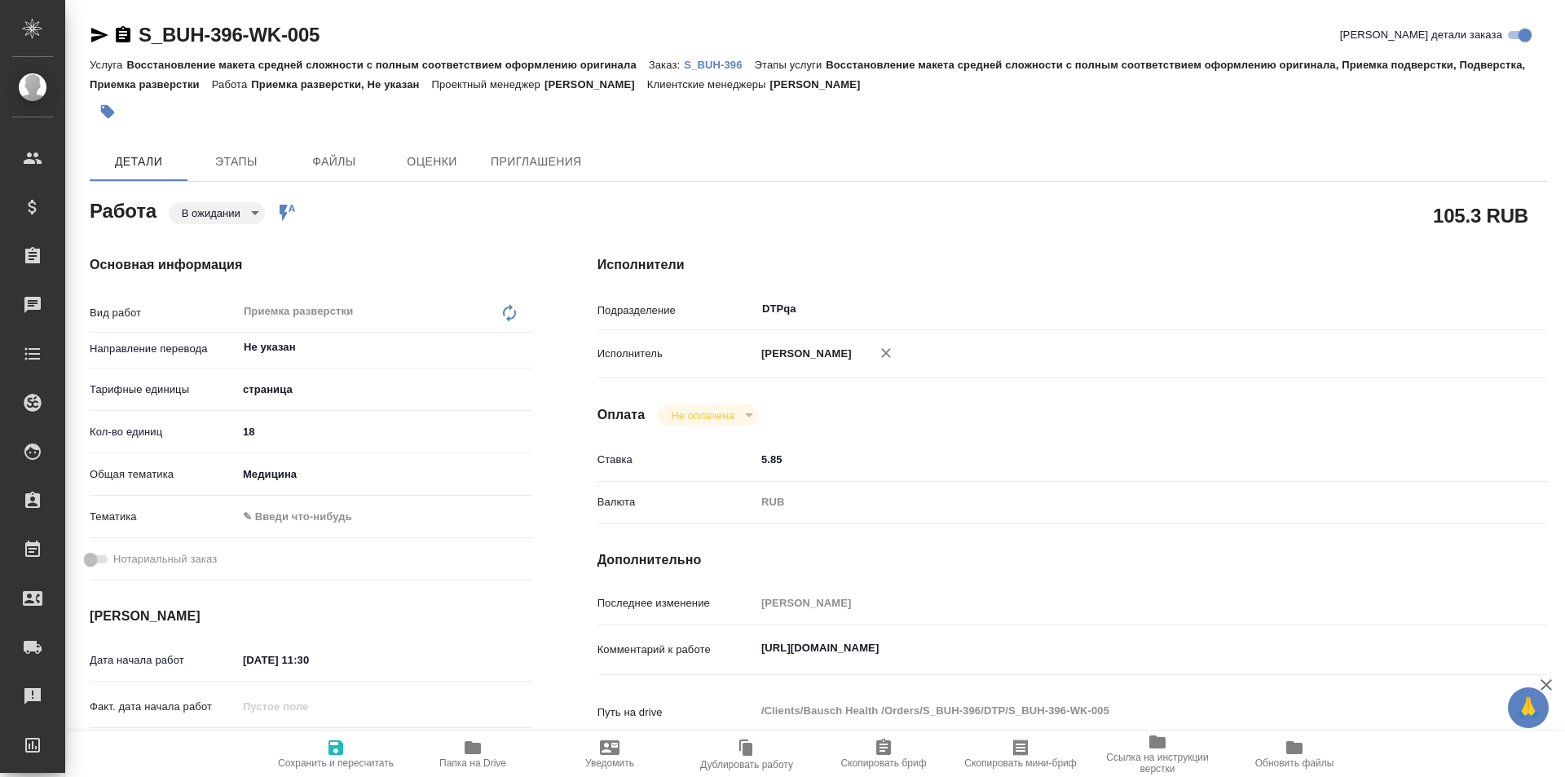
type textarea "x"
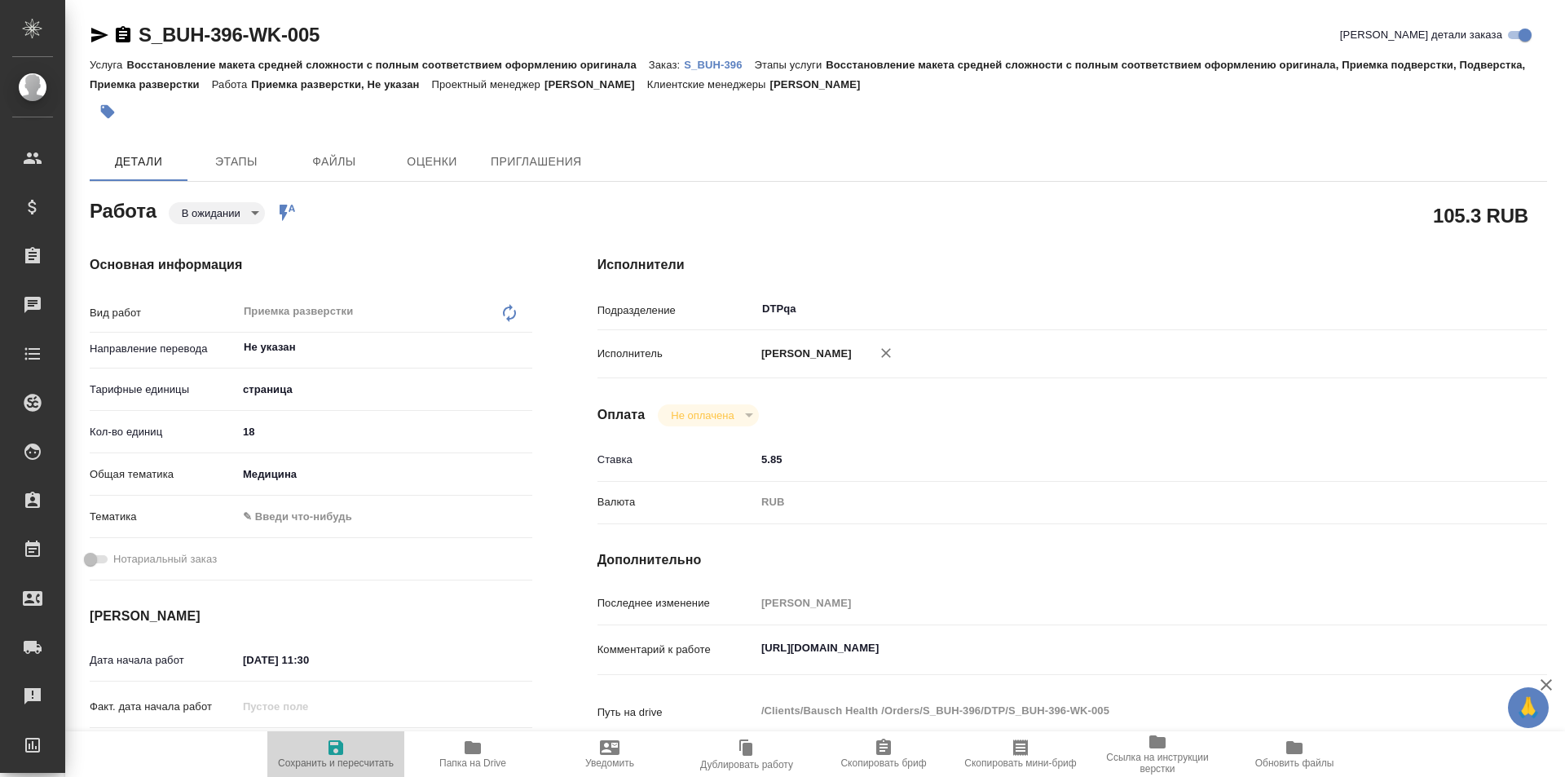
click at [348, 752] on span "Сохранить и пересчитать" at bounding box center [335, 753] width 117 height 31
type textarea "x"
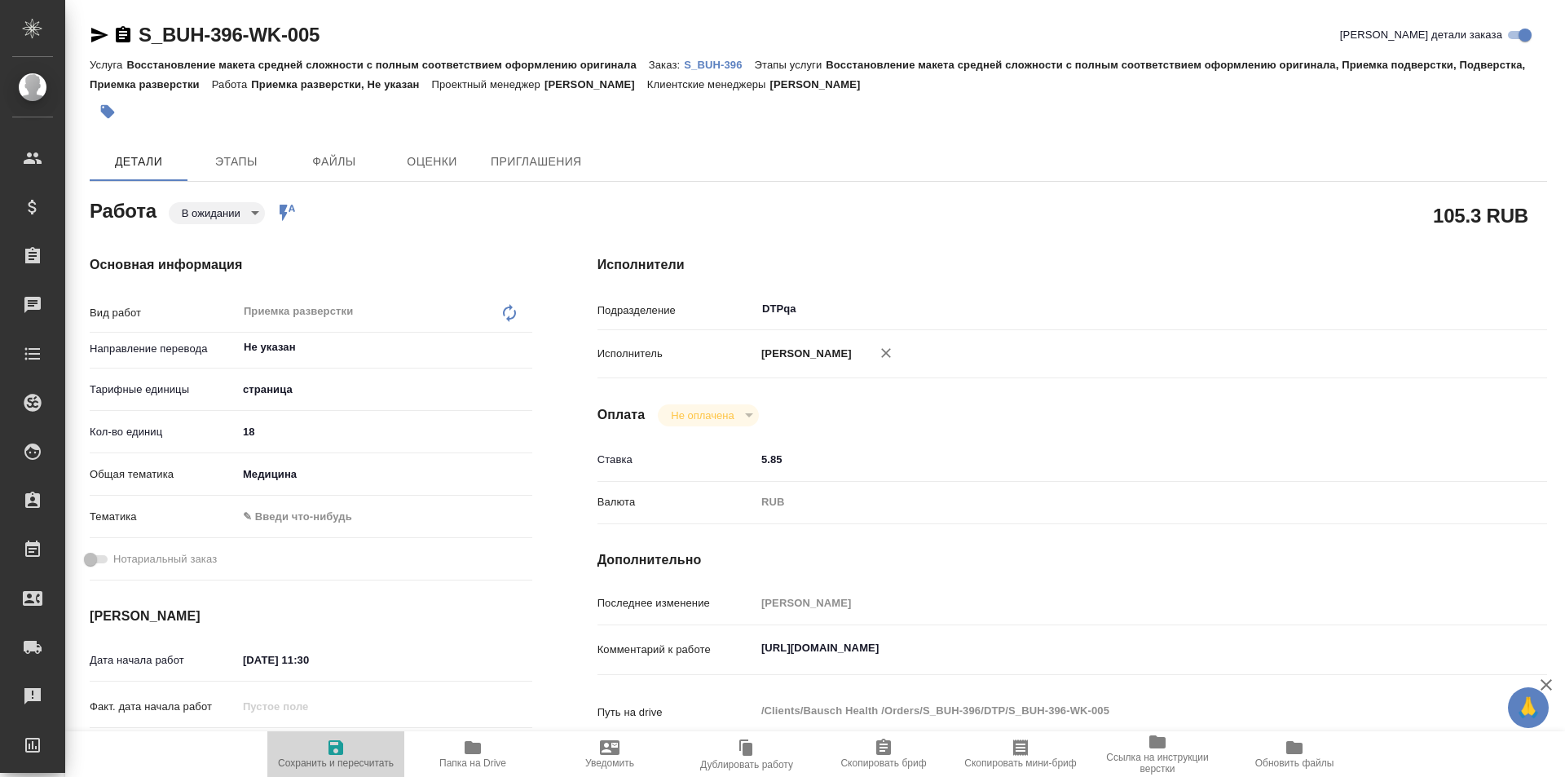
type textarea "x"
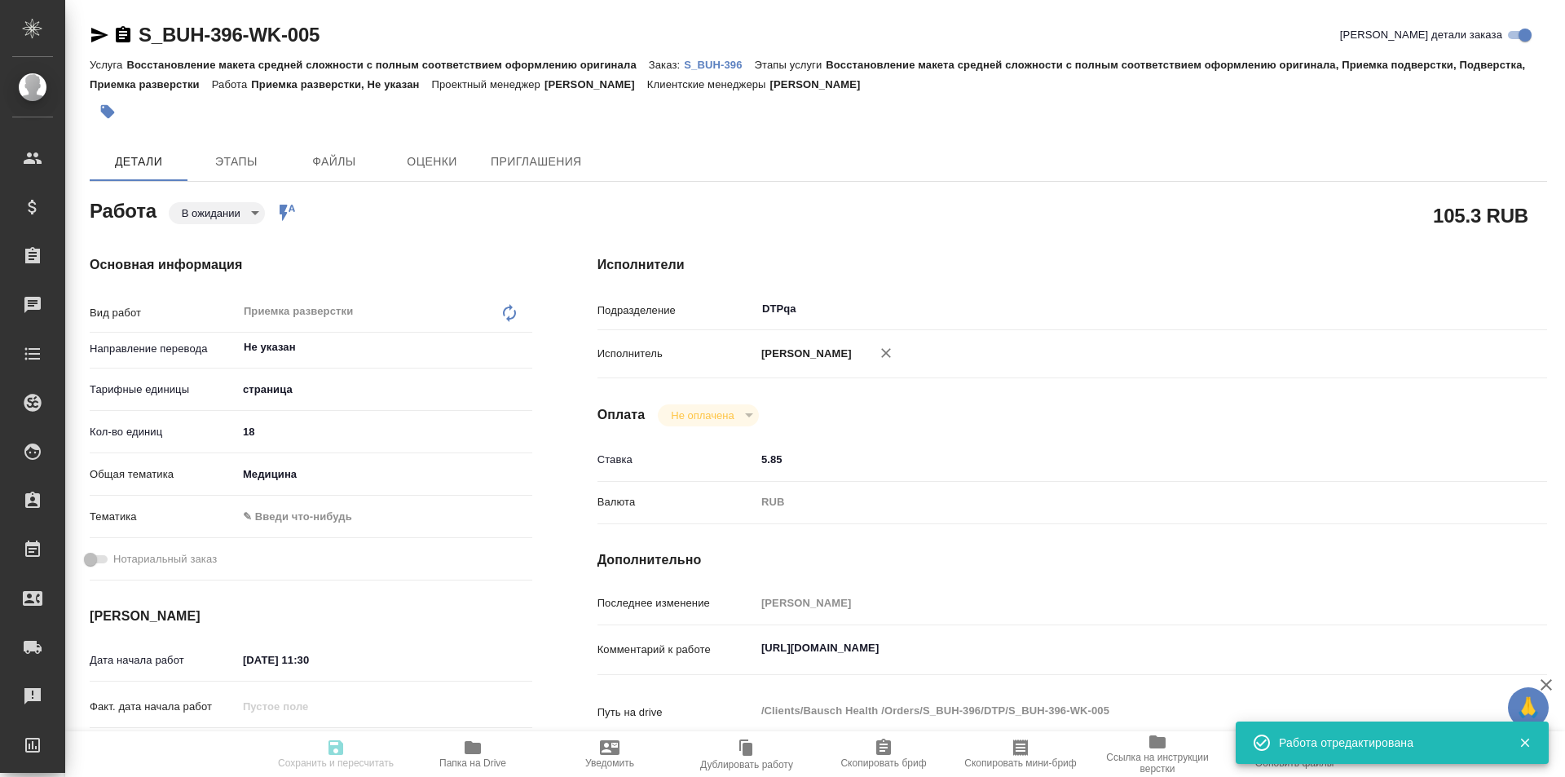
type textarea "x"
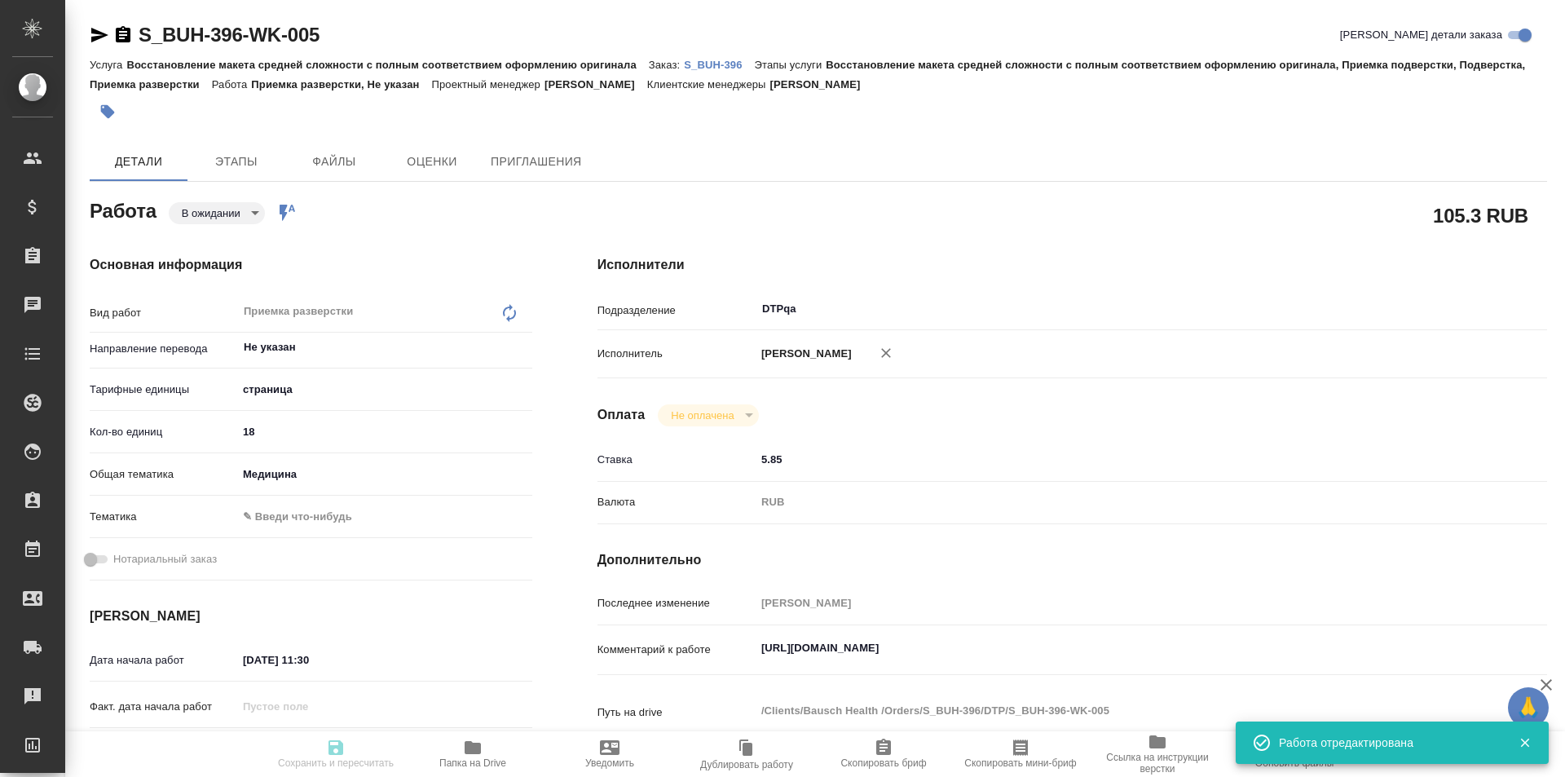
type input "pending"
type textarea "Приемка разверстки"
type textarea "x"
type input "Не указан"
type input "5a8b1489cc6b4906c91bfdb2"
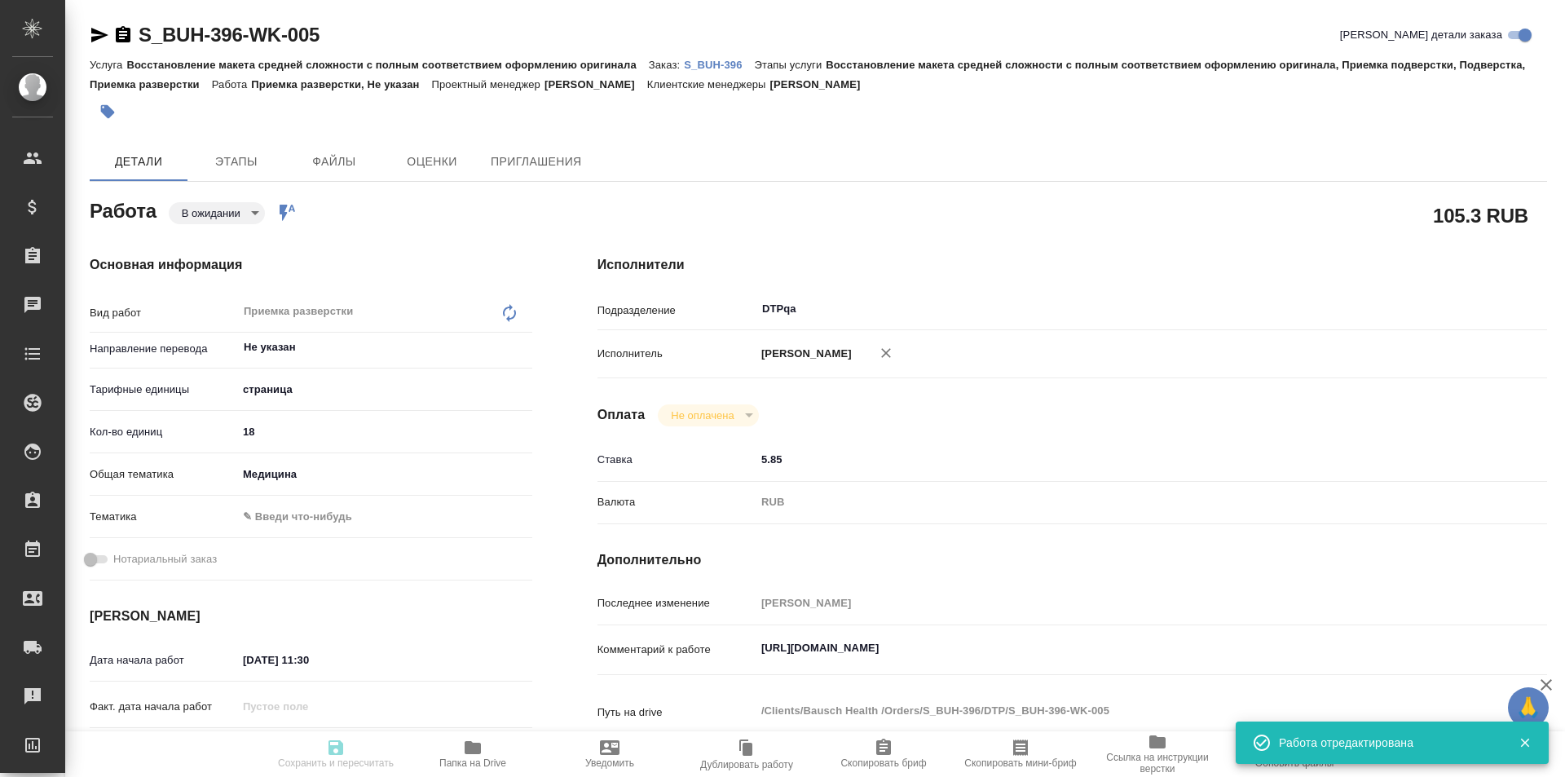
type input "18"
type input "med"
type input "[DATE] 11:30"
type input "[DATE] 12:30"
type input "[DATE] 19:00"
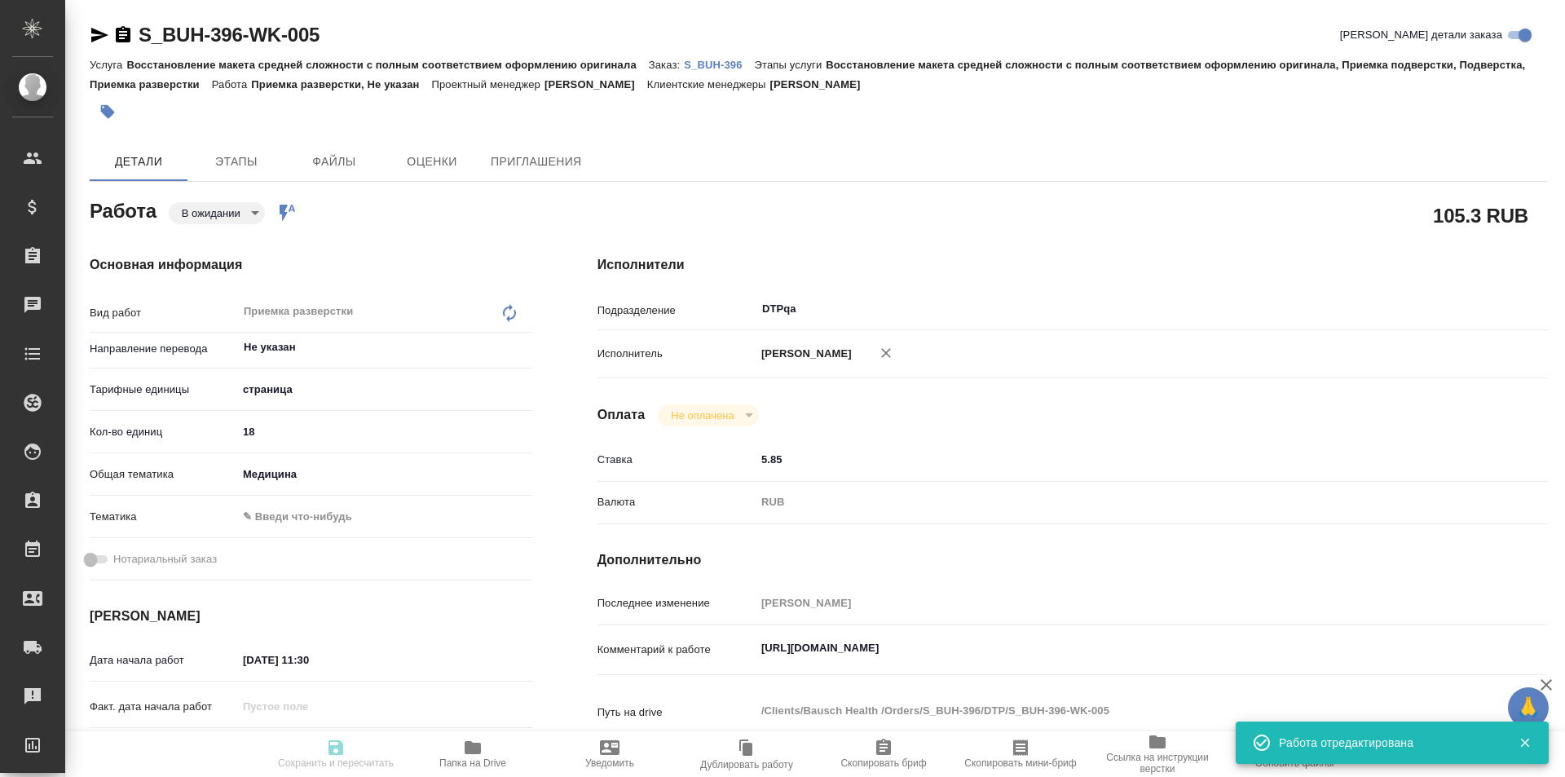
type input "DTPqa"
type input "notPayed"
type input "5.85"
type input "RUB"
type input "[PERSON_NAME]"
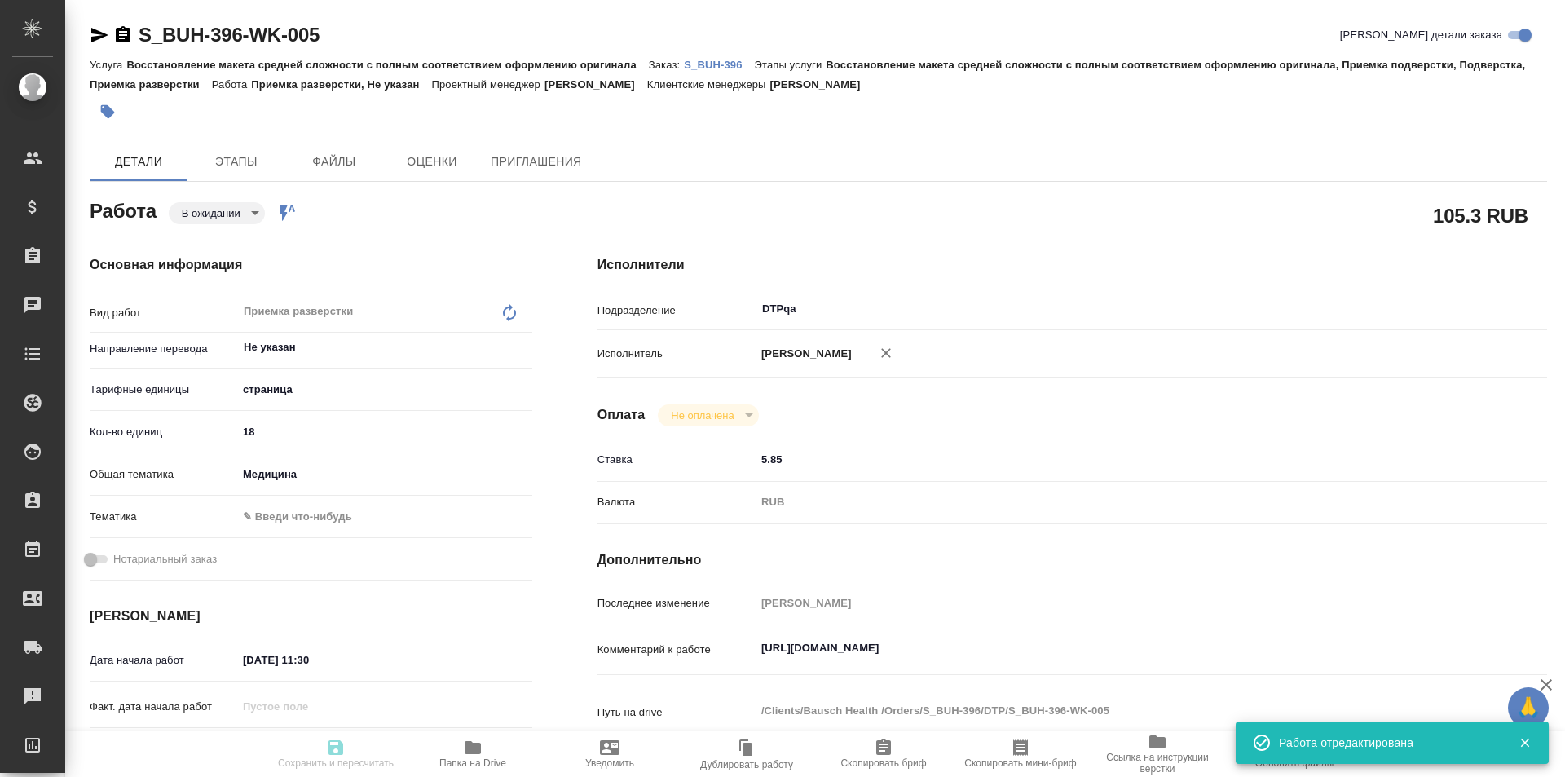
type textarea "[URL][DOMAIN_NAME]"
type textarea "x"
type textarea "/Clients/Bausch Health /Orders/S_BUH-396/DTP/S_BUH-396-WK-005"
type textarea "x"
type input "S_BUH-396"
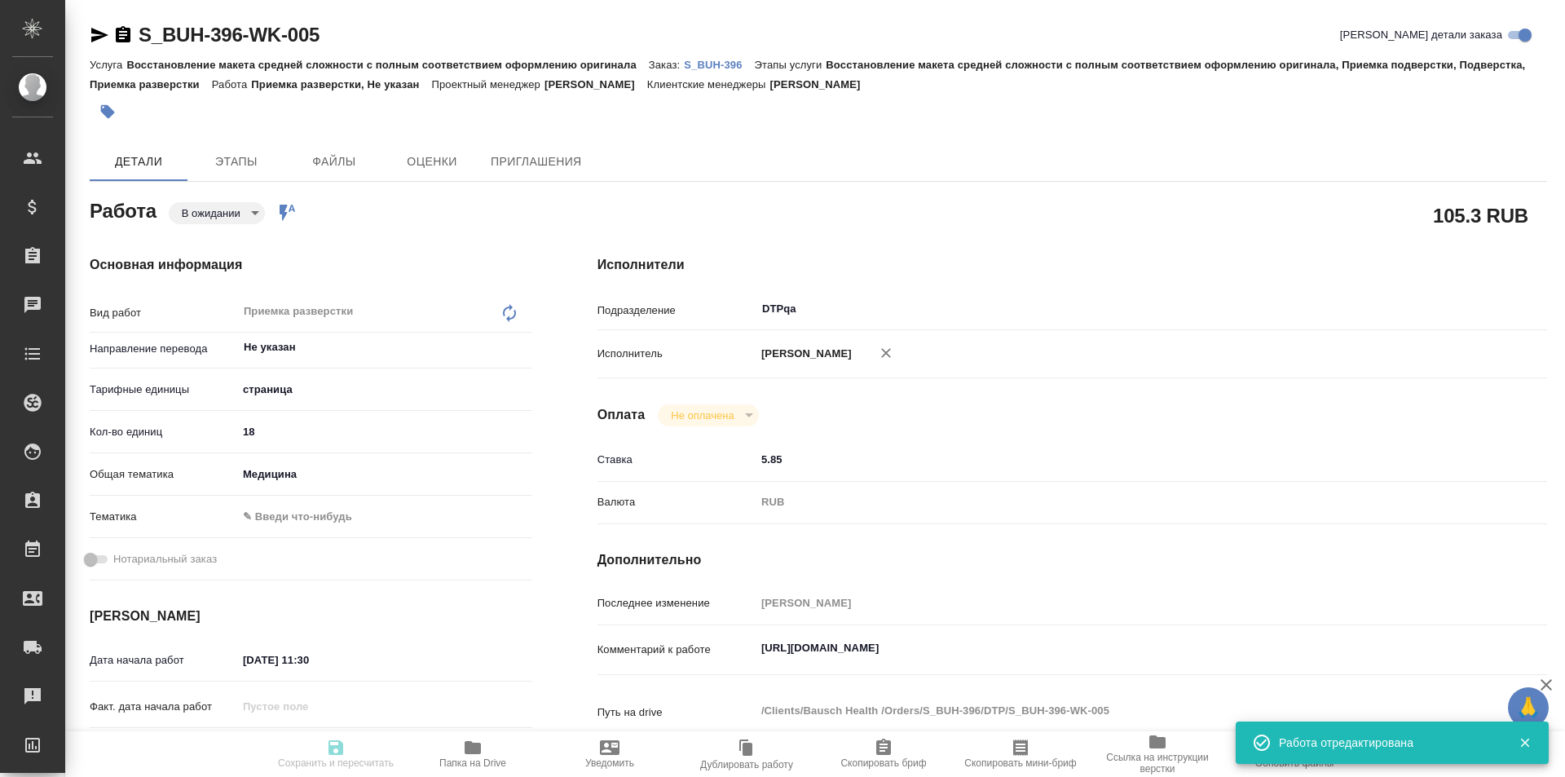
type input "Восстановление макета средней сложности с полным соответствием оформлению ориги…"
type input "[PERSON_NAME]"
type input "/Clients/Bausch Health /Orders/S_BUH-396"
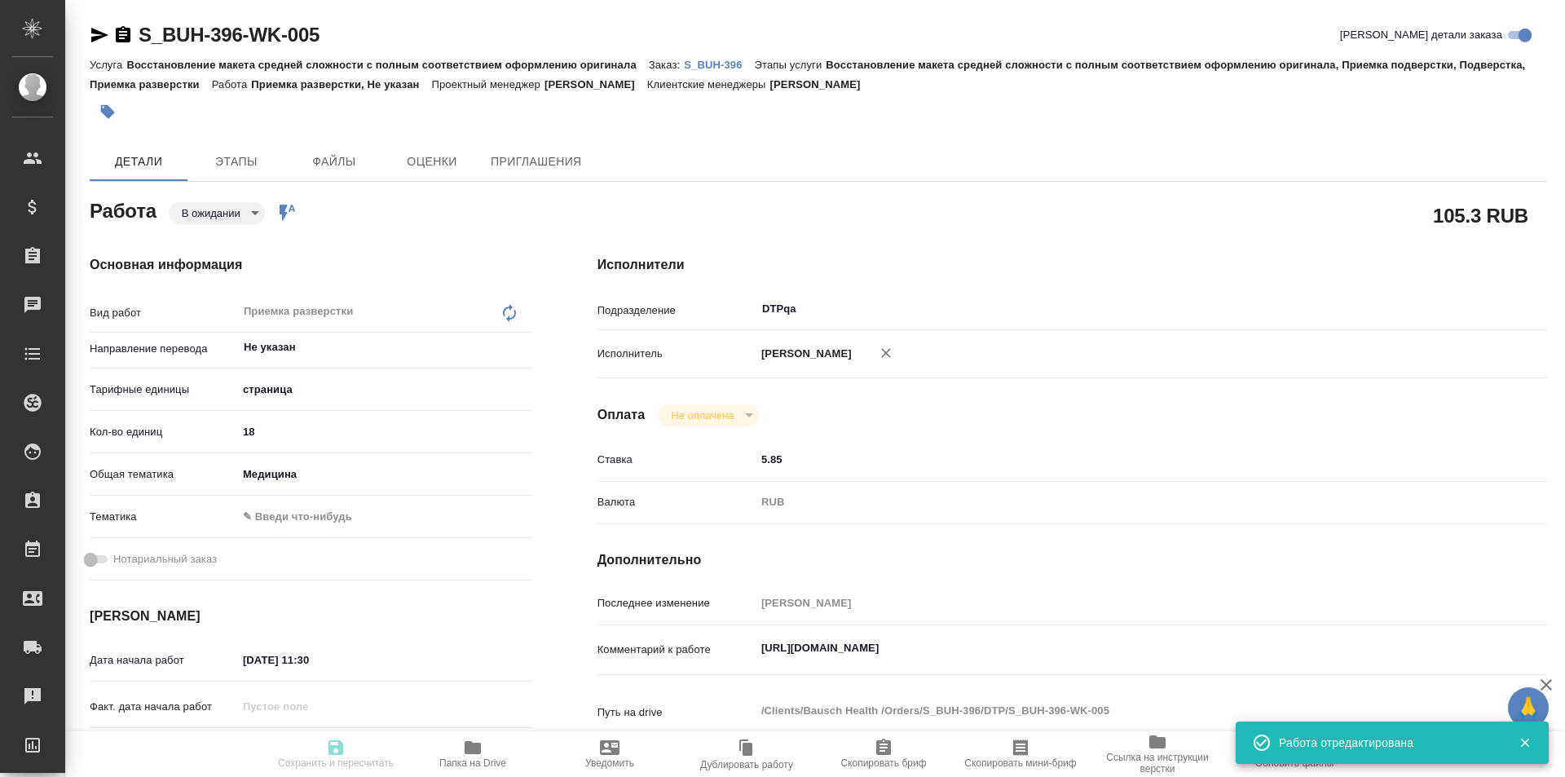
type textarea "x"
type textarea "англ-рус дубль убираем"
type textarea "x"
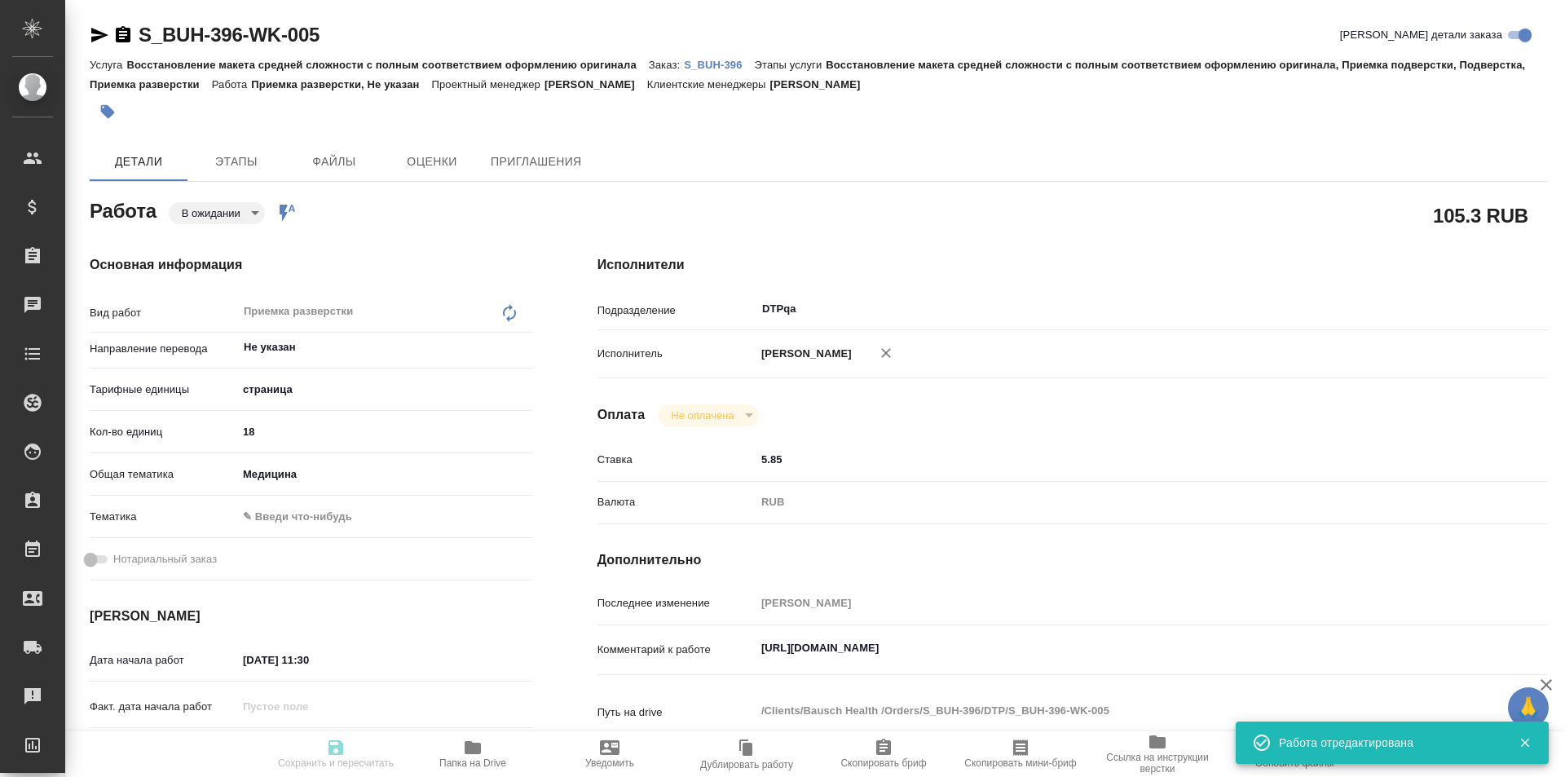
type textarea "x"
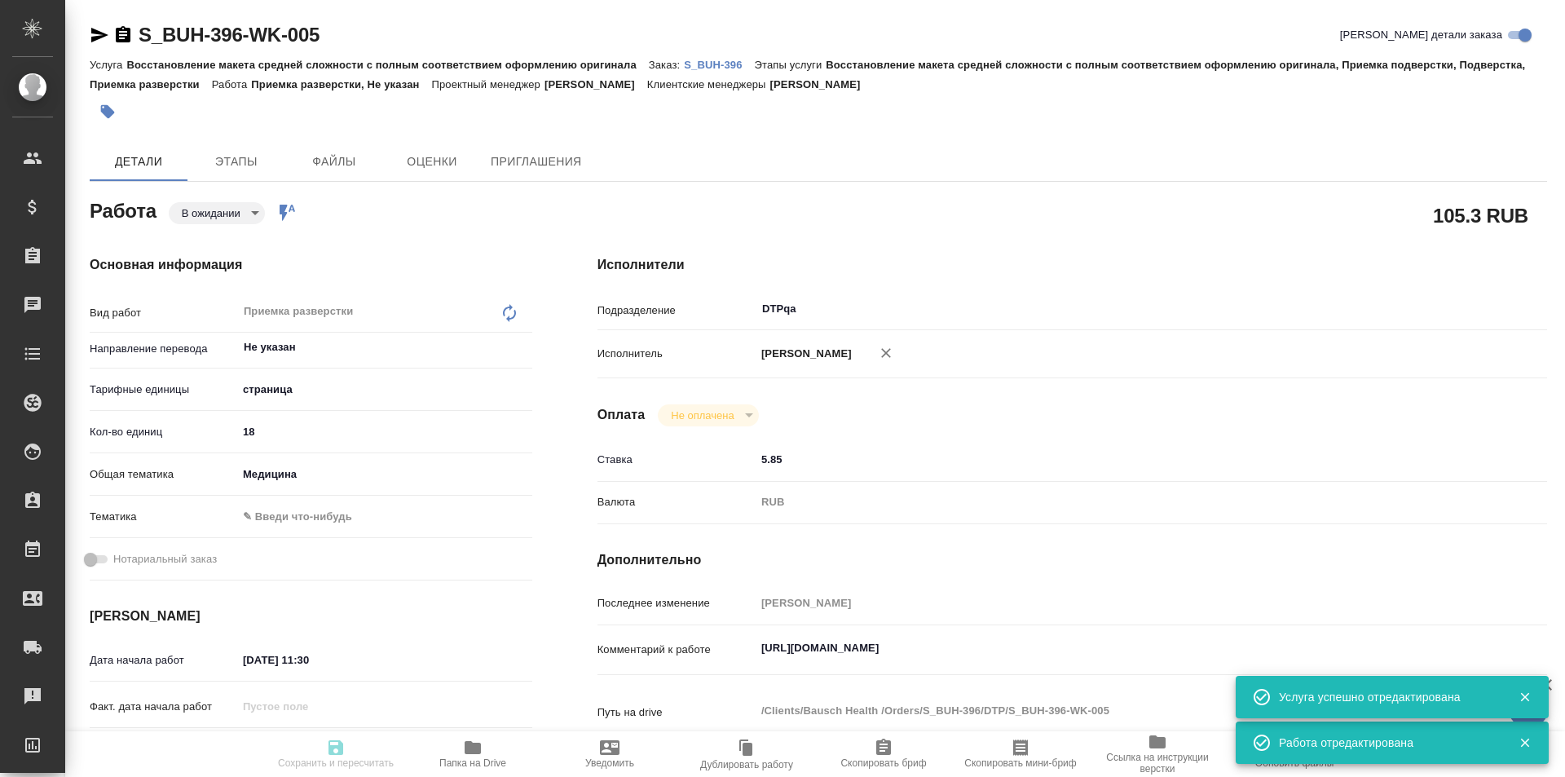
type textarea "x"
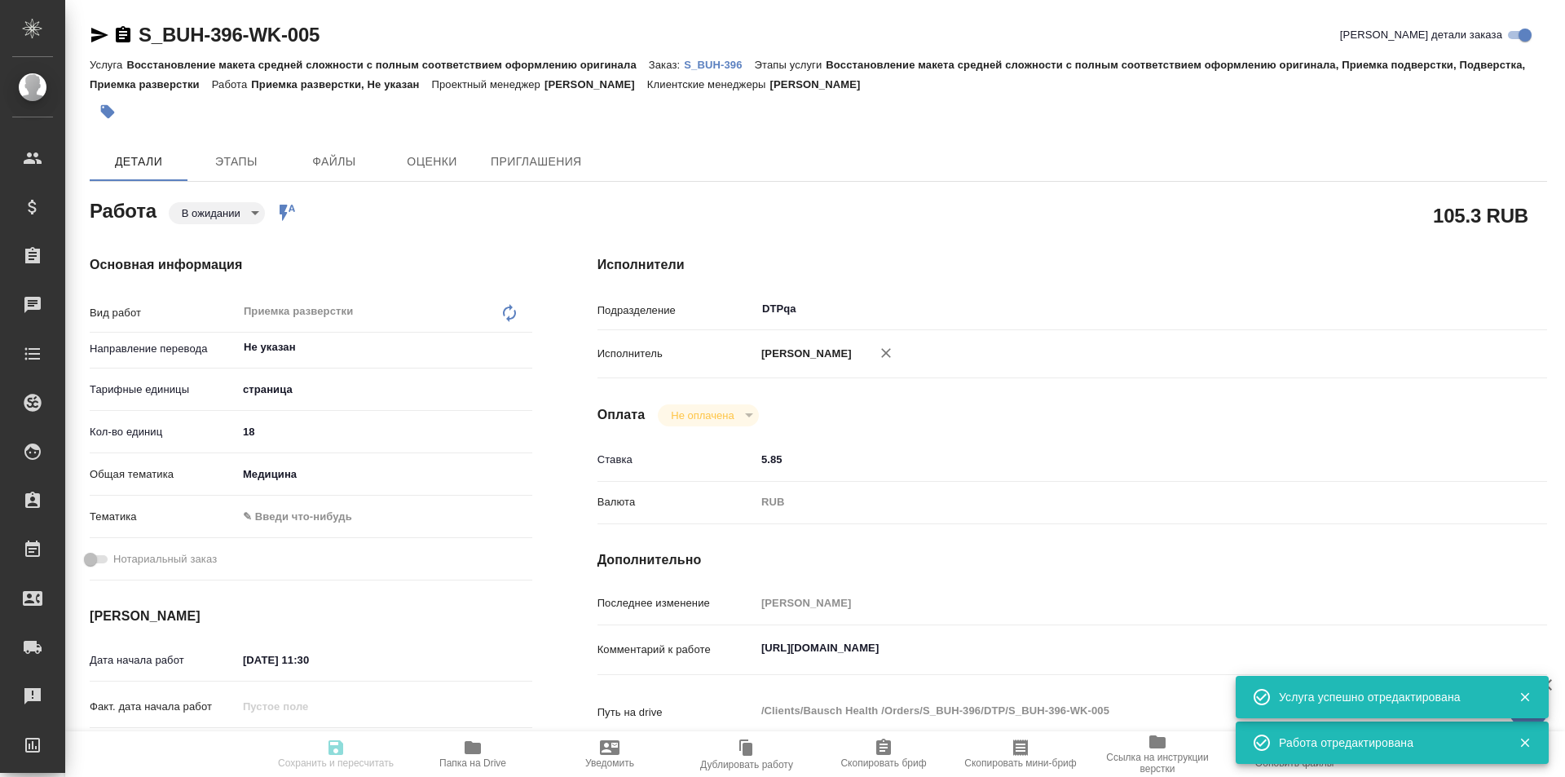
type textarea "x"
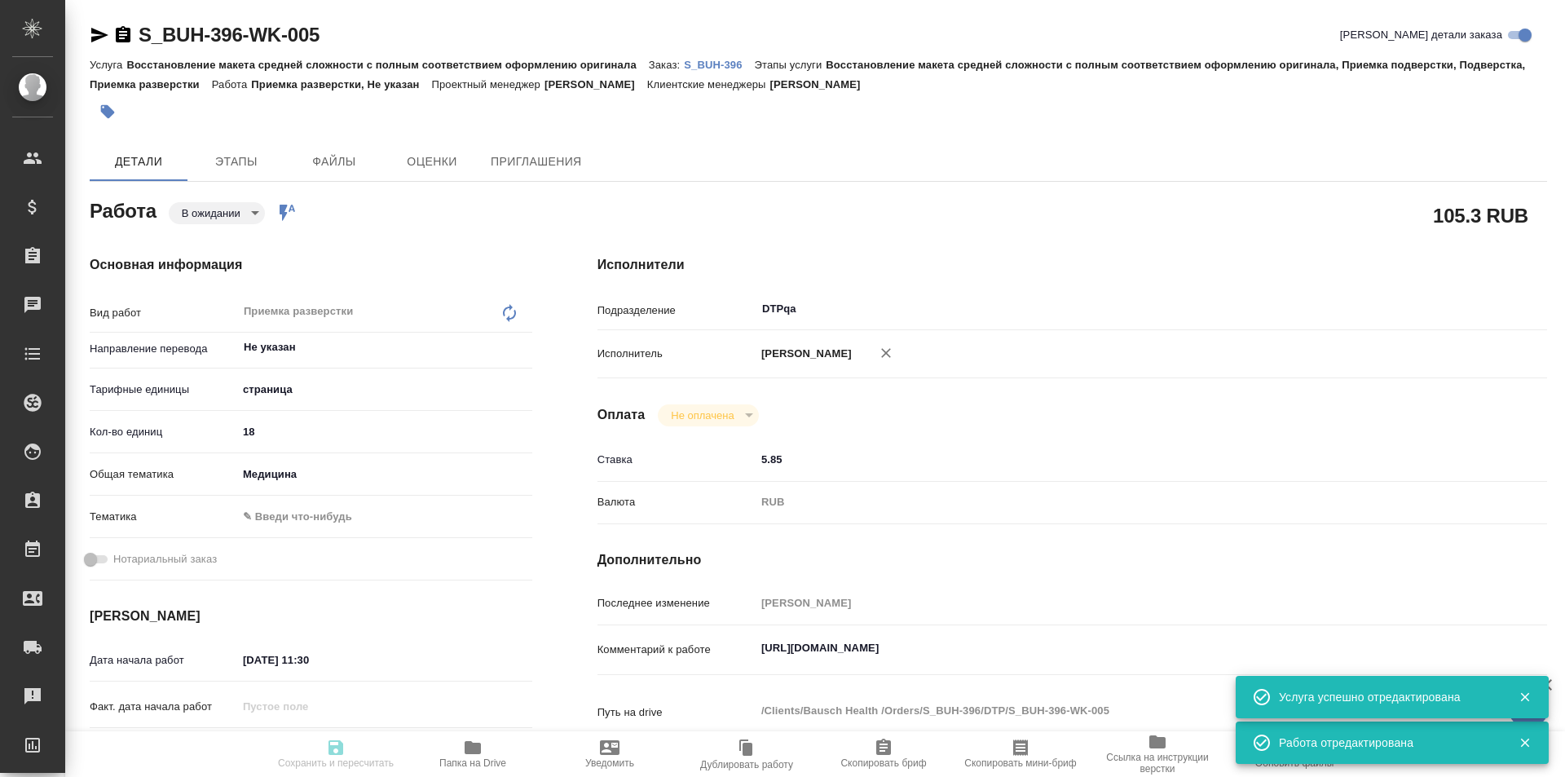
type textarea "x"
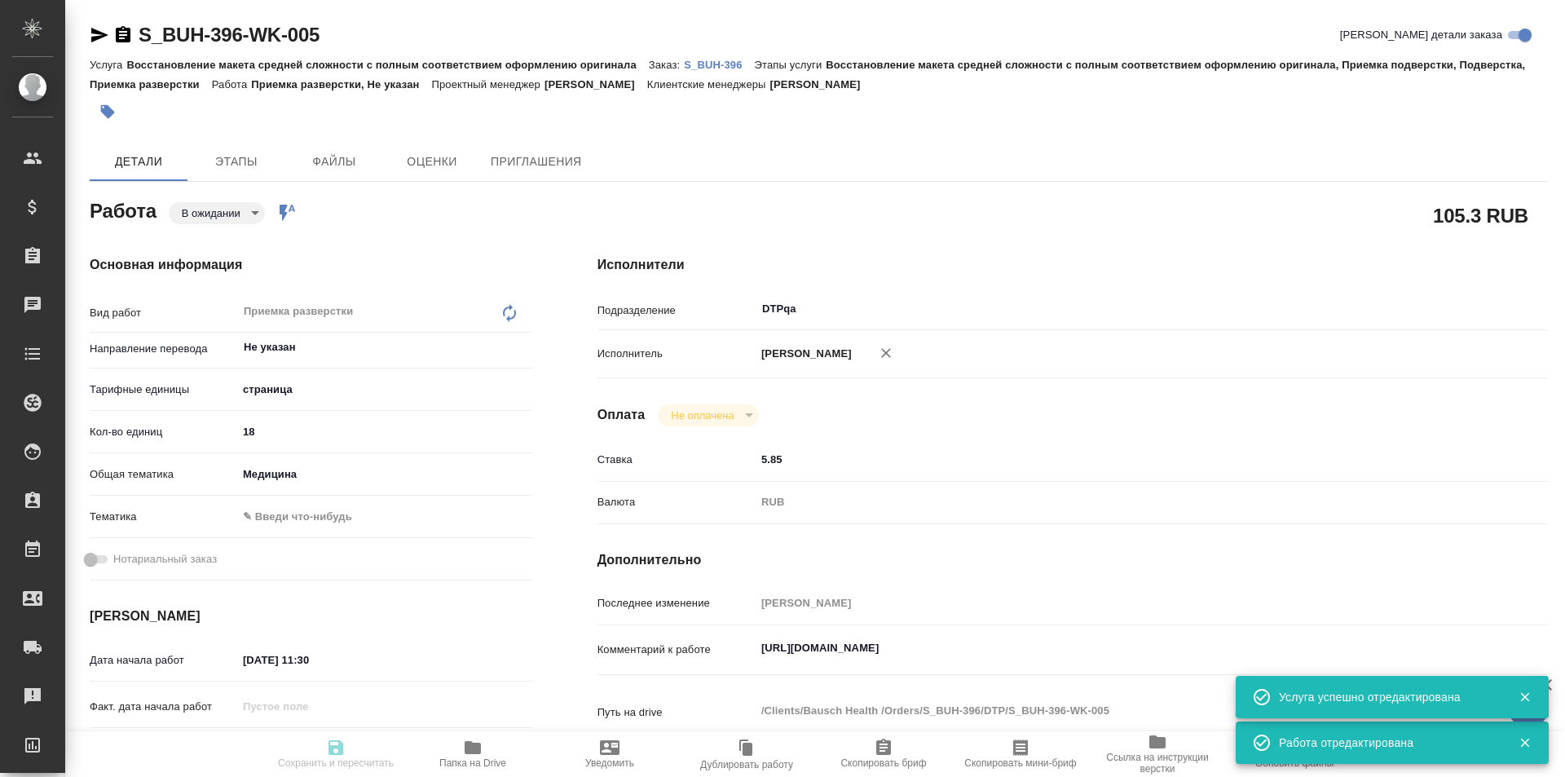
type textarea "x"
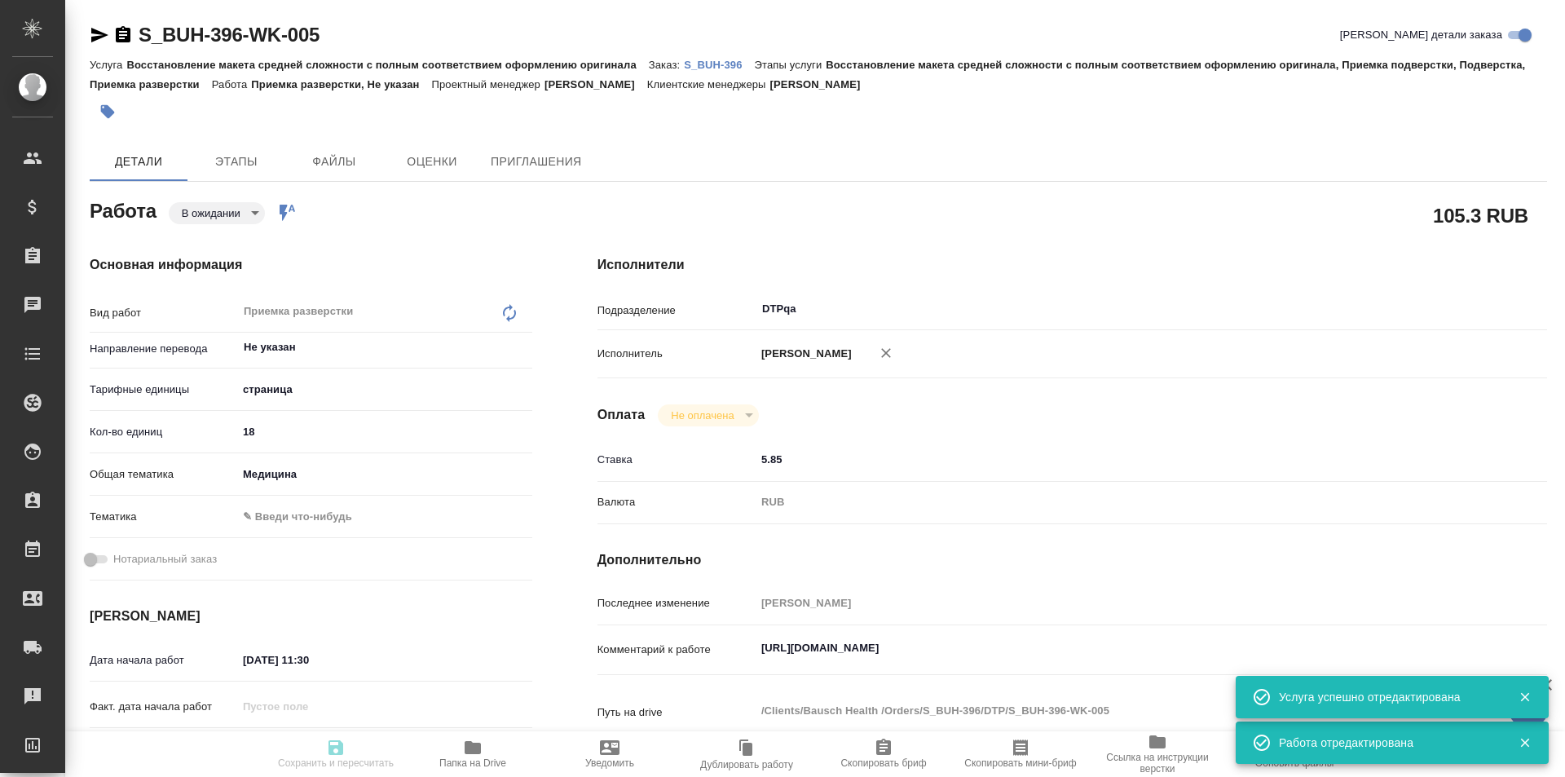
type textarea "x"
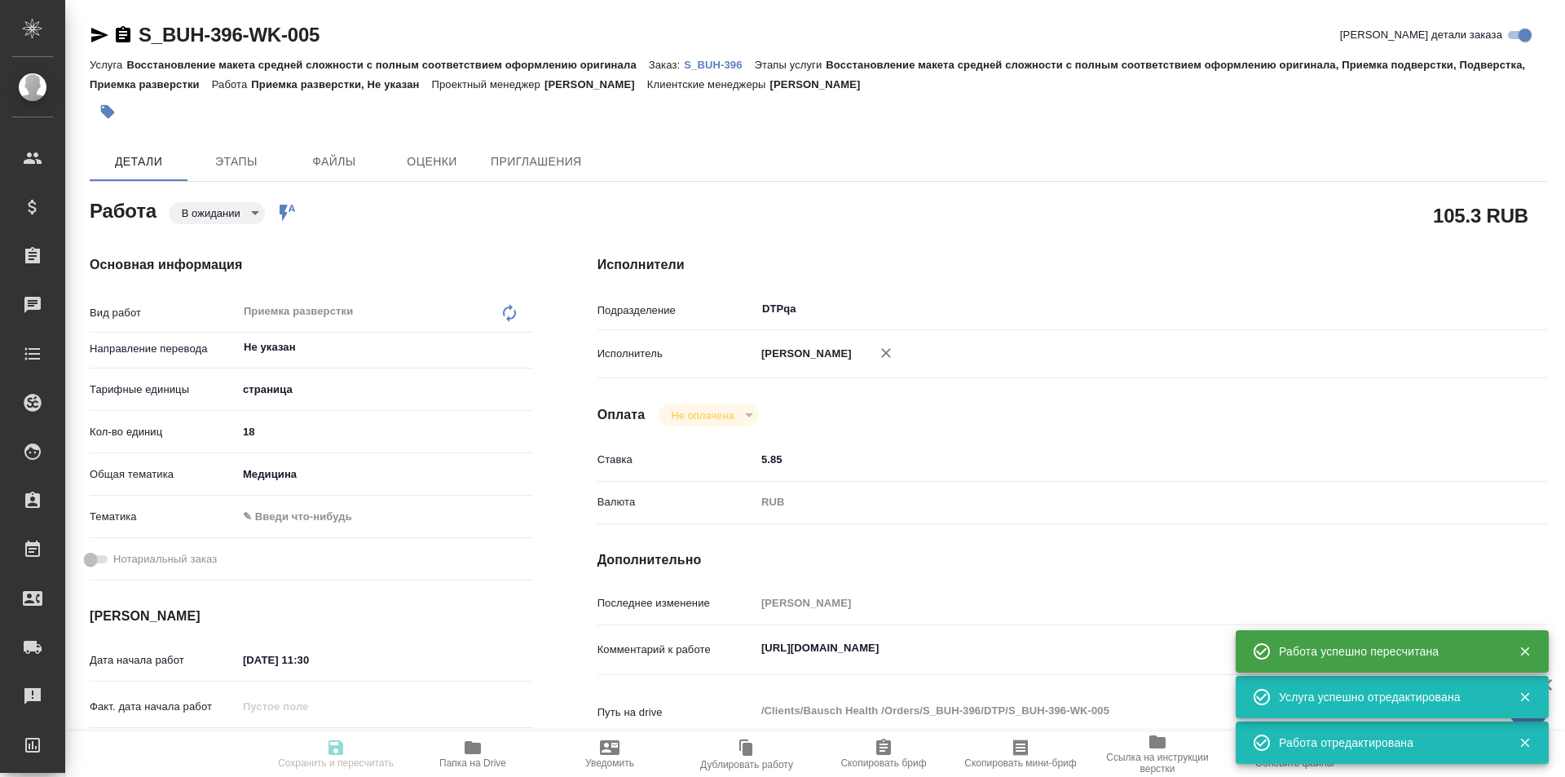
type input "pending"
type textarea "Приемка разверстки"
type textarea "x"
type input "Не указан"
type input "5a8b1489cc6b4906c91bfdb2"
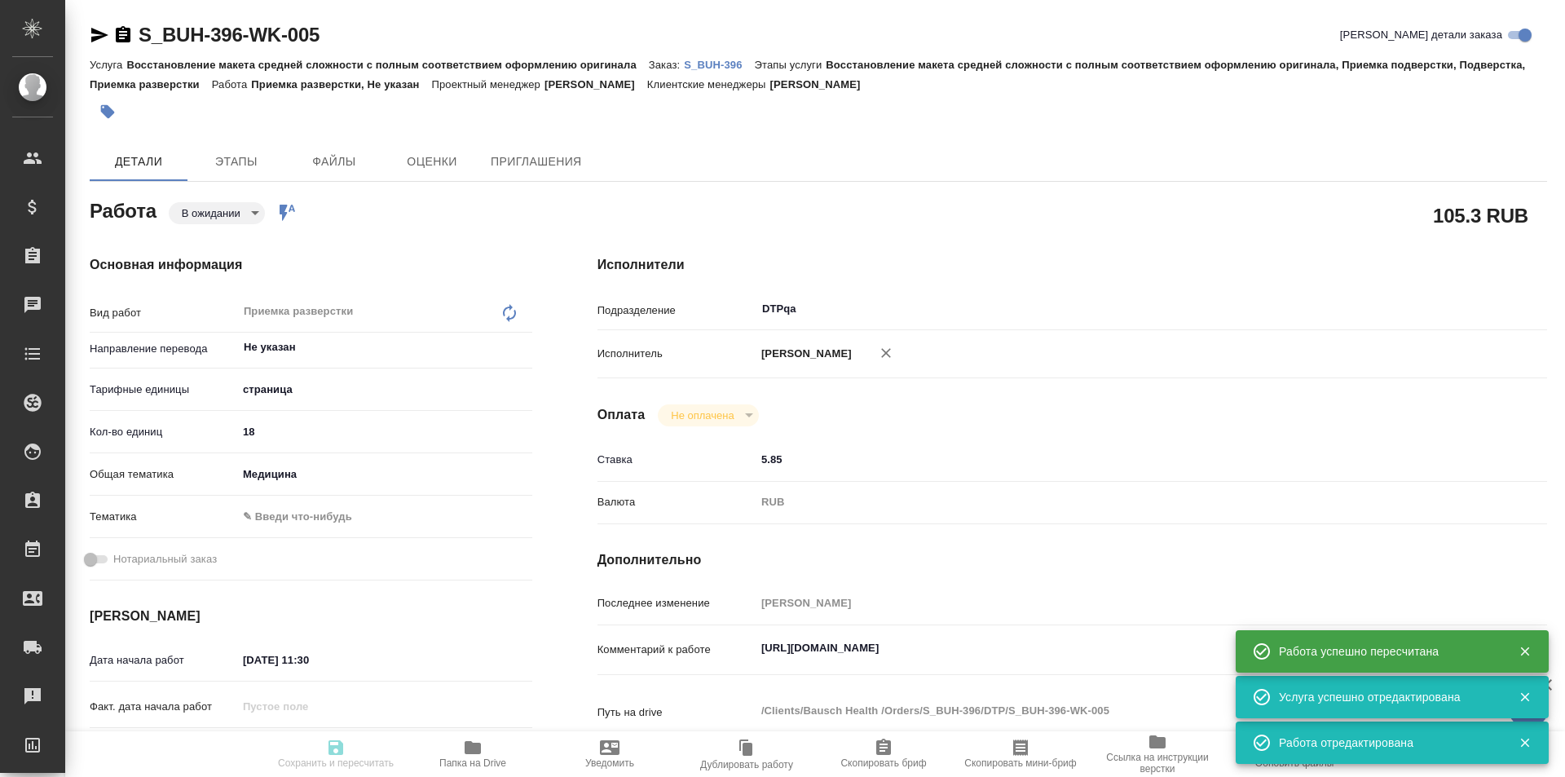
type input "18"
type input "med"
type input "[DATE] 11:30"
type input "[DATE] 12:30"
type input "[DATE] 19:00"
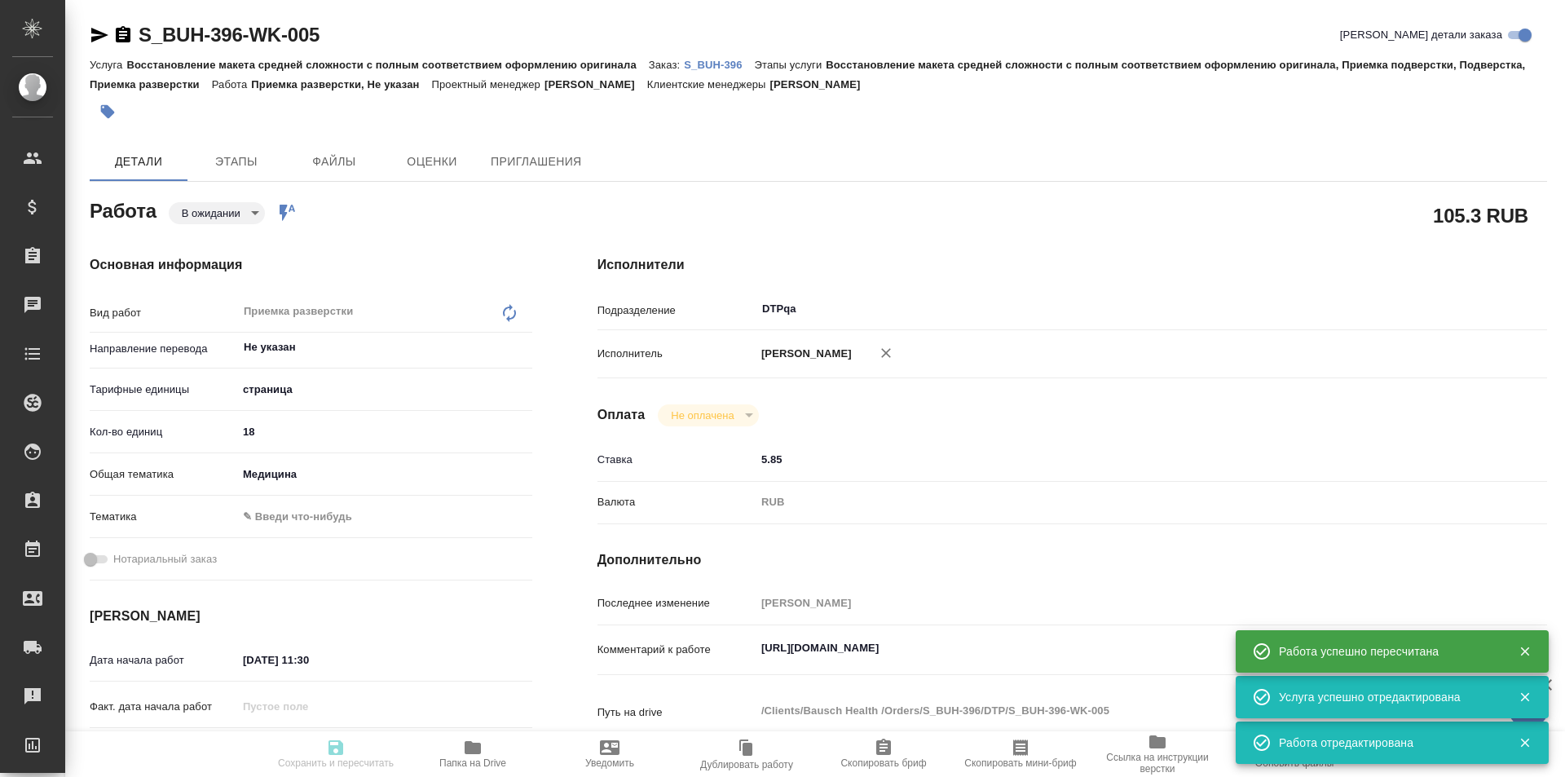
type input "DTPqa"
type input "notPayed"
type input "5.85"
type input "RUB"
type input "[PERSON_NAME]"
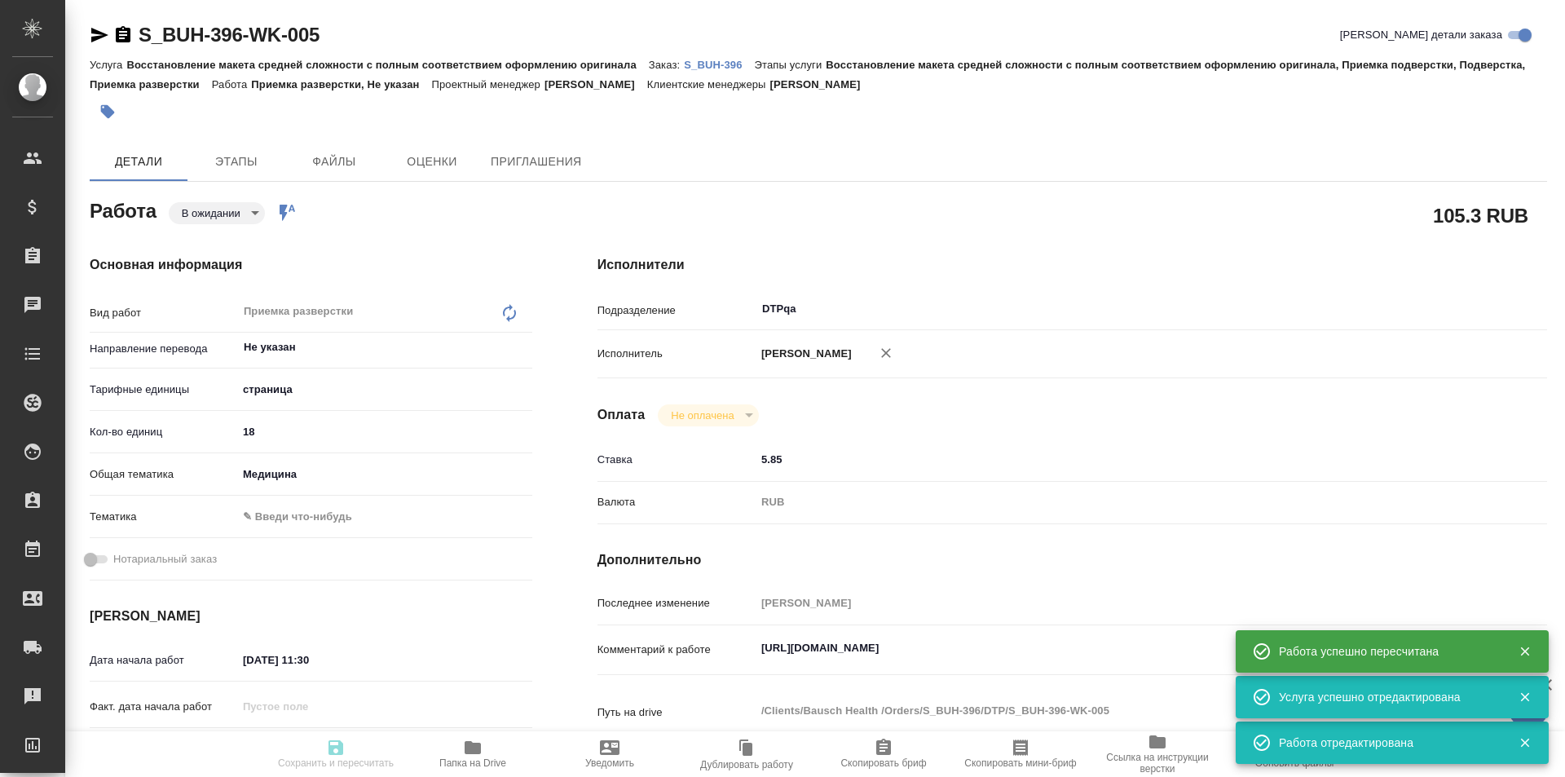
type textarea "[URL][DOMAIN_NAME]"
type textarea "x"
type textarea "/Clients/Bausch Health /Orders/S_BUH-396/DTP/S_BUH-396-WK-005"
type textarea "x"
type input "S_BUH-396"
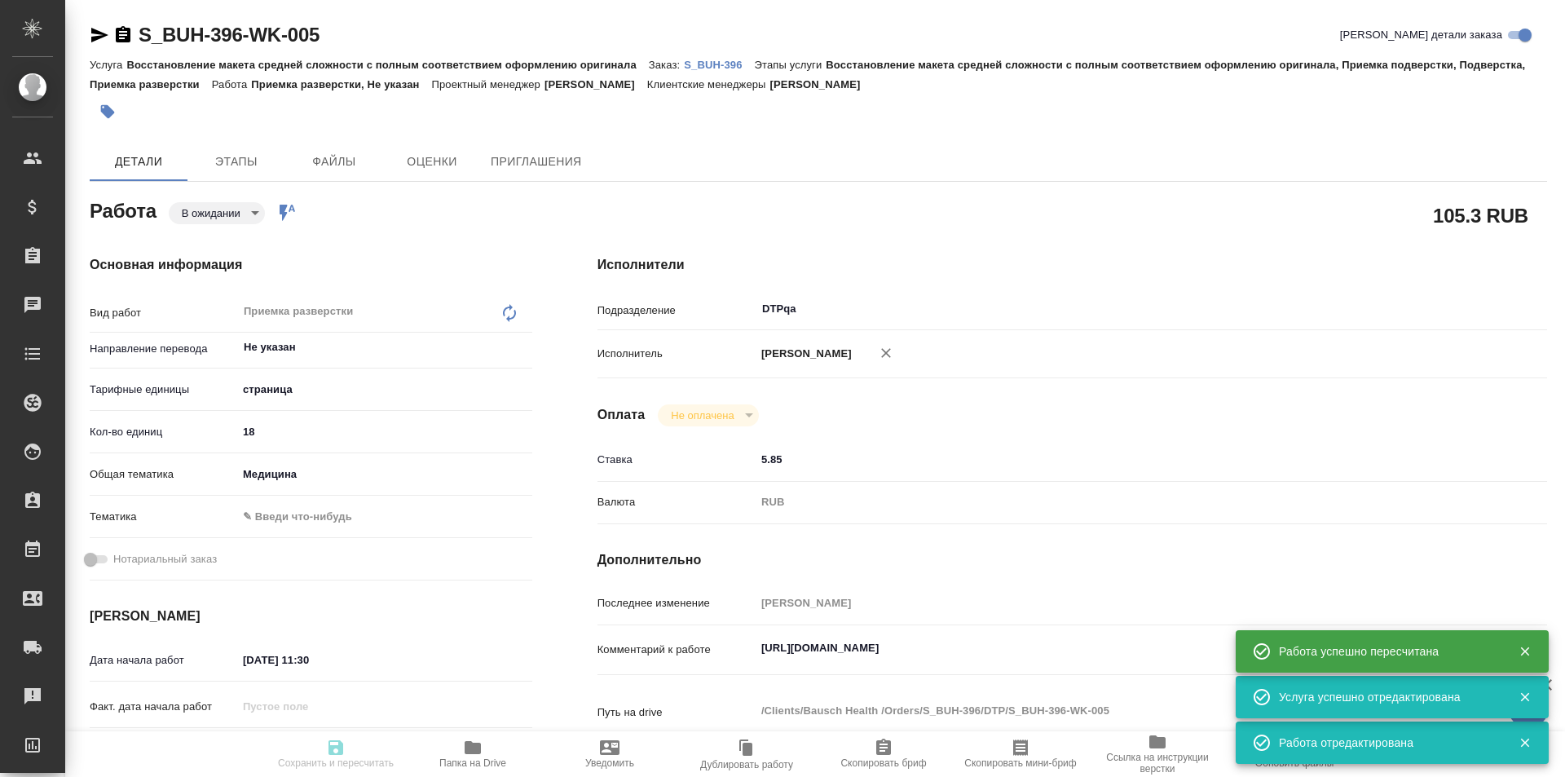
type input "Восстановление макета средней сложности с полным соответствием оформлению ориги…"
type input "[PERSON_NAME]"
type input "/Clients/Bausch Health /Orders/S_BUH-396"
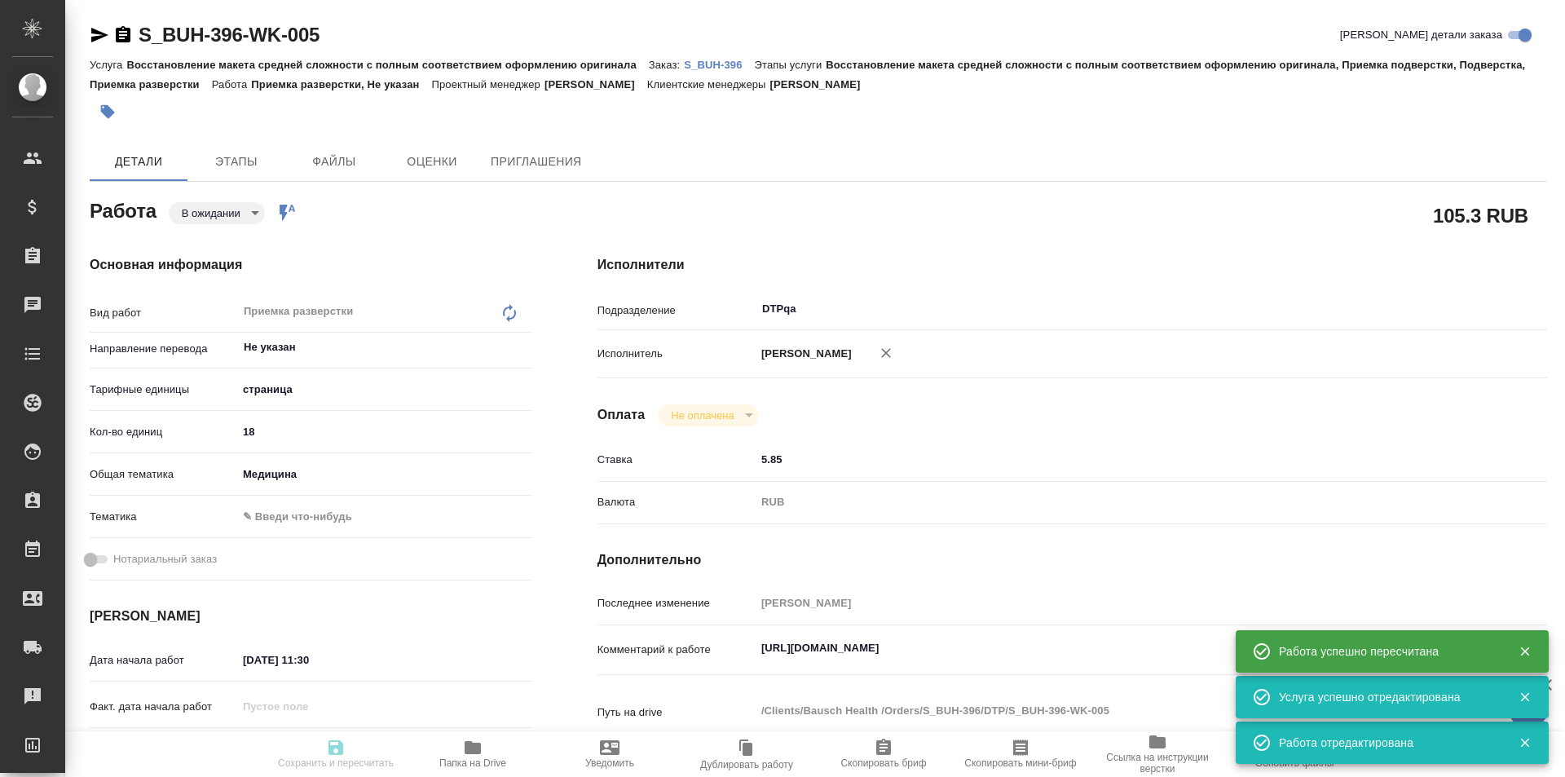
type textarea "x"
type textarea "англ-рус дубль убираем"
type textarea "x"
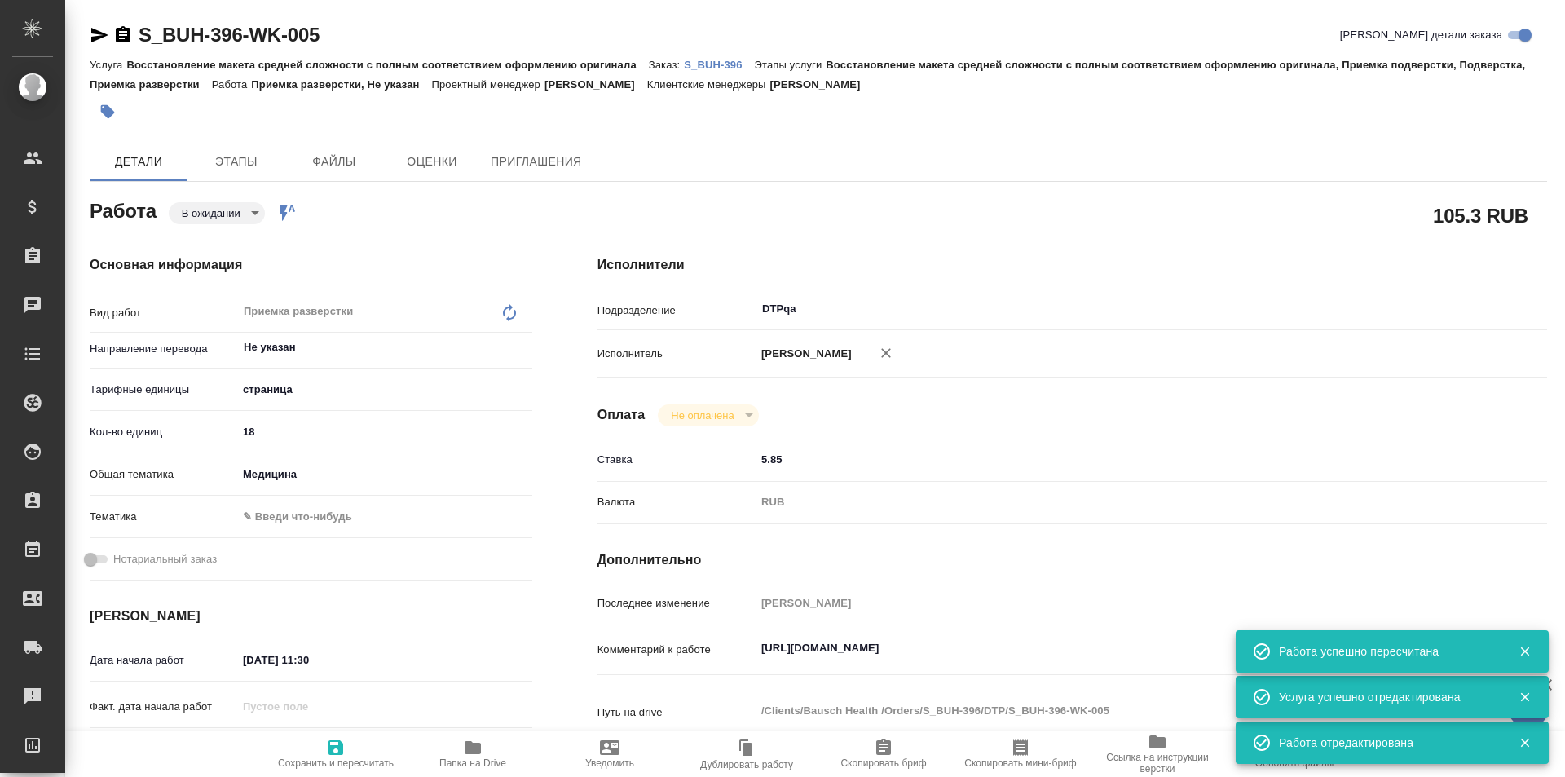
type textarea "x"
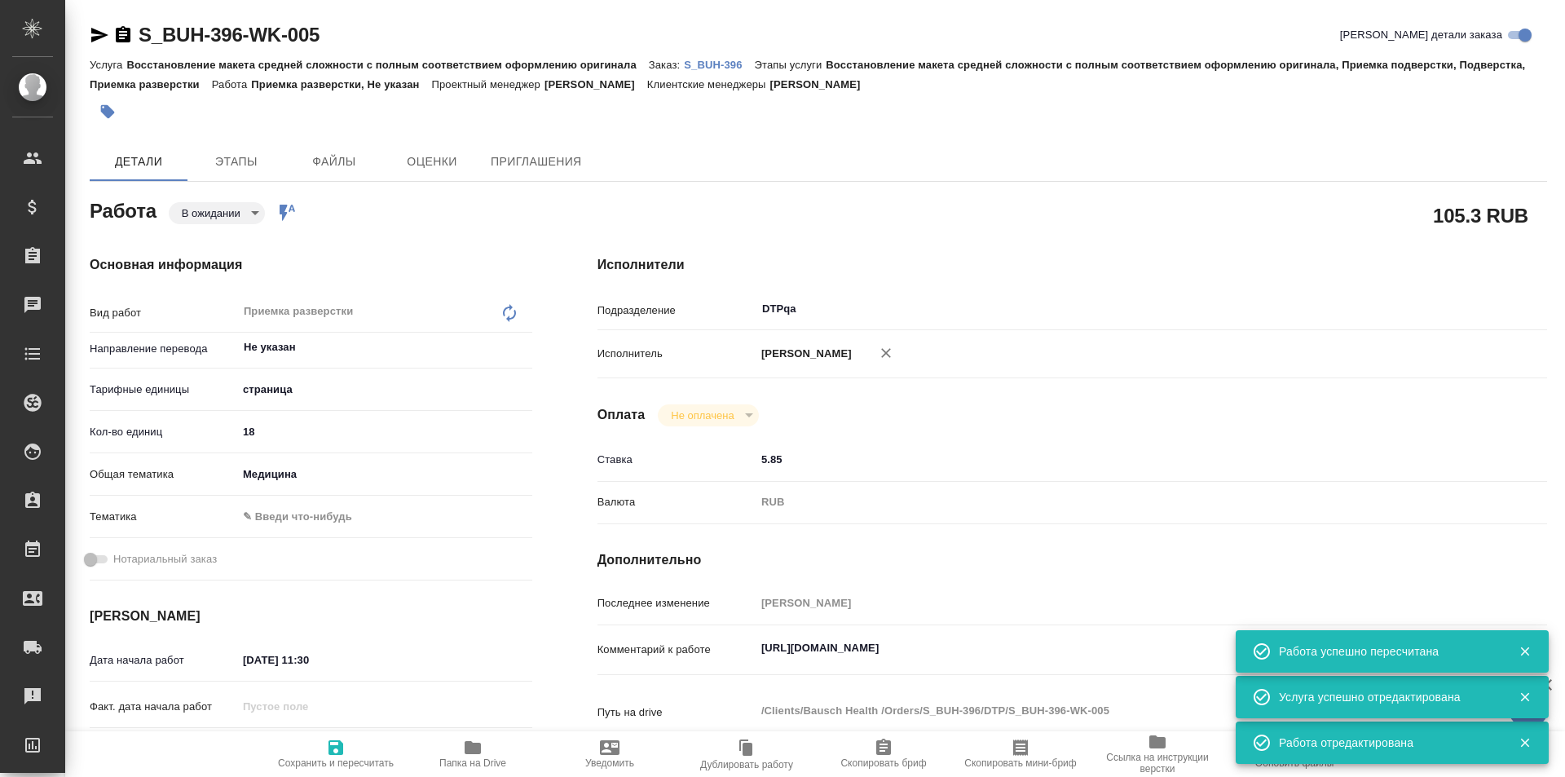
type textarea "x"
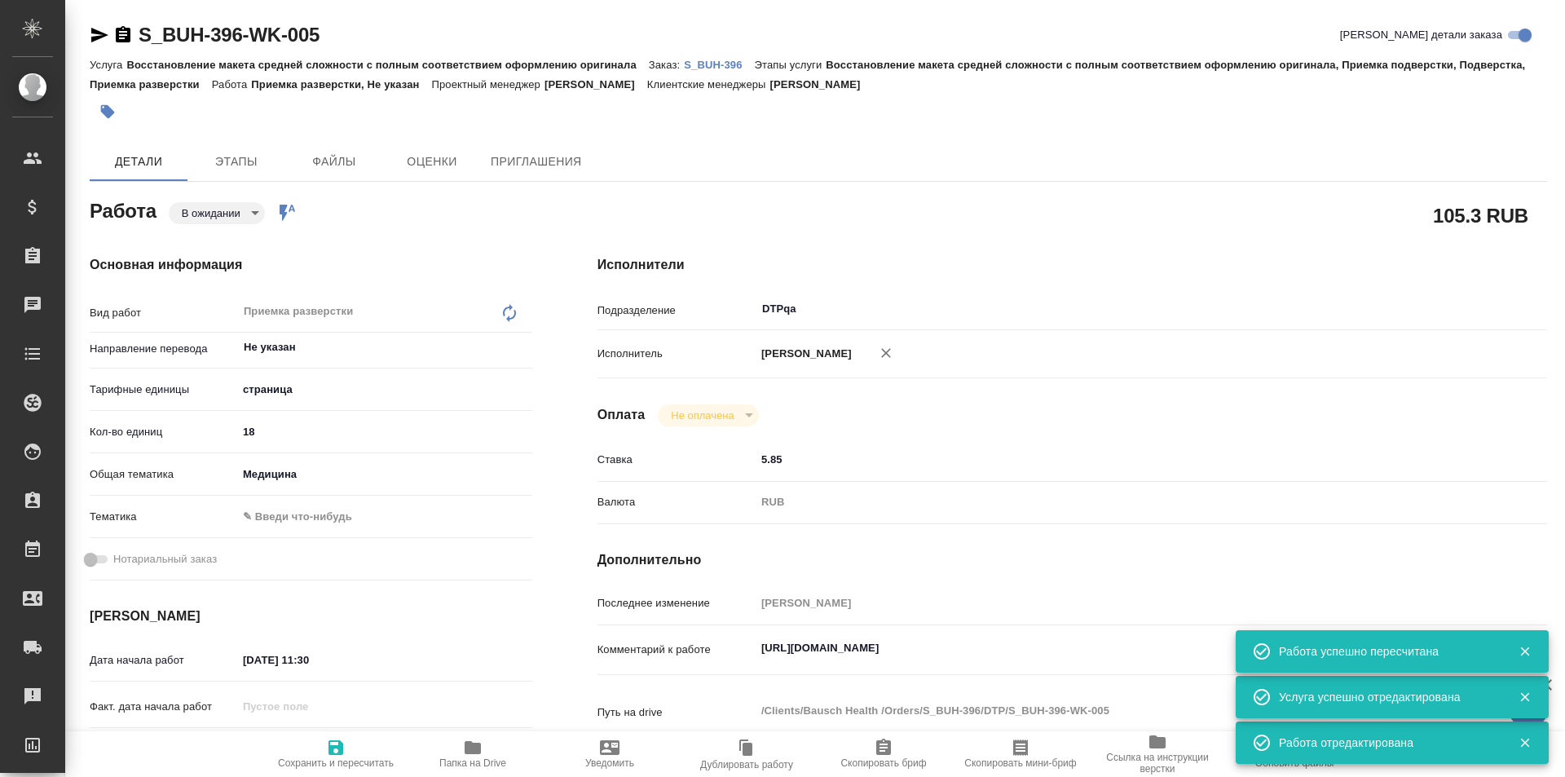
type textarea "x"
